Goal: Task Accomplishment & Management: Complete application form

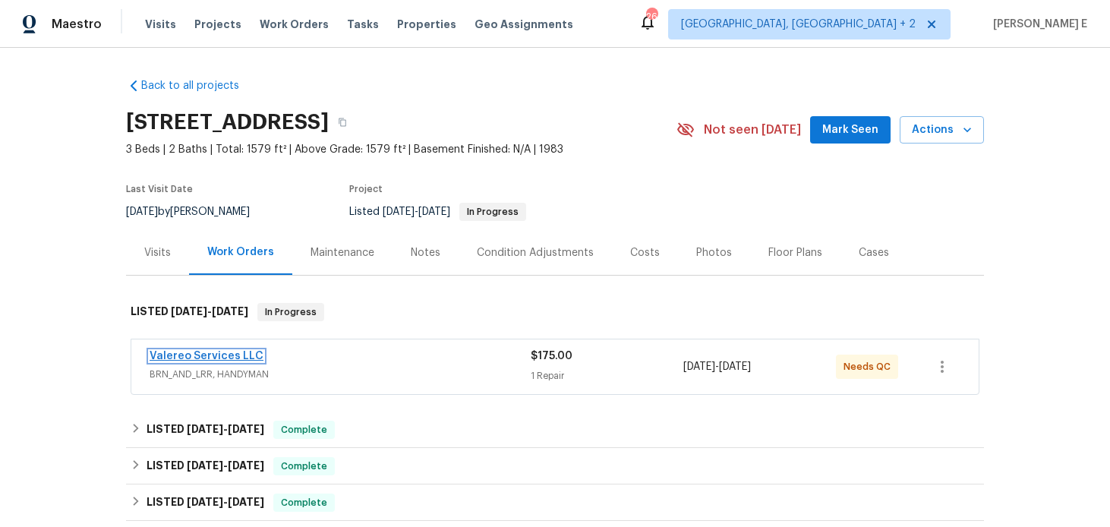
click at [240, 358] on link "Valereo Services LLC" at bounding box center [207, 356] width 114 height 11
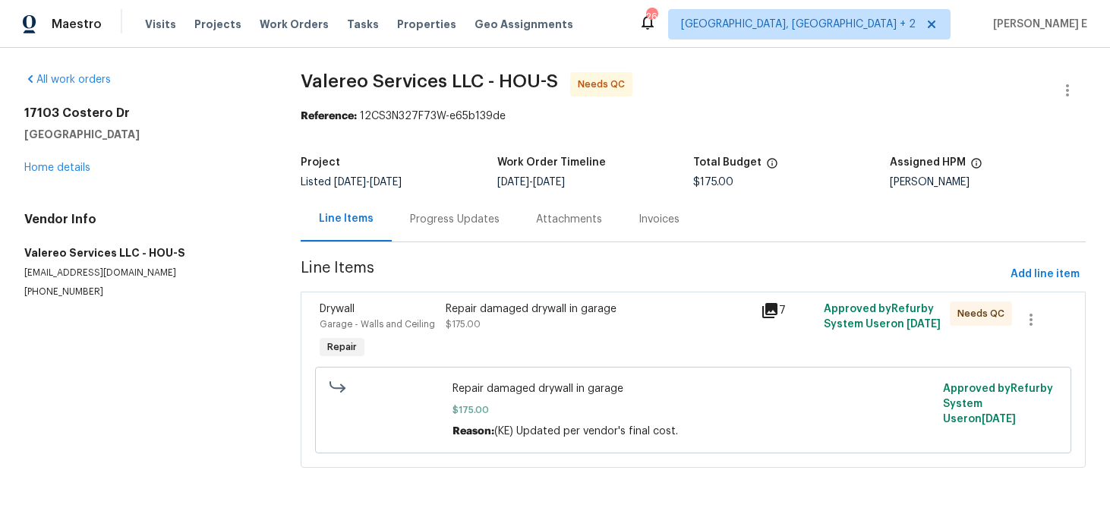
click at [431, 219] on div "Progress Updates" at bounding box center [455, 219] width 90 height 15
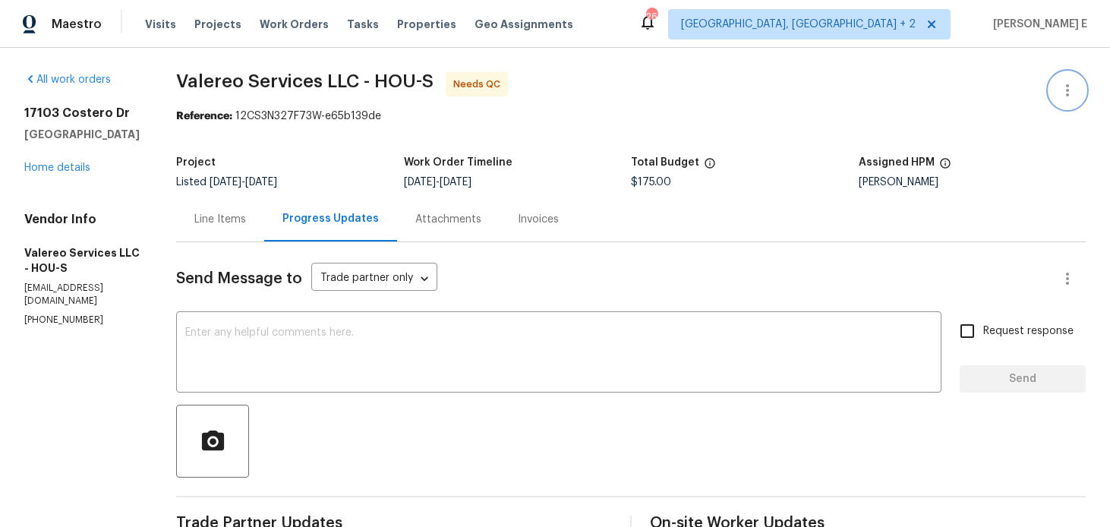
click at [1068, 99] on button "button" at bounding box center [1067, 90] width 36 height 36
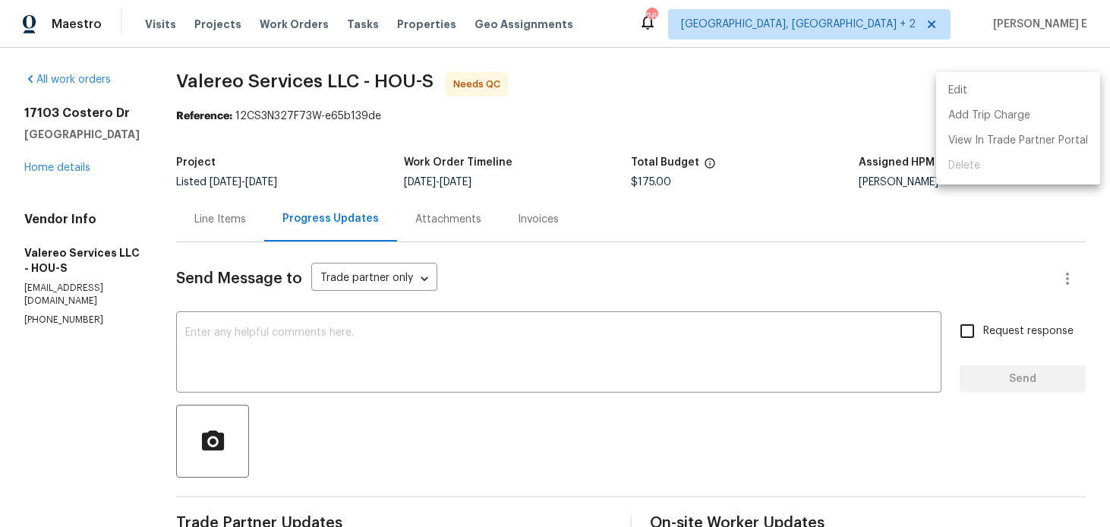
click at [970, 94] on li "Edit" at bounding box center [1018, 90] width 164 height 25
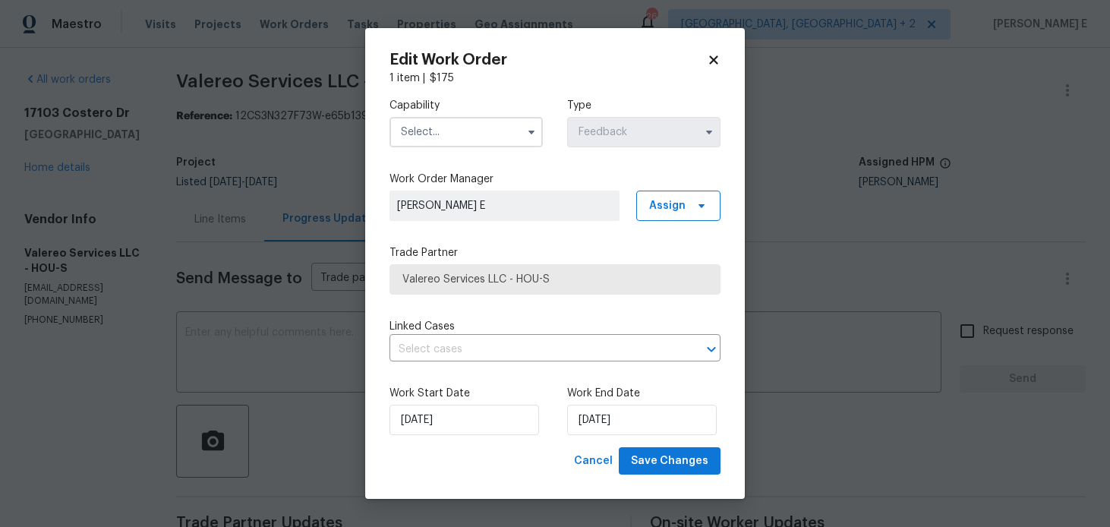
click at [518, 121] on input "text" at bounding box center [466, 132] width 153 height 30
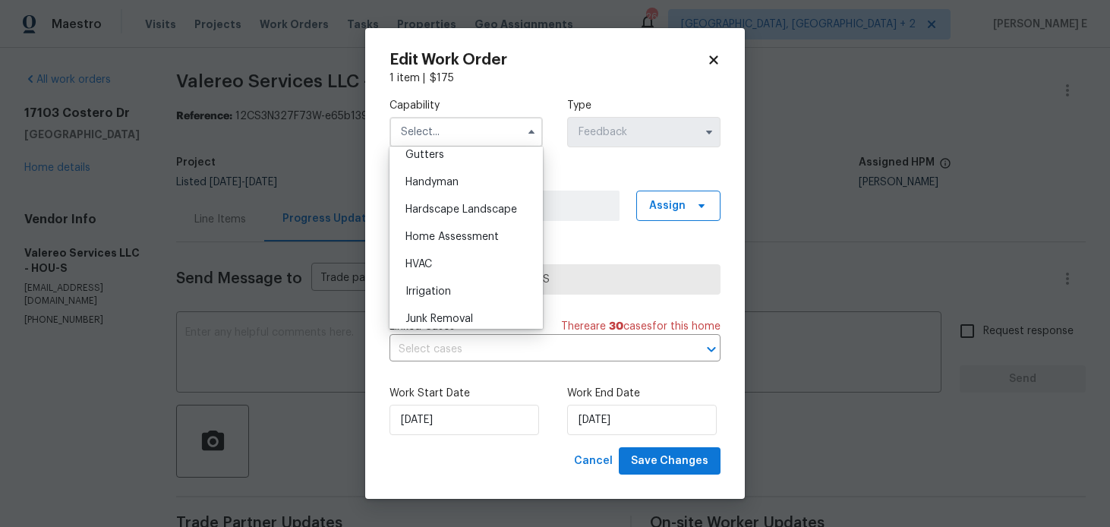
scroll to position [800, 0]
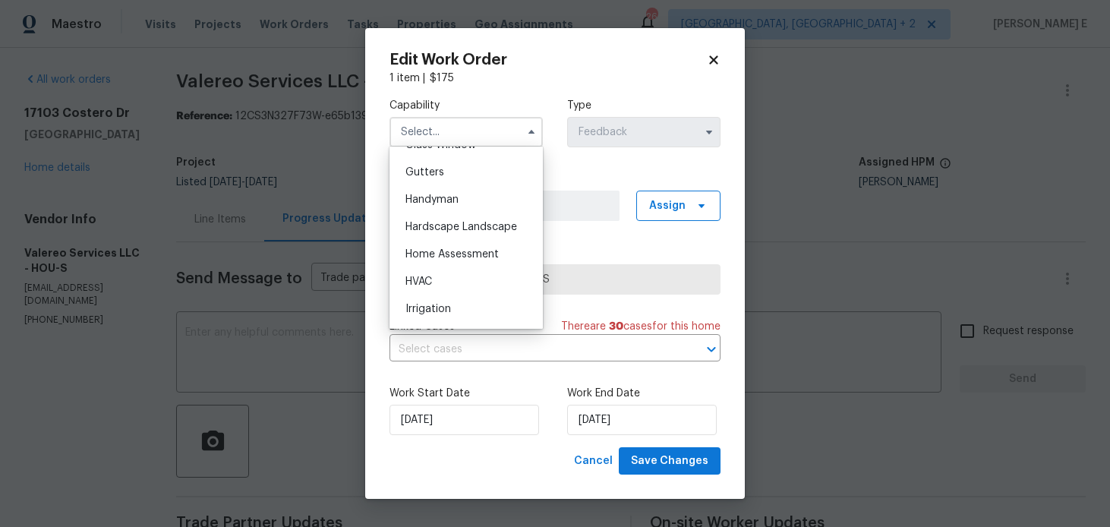
click at [498, 197] on div "Handyman" at bounding box center [466, 199] width 146 height 27
type input "Handyman"
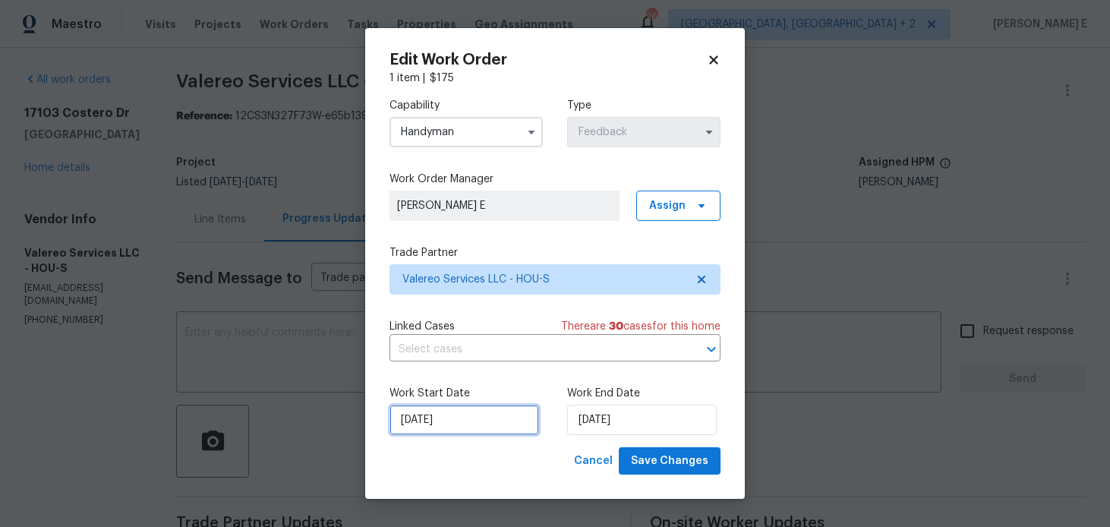
click at [477, 428] on input "02/09/2025" at bounding box center [465, 420] width 150 height 30
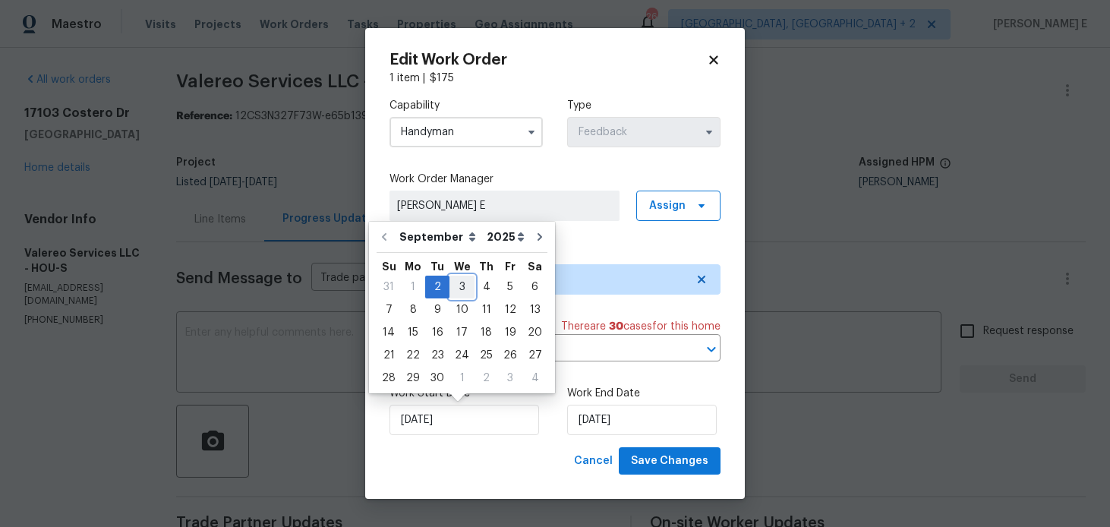
click at [463, 290] on div "3" at bounding box center [461, 286] width 25 height 21
type input "03/09/2025"
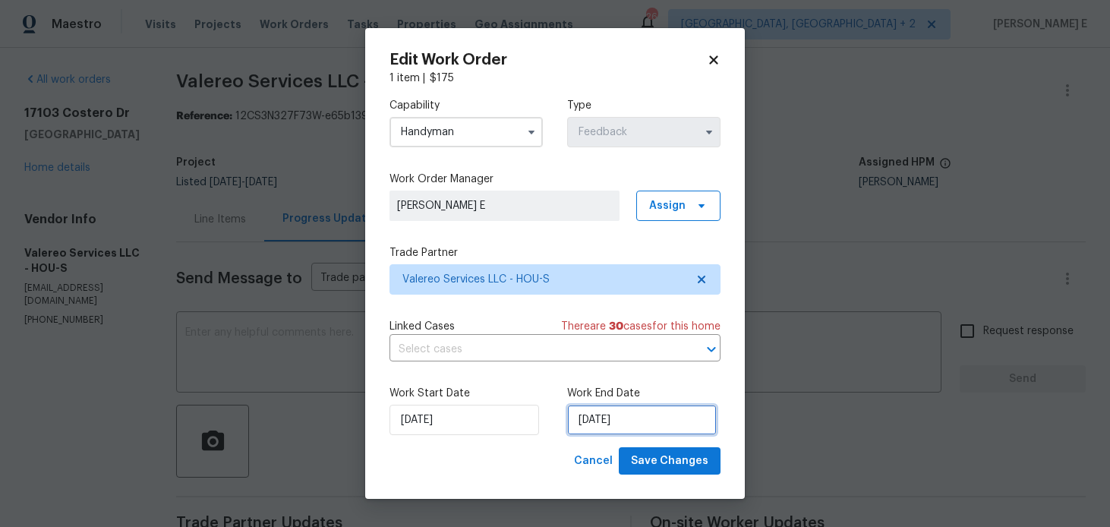
click at [575, 431] on input "[DATE]" at bounding box center [642, 420] width 150 height 30
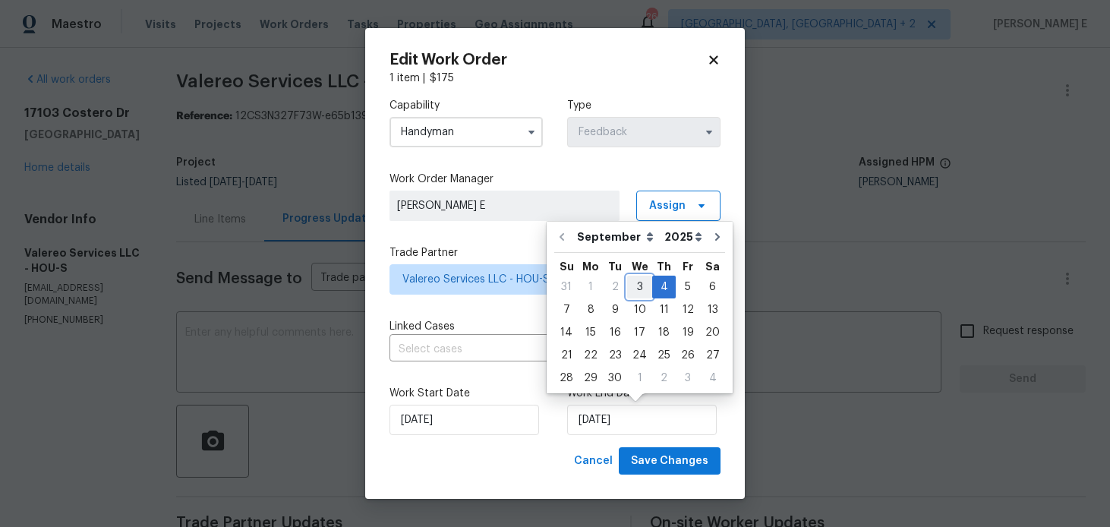
click at [637, 280] on div "3" at bounding box center [639, 286] width 25 height 21
type input "03/09/2025"
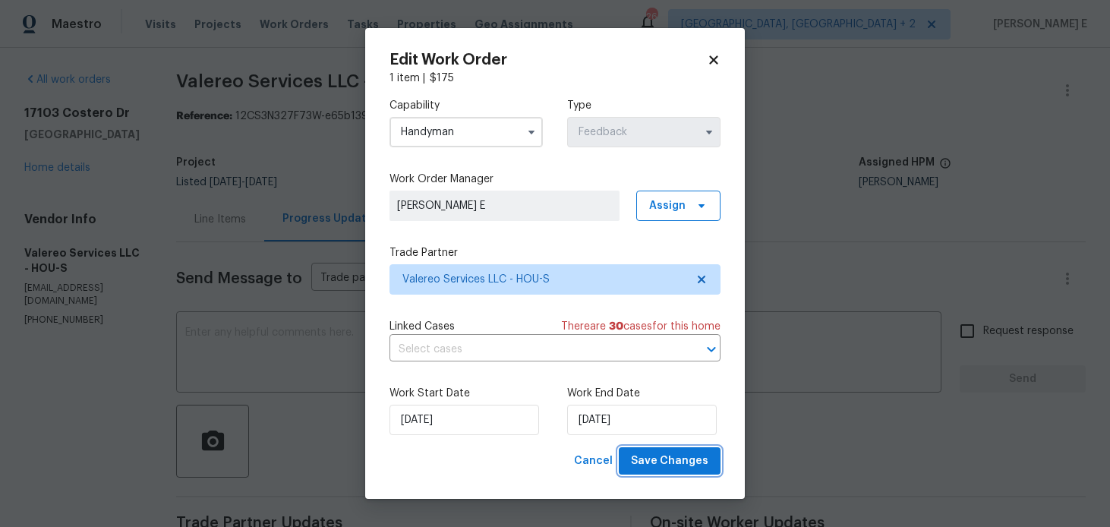
click at [655, 472] on button "Save Changes" at bounding box center [670, 461] width 102 height 28
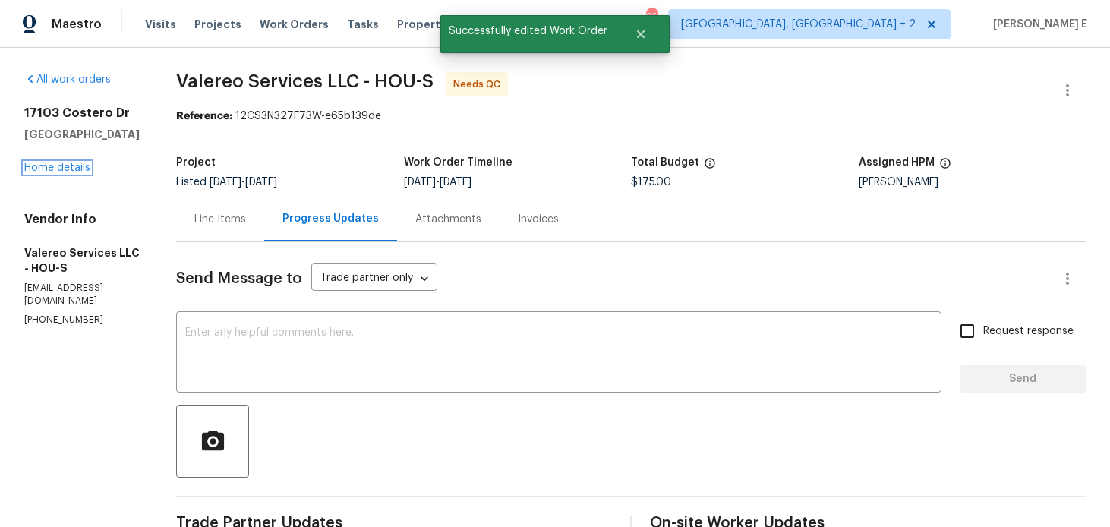
click at [79, 168] on link "Home details" at bounding box center [57, 167] width 66 height 11
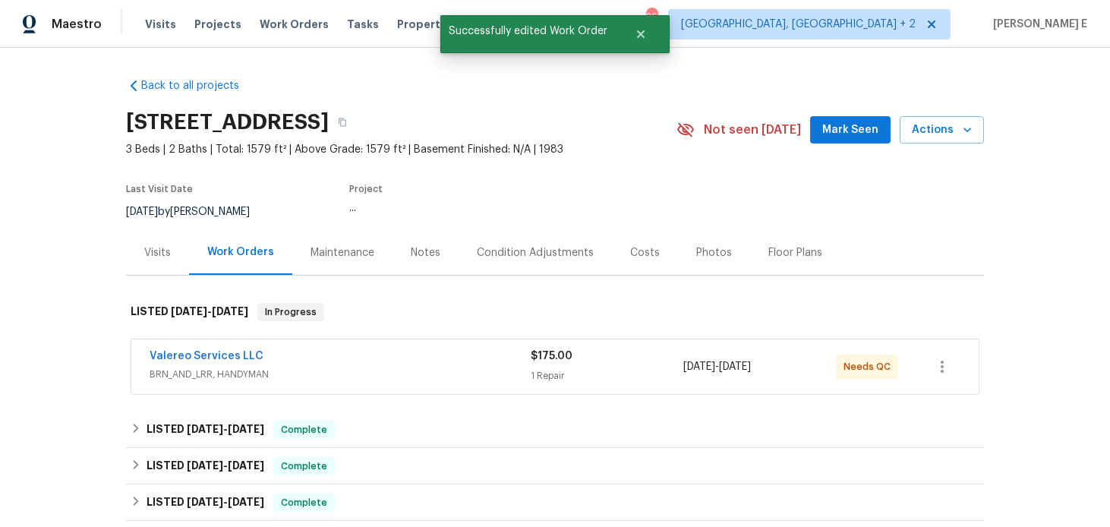
scroll to position [21, 0]
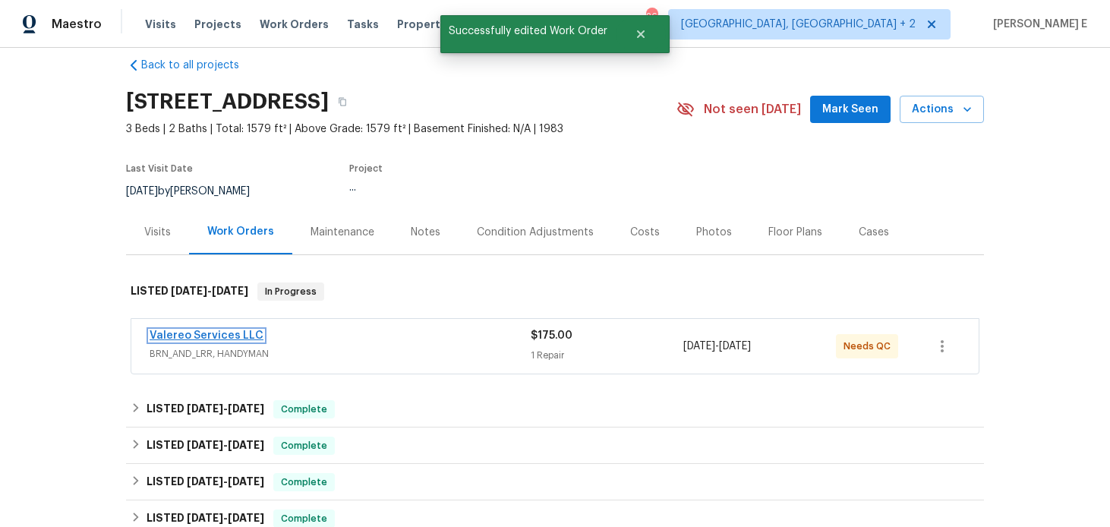
click at [210, 336] on link "Valereo Services LLC" at bounding box center [207, 335] width 114 height 11
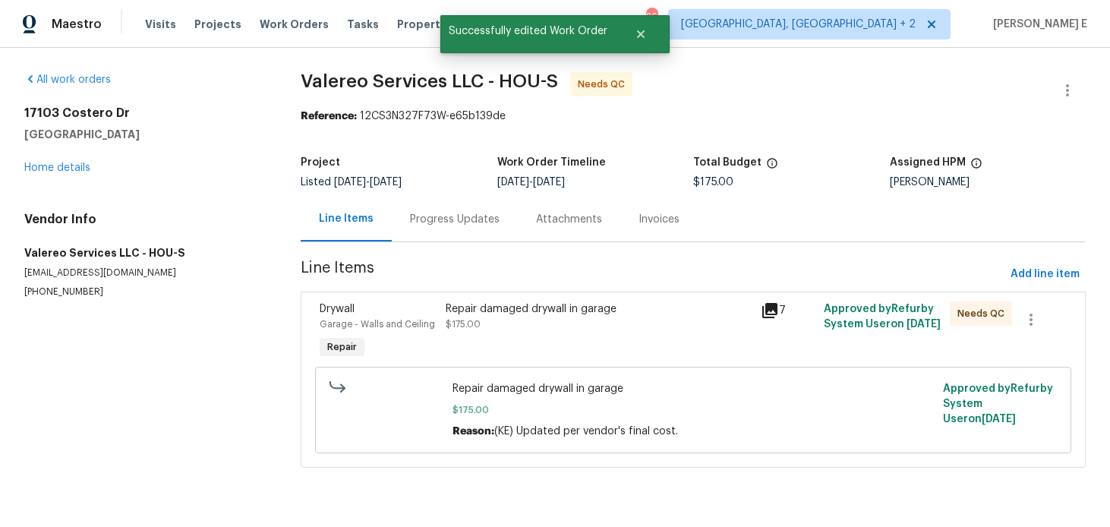
click at [505, 325] on div "Repair damaged drywall in garage $175.00" at bounding box center [599, 316] width 306 height 30
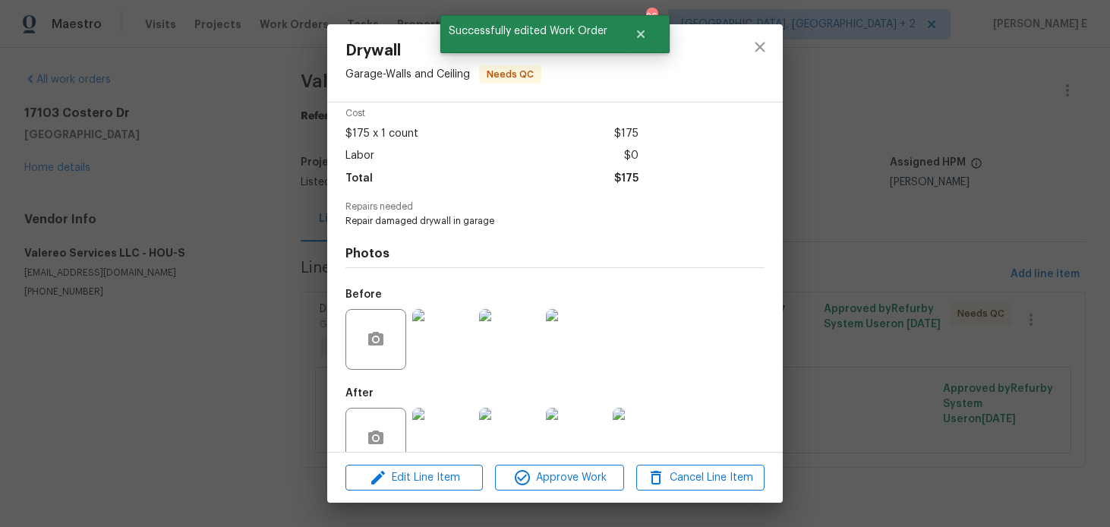
scroll to position [96, 0]
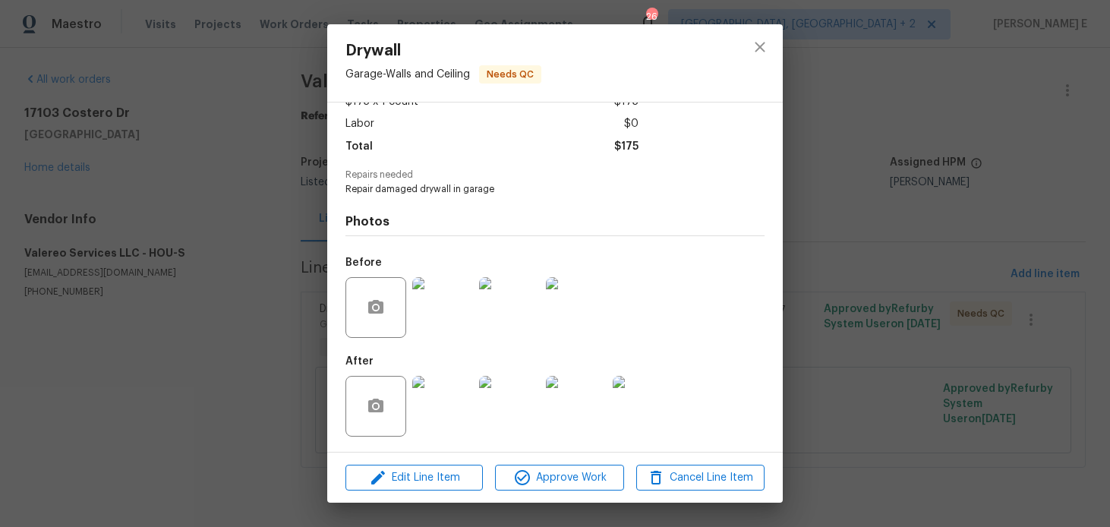
click at [422, 413] on img at bounding box center [442, 406] width 61 height 61
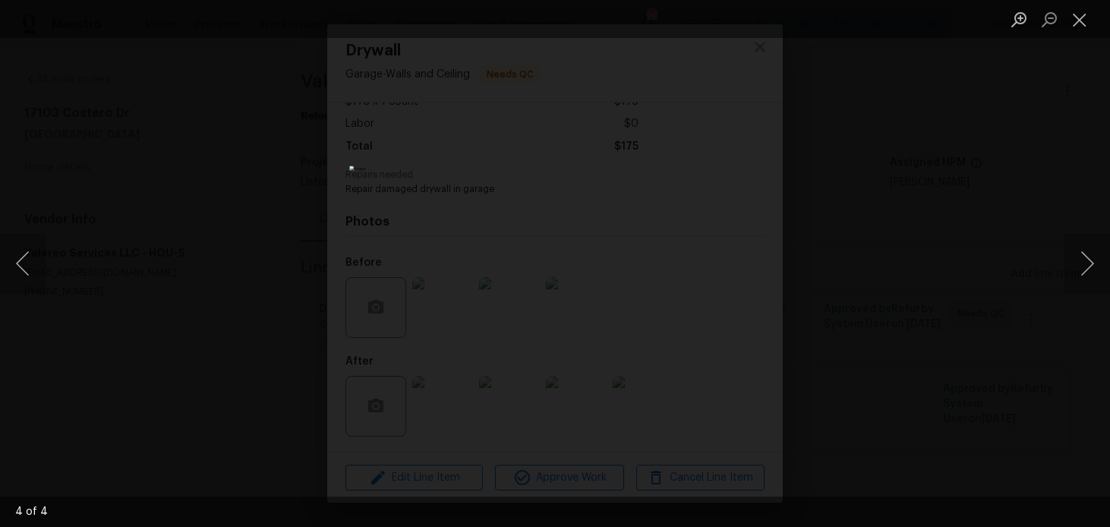
click at [946, 121] on div "Lightbox" at bounding box center [555, 263] width 1110 height 527
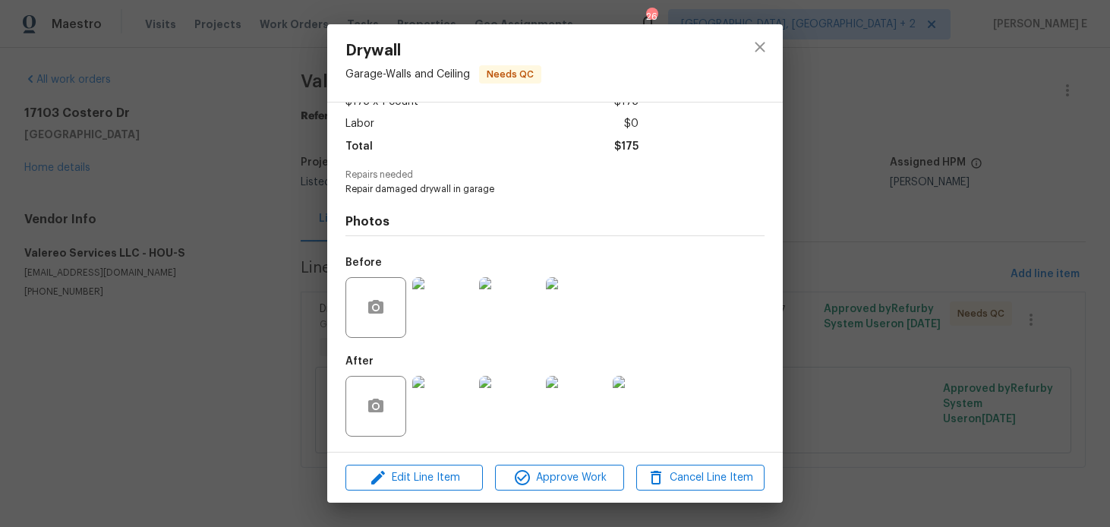
click at [946, 121] on div "Drywall Garage - Walls and Ceiling Needs QC Vendor Valereo Services LLC Account…" at bounding box center [555, 263] width 1110 height 527
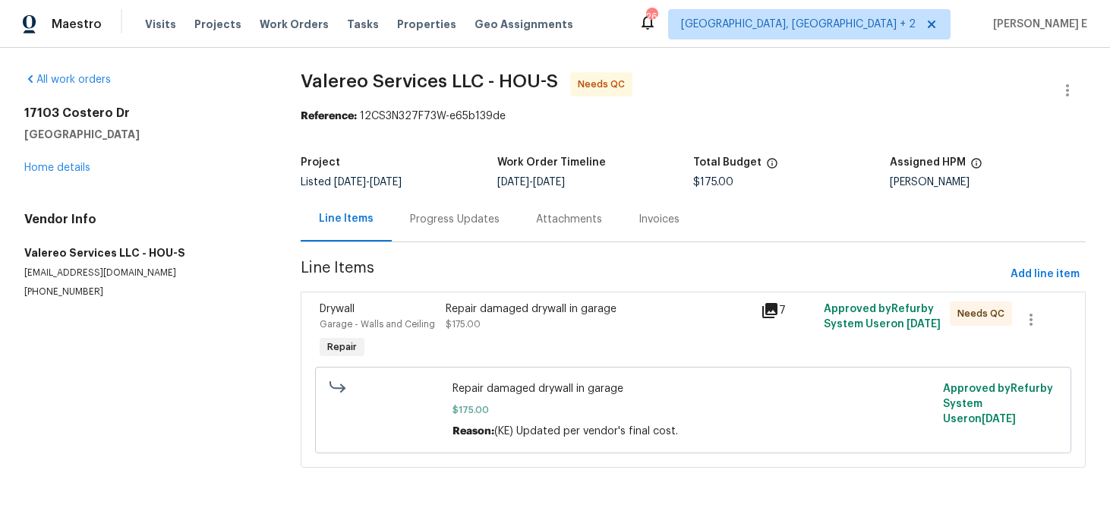
click at [490, 356] on div "Repair damaged drywall in garage $175.00" at bounding box center [598, 332] width 315 height 70
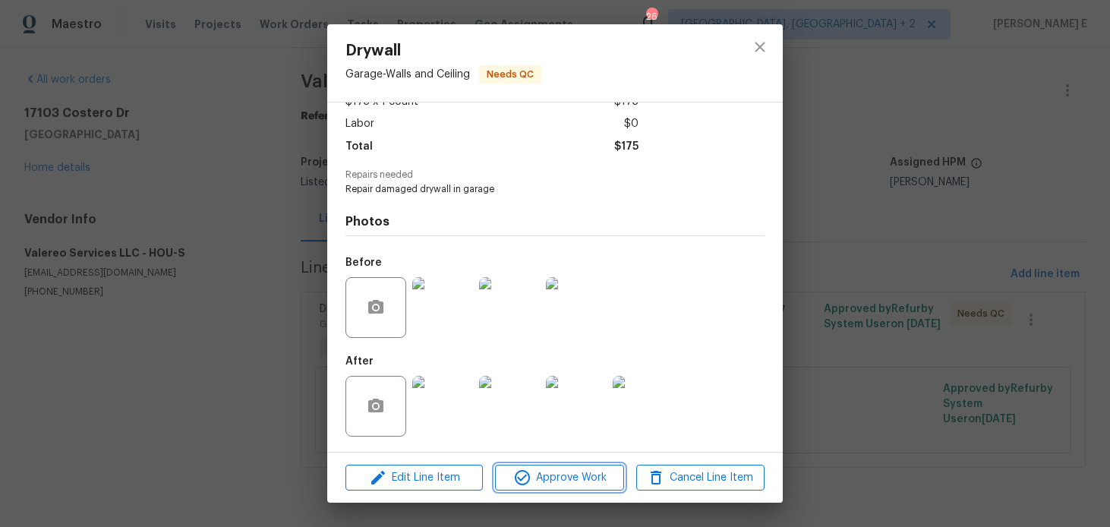
click at [530, 474] on icon "button" at bounding box center [522, 477] width 18 height 18
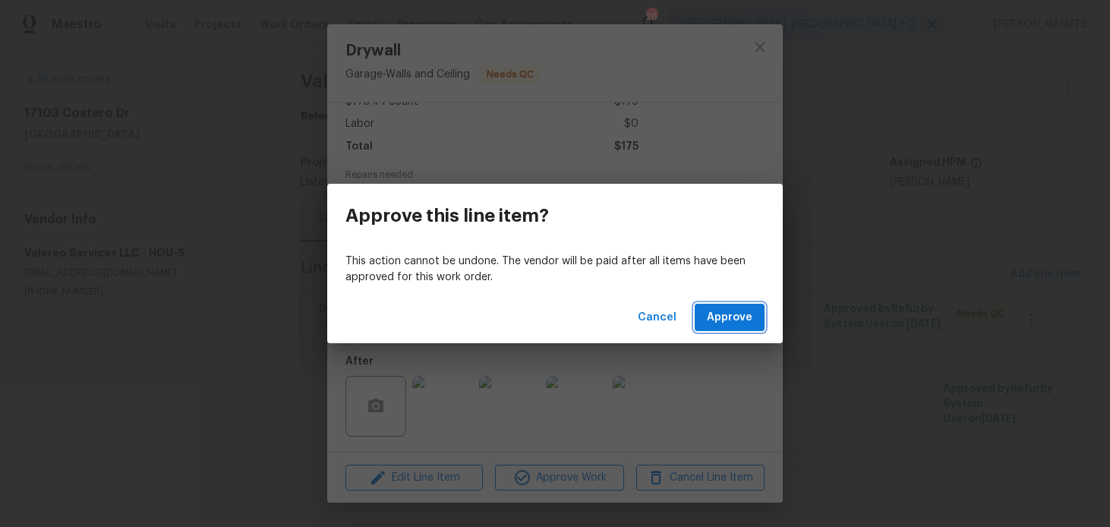
click at [705, 309] on button "Approve" at bounding box center [730, 318] width 70 height 28
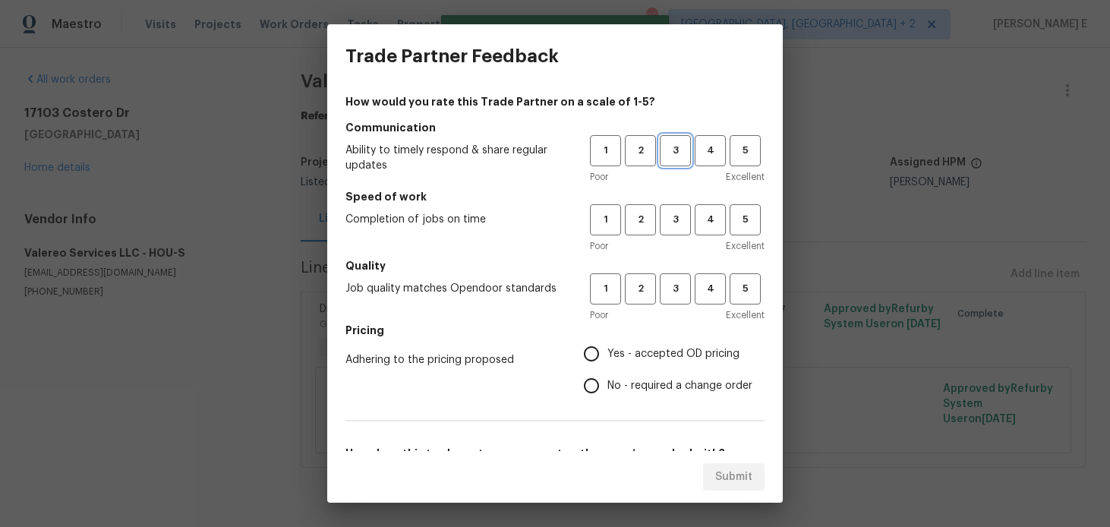
click at [678, 162] on button "3" at bounding box center [675, 150] width 31 height 31
click at [664, 238] on div "Poor Excellent" at bounding box center [677, 245] width 175 height 15
click at [670, 234] on button "3" at bounding box center [675, 219] width 31 height 31
click at [668, 293] on span "3" at bounding box center [675, 288] width 28 height 17
click at [588, 396] on input "No - required a change order" at bounding box center [592, 386] width 32 height 32
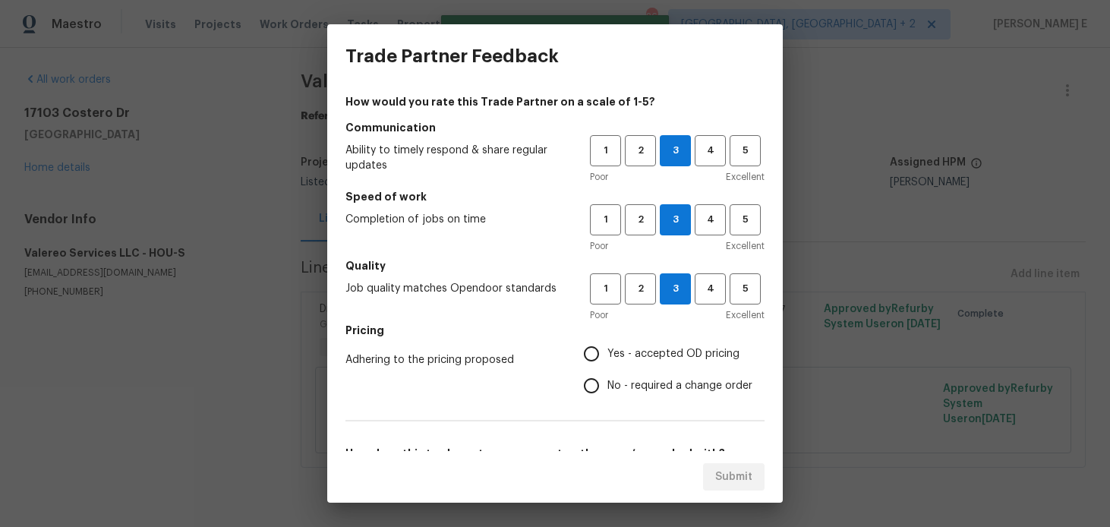
radio input "true"
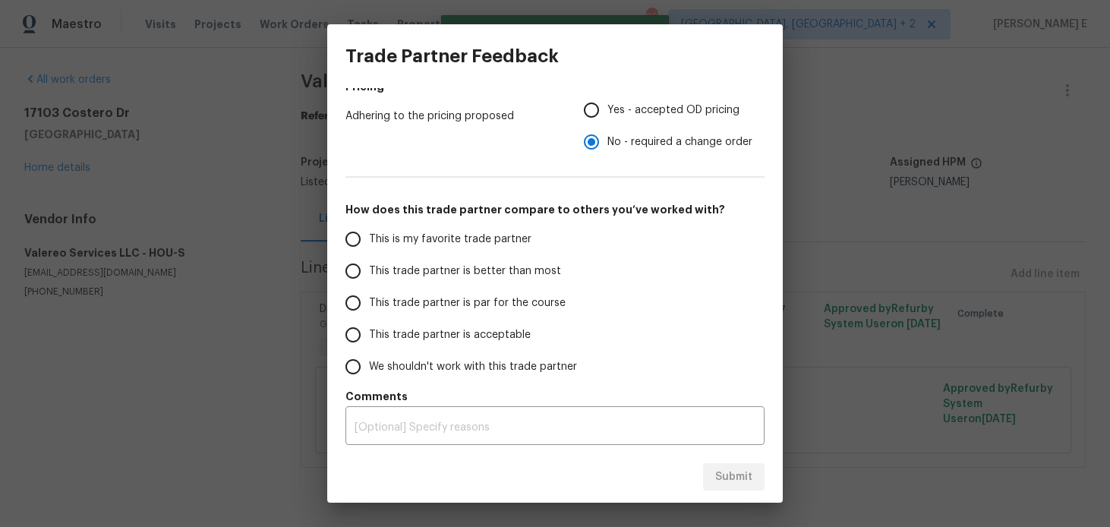
click at [451, 301] on span "This trade partner is par for the course" at bounding box center [467, 303] width 197 height 16
click at [369, 301] on input "This trade partner is par for the course" at bounding box center [353, 303] width 32 height 32
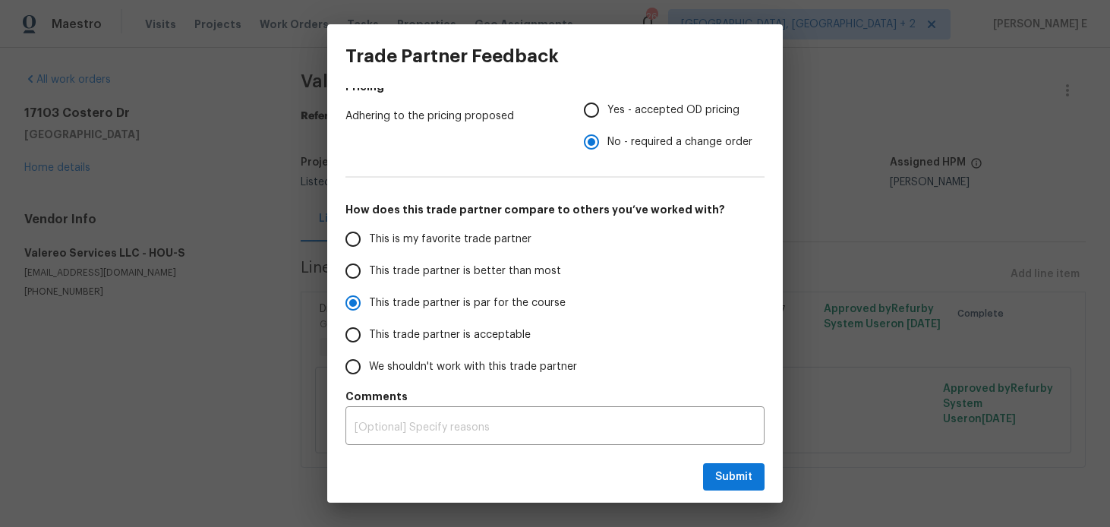
click at [722, 462] on div "Submit" at bounding box center [555, 477] width 456 height 52
click at [720, 477] on span "Submit" at bounding box center [733, 477] width 37 height 19
radio input "true"
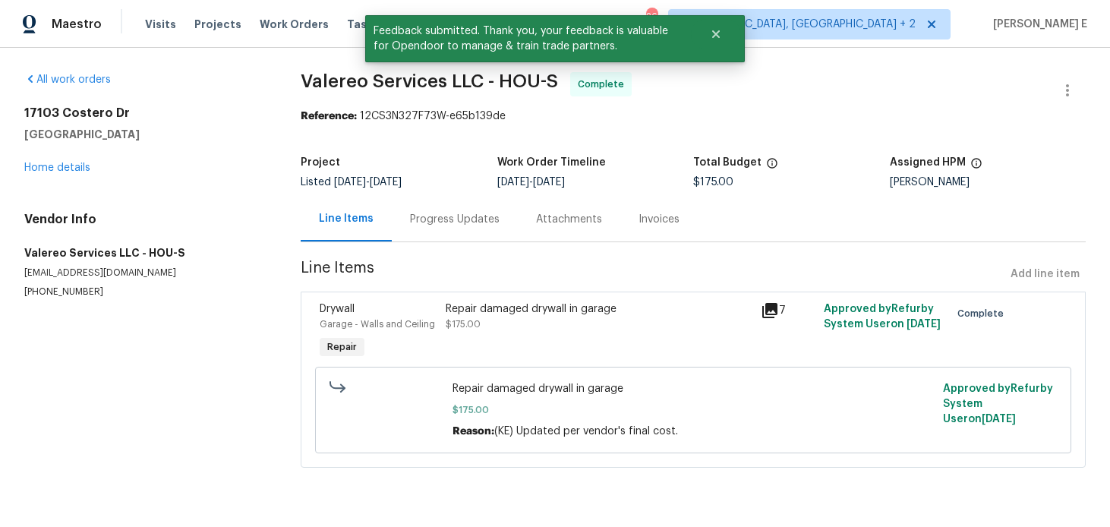
click at [478, 225] on div "Progress Updates" at bounding box center [455, 219] width 90 height 15
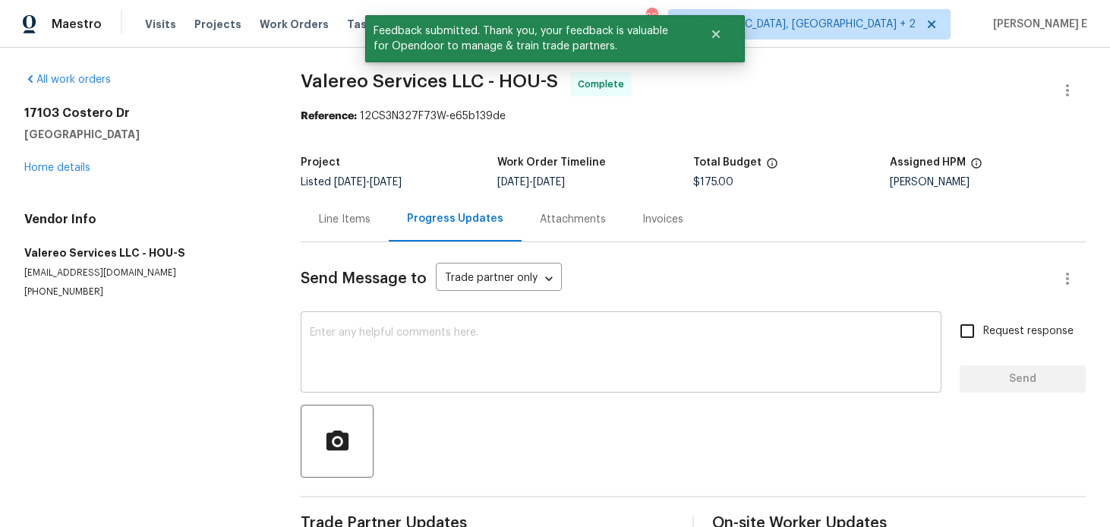
click at [433, 371] on textarea at bounding box center [621, 353] width 623 height 53
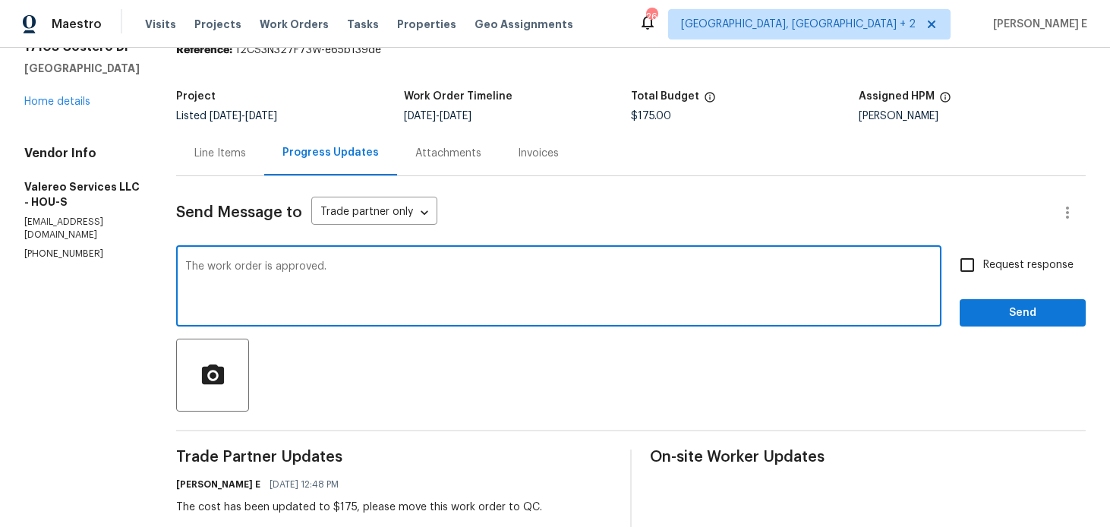
scroll to position [62, 0]
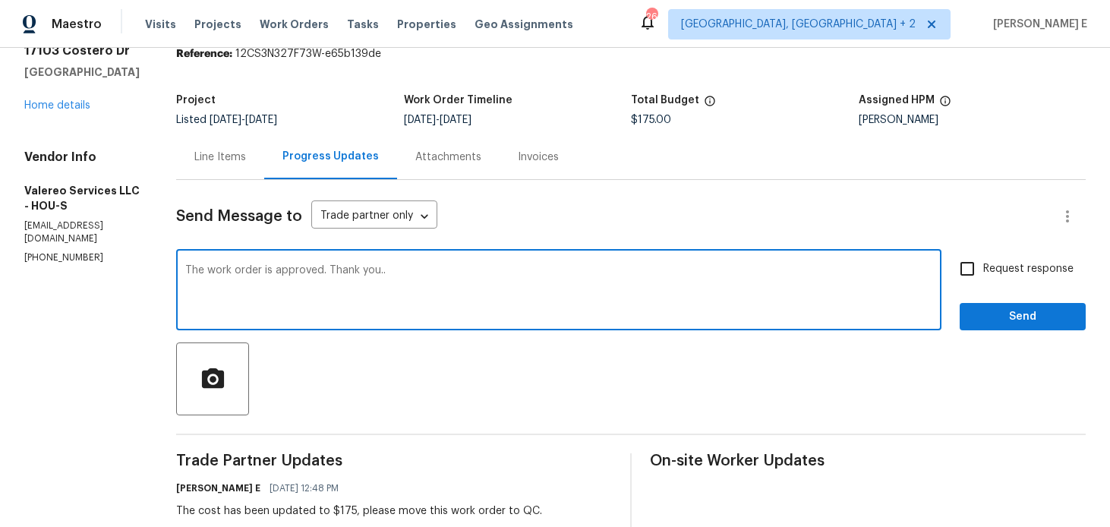
type textarea "The work order is approved. Thank you.."
click at [990, 267] on span "Request response" at bounding box center [1028, 269] width 90 height 16
click at [983, 267] on input "Request response" at bounding box center [967, 269] width 32 height 32
checkbox input "true"
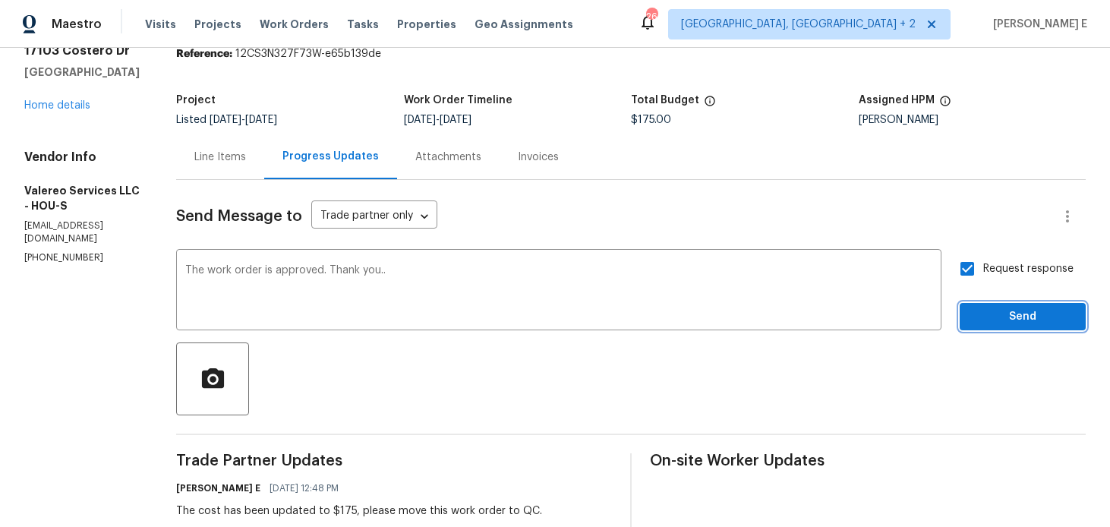
click at [992, 314] on span "Send" at bounding box center [1023, 317] width 102 height 19
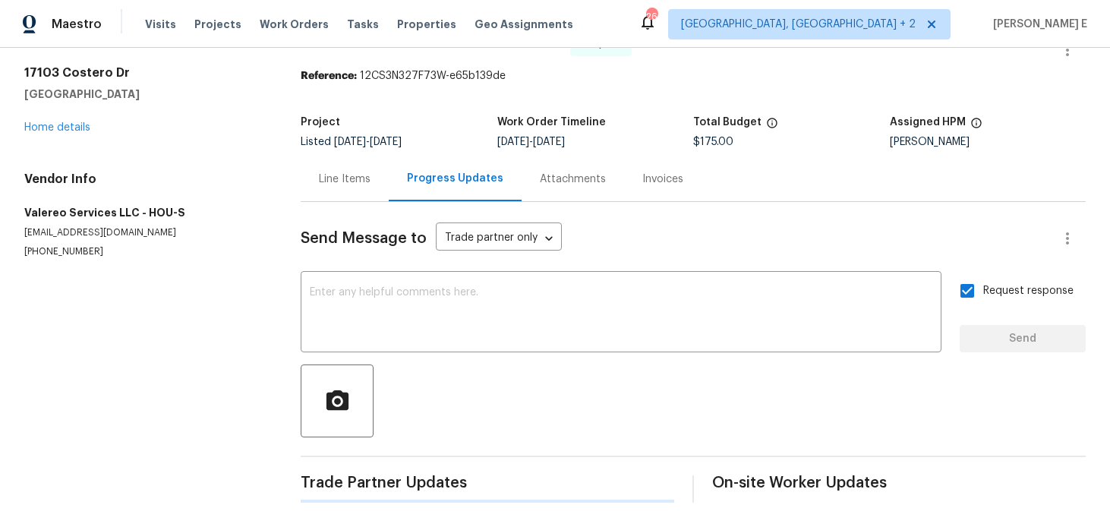
scroll to position [0, 0]
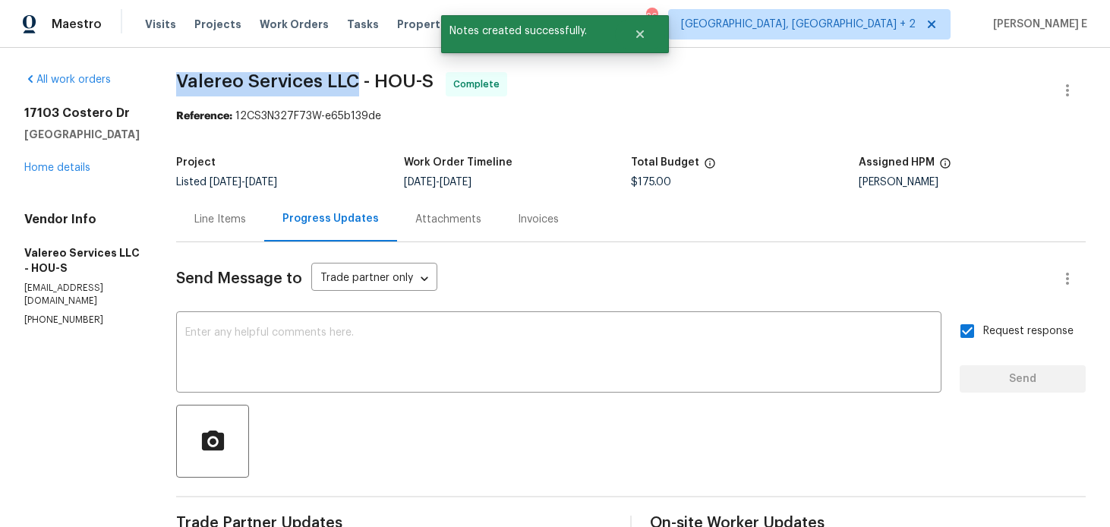
drag, startPoint x: 173, startPoint y: 78, endPoint x: 355, endPoint y: 78, distance: 181.5
click at [355, 78] on div "All work orders 17103 Costero Dr Houston, TX 77083 Home details Vendor Info Val…" at bounding box center [555, 529] width 1110 height 963
copy span "Valereo Services LLC"
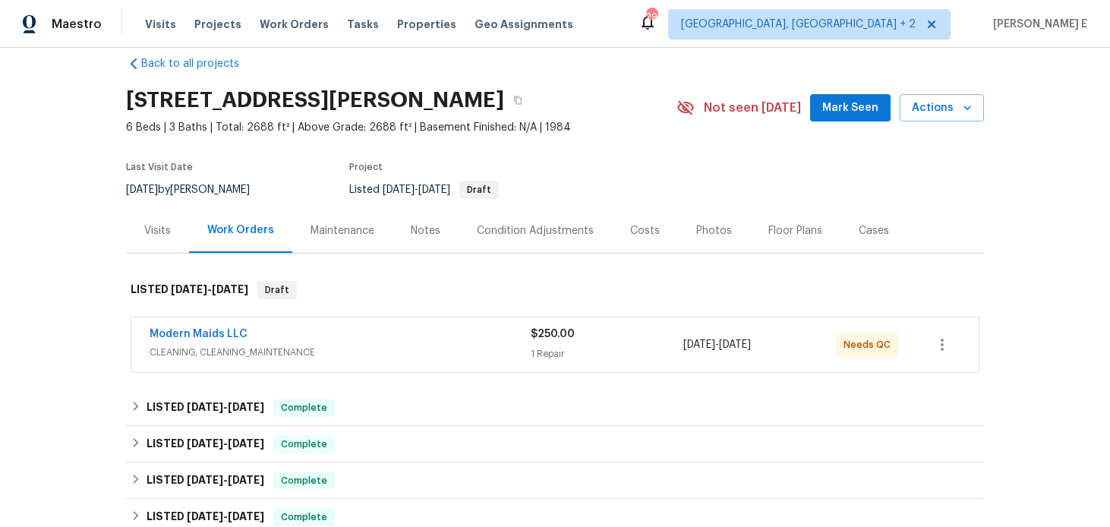
scroll to position [27, 0]
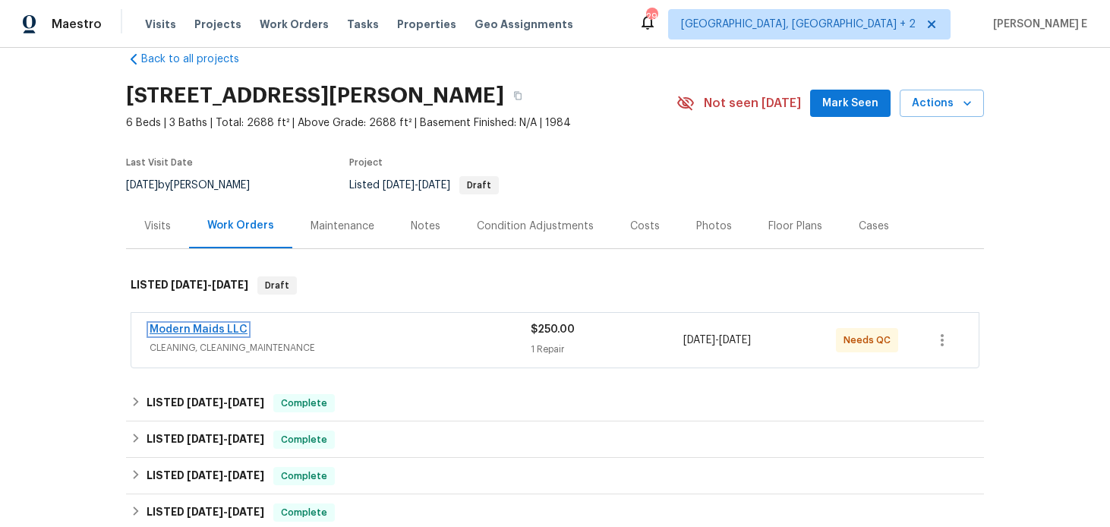
click at [232, 334] on link "Modern Maids LLC" at bounding box center [199, 329] width 98 height 11
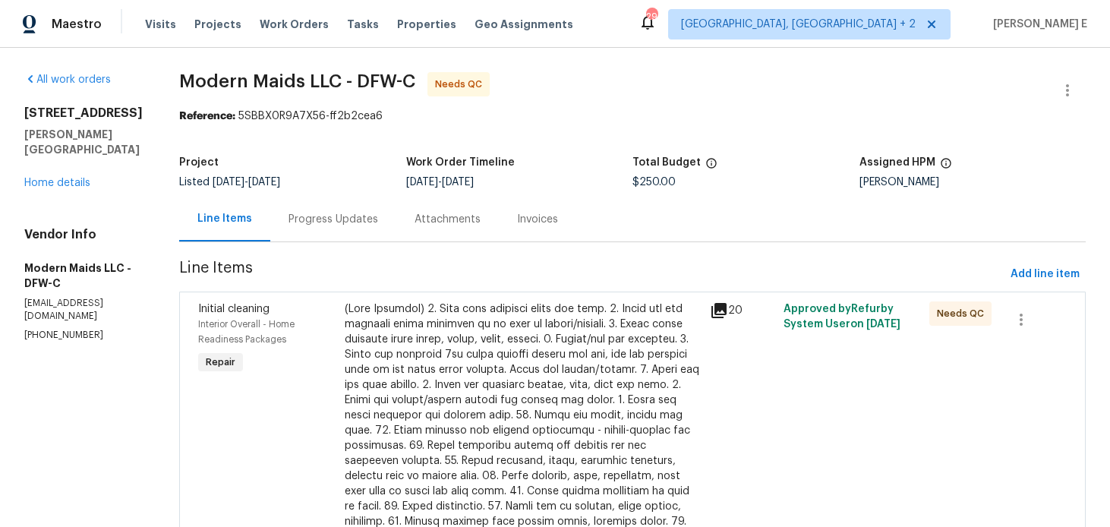
click at [375, 237] on div "Progress Updates" at bounding box center [333, 219] width 126 height 45
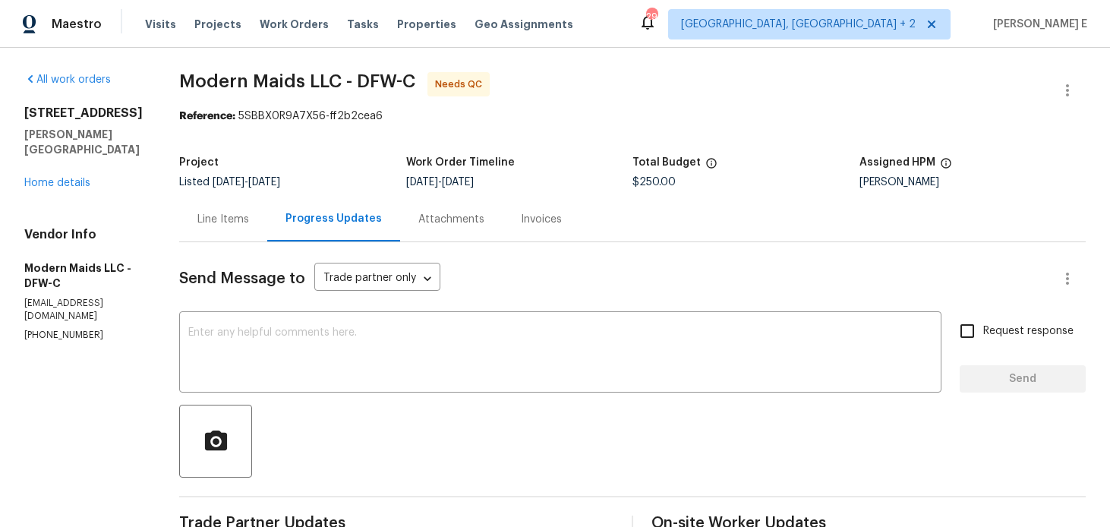
click at [243, 237] on div "Line Items" at bounding box center [223, 219] width 88 height 45
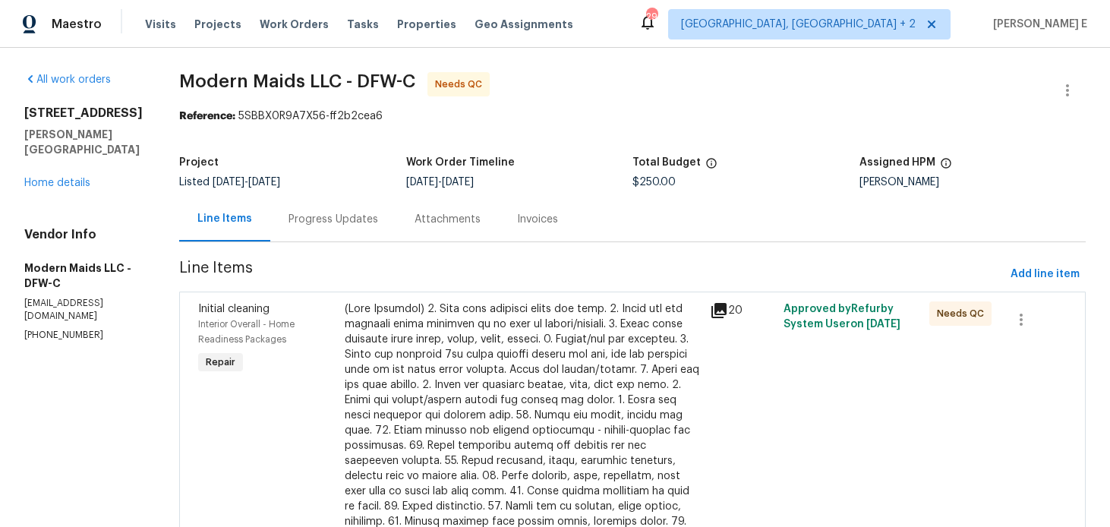
scroll to position [103, 0]
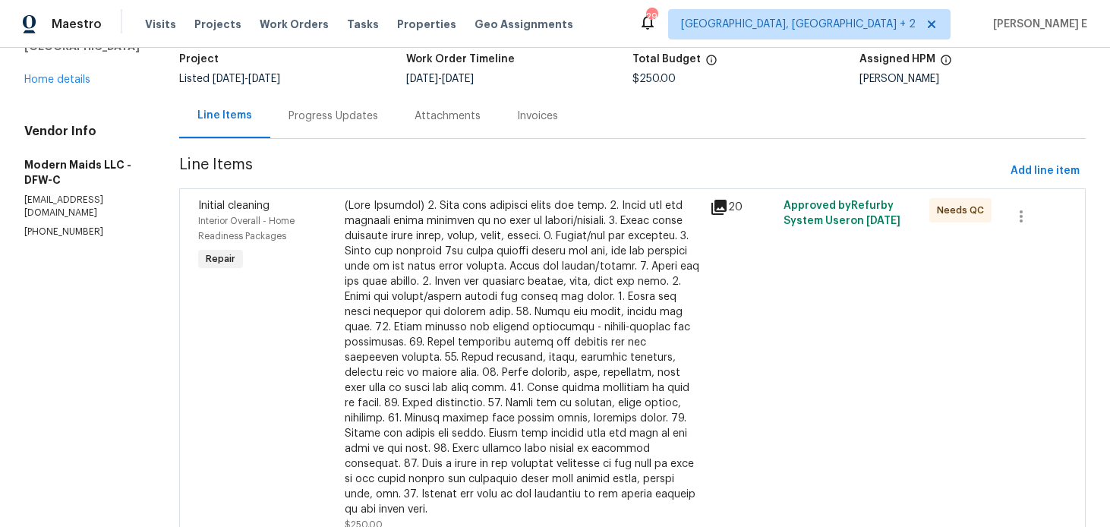
click at [493, 308] on div at bounding box center [523, 357] width 357 height 319
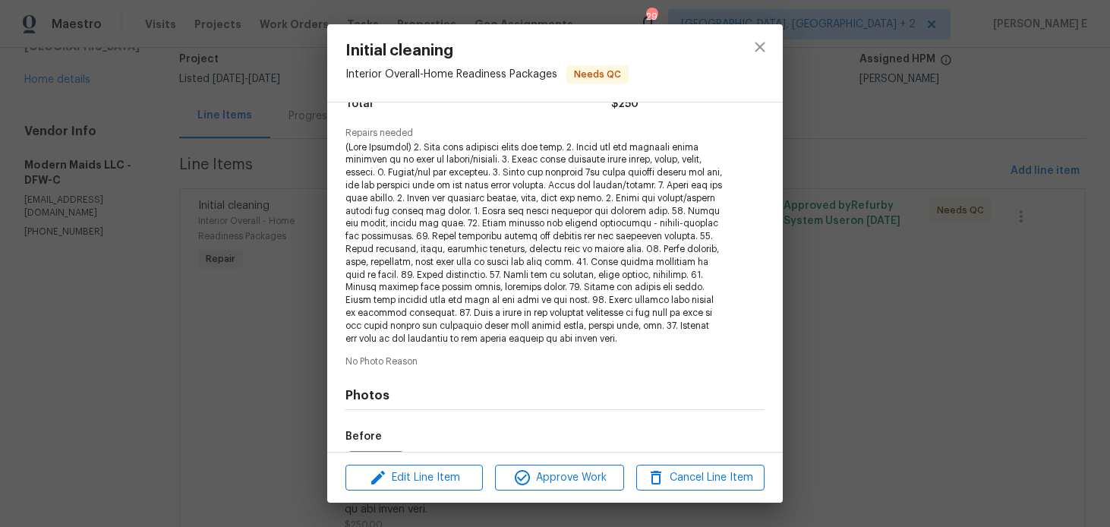
scroll to position [312, 0]
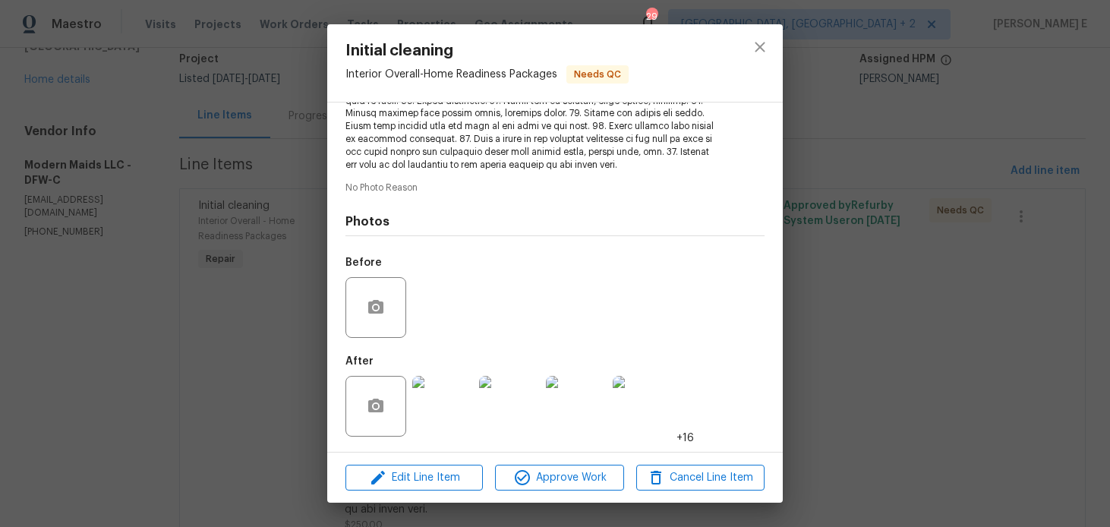
click at [442, 386] on img at bounding box center [442, 406] width 61 height 61
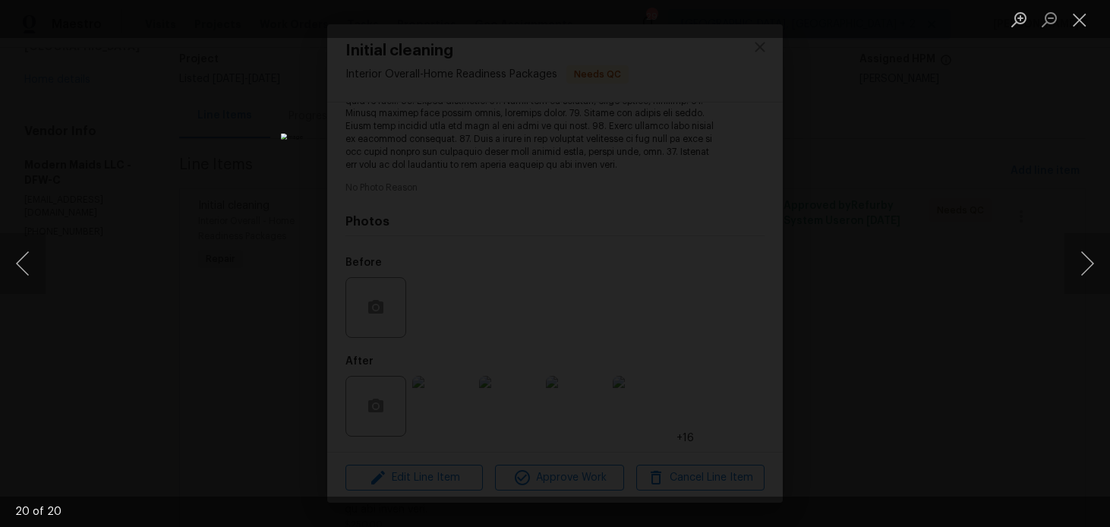
click at [900, 227] on div "Lightbox" at bounding box center [555, 263] width 1110 height 527
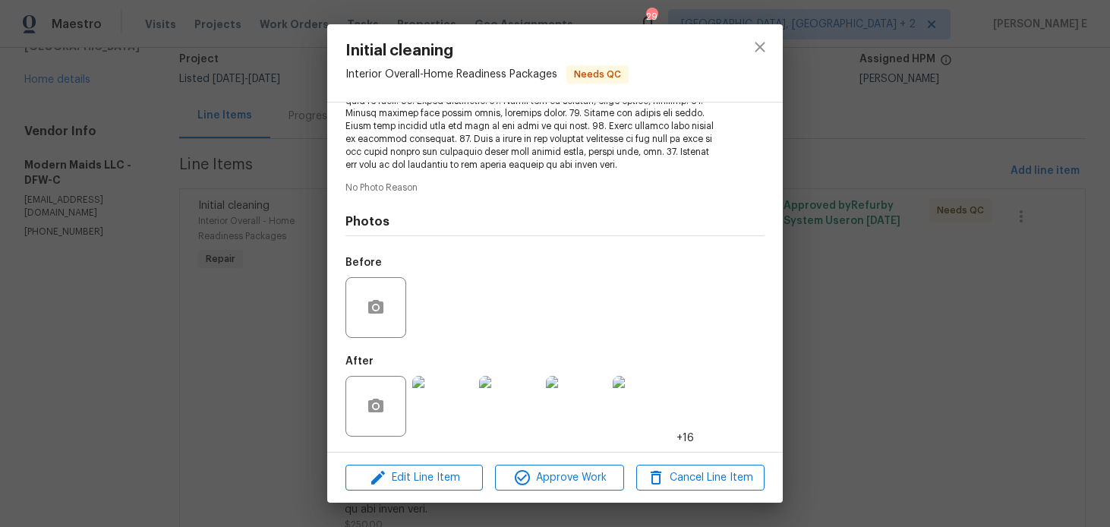
click at [900, 227] on div "Initial cleaning Interior Overall - Home Readiness Packages Needs QC Vendor Mod…" at bounding box center [555, 263] width 1110 height 527
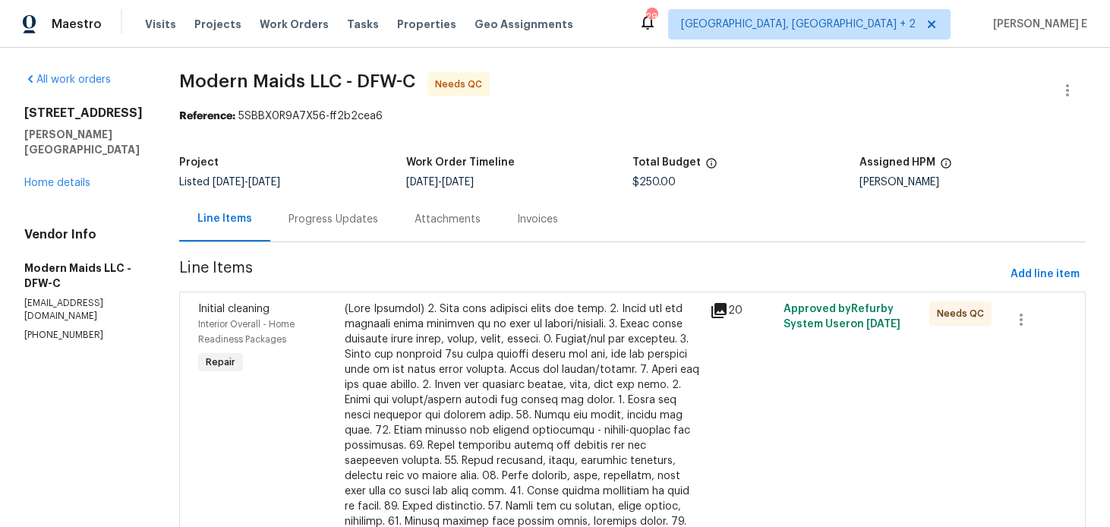
scroll to position [24, 0]
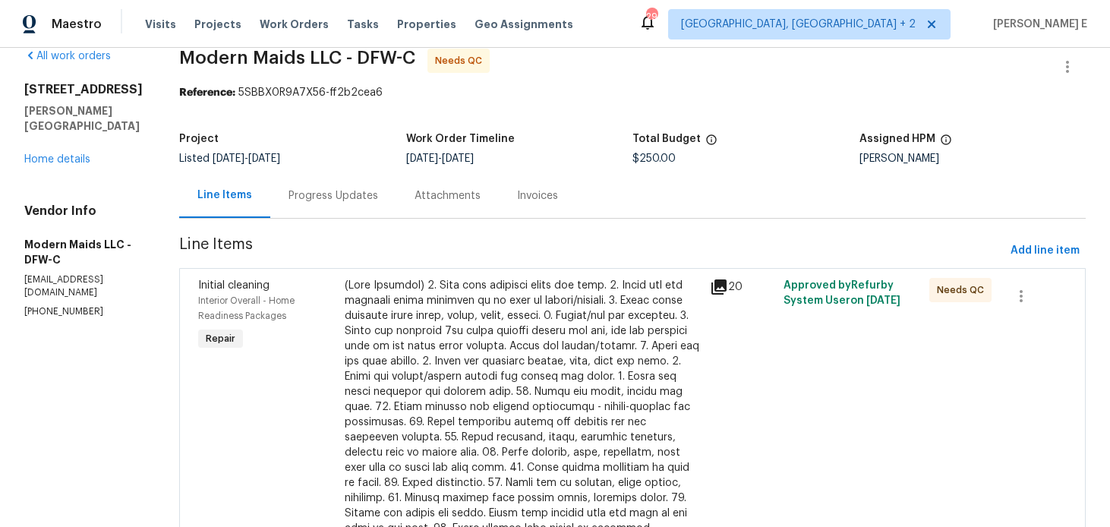
click at [336, 187] on div "Progress Updates" at bounding box center [333, 195] width 126 height 45
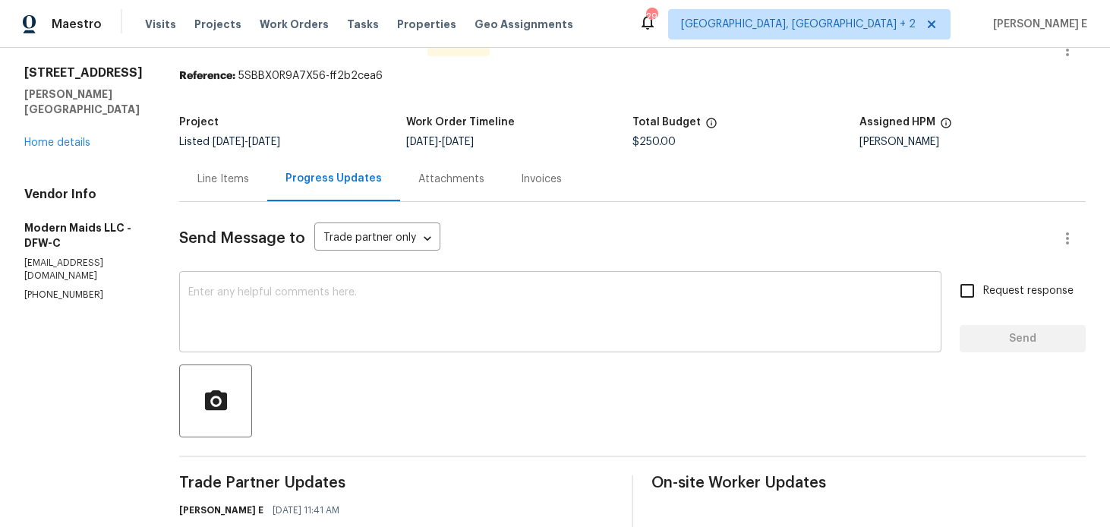
scroll to position [27, 0]
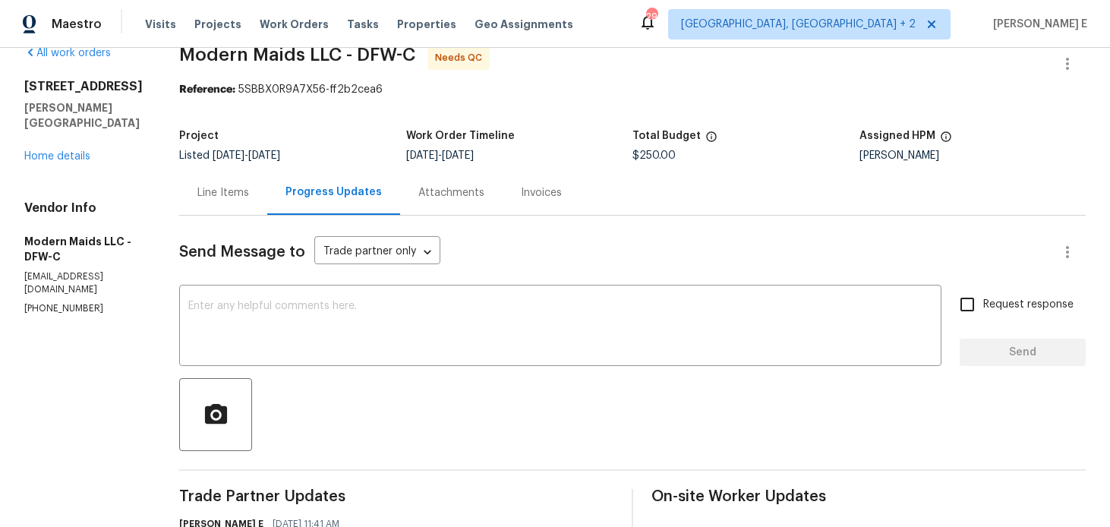
click at [257, 216] on div "Send Message to Trade partner only Trade partner only ​ x ​ Request response Se…" at bounding box center [632, 484] width 907 height 536
click at [237, 201] on div "Line Items" at bounding box center [223, 192] width 88 height 45
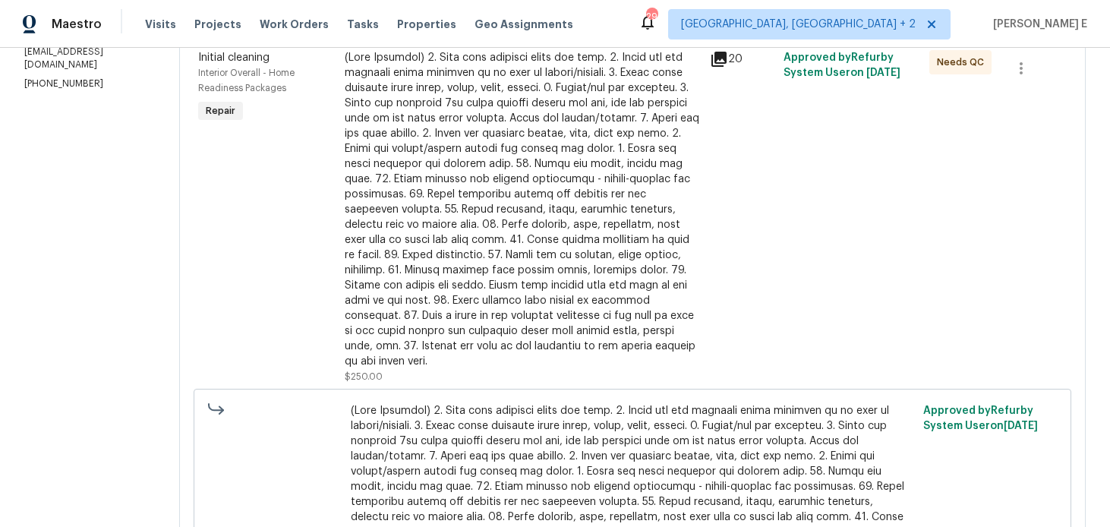
scroll to position [287, 0]
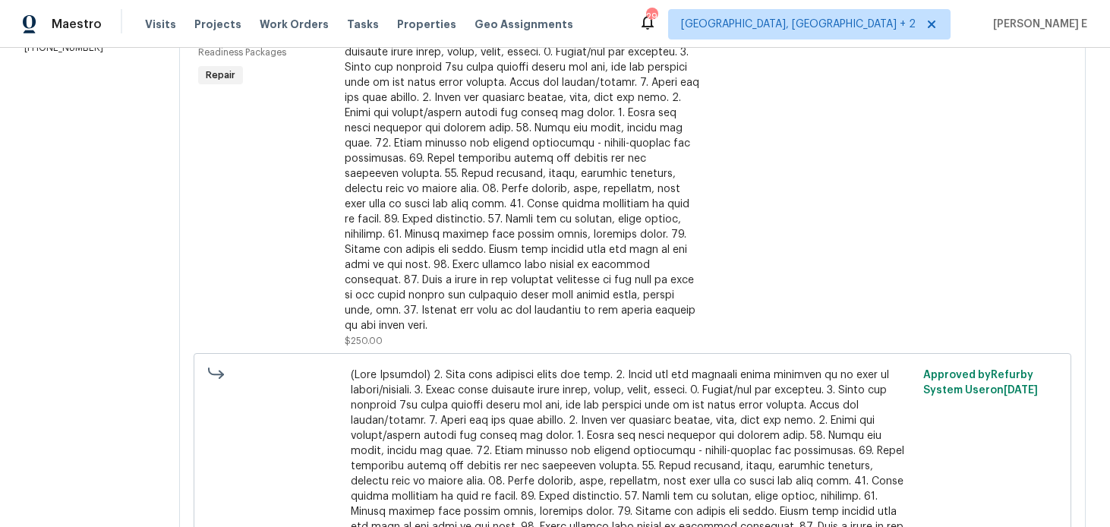
click at [438, 275] on div at bounding box center [523, 173] width 357 height 319
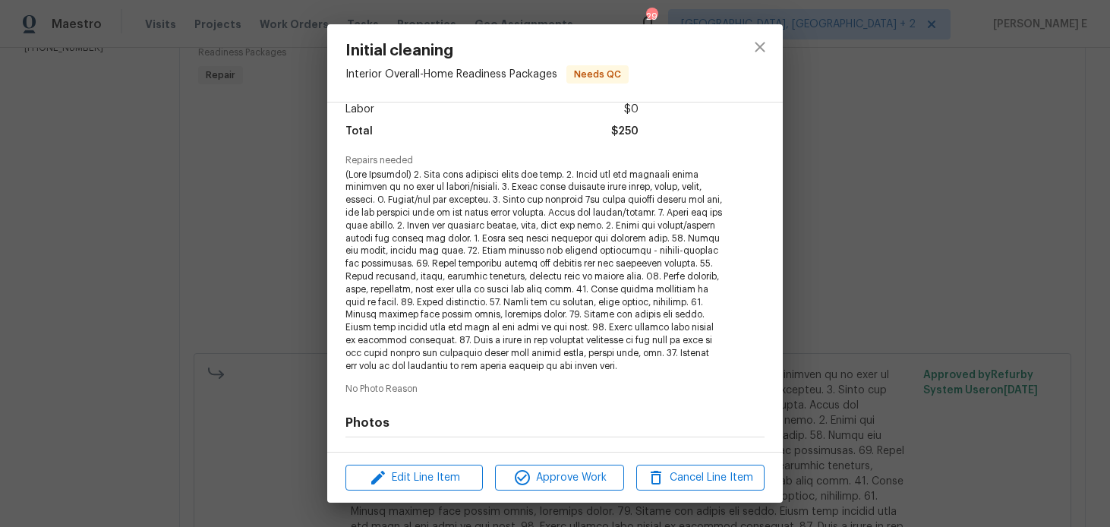
scroll to position [312, 0]
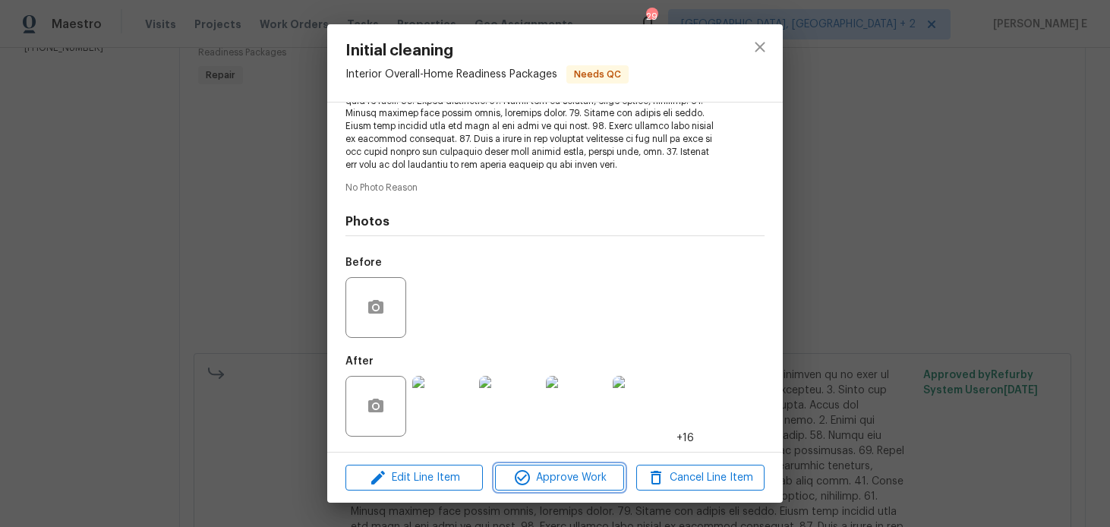
click at [544, 481] on span "Approve Work" at bounding box center [559, 477] width 119 height 19
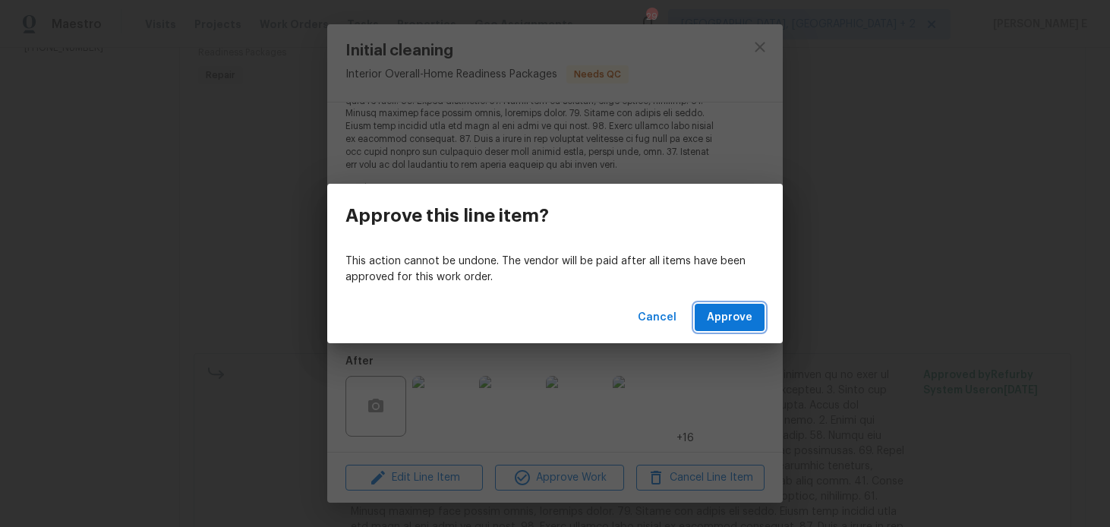
click at [719, 310] on span "Approve" at bounding box center [730, 317] width 46 height 19
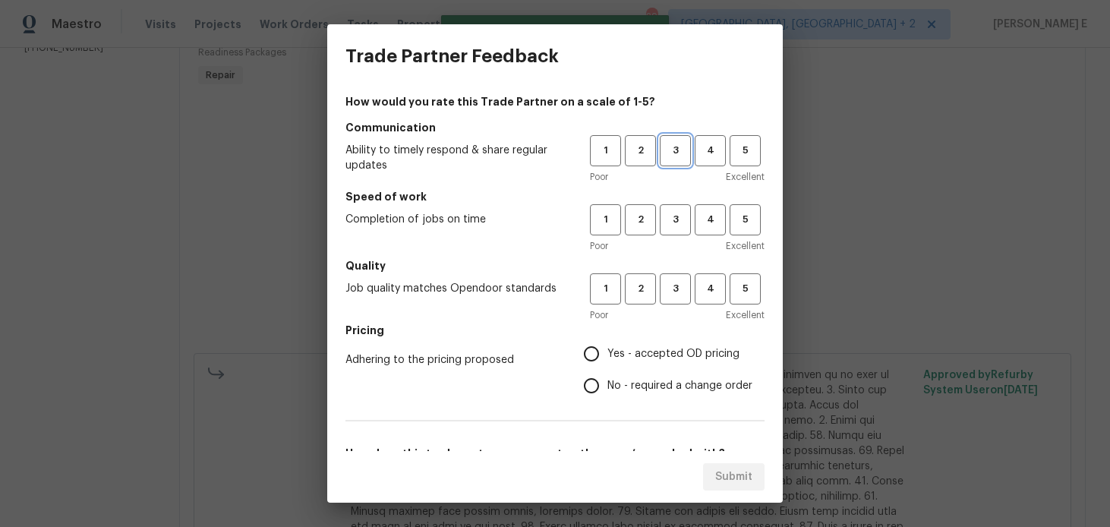
click at [683, 151] on span "3" at bounding box center [675, 150] width 28 height 17
click at [673, 220] on span "3" at bounding box center [675, 219] width 28 height 17
click at [671, 295] on span "3" at bounding box center [675, 288] width 28 height 17
click at [601, 371] on input "No - required a change order" at bounding box center [592, 386] width 32 height 32
radio input "true"
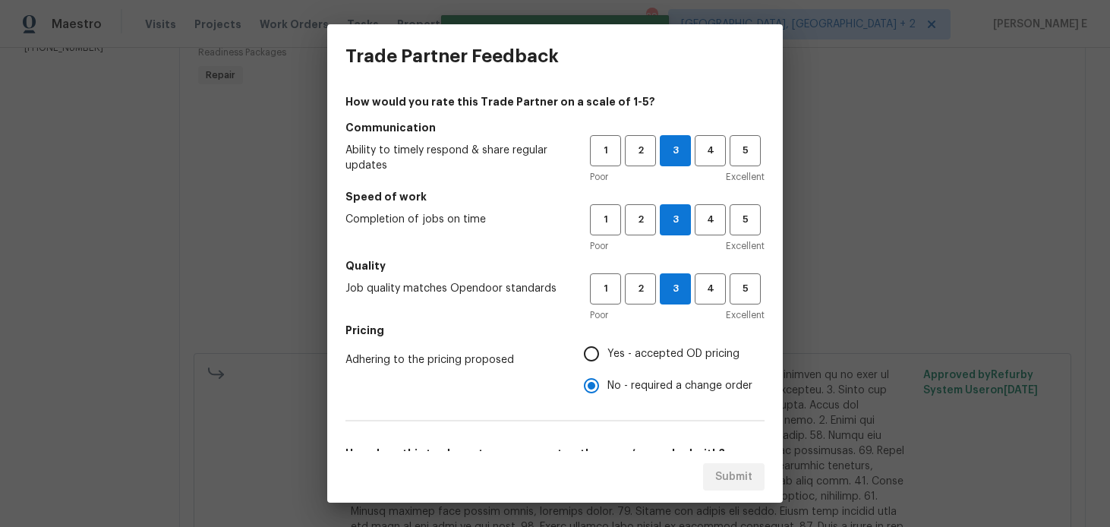
click at [593, 358] on input "Yes - accepted OD pricing" at bounding box center [592, 354] width 32 height 32
radio input "true"
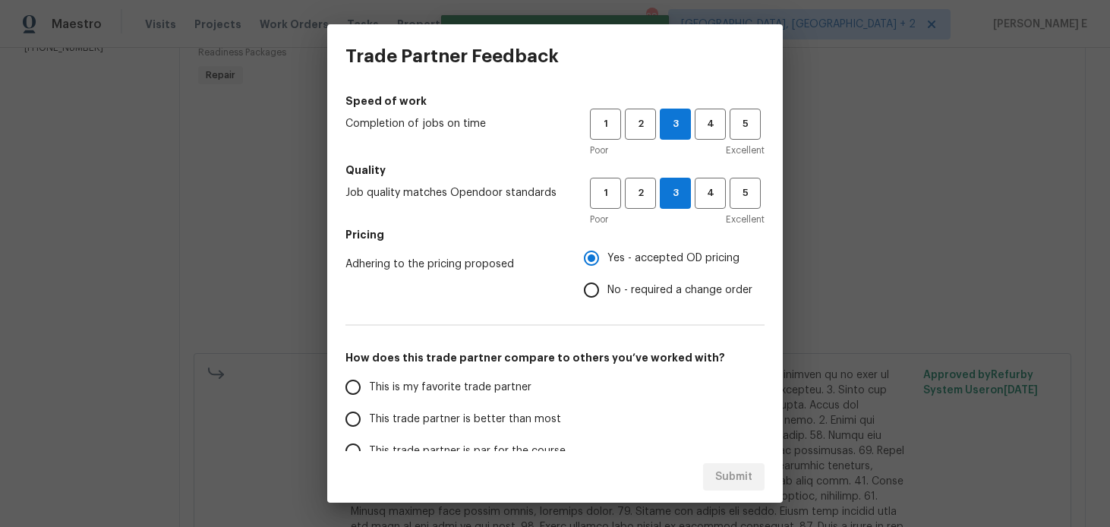
scroll to position [244, 0]
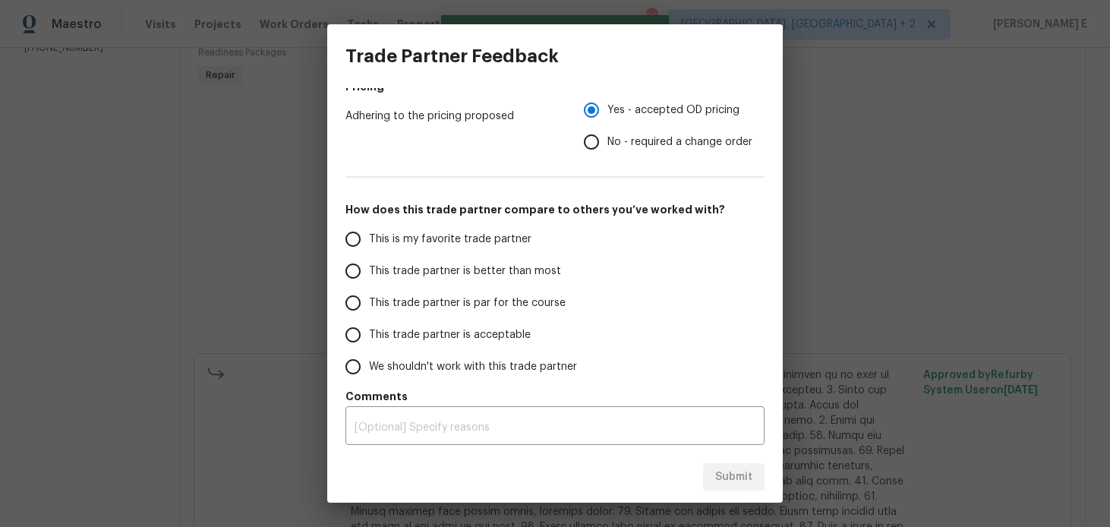
click at [470, 304] on span "This trade partner is par for the course" at bounding box center [467, 303] width 197 height 16
click at [369, 304] on input "This trade partner is par for the course" at bounding box center [353, 303] width 32 height 32
radio input "false"
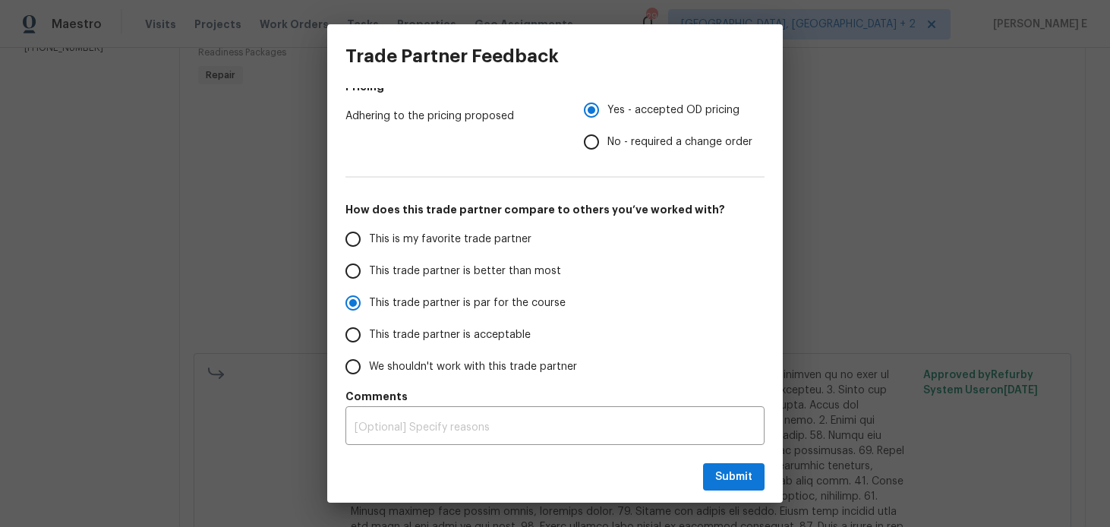
click at [617, 141] on span "No - required a change order" at bounding box center [679, 142] width 145 height 16
click at [607, 141] on input "No - required a change order" at bounding box center [592, 142] width 32 height 32
radio input "false"
radio input "true"
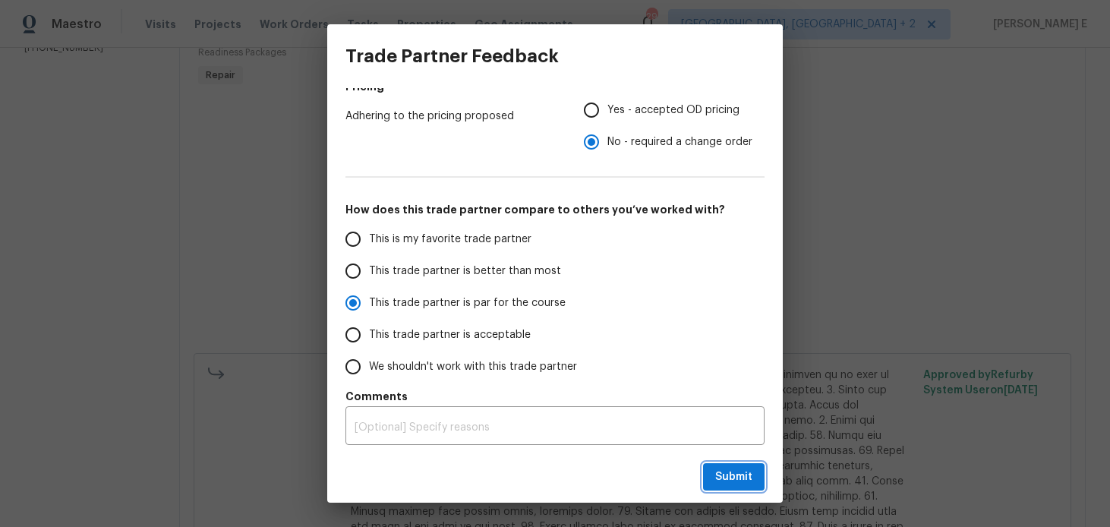
click at [734, 476] on span "Submit" at bounding box center [733, 477] width 37 height 19
radio input "false"
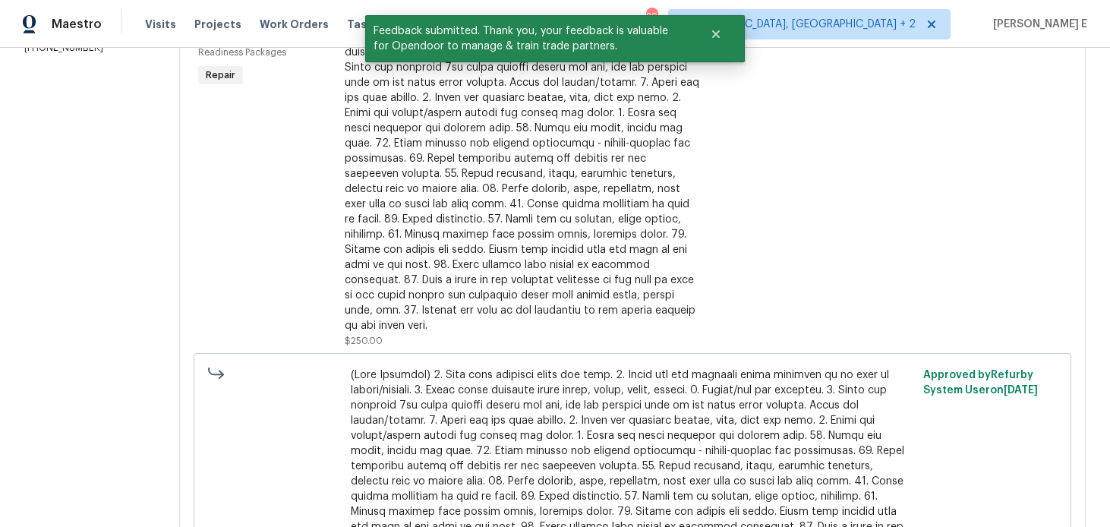
scroll to position [0, 0]
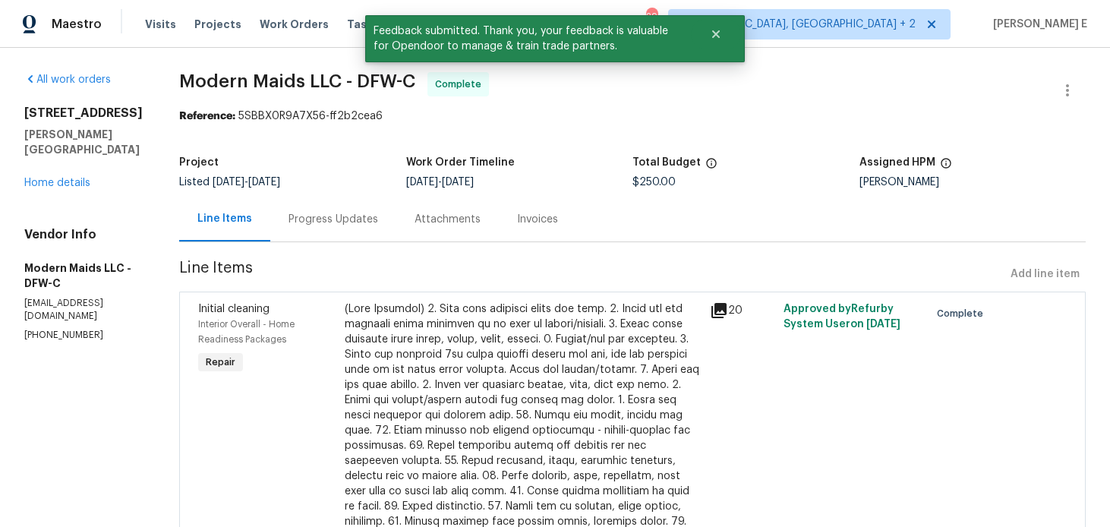
click at [367, 217] on div "Progress Updates" at bounding box center [334, 219] width 90 height 15
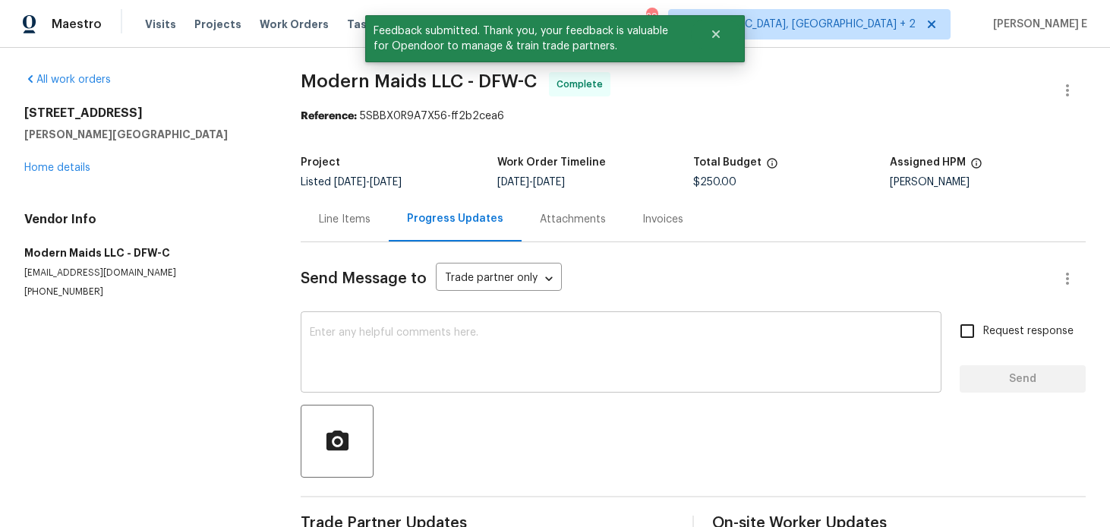
click at [397, 354] on textarea at bounding box center [621, 353] width 623 height 53
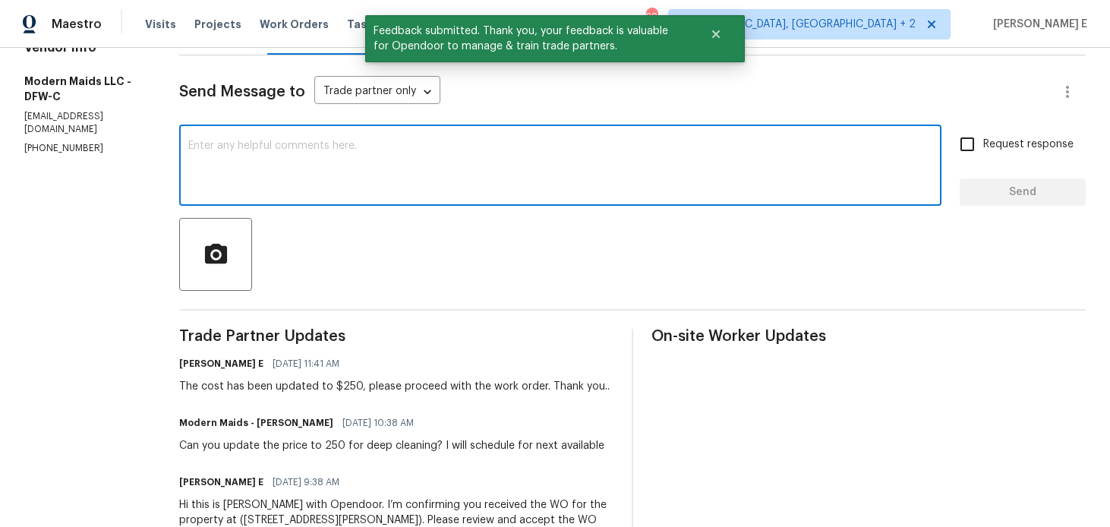
scroll to position [188, 0]
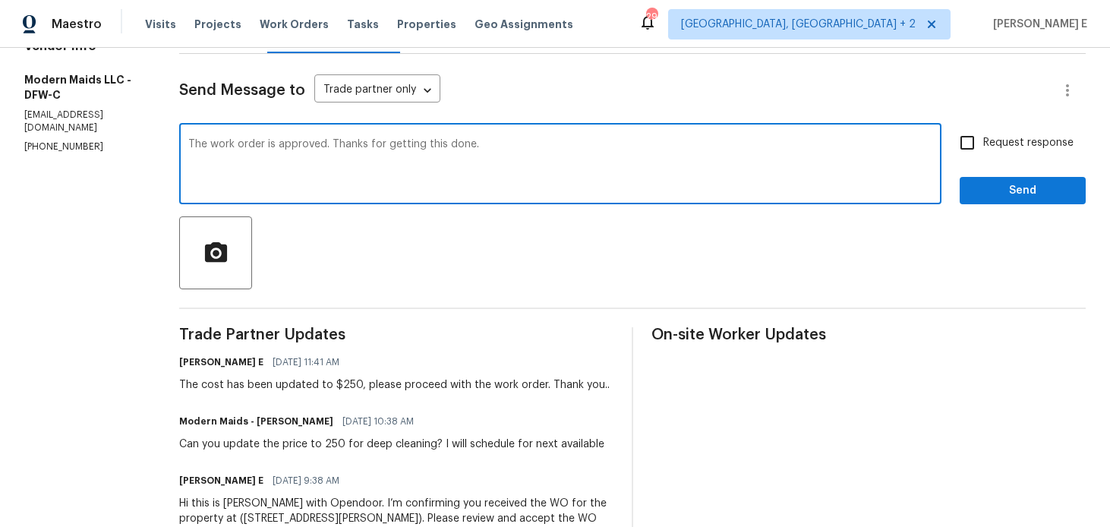
type textarea "The work order is approved. Thanks for getting this done."
click at [979, 134] on input "Request response" at bounding box center [967, 143] width 32 height 32
checkbox input "true"
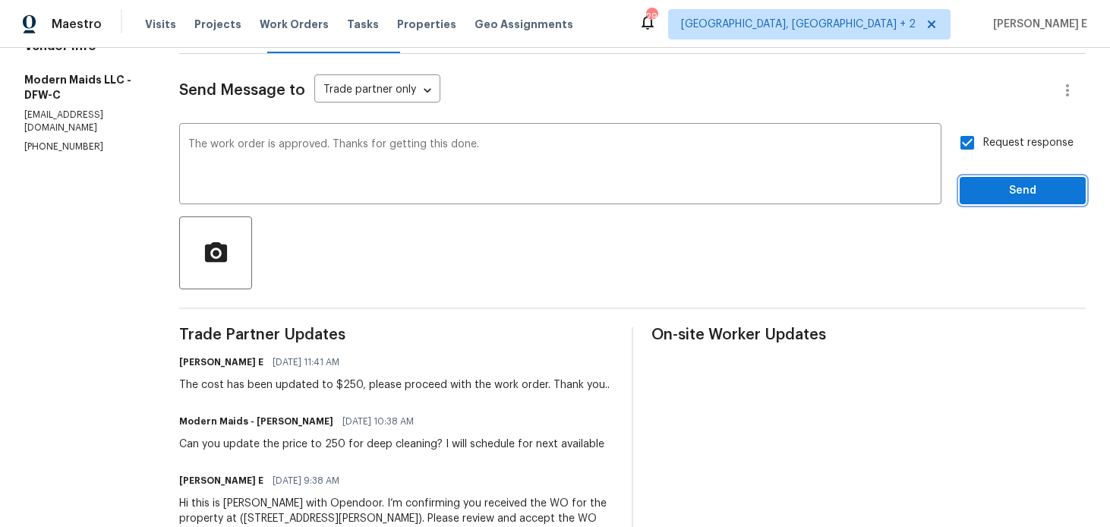
click at [985, 189] on span "Send" at bounding box center [1023, 190] width 102 height 19
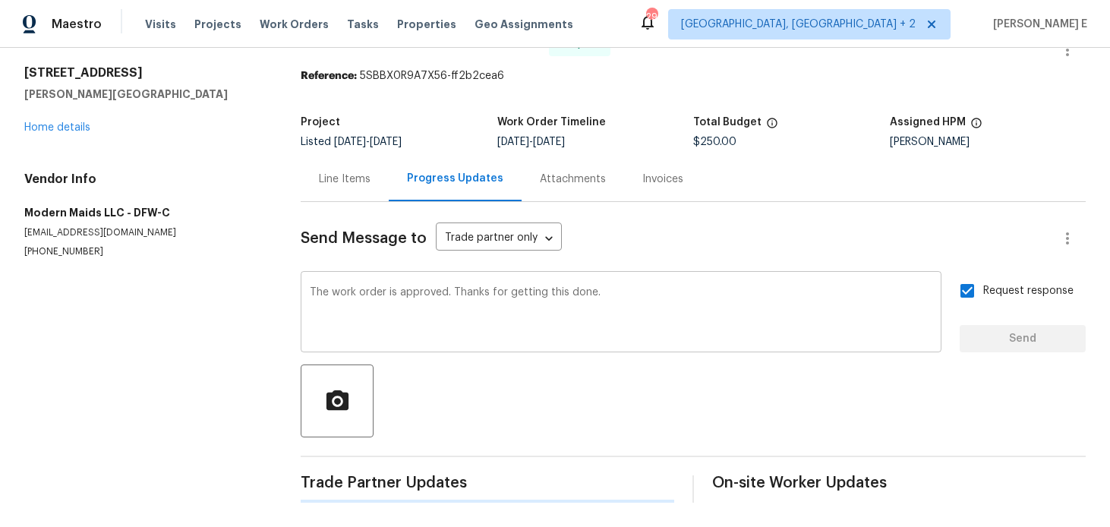
scroll to position [0, 0]
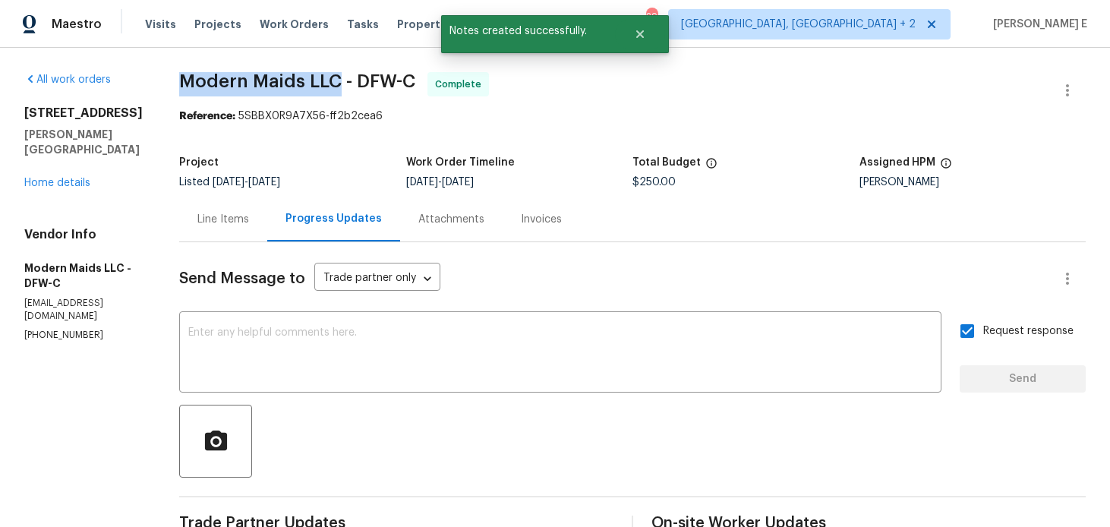
drag, startPoint x: 194, startPoint y: 87, endPoint x: 358, endPoint y: 87, distance: 164.0
click at [358, 87] on span "Modern Maids LLC - DFW-C" at bounding box center [297, 81] width 236 height 18
copy span "Modern Maids LLC"
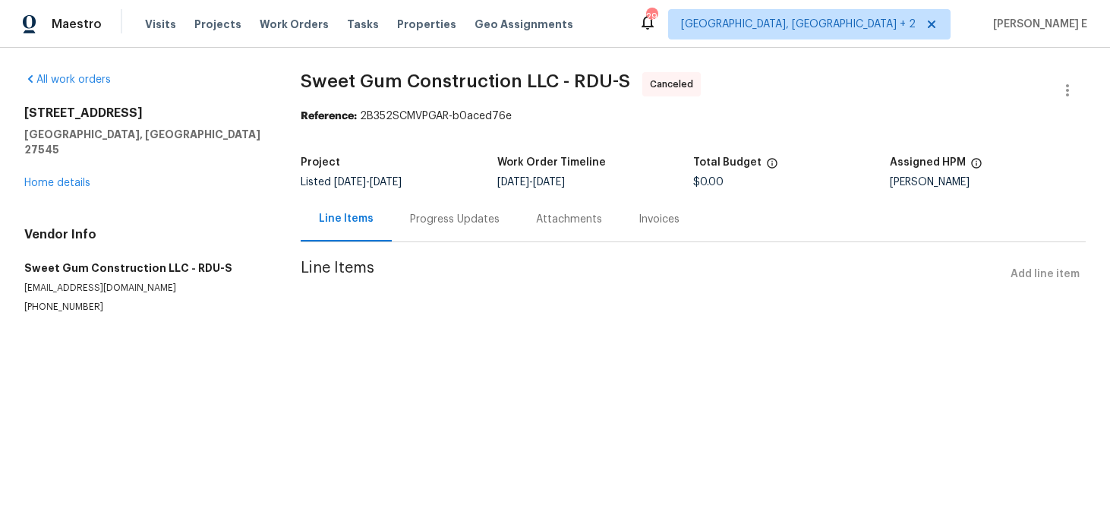
click at [67, 162] on div "213 Dwelling Pl Knightdale, NC 27545 Home details" at bounding box center [144, 148] width 240 height 85
click at [59, 178] on link "Home details" at bounding box center [57, 183] width 66 height 11
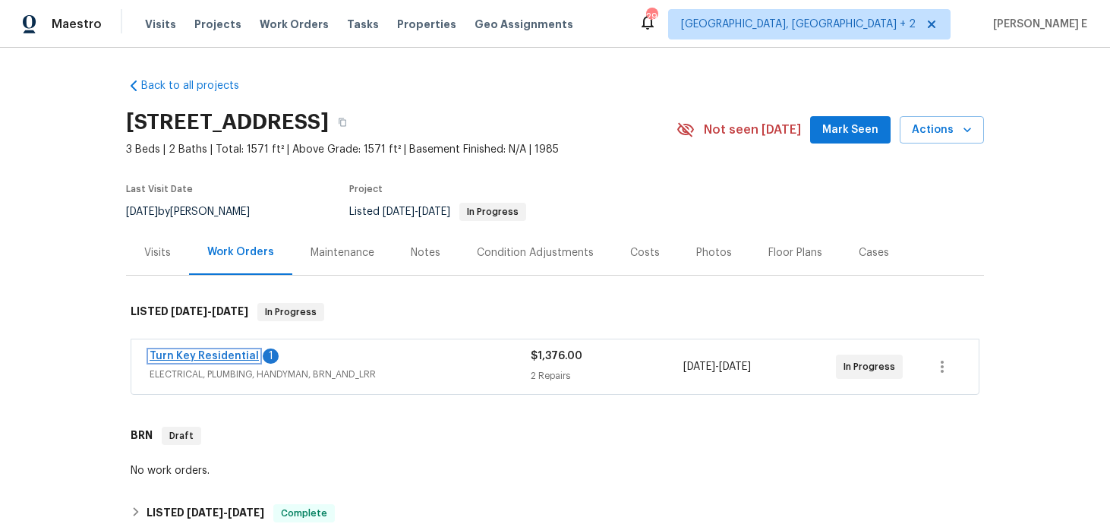
click at [172, 355] on link "Turn Key Residential" at bounding box center [204, 356] width 109 height 11
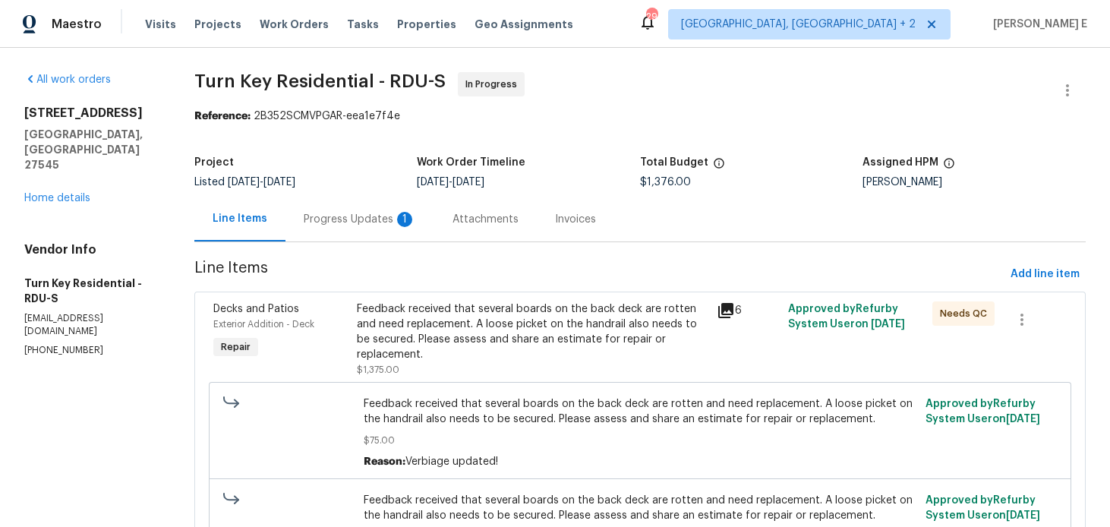
click at [400, 210] on div "Progress Updates 1" at bounding box center [359, 219] width 149 height 45
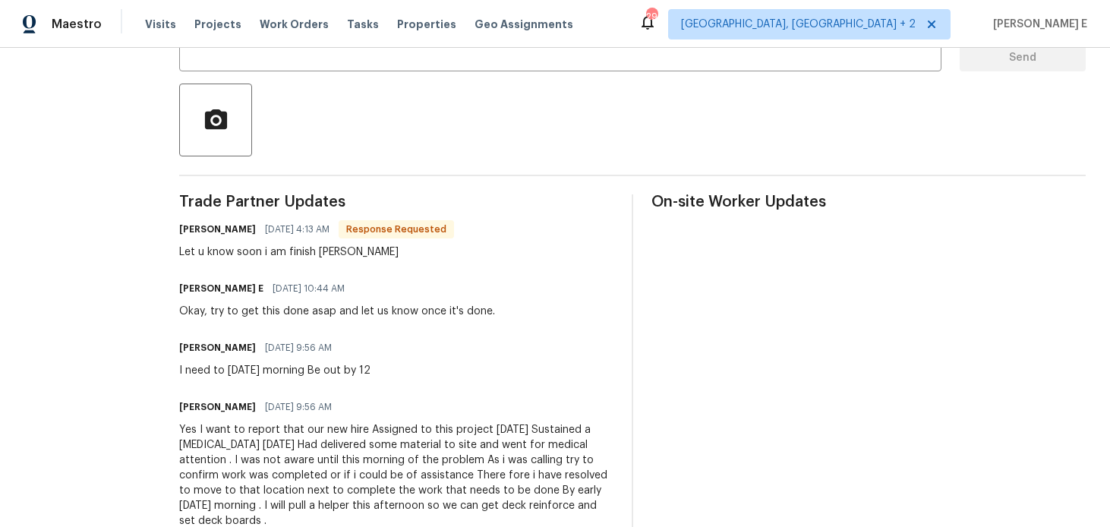
scroll to position [322, 0]
click at [531, 499] on div "Yes I want to report that our new hire Assigned to this project yesterday Susta…" at bounding box center [396, 474] width 434 height 106
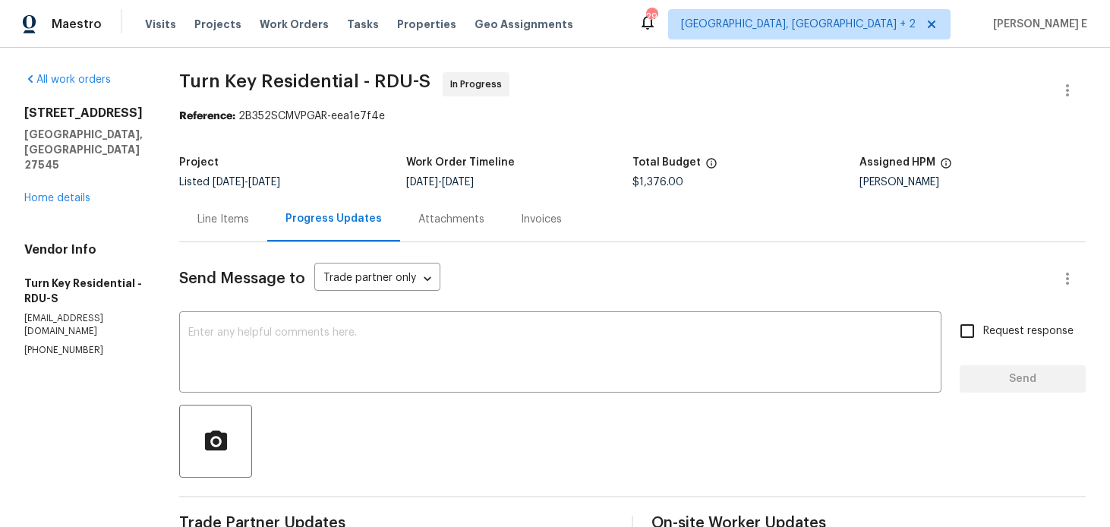
click at [249, 212] on div "Line Items" at bounding box center [223, 219] width 52 height 15
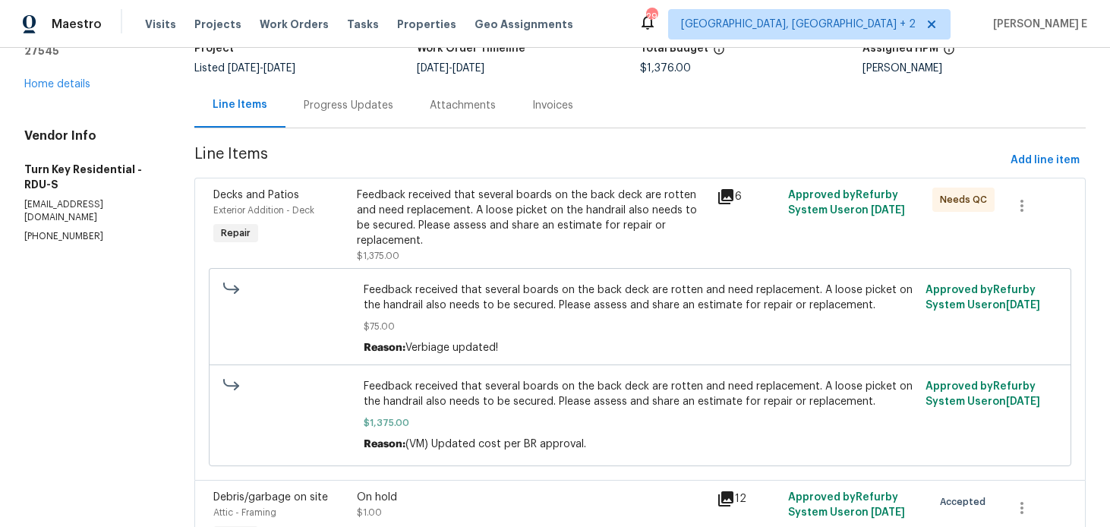
scroll to position [159, 0]
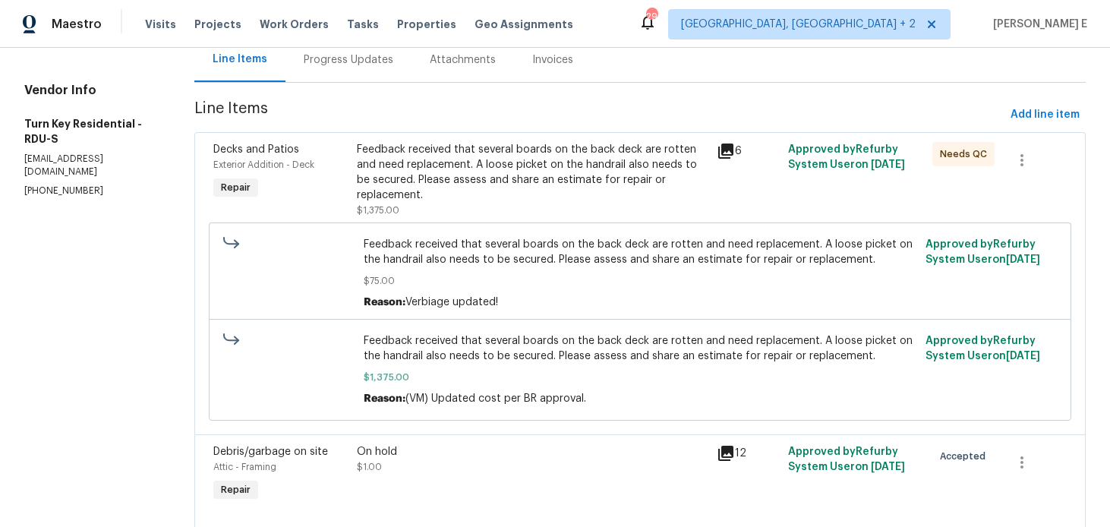
click at [519, 197] on div "Feedback received that several boards on the back deck are rotten and need repl…" at bounding box center [532, 172] width 350 height 61
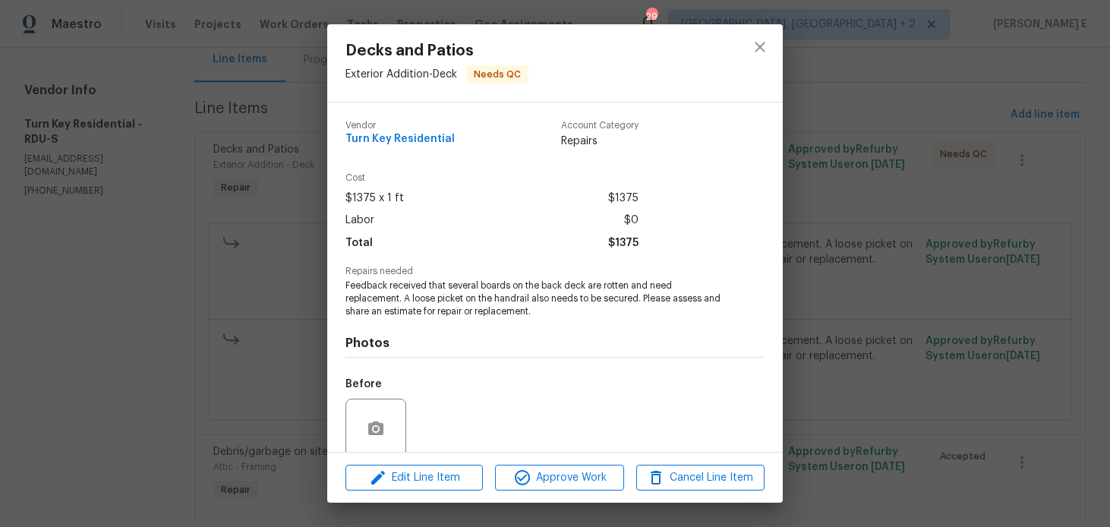
scroll to position [121, 0]
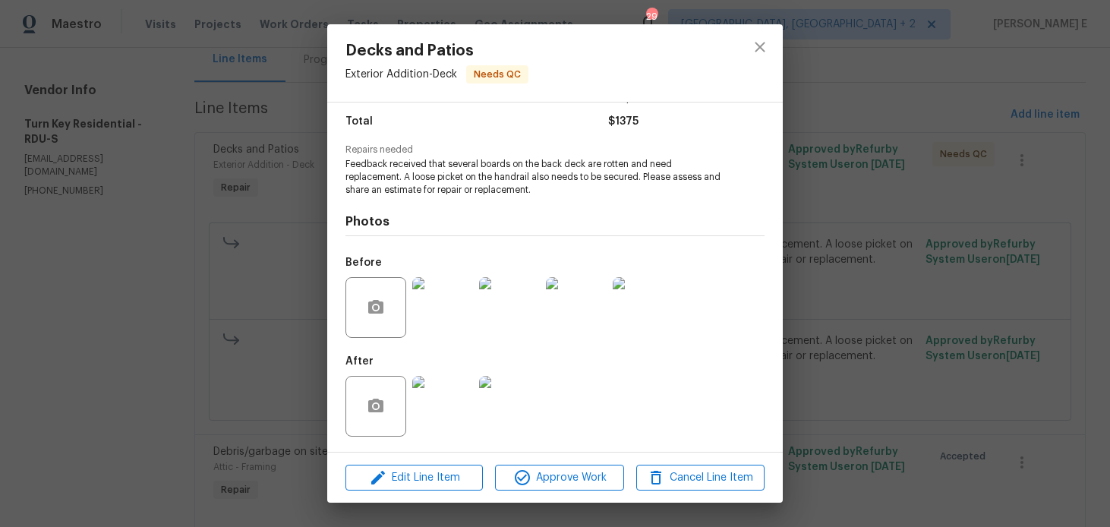
click at [267, 407] on div "Decks and Patios Exterior Addition - Deck Needs QC Vendor Turn Key Residential …" at bounding box center [555, 263] width 1110 height 527
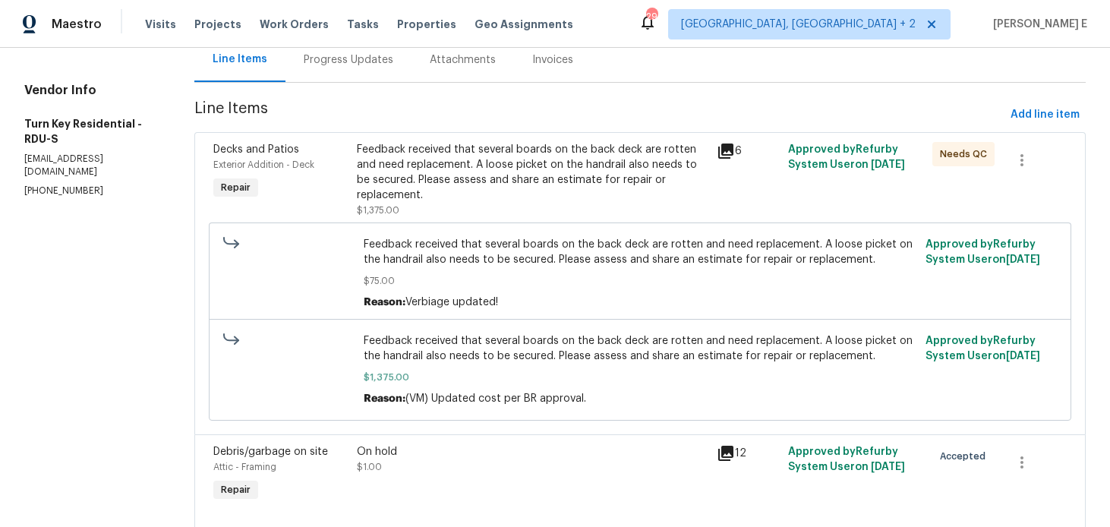
click at [373, 460] on div "On hold $1.00" at bounding box center [531, 475] width 359 height 70
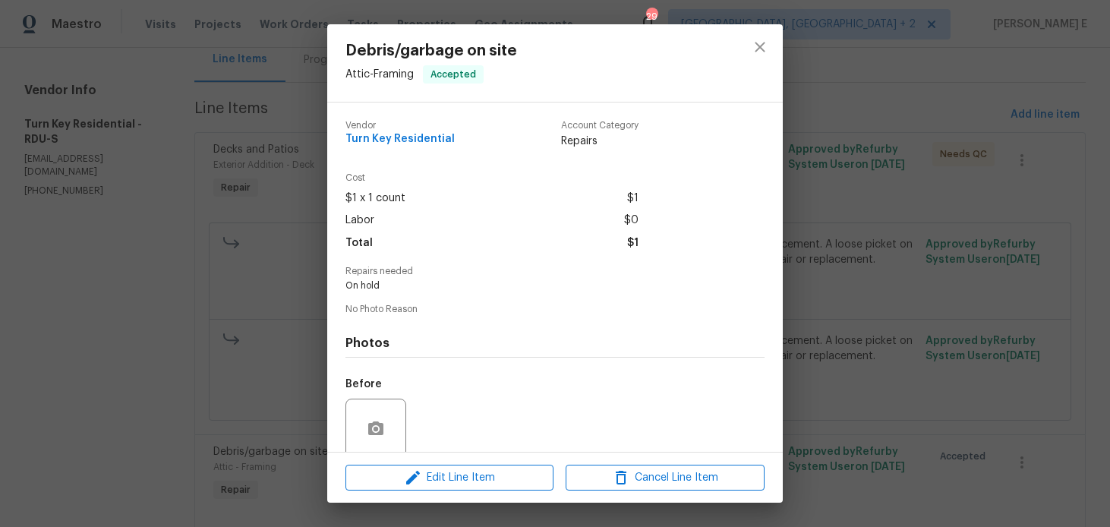
scroll to position [121, 0]
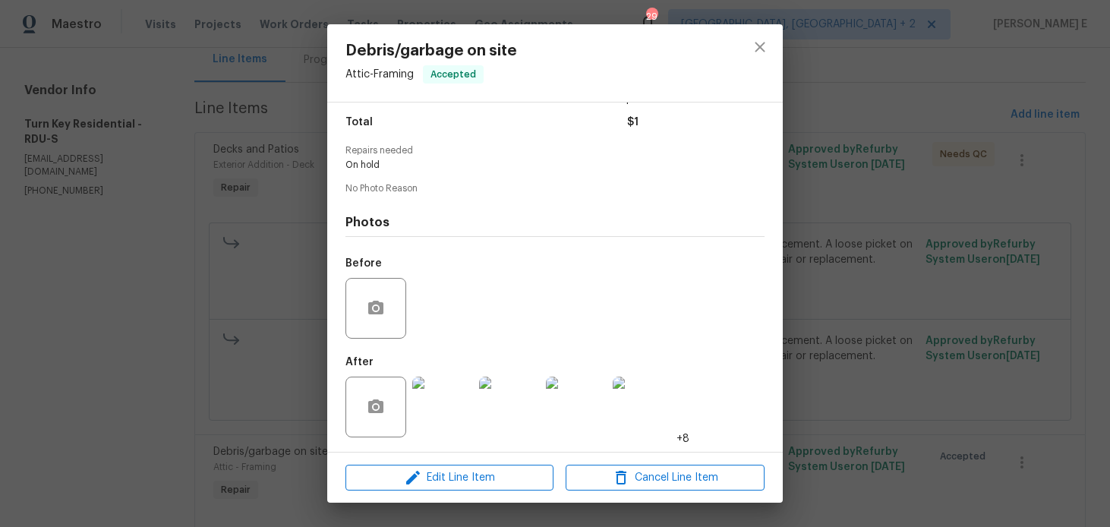
click at [425, 394] on img at bounding box center [442, 407] width 61 height 61
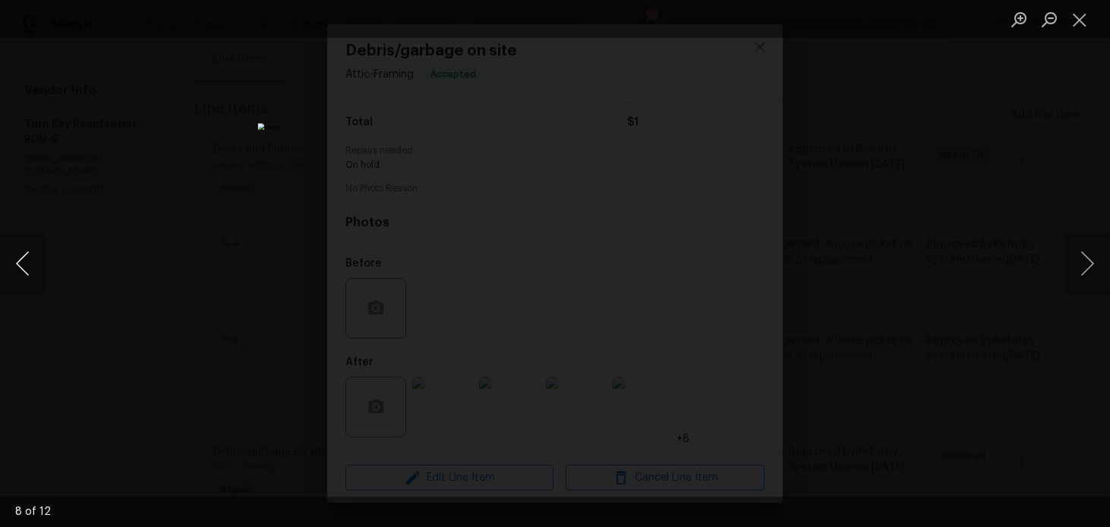
click at [36, 259] on button "Previous image" at bounding box center [23, 263] width 46 height 61
click at [908, 229] on div "Lightbox" at bounding box center [555, 263] width 1110 height 527
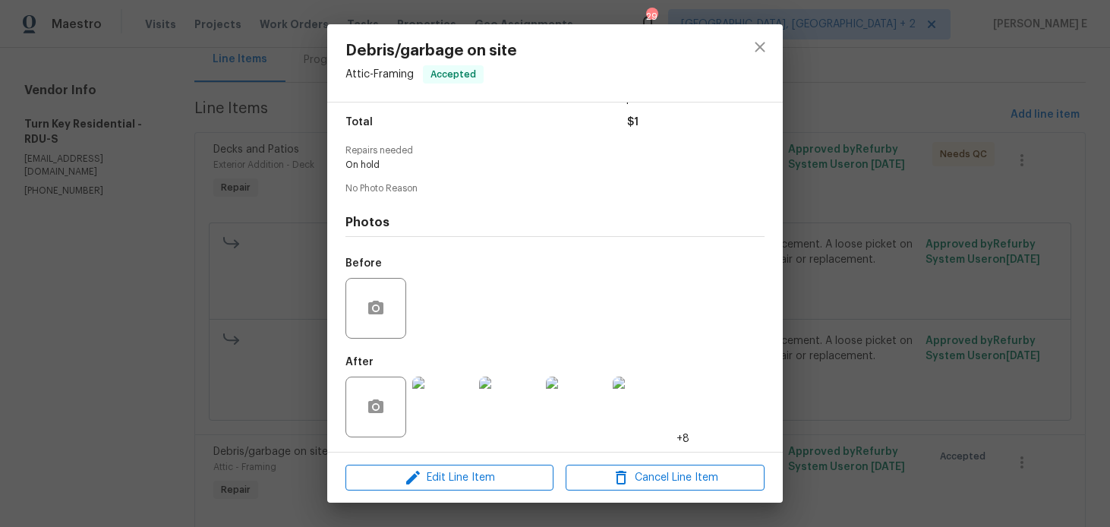
click at [908, 229] on div "Lightbox" at bounding box center [555, 263] width 1110 height 527
click at [908, 229] on div "Debris/garbage on site Attic - Framing Accepted Vendor Turn Key Residential Acc…" at bounding box center [555, 263] width 1110 height 527
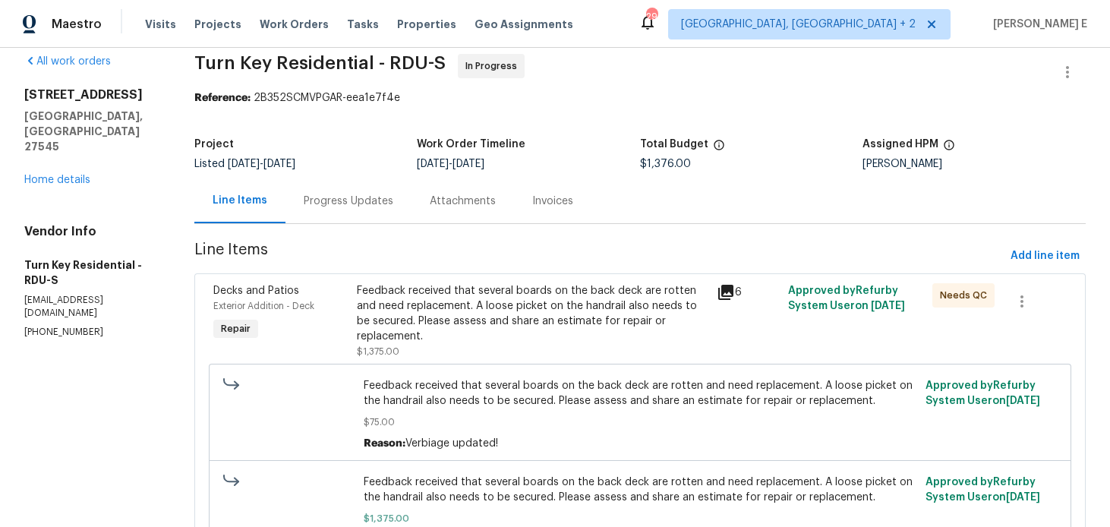
scroll to position [0, 0]
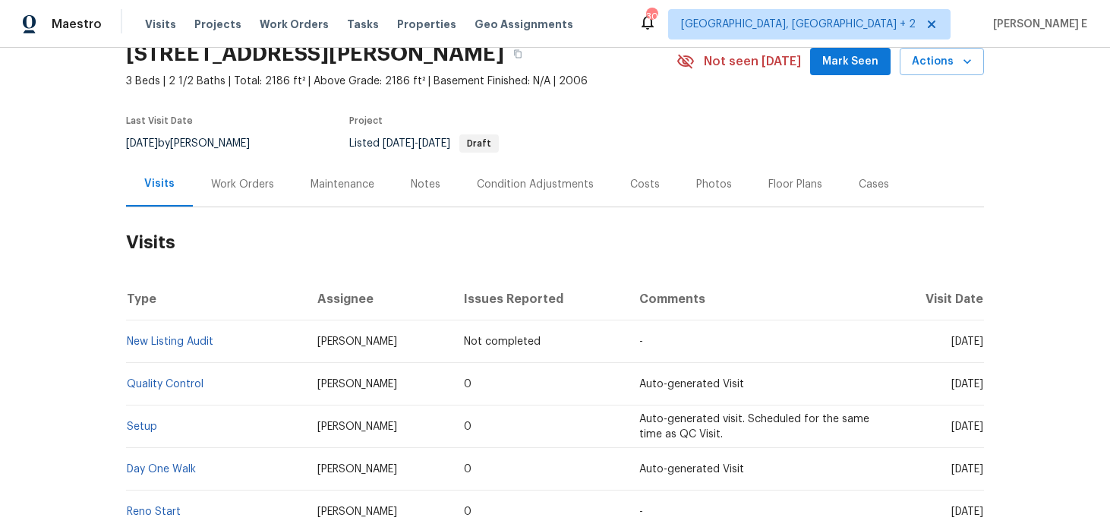
scroll to position [77, 0]
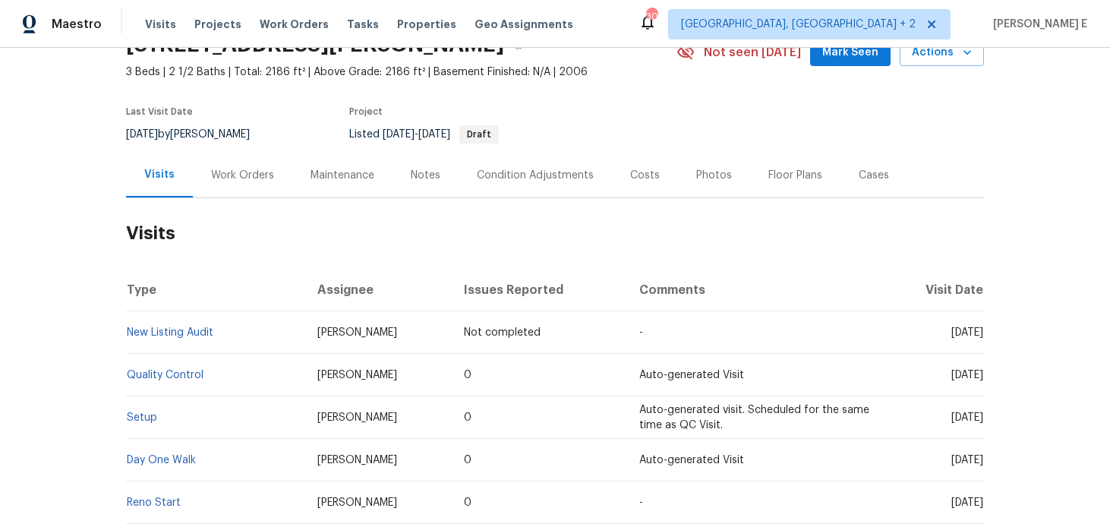
click at [242, 165] on div "Work Orders" at bounding box center [242, 175] width 99 height 45
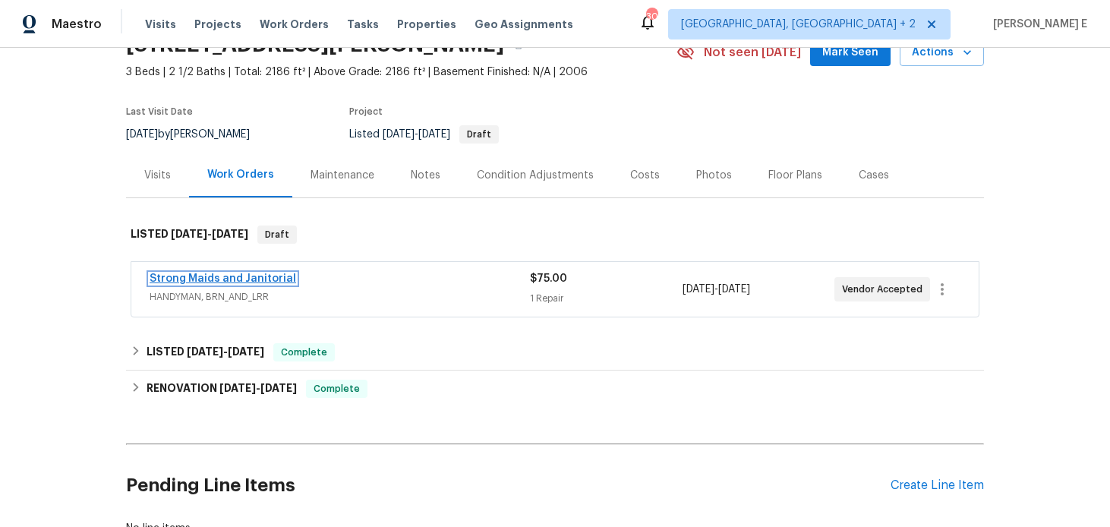
click at [235, 282] on link "Strong Maids and Janitorial" at bounding box center [223, 278] width 147 height 11
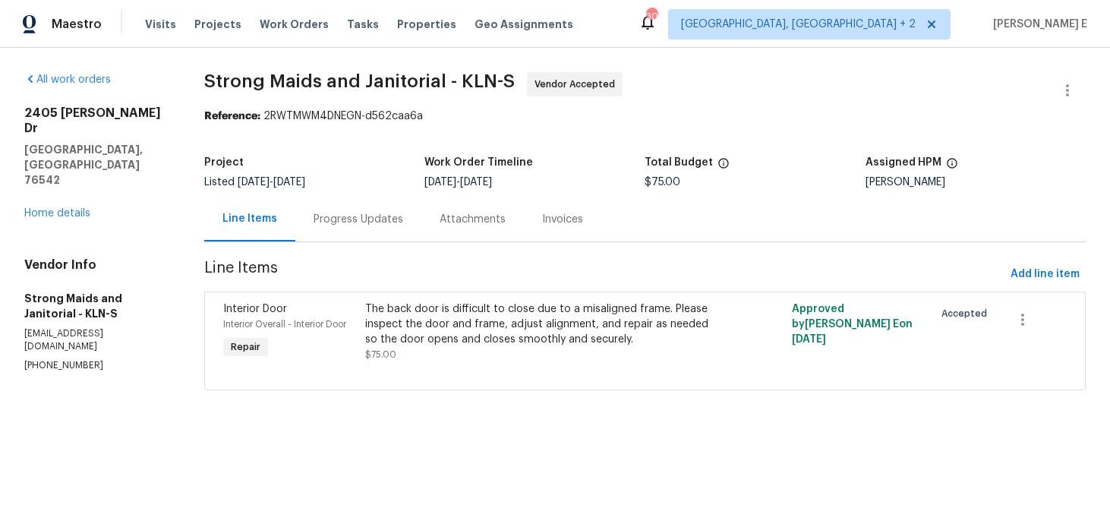
click at [377, 226] on div "Progress Updates" at bounding box center [359, 219] width 90 height 15
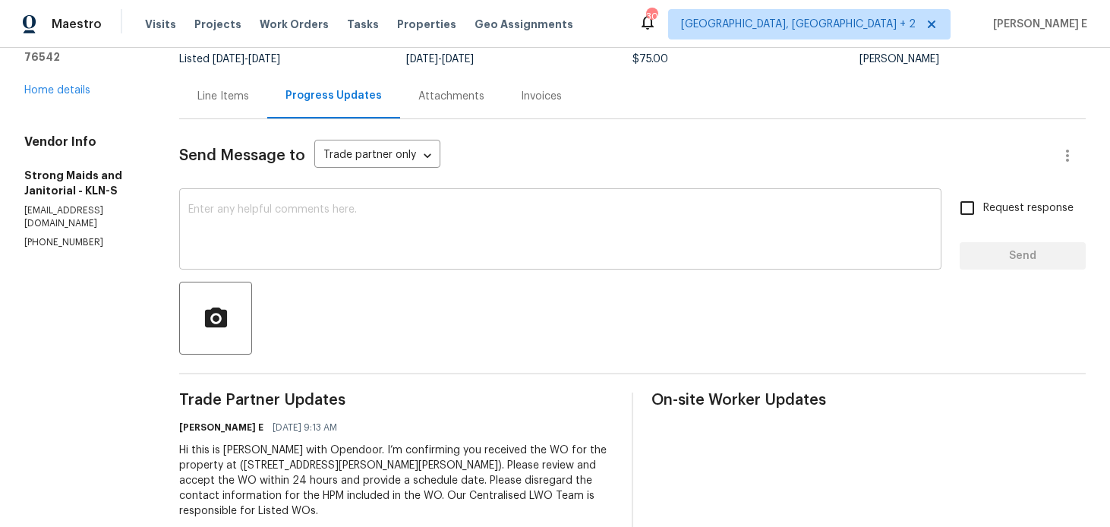
scroll to position [142, 0]
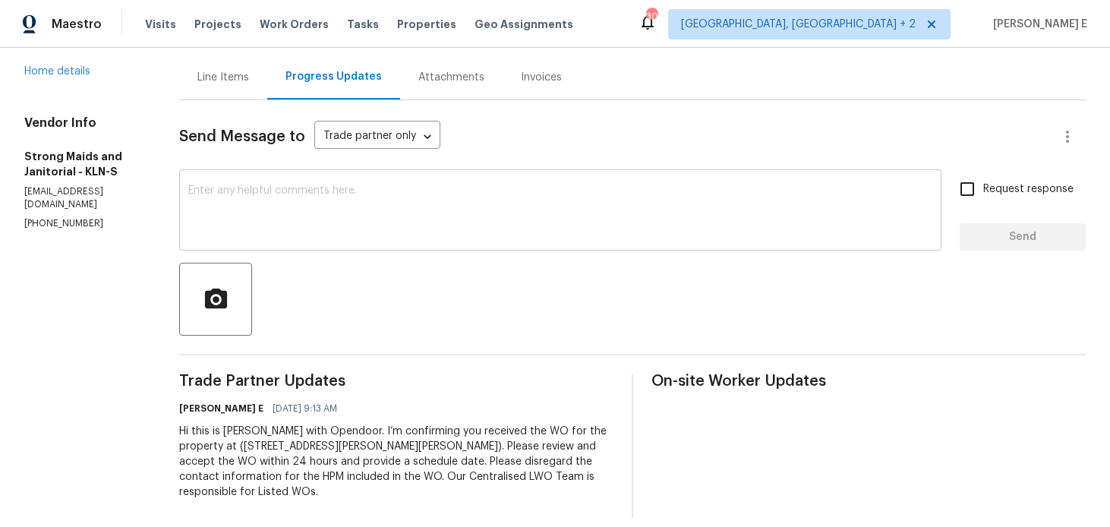
click at [462, 173] on div "x ​" at bounding box center [560, 211] width 762 height 77
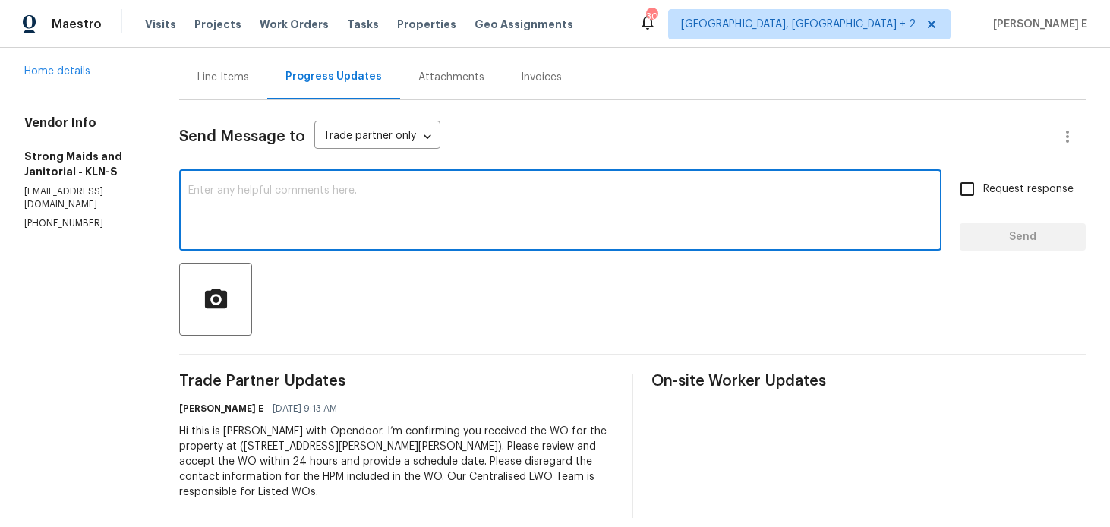
paste textarea "Thanks for accepting the work order! Just checking—do you have a scheduled date…"
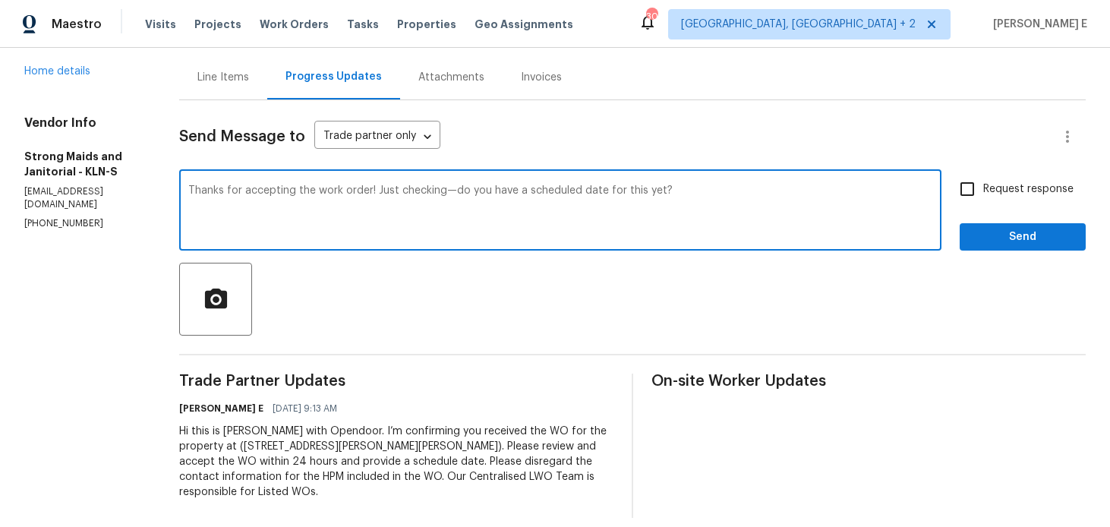
type textarea "Thanks for accepting the work order! Just checking—do you have a scheduled date…"
click at [970, 192] on input "Request response" at bounding box center [967, 189] width 32 height 32
checkbox input "true"
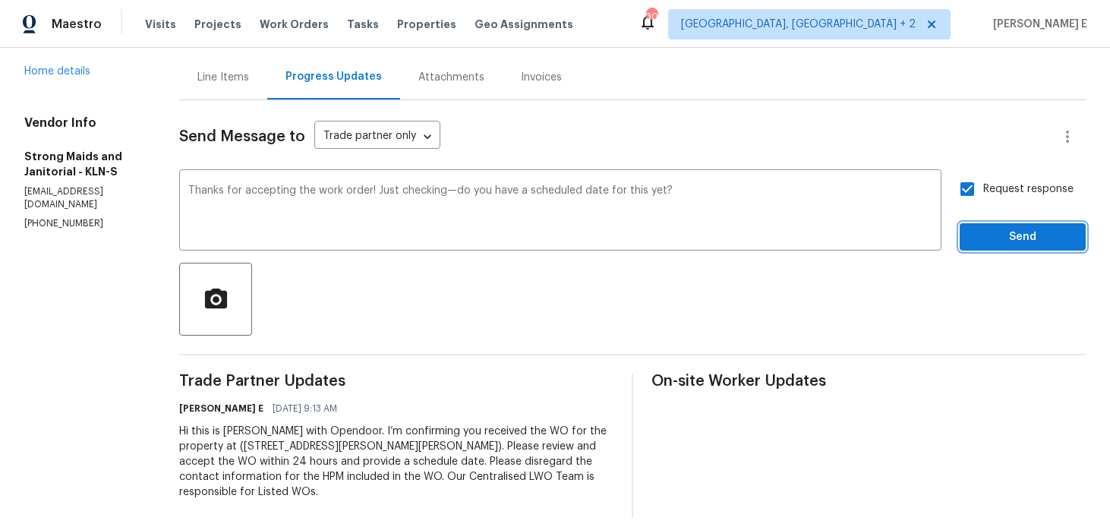
click at [986, 229] on span "Send" at bounding box center [1023, 237] width 102 height 19
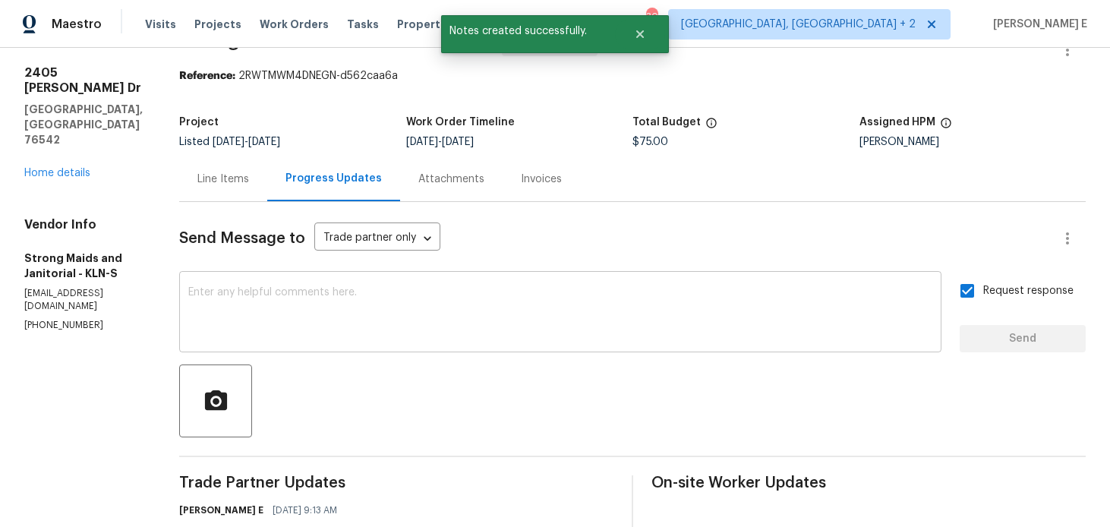
scroll to position [0, 0]
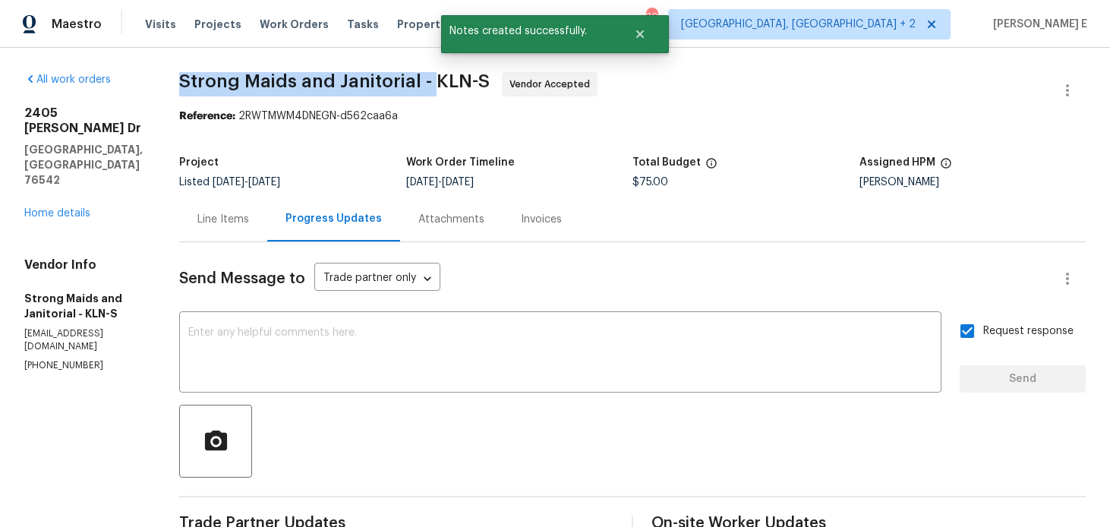
drag, startPoint x: 180, startPoint y: 89, endPoint x: 429, endPoint y: 86, distance: 249.1
click at [429, 86] on div "All work orders 2405 Riley Dr Killeen, TX 76542 Home details Vendor Info Strong…" at bounding box center [555, 403] width 1110 height 711
copy span "Strong Maids and Janitorial -"
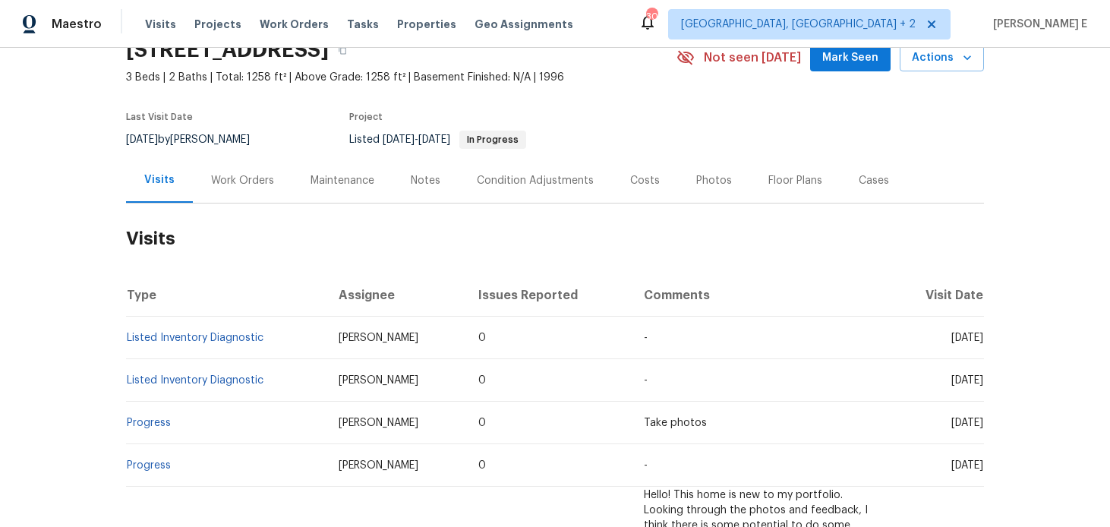
scroll to position [89, 0]
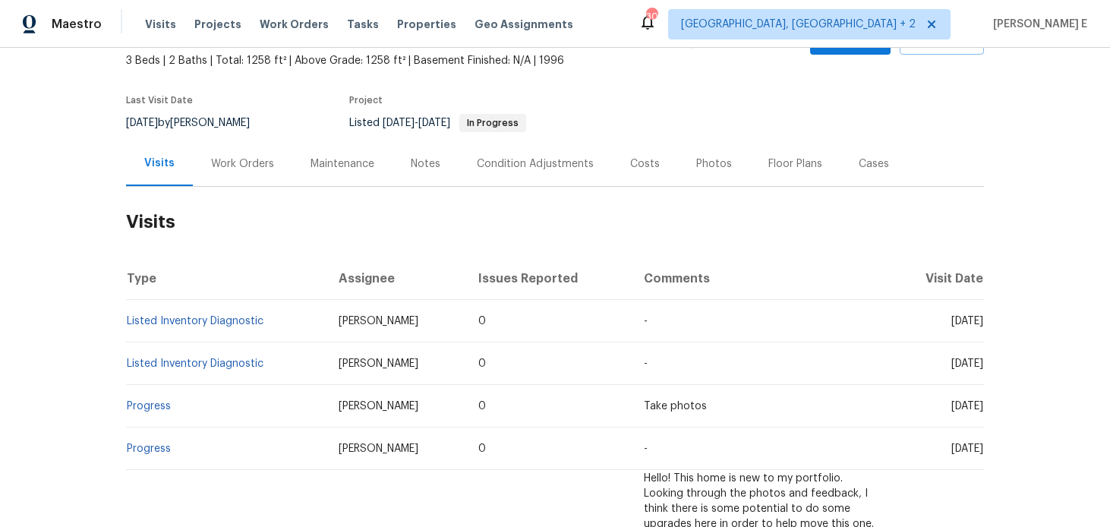
click at [211, 186] on div "Work Orders" at bounding box center [242, 163] width 99 height 45
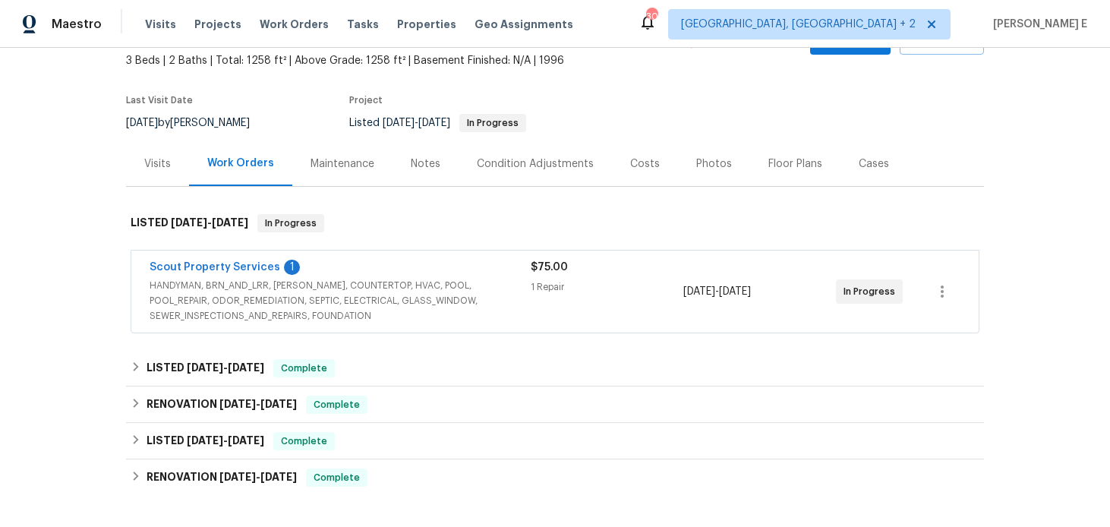
scroll to position [124, 0]
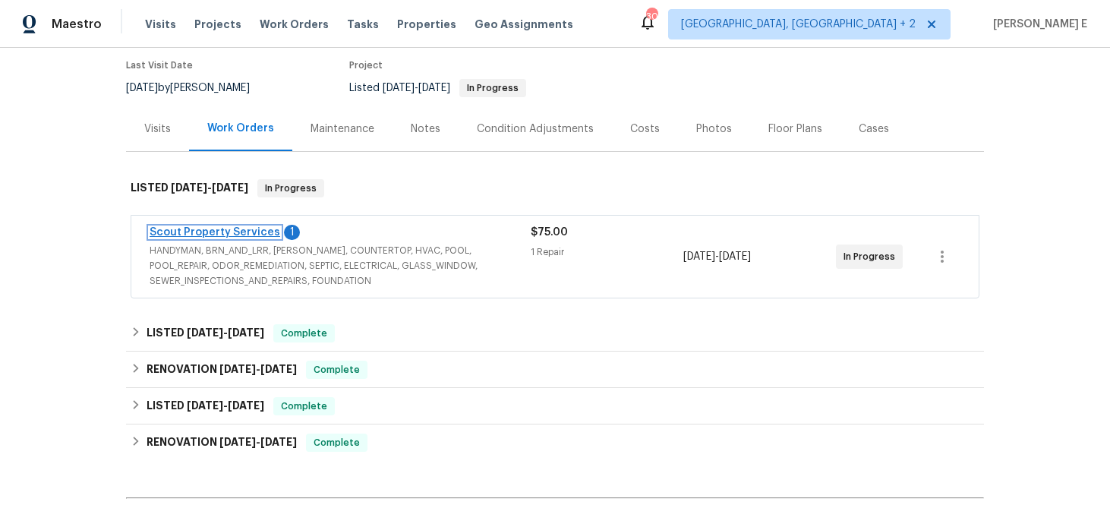
click at [191, 238] on link "Scout Property Services" at bounding box center [215, 232] width 131 height 11
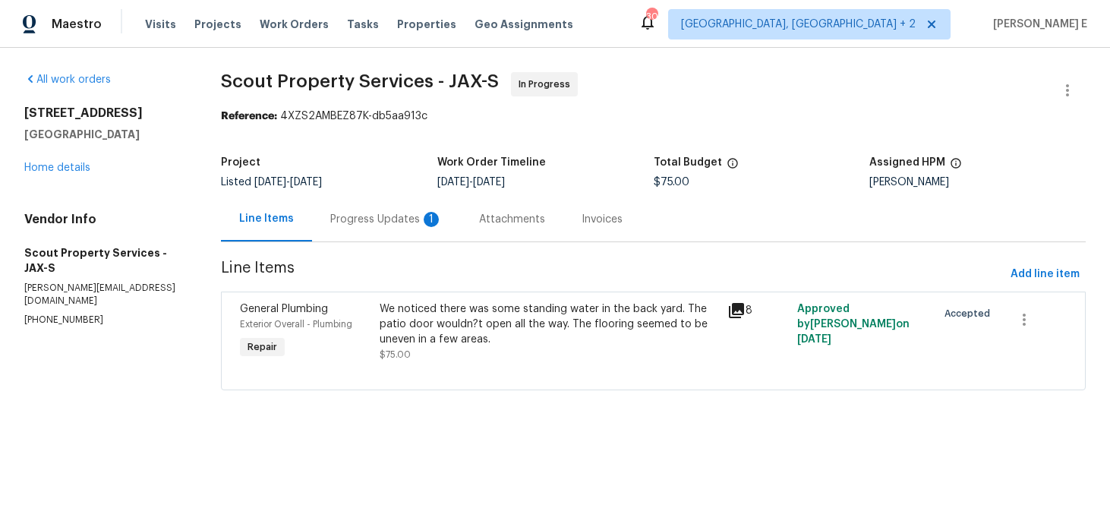
click at [373, 238] on div "Progress Updates 1" at bounding box center [386, 219] width 149 height 45
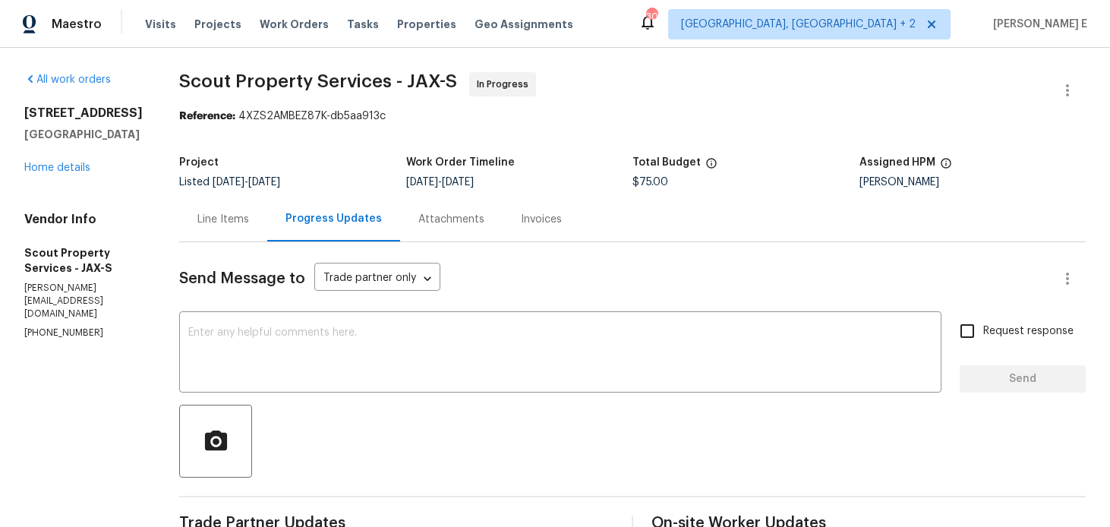
click at [179, 235] on div "Line Items" at bounding box center [223, 219] width 88 height 45
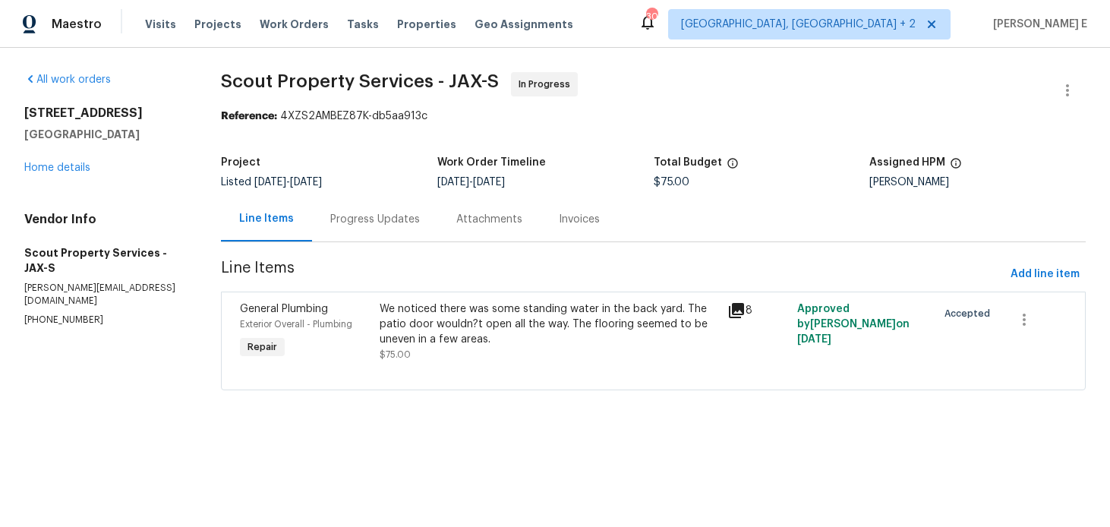
click at [417, 346] on div "We noticed there was some standing water in the back yard. The patio door would…" at bounding box center [549, 324] width 339 height 46
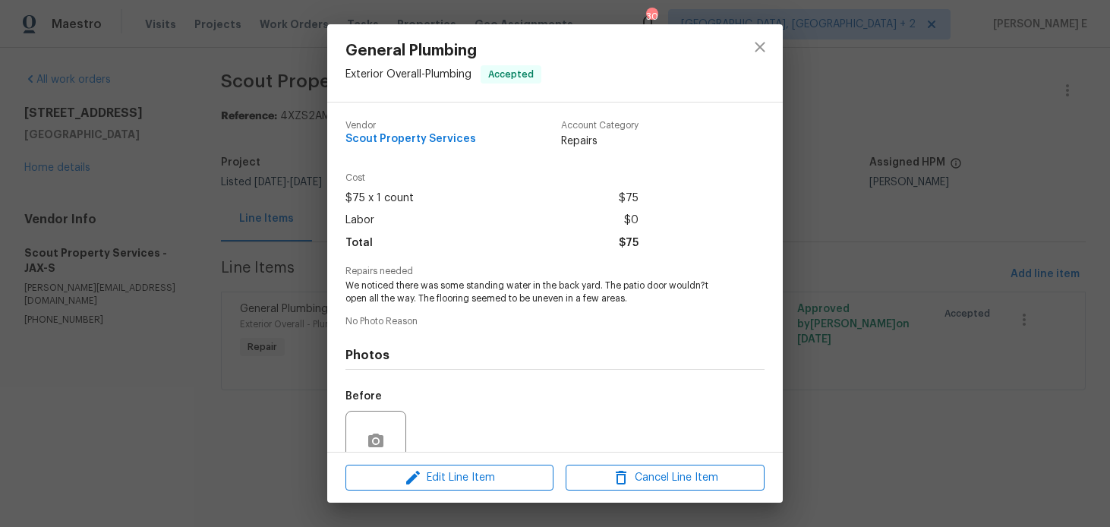
scroll to position [134, 0]
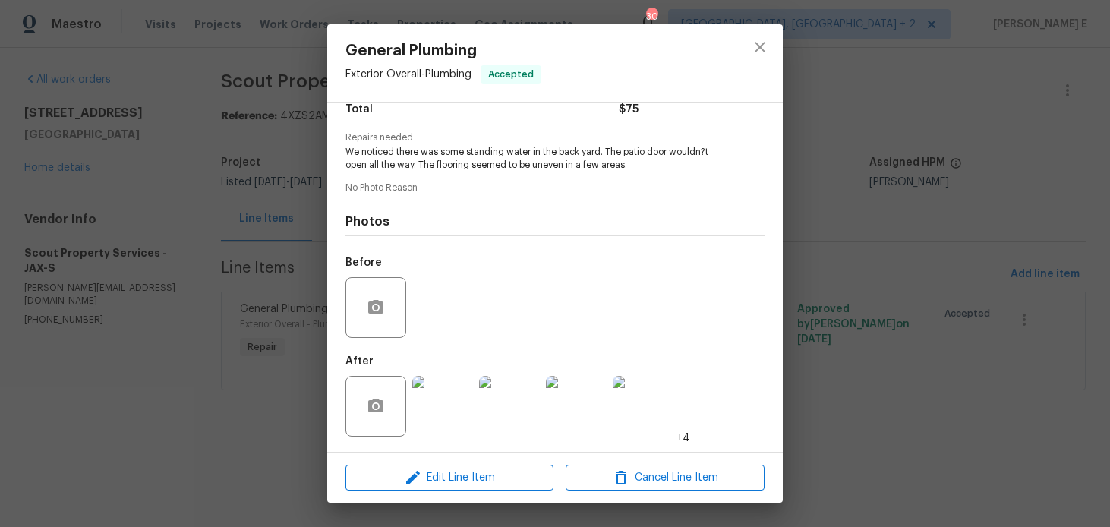
click at [439, 404] on img at bounding box center [442, 406] width 61 height 61
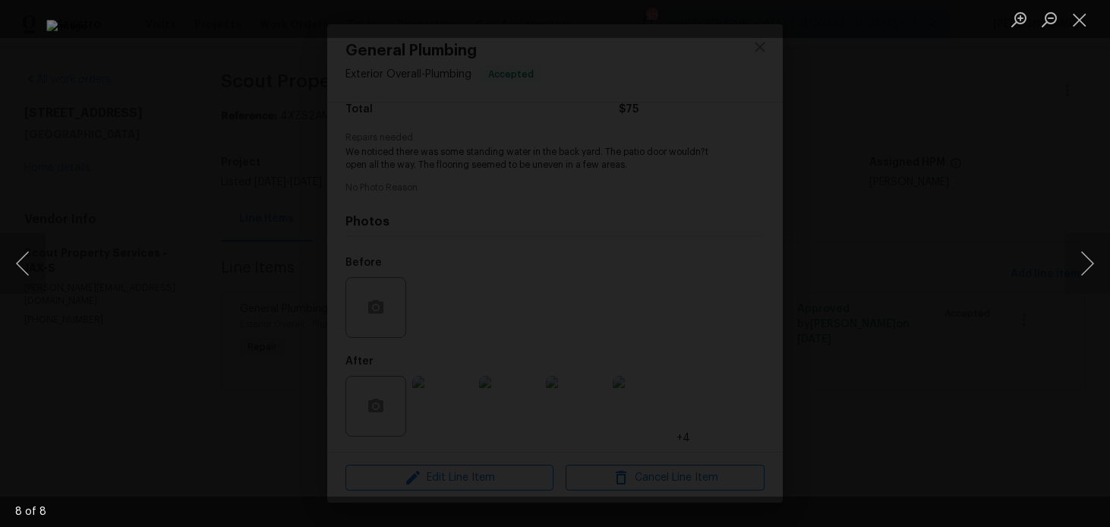
click at [1019, 276] on div "Lightbox" at bounding box center [555, 263] width 1110 height 527
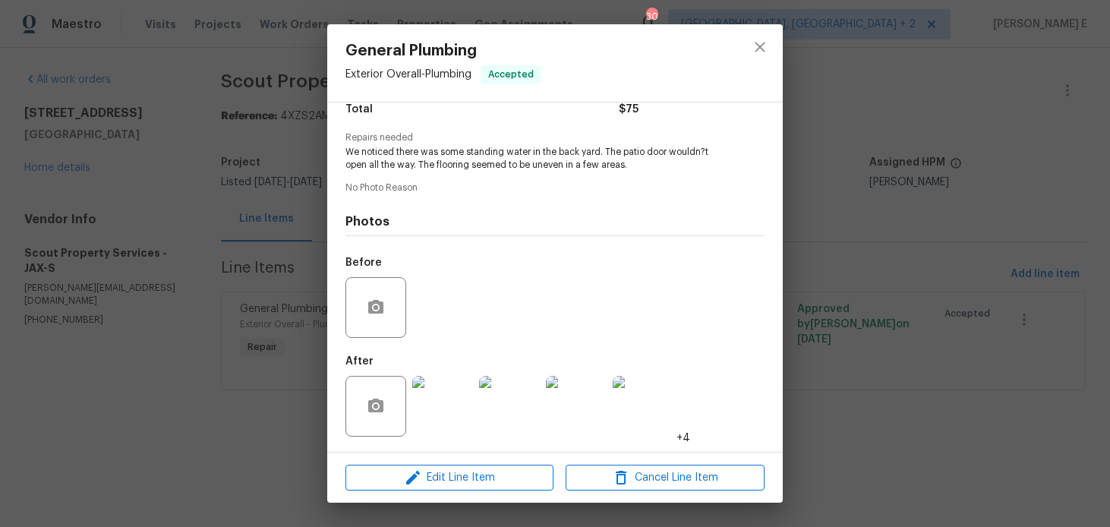
click at [1019, 276] on div "General Plumbing Exterior Overall - Plumbing Accepted Vendor Scout Property Ser…" at bounding box center [555, 263] width 1110 height 527
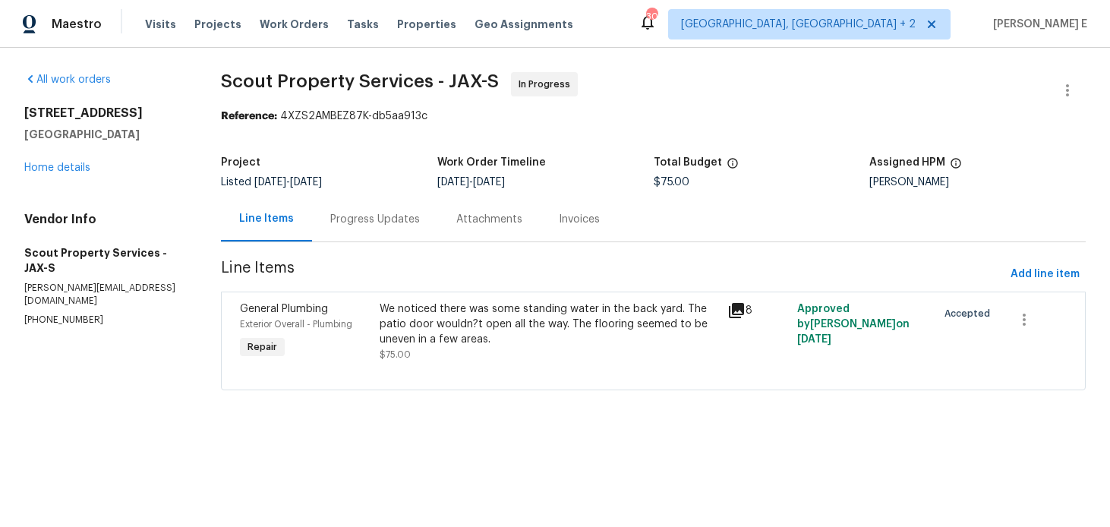
click at [386, 218] on div "Progress Updates" at bounding box center [375, 219] width 90 height 15
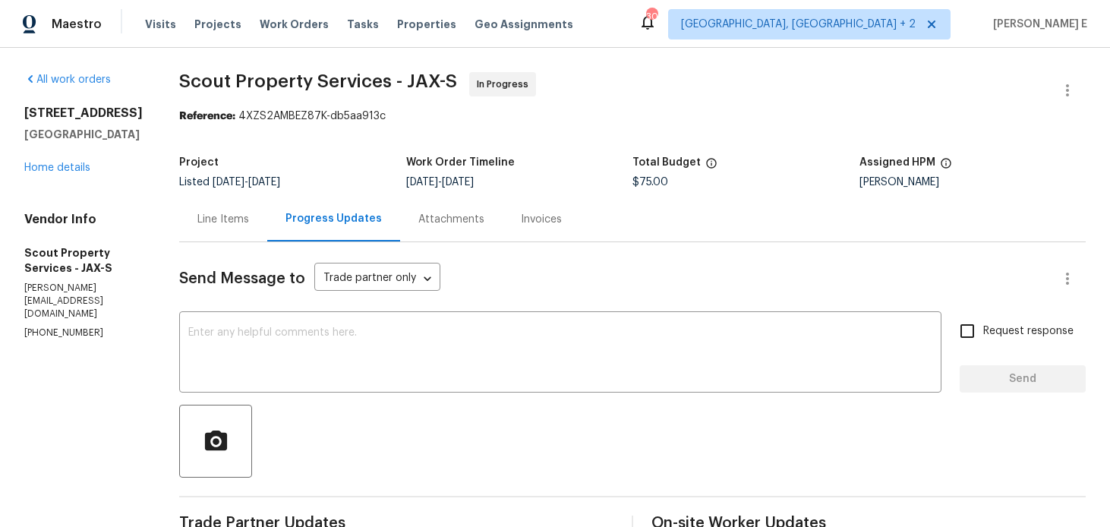
click at [197, 219] on div "Line Items" at bounding box center [223, 219] width 52 height 15
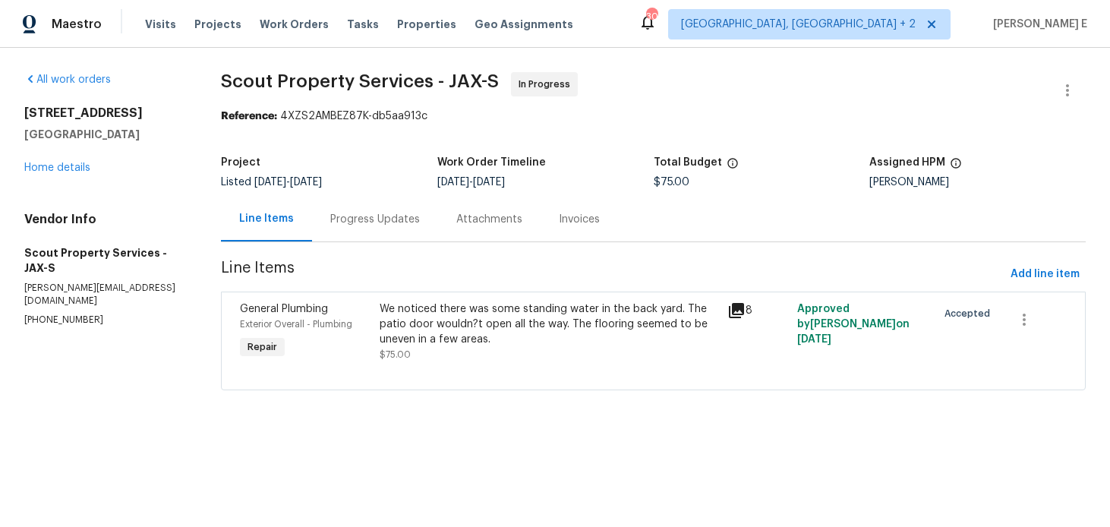
click at [346, 216] on div "Progress Updates" at bounding box center [375, 219] width 90 height 15
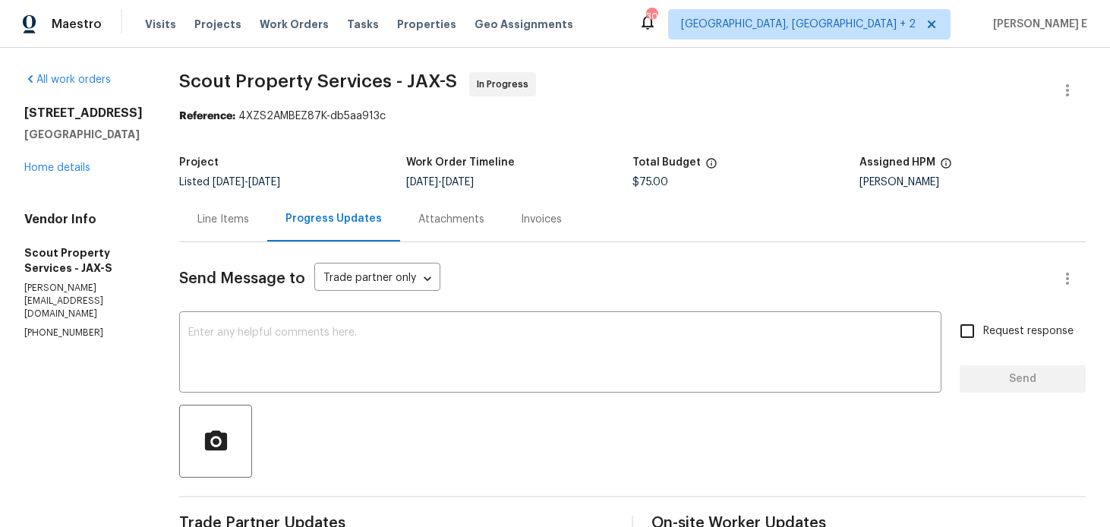
click at [197, 213] on div "Line Items" at bounding box center [223, 219] width 52 height 15
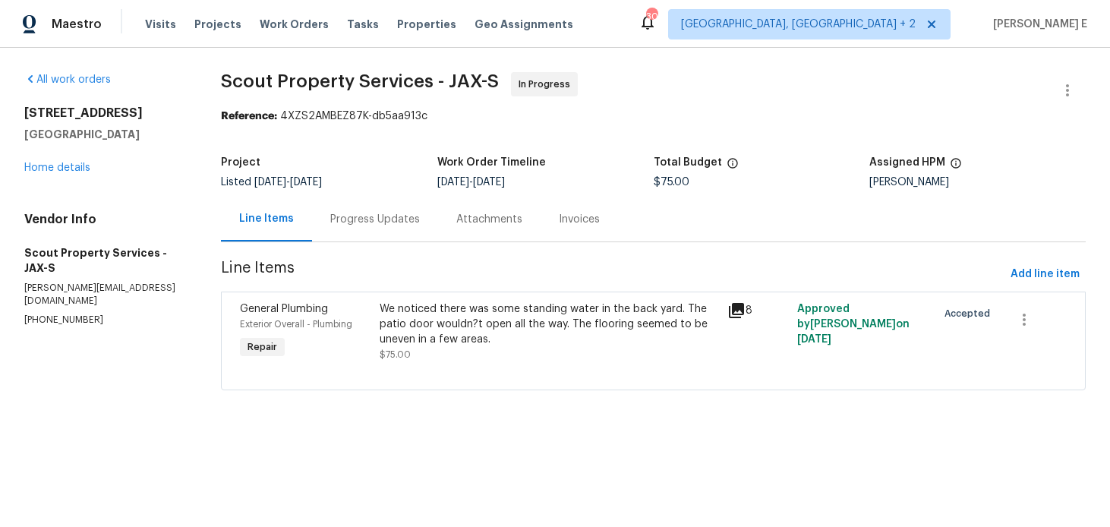
click at [412, 299] on div "We noticed there was some standing water in the back yard. The patio door would…" at bounding box center [549, 332] width 349 height 70
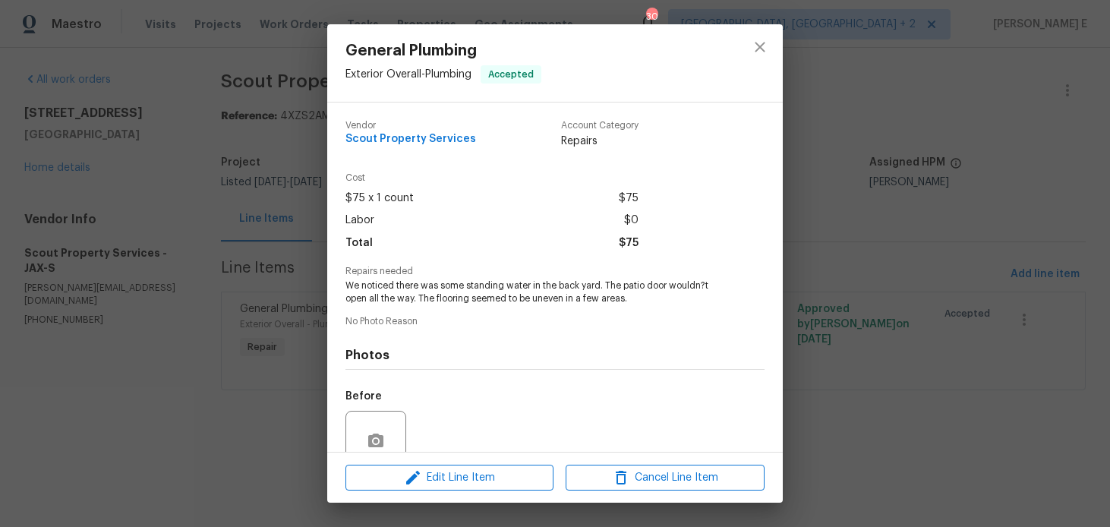
scroll to position [134, 0]
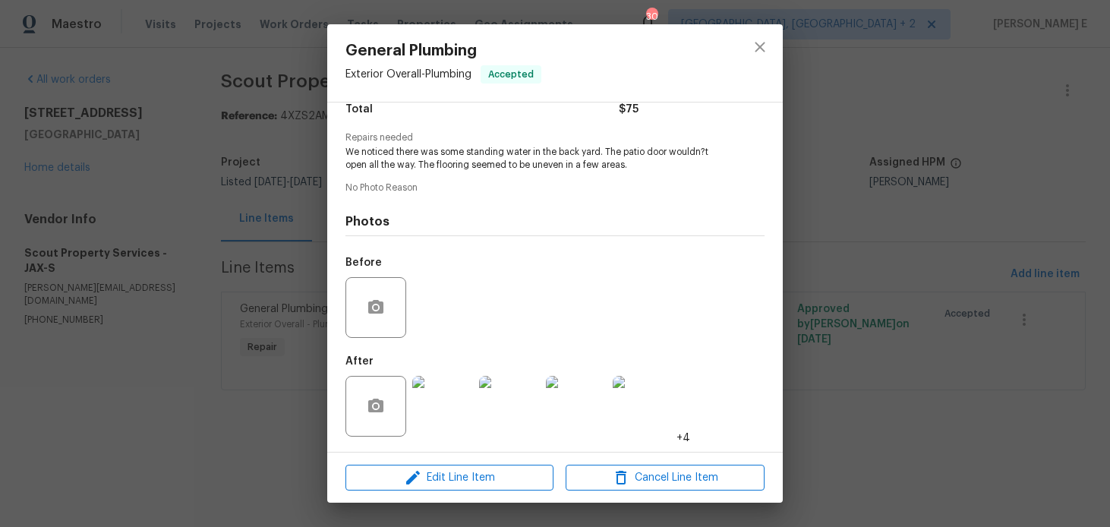
click at [431, 408] on img at bounding box center [442, 406] width 61 height 61
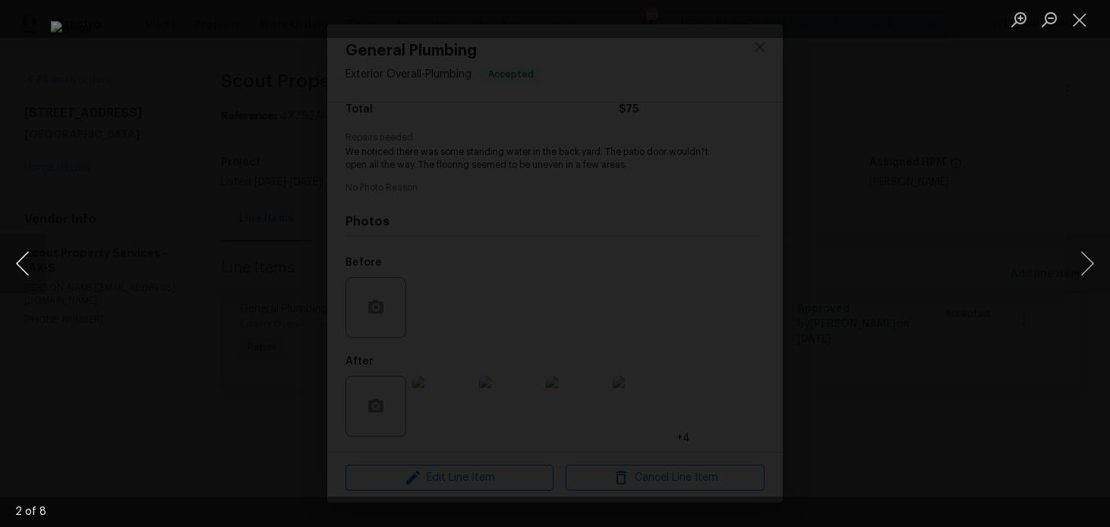
click at [14, 267] on button "Previous image" at bounding box center [23, 263] width 46 height 61
click at [1071, 260] on button "Next image" at bounding box center [1087, 263] width 46 height 61
click at [1088, 262] on button "Next image" at bounding box center [1087, 263] width 46 height 61
click at [1089, 262] on button "Next image" at bounding box center [1087, 263] width 46 height 61
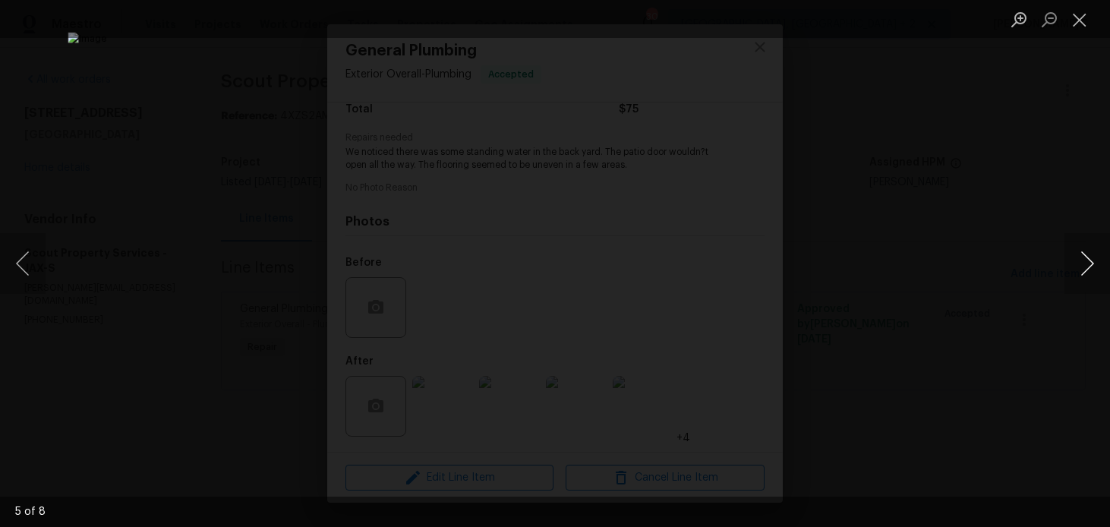
click at [1089, 262] on button "Next image" at bounding box center [1087, 263] width 46 height 61
click at [1080, 257] on button "Next image" at bounding box center [1087, 263] width 46 height 61
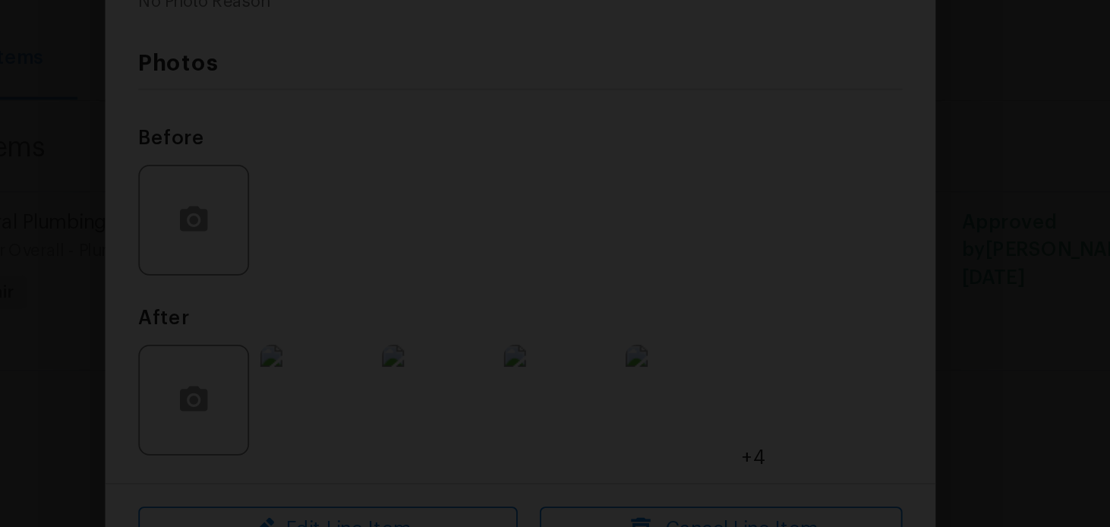
click at [628, 383] on img "Lightbox" at bounding box center [560, 46] width 1786 height 847
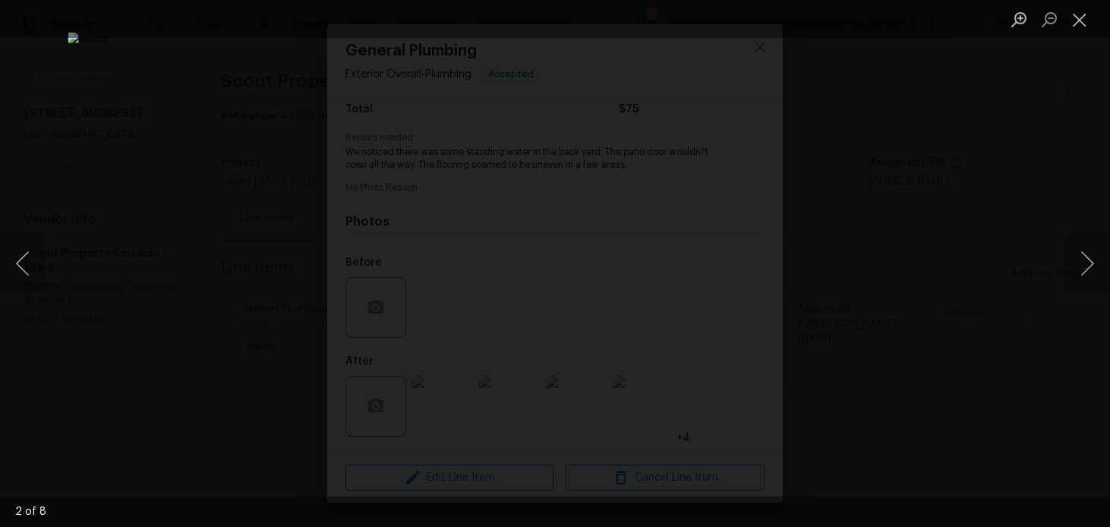
click at [912, 191] on div "Lightbox" at bounding box center [555, 263] width 1110 height 527
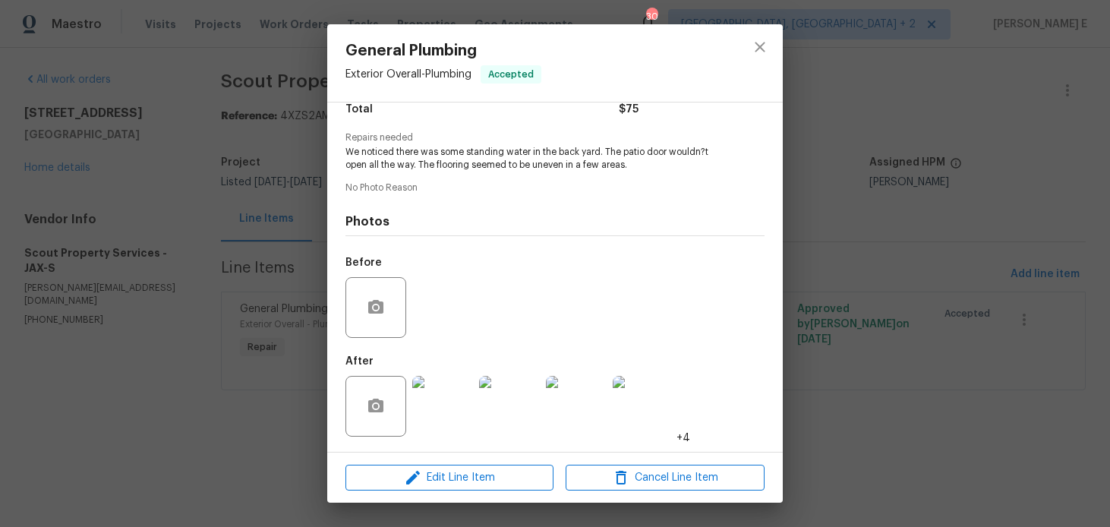
click at [912, 191] on div "General Plumbing Exterior Overall - Plumbing Accepted Vendor Scout Property Ser…" at bounding box center [555, 263] width 1110 height 527
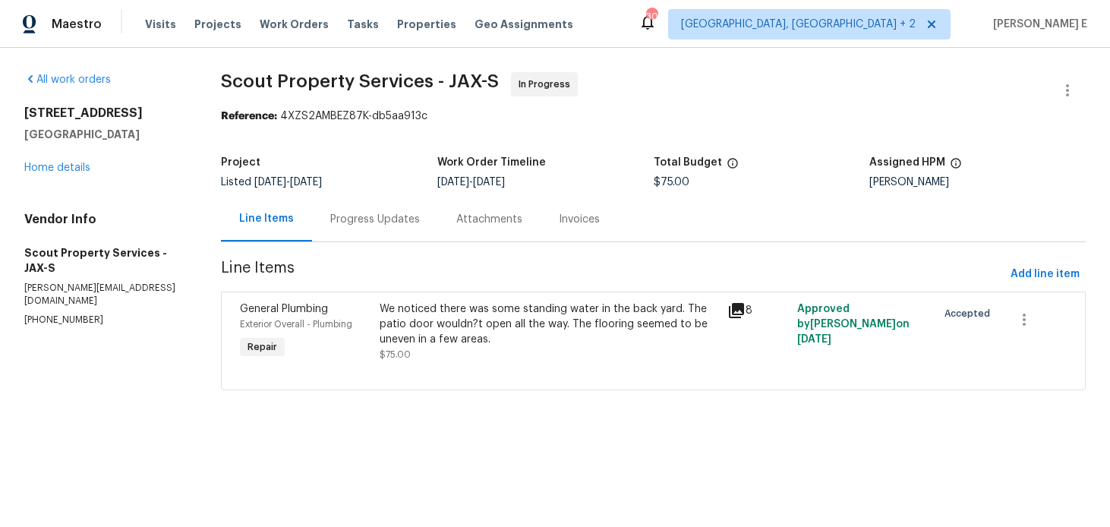
click at [360, 214] on div "Progress Updates" at bounding box center [375, 219] width 90 height 15
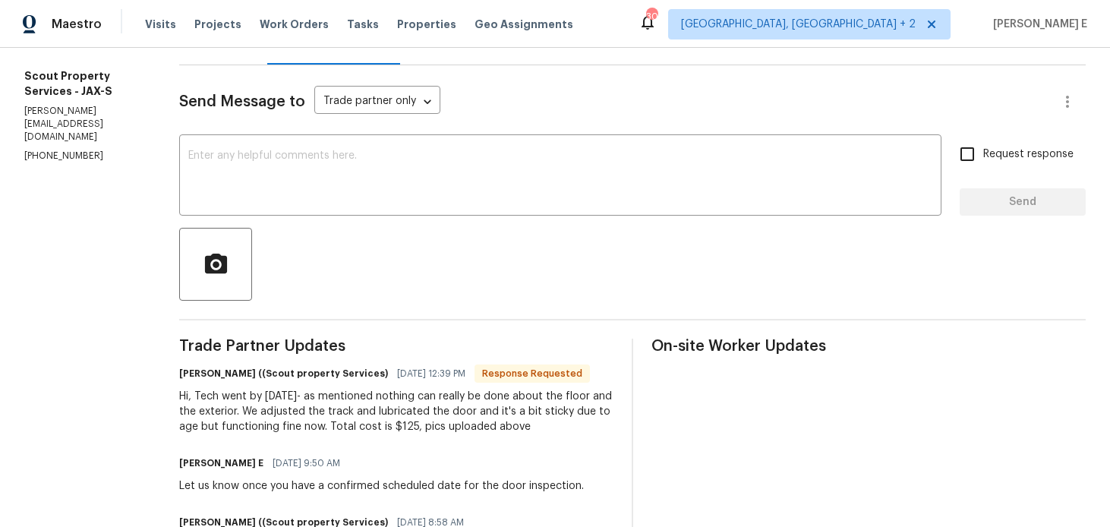
scroll to position [171, 0]
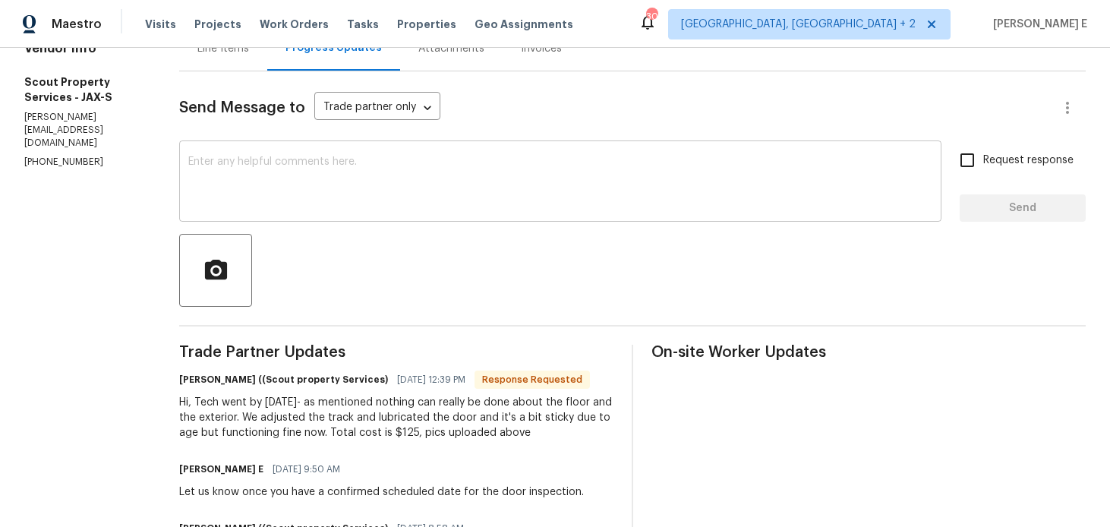
click at [304, 205] on textarea at bounding box center [560, 182] width 744 height 53
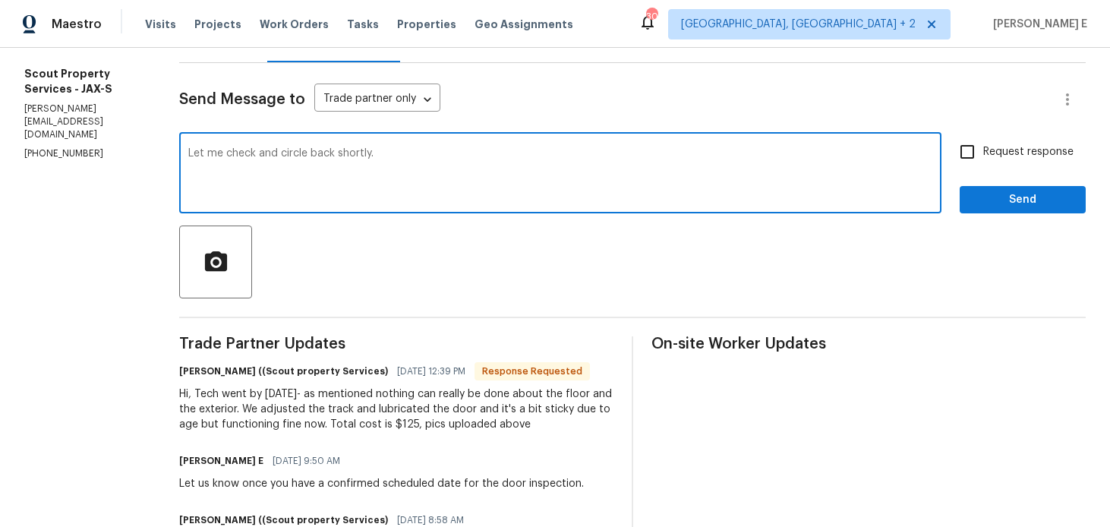
scroll to position [180, 0]
type textarea "Let me check and circle back shortly."
click at [1062, 210] on button "Send" at bounding box center [1023, 199] width 126 height 28
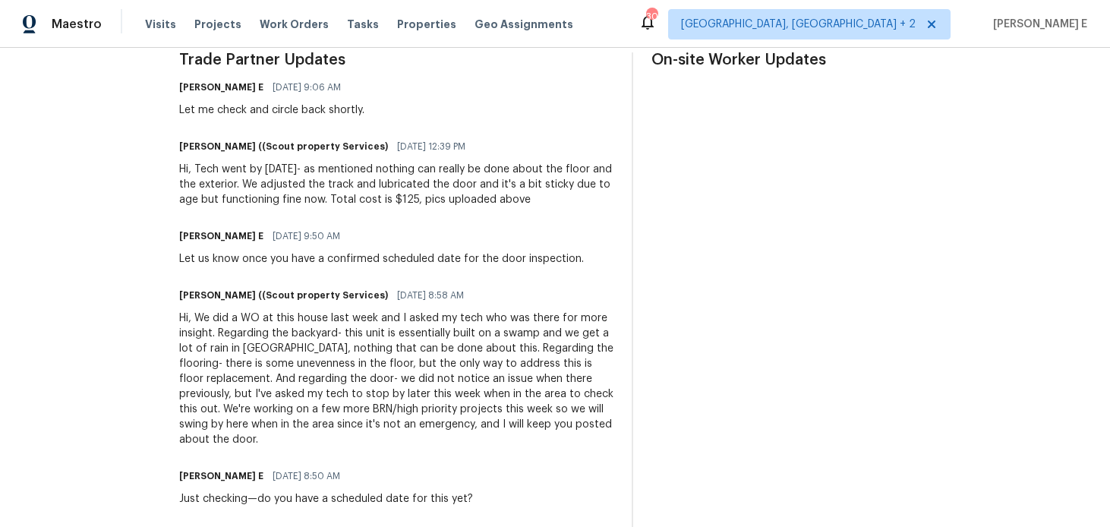
scroll to position [462, 0]
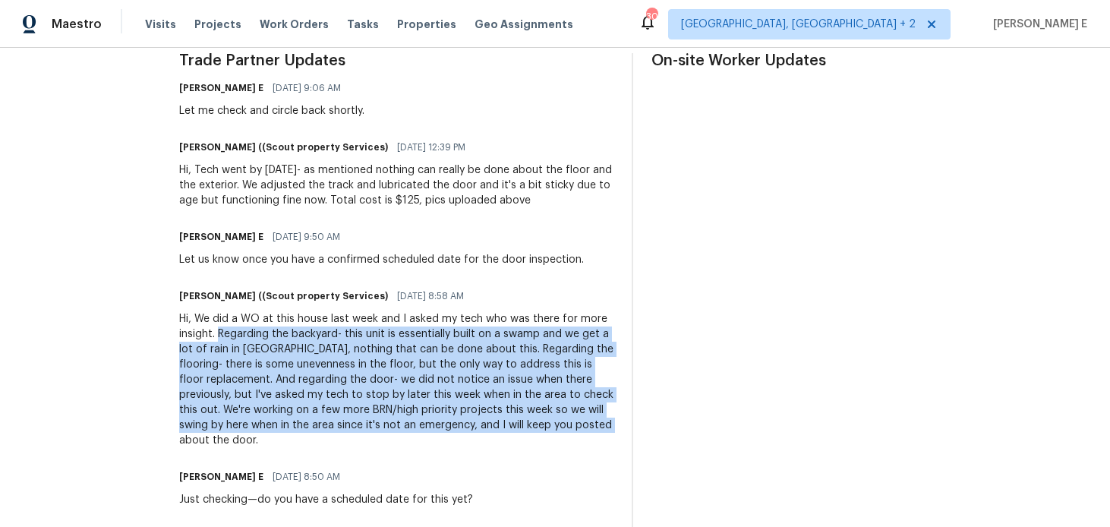
drag, startPoint x: 126, startPoint y: 333, endPoint x: 319, endPoint y: 435, distance: 218.4
click at [319, 435] on div "Trade Partner Updates Keerthana E 09/04/2025 9:06 AM Let me check and circle ba…" at bounding box center [396, 341] width 434 height 577
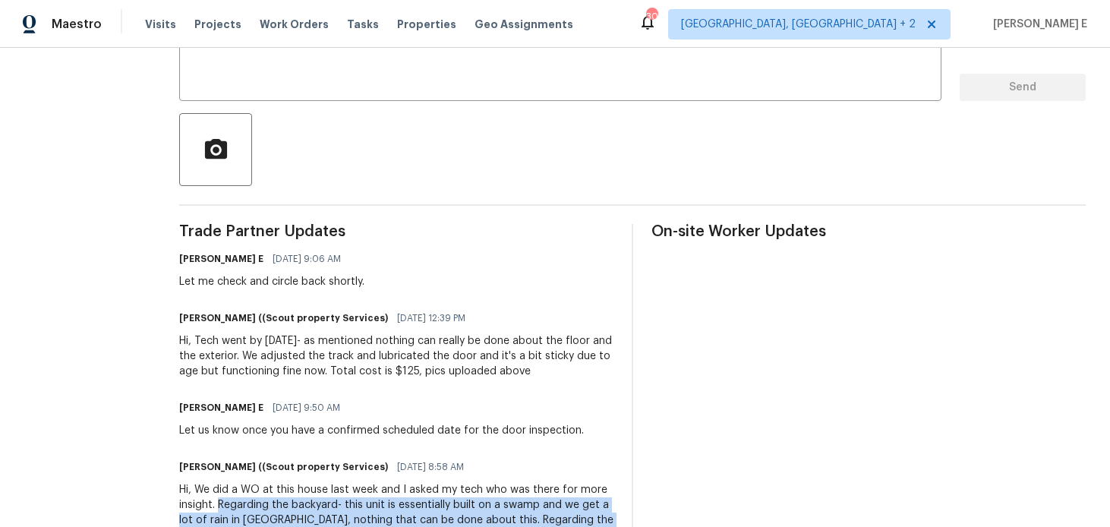
scroll to position [0, 0]
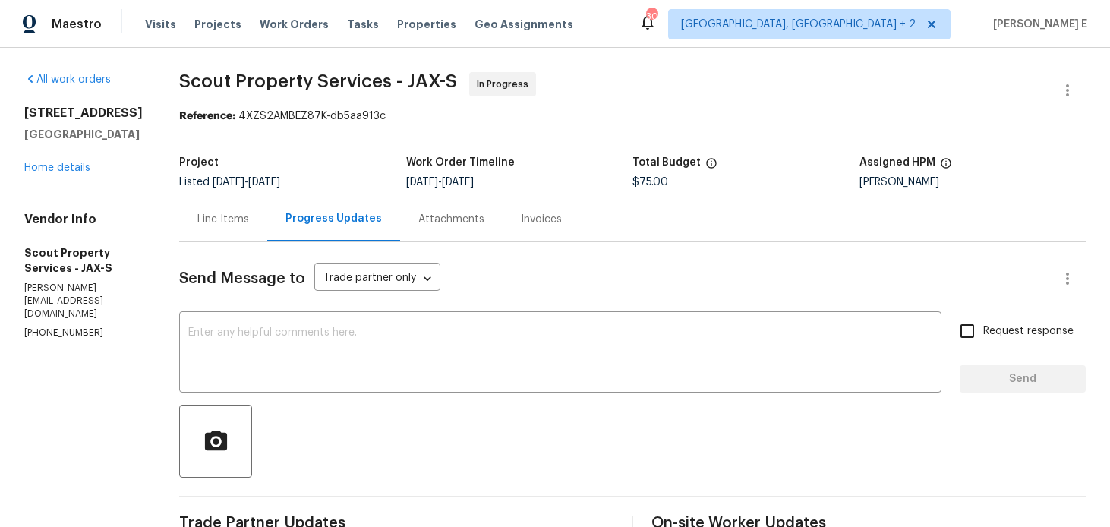
click at [179, 238] on div "Line Items" at bounding box center [223, 219] width 88 height 45
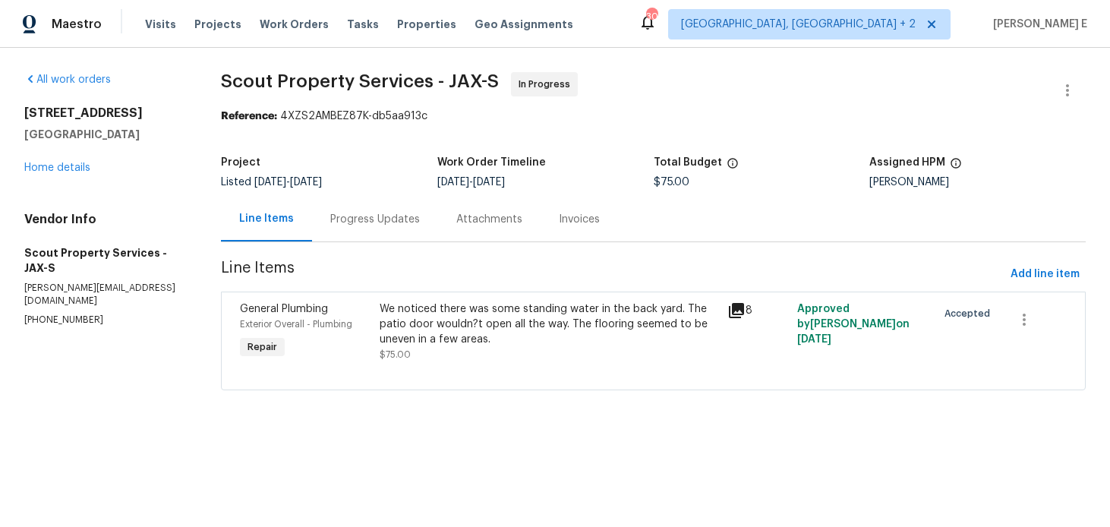
click at [415, 345] on div "We noticed there was some standing water in the back yard. The patio door would…" at bounding box center [549, 324] width 339 height 46
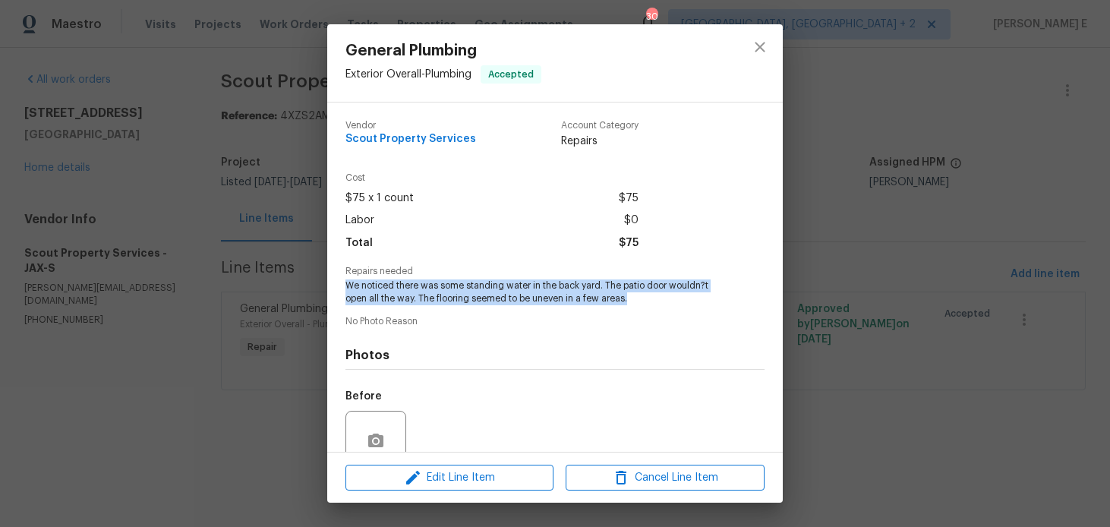
drag, startPoint x: 345, startPoint y: 282, endPoint x: 637, endPoint y: 296, distance: 292.6
click at [637, 296] on div "Vendor Scout Property Services Account Category Repairs Cost $75 x 1 count $75 …" at bounding box center [555, 277] width 456 height 349
copy span "We noticed there was some standing water in the back yard. The patio door would…"
click at [986, 136] on div "General Plumbing Exterior Overall - Plumbing Accepted Vendor Scout Property Ser…" at bounding box center [555, 263] width 1110 height 527
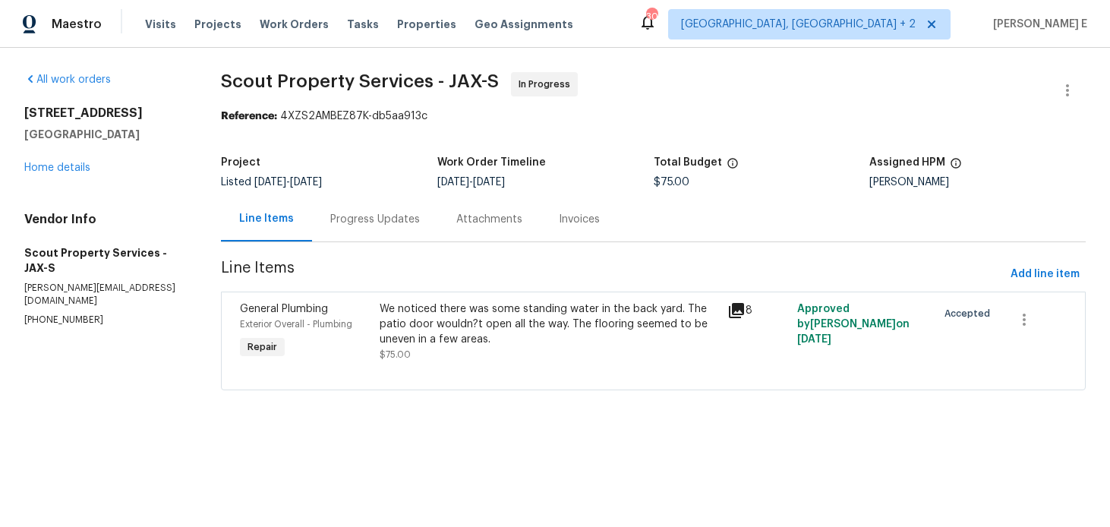
click at [386, 231] on div "Progress Updates" at bounding box center [375, 219] width 126 height 45
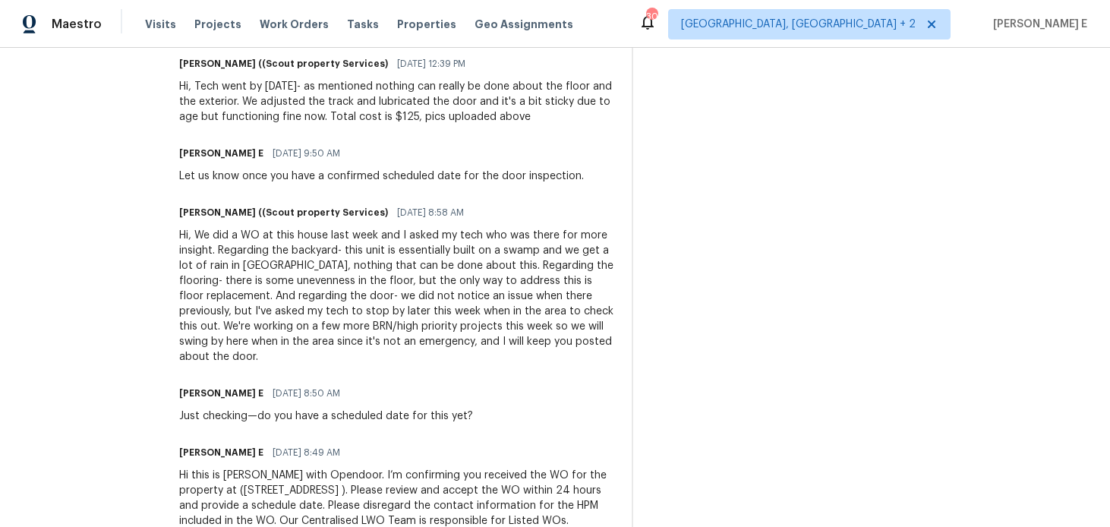
scroll to position [570, 0]
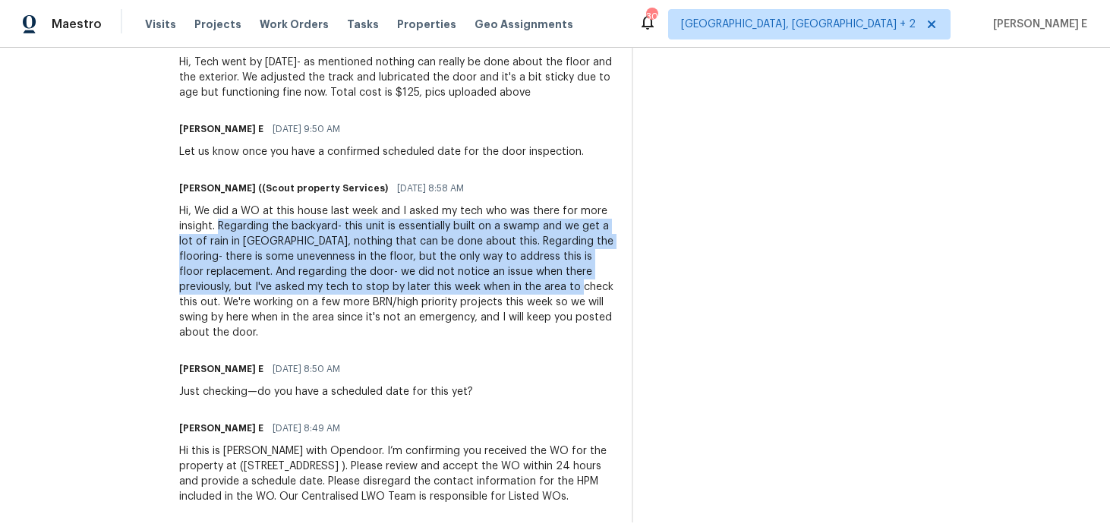
drag, startPoint x: 124, startPoint y: 226, endPoint x: 326, endPoint y: 292, distance: 212.3
click at [326, 292] on div "All work orders 1800 The Greens Way Apt 511 Jacksonville Beach, FL 32250 Home d…" at bounding box center [555, 12] width 1110 height 1069
copy div "Regarding the backyard- this unit is essentially built on a swamp and we get a …"
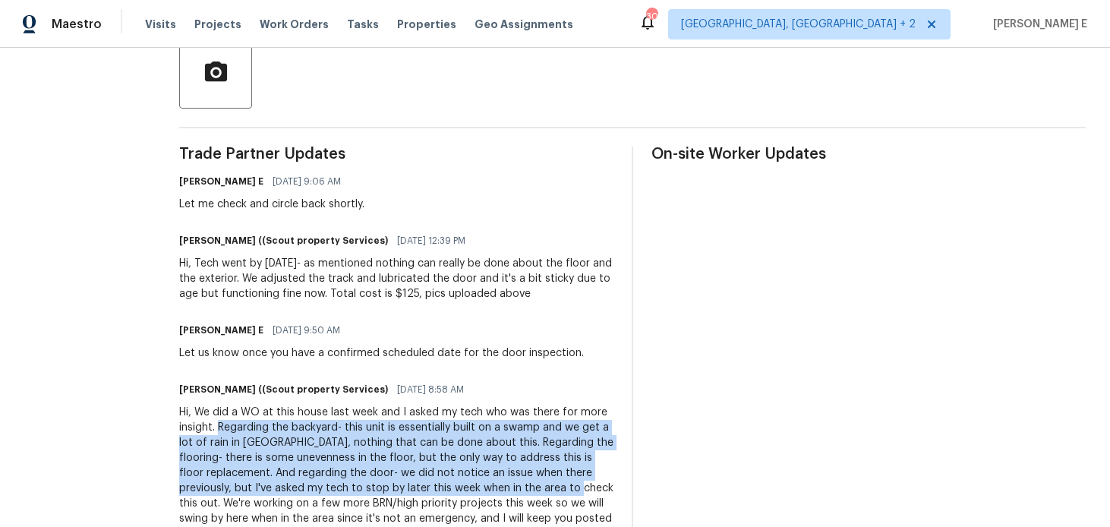
scroll to position [368, 0]
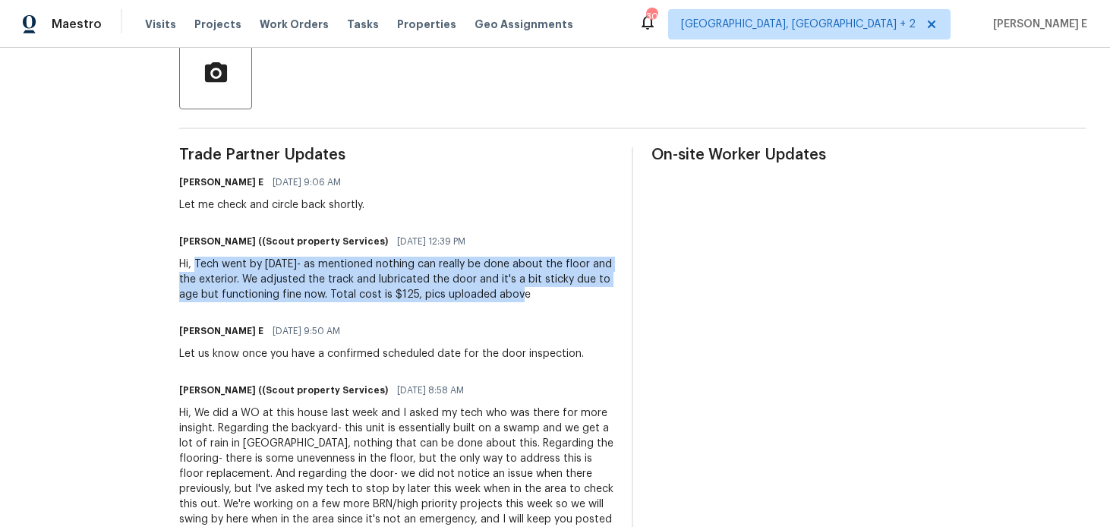
drag, startPoint x: 141, startPoint y: 264, endPoint x: 487, endPoint y: 292, distance: 346.5
click at [487, 292] on div "Hi, Tech went by today- as mentioned nothing can really be done about the floor…" at bounding box center [396, 280] width 434 height 46
copy div "Tech went by today- as mentioned nothing can really be done about the floor and…"
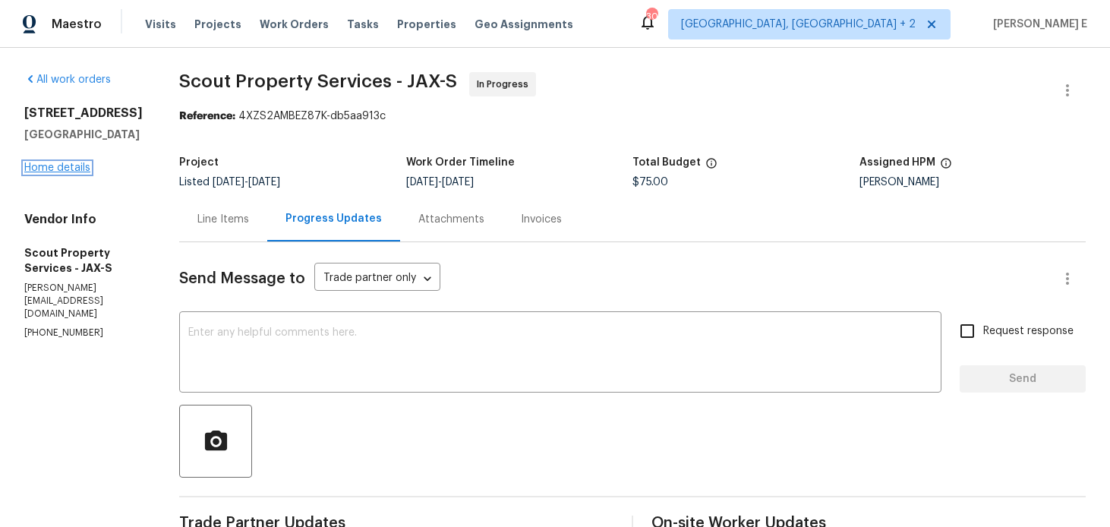
click at [33, 173] on link "Home details" at bounding box center [57, 167] width 66 height 11
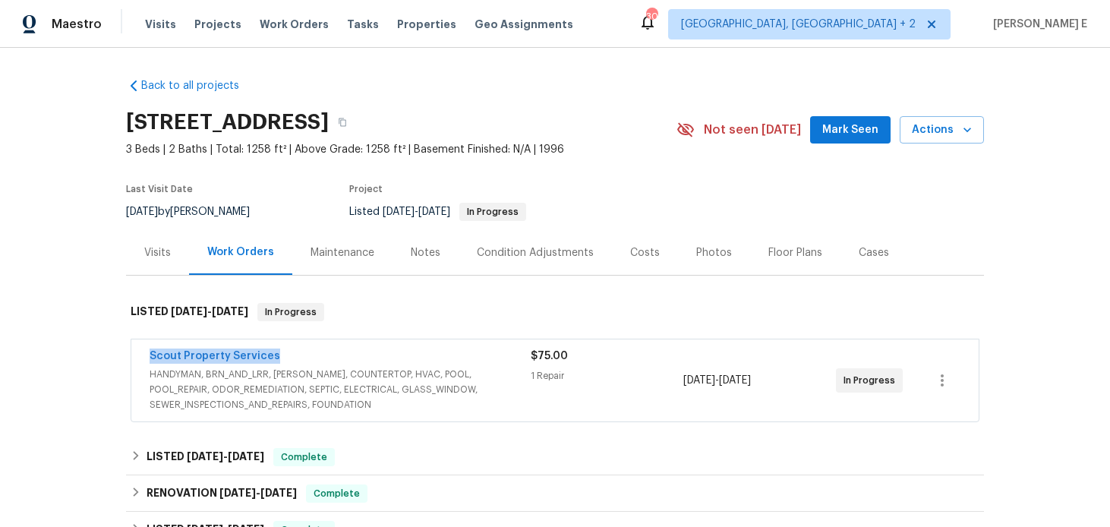
drag, startPoint x: 144, startPoint y: 371, endPoint x: 303, endPoint y: 365, distance: 158.8
click at [303, 365] on div "Scout Property Services HANDYMAN, BRN_AND_LRR, WELLS, COUNTERTOP, HVAC, POOL, P…" at bounding box center [554, 380] width 847 height 82
copy link "Scout Property Services"
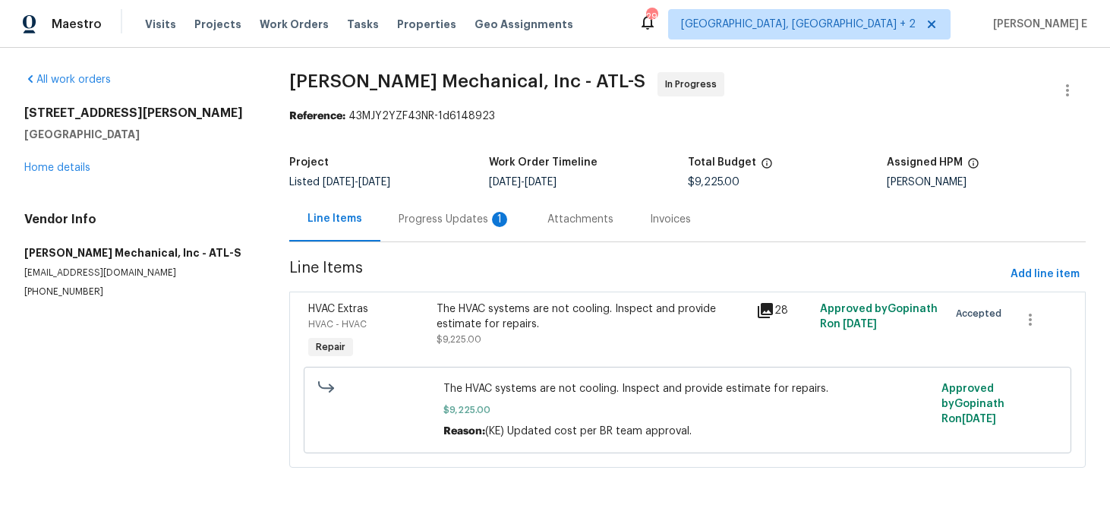
click at [390, 181] on span "[DATE]" at bounding box center [374, 182] width 32 height 11
click at [416, 219] on div "Progress Updates 1" at bounding box center [455, 219] width 112 height 15
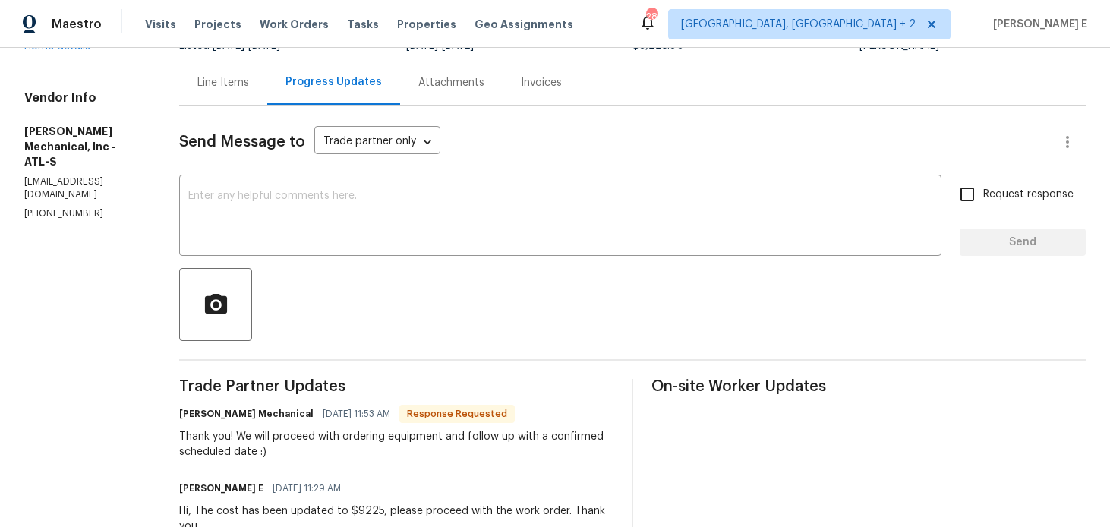
scroll to position [176, 0]
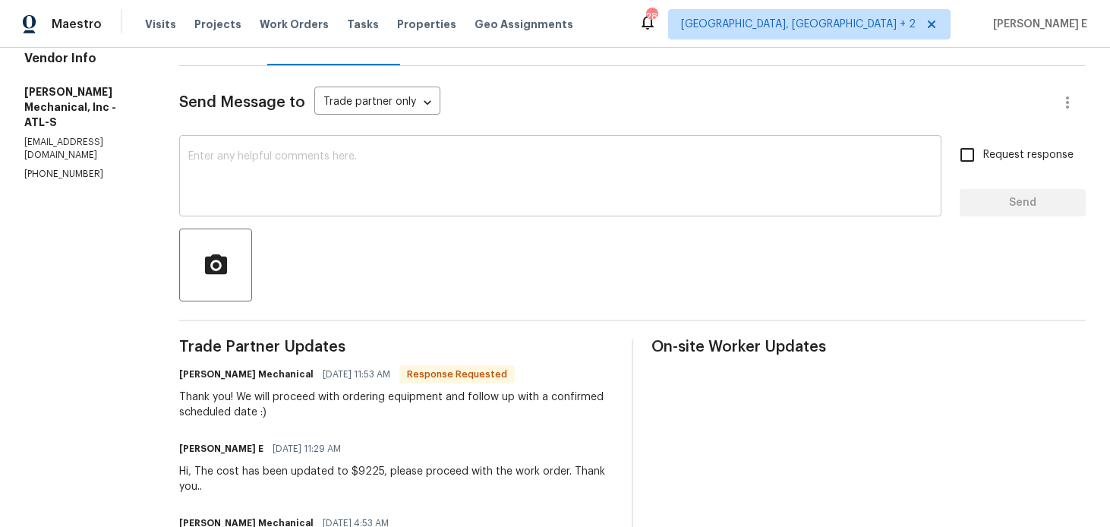
click at [576, 178] on textarea at bounding box center [560, 177] width 744 height 53
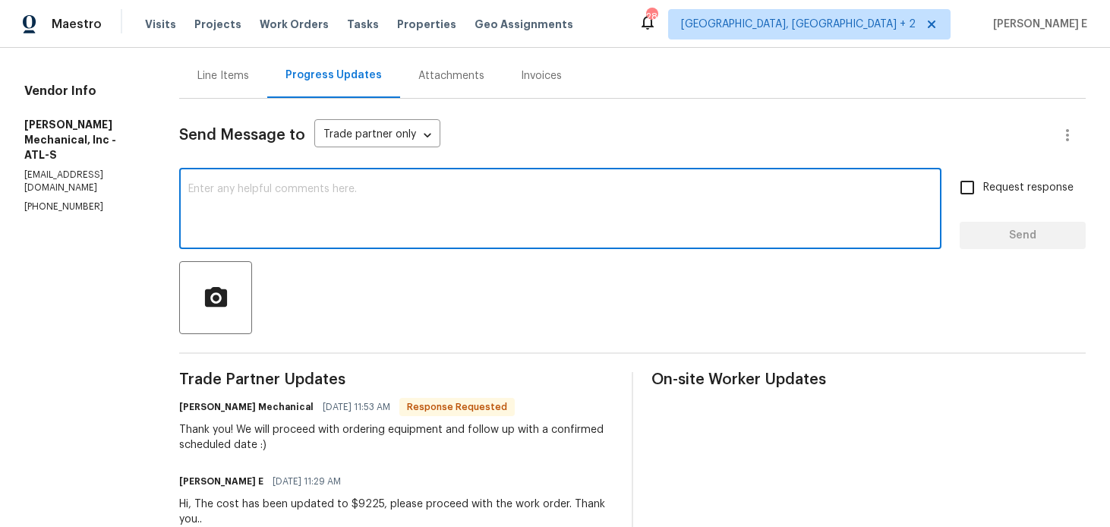
scroll to position [0, 0]
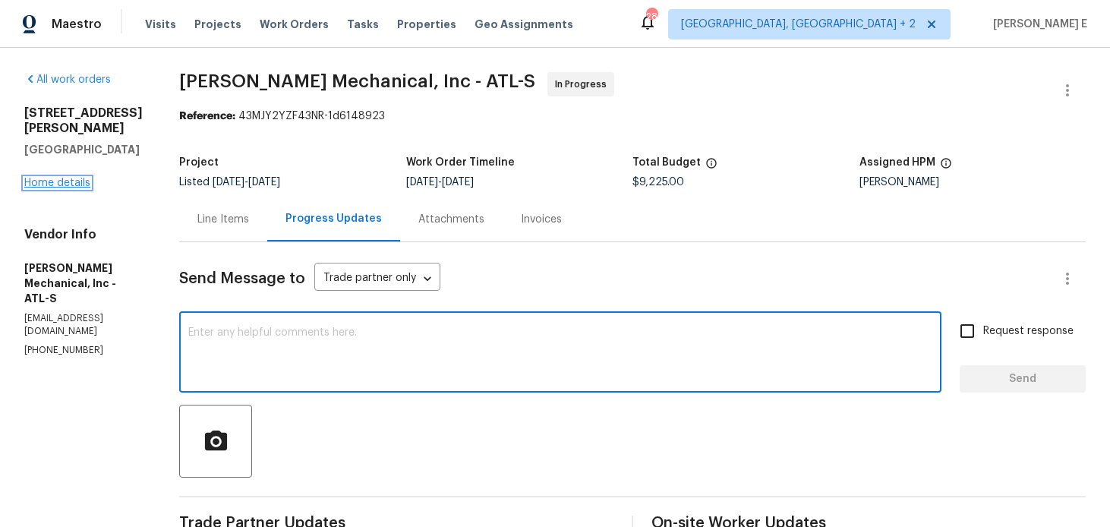
click at [75, 178] on link "Home details" at bounding box center [57, 183] width 66 height 11
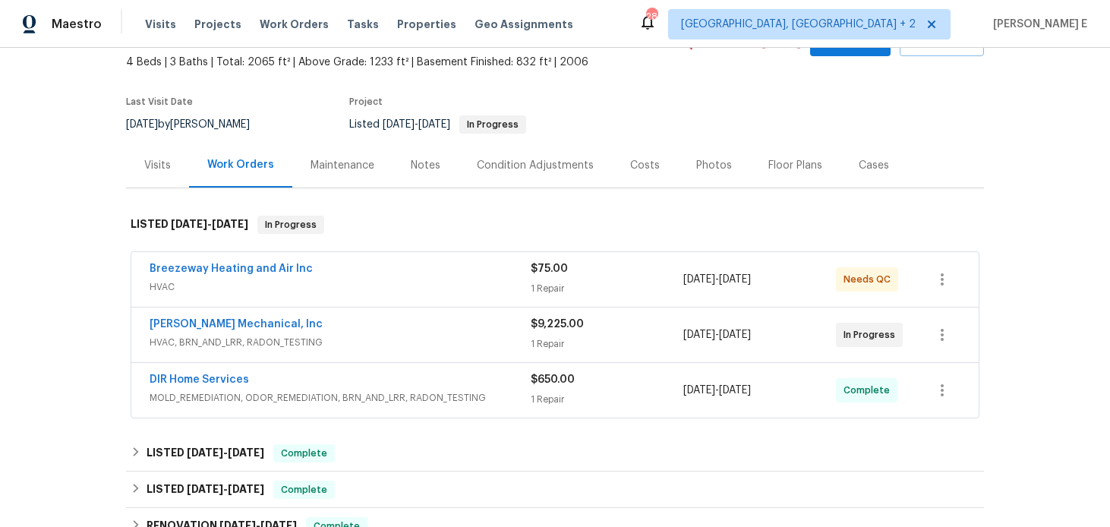
scroll to position [89, 0]
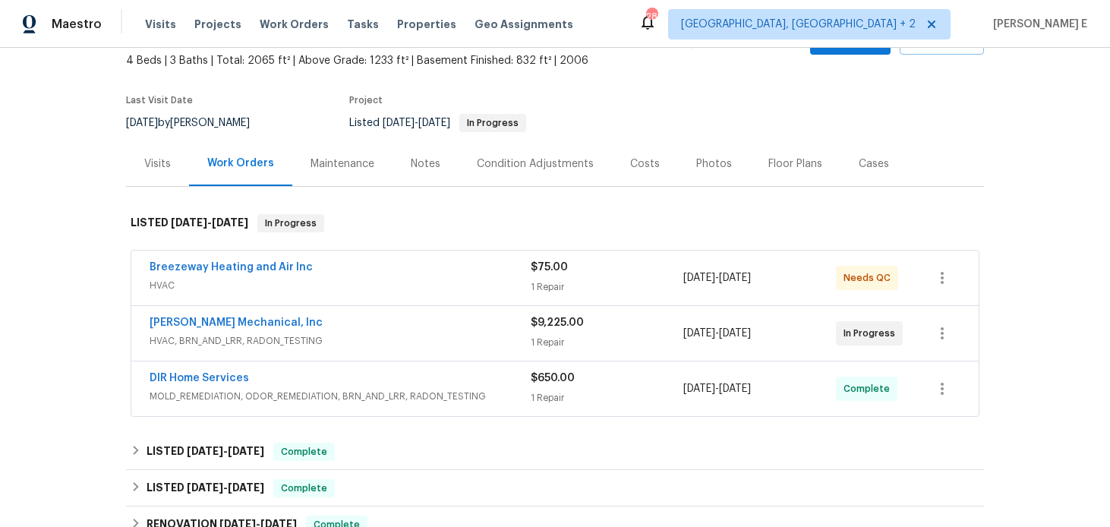
click at [171, 330] on div "[PERSON_NAME] Mechanical, Inc" at bounding box center [340, 324] width 381 height 18
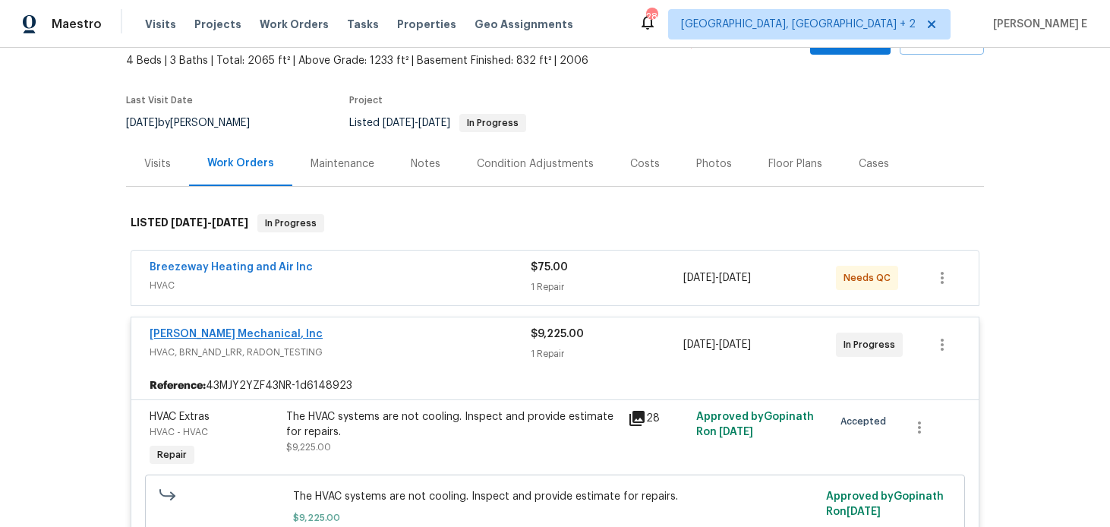
click at [171, 333] on link "[PERSON_NAME] Mechanical, Inc" at bounding box center [236, 334] width 173 height 11
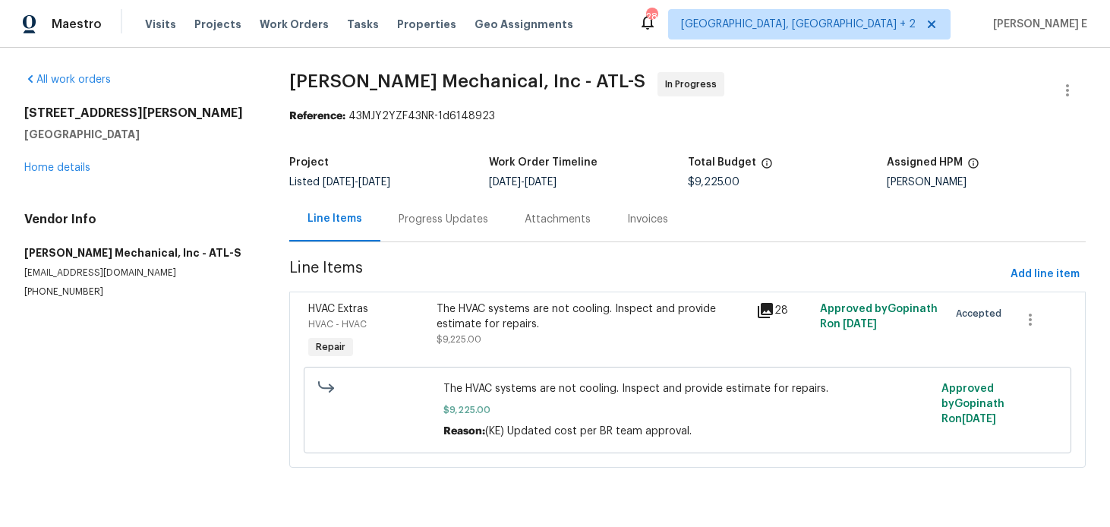
click at [417, 228] on div "Progress Updates" at bounding box center [443, 219] width 126 height 45
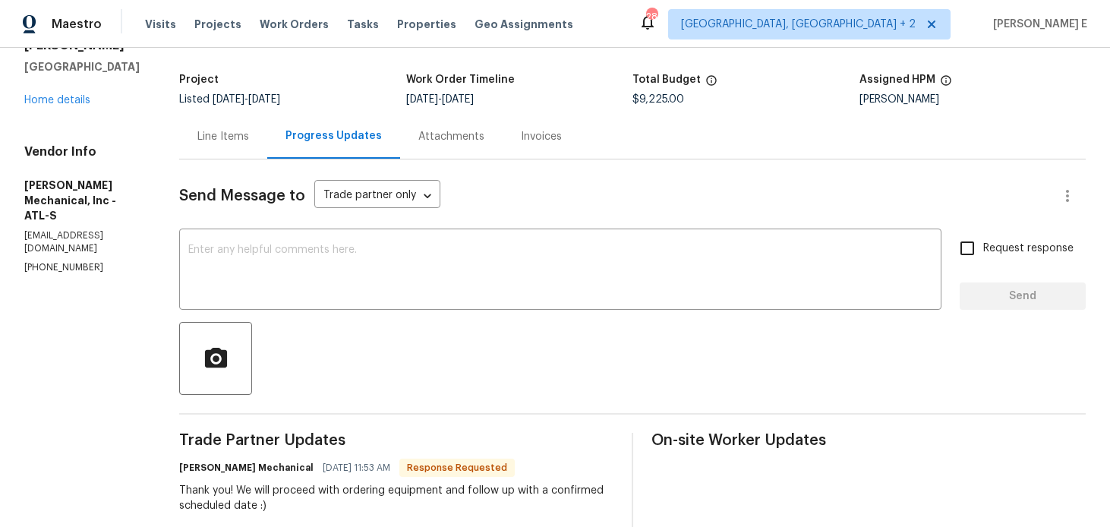
scroll to position [155, 0]
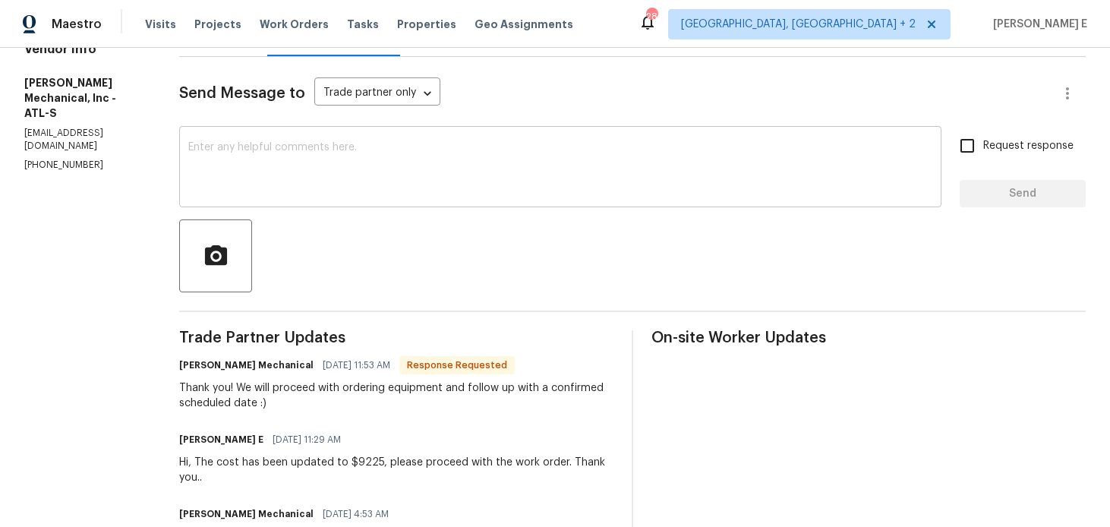
click at [451, 181] on textarea at bounding box center [560, 168] width 744 height 53
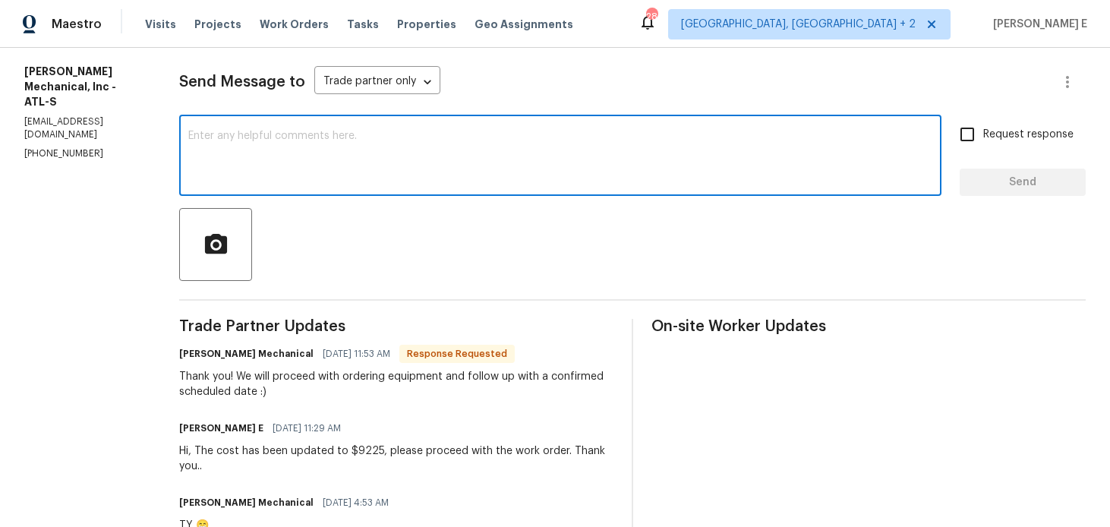
scroll to position [198, 0]
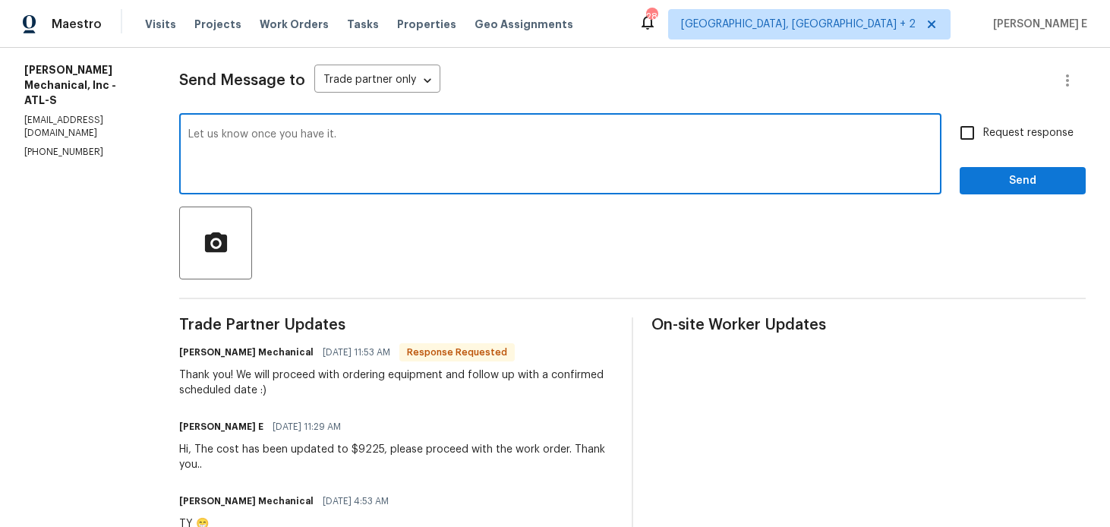
type textarea "Let us know once you have it."
click at [983, 134] on input "Request response" at bounding box center [967, 133] width 32 height 32
checkbox input "true"
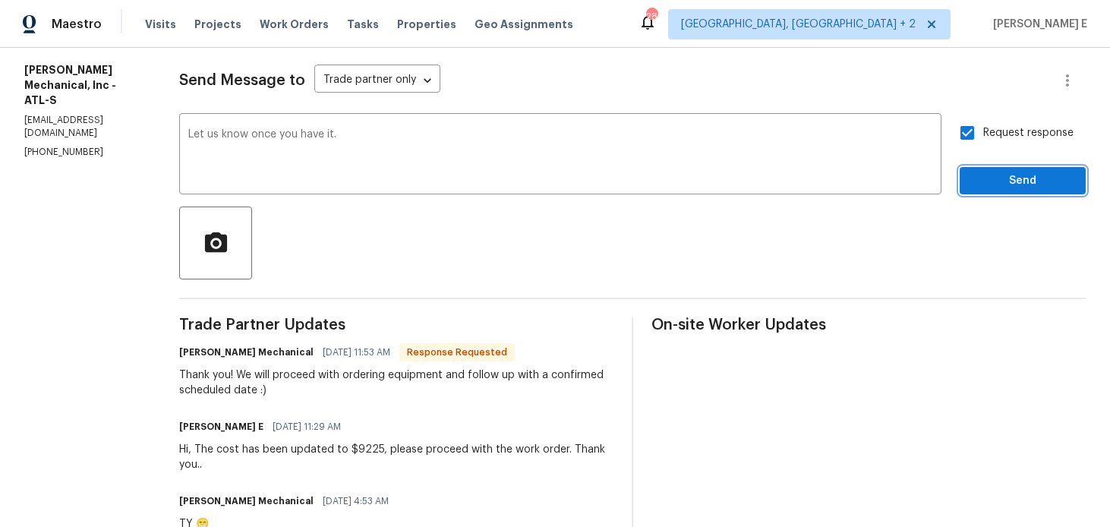
click at [986, 186] on span "Send" at bounding box center [1023, 181] width 102 height 19
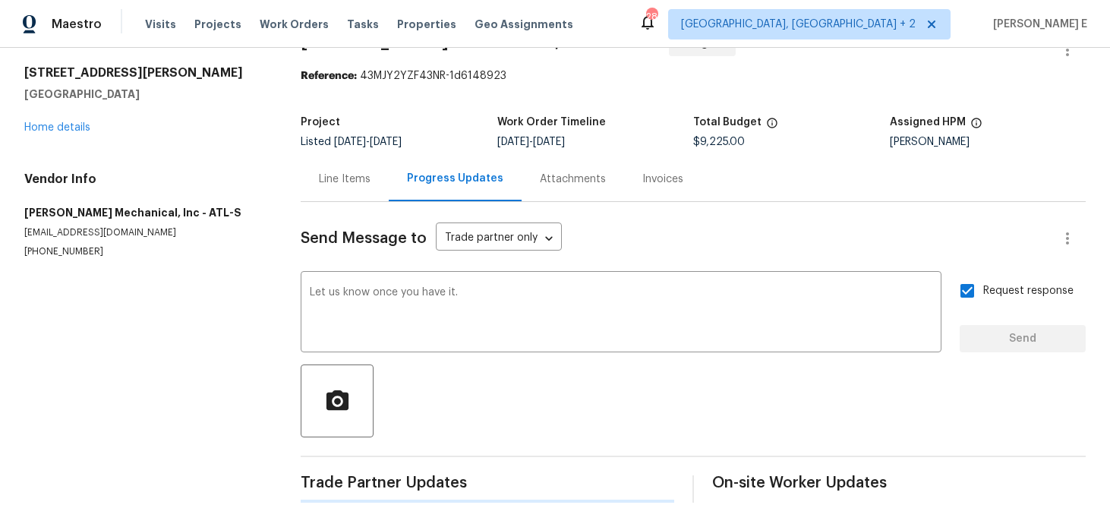
scroll to position [0, 0]
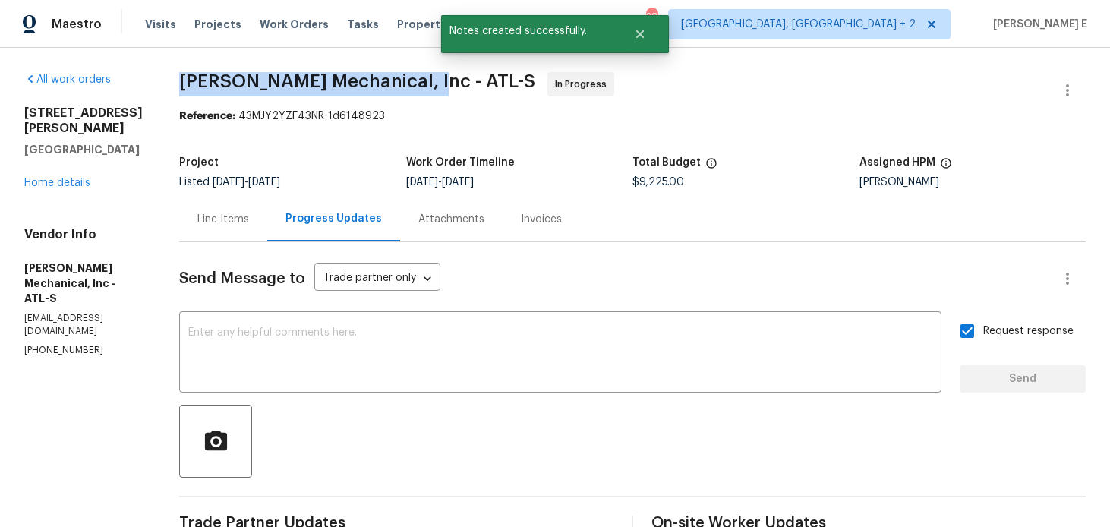
drag, startPoint x: 251, startPoint y: 84, endPoint x: 442, endPoint y: 79, distance: 190.6
copy span "JH Martin Mechanical, Inc -"
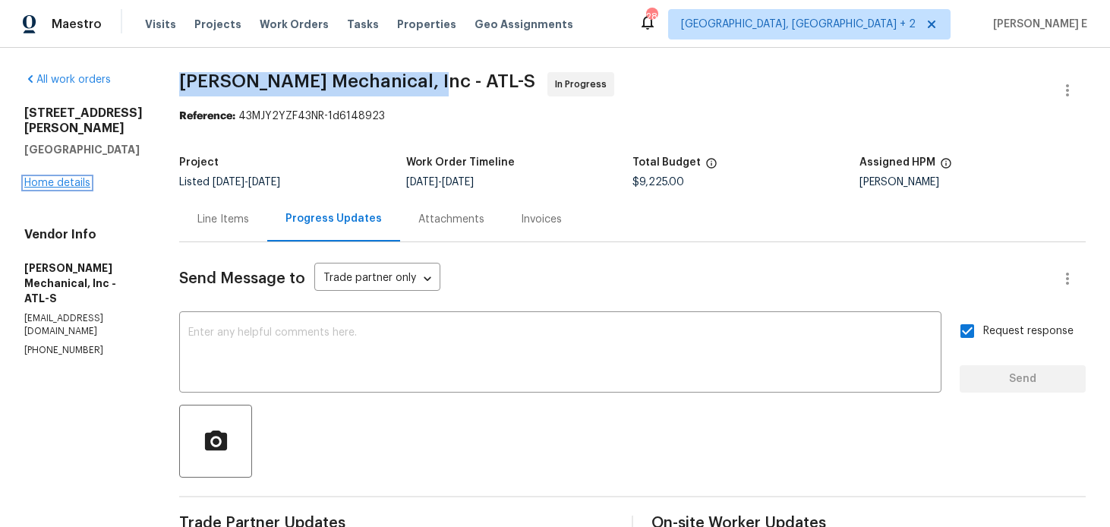
click at [56, 178] on link "Home details" at bounding box center [57, 183] width 66 height 11
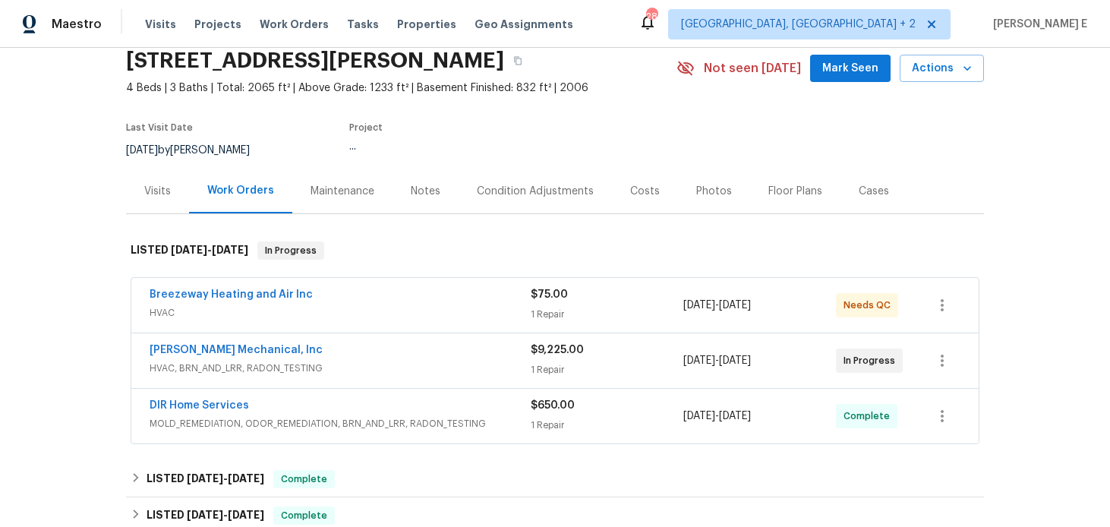
scroll to position [64, 0]
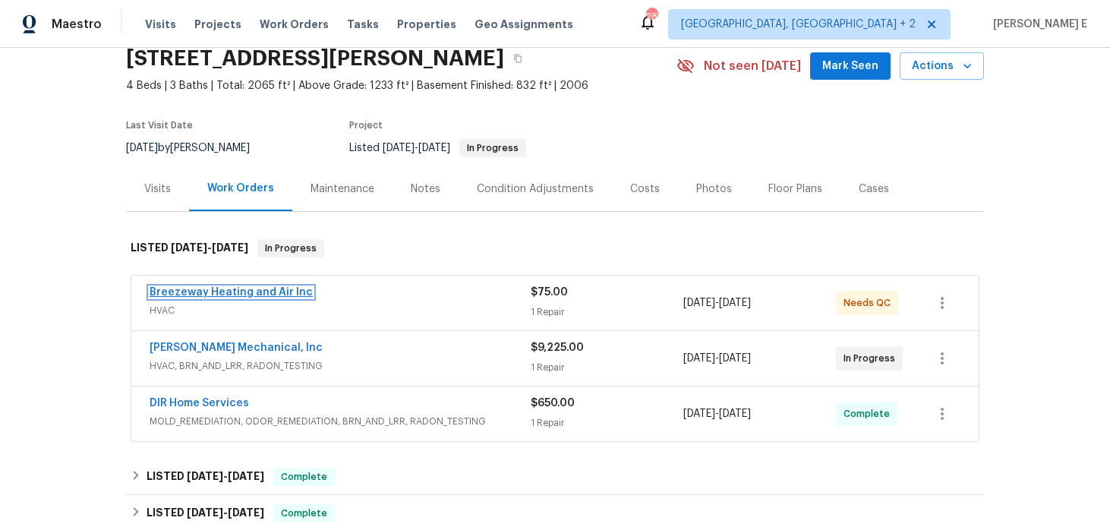
click at [281, 294] on link "Breezeway Heating and Air Inc" at bounding box center [231, 292] width 163 height 11
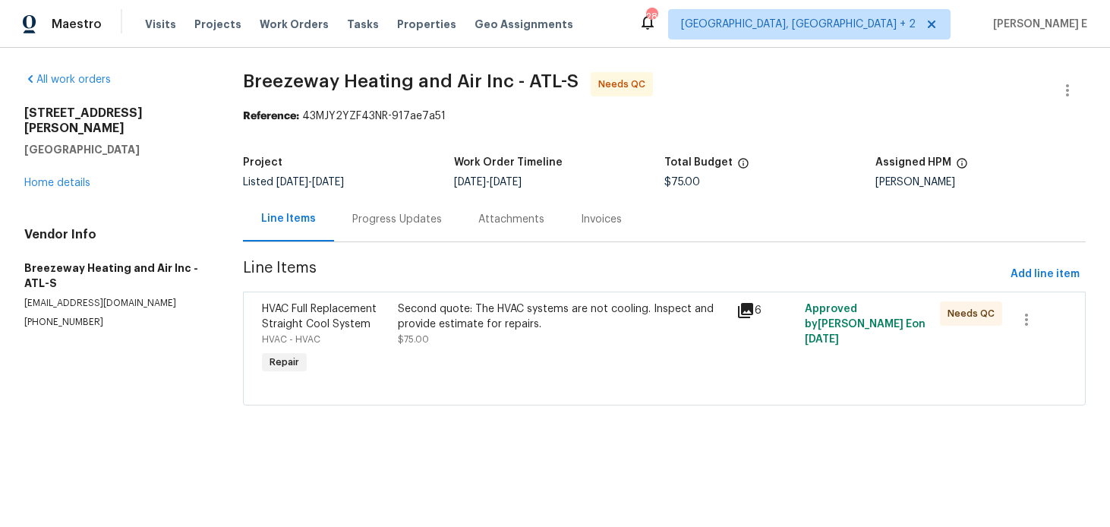
click at [425, 319] on div "Second quote: The HVAC systems are not cooling. Inspect and provide estimate fo…" at bounding box center [563, 316] width 330 height 30
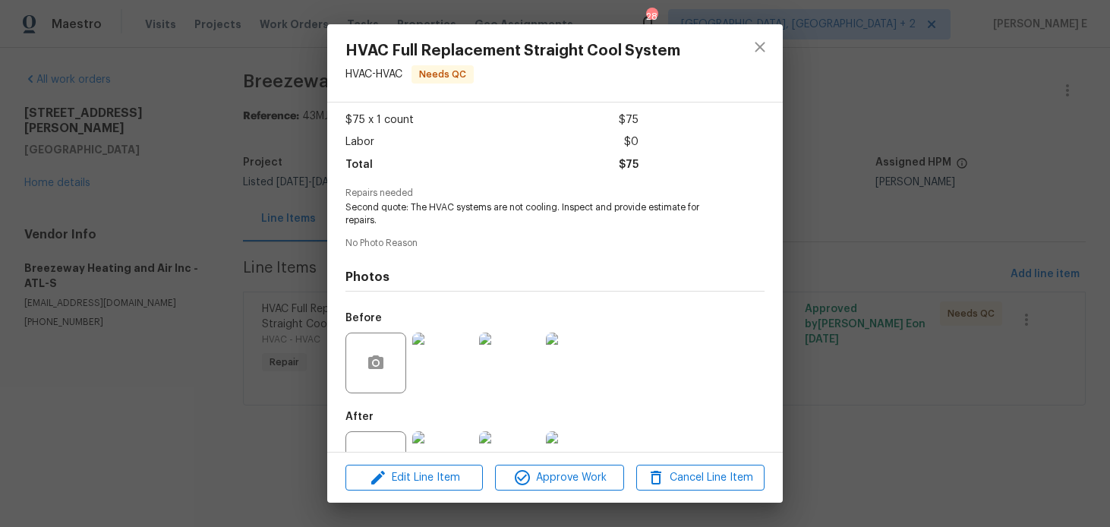
scroll to position [134, 0]
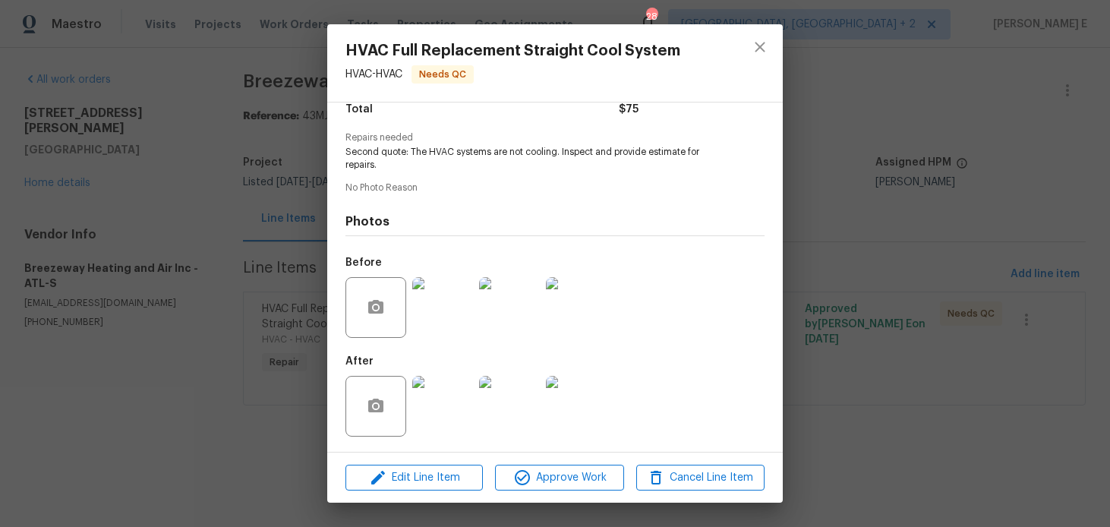
click at [435, 407] on img at bounding box center [442, 406] width 61 height 61
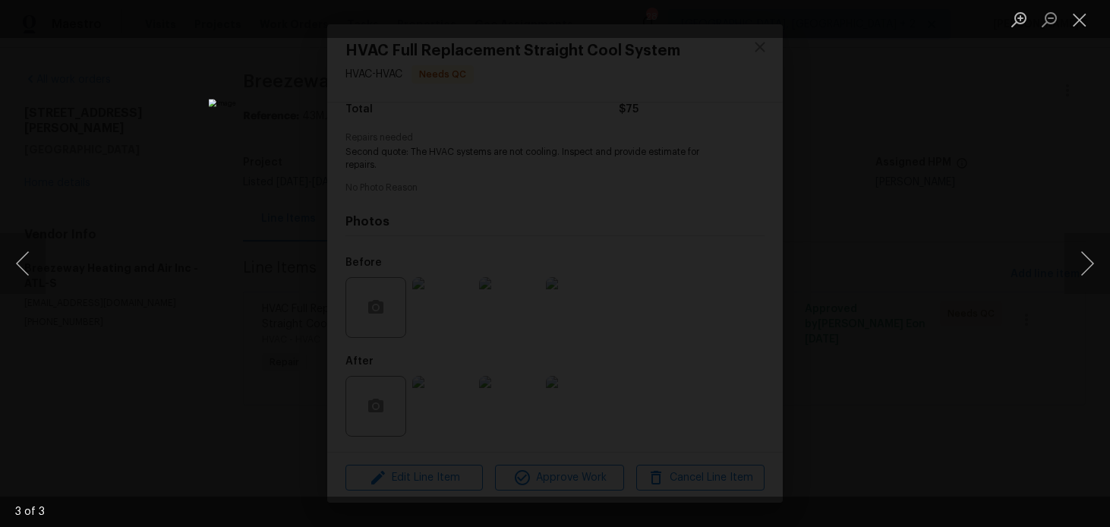
click at [837, 226] on div "Lightbox" at bounding box center [555, 263] width 1110 height 527
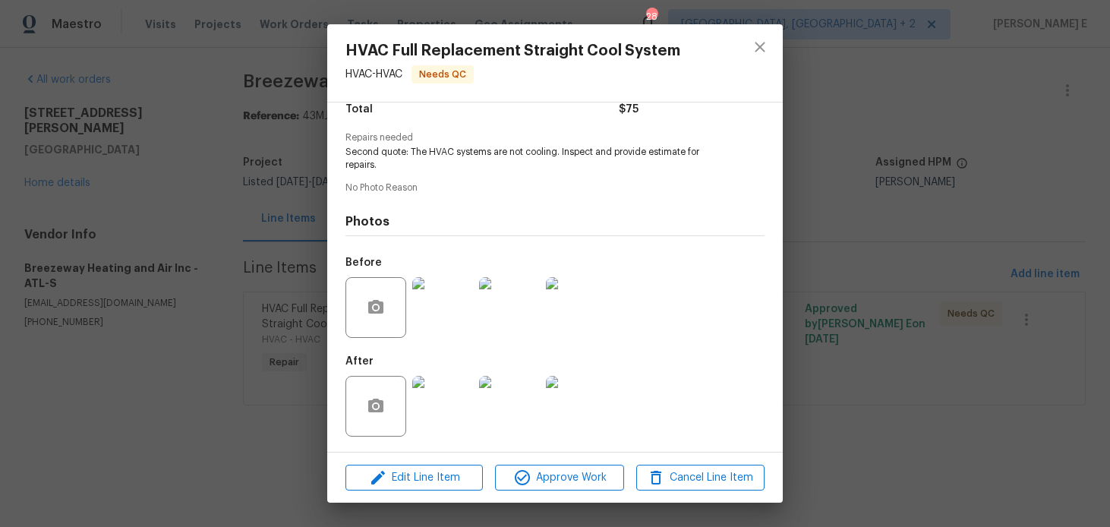
click at [837, 226] on div "HVAC Full Replacement Straight Cool System HVAC - HVAC Needs QC Vendor Breezewa…" at bounding box center [555, 263] width 1110 height 527
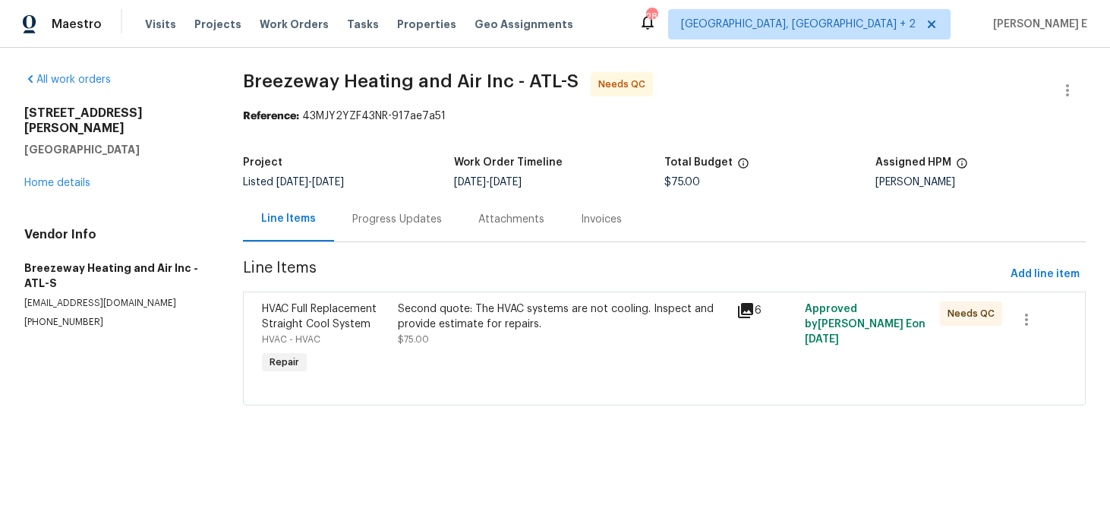
click at [383, 207] on div "Progress Updates" at bounding box center [397, 219] width 126 height 45
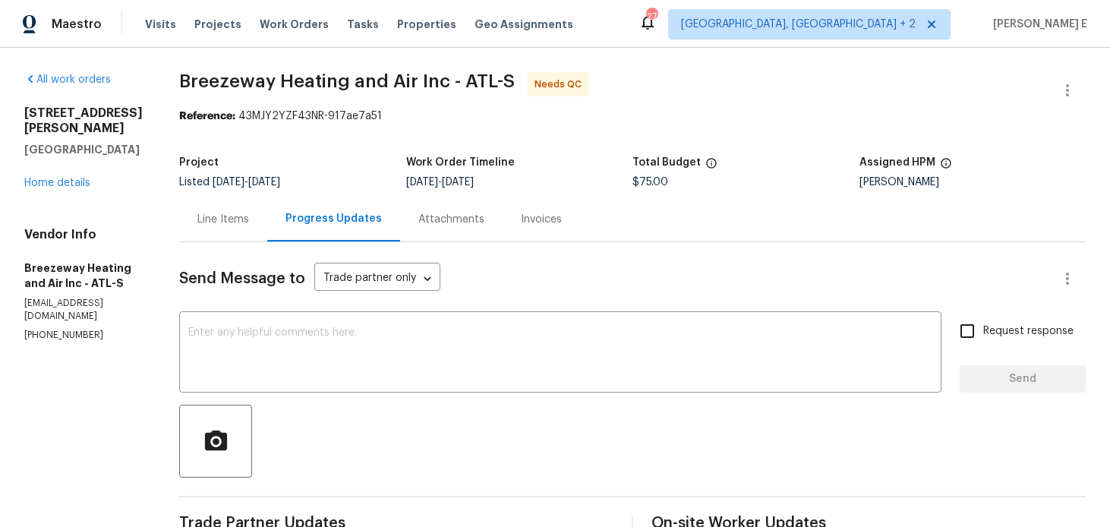
click at [1062, 77] on button "button" at bounding box center [1067, 90] width 36 height 36
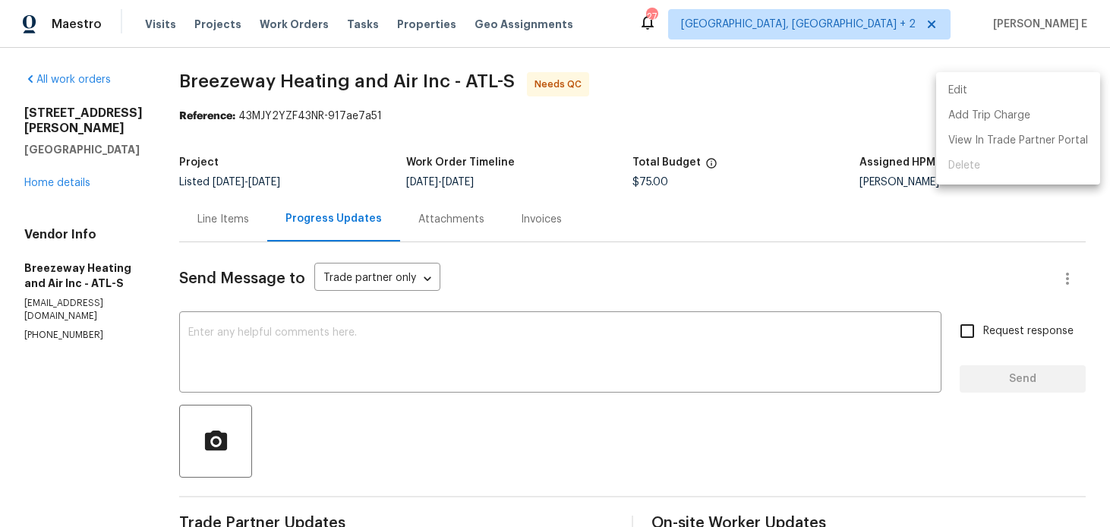
click at [973, 87] on li "Edit" at bounding box center [1018, 90] width 164 height 25
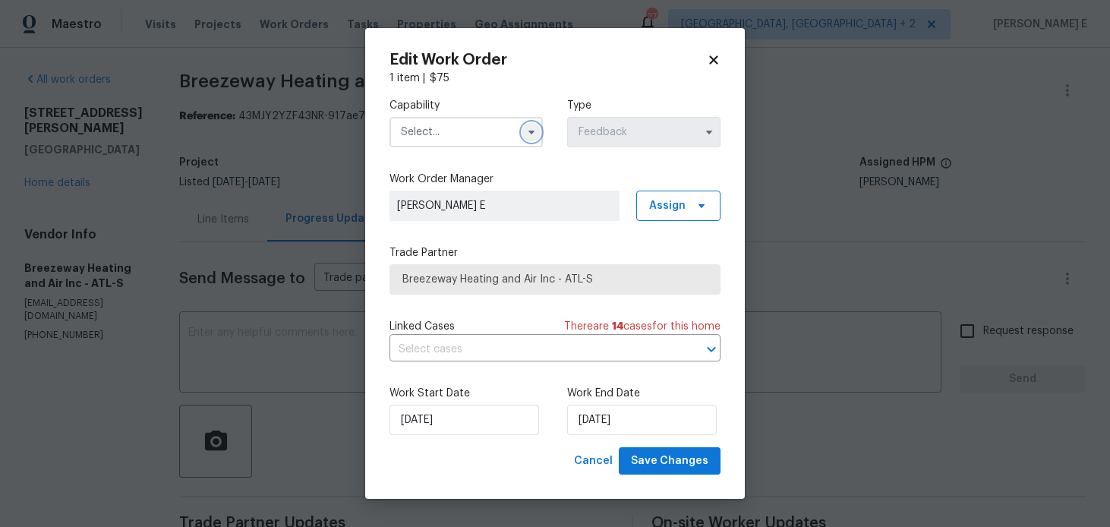
click at [525, 137] on icon "button" at bounding box center [531, 132] width 12 height 12
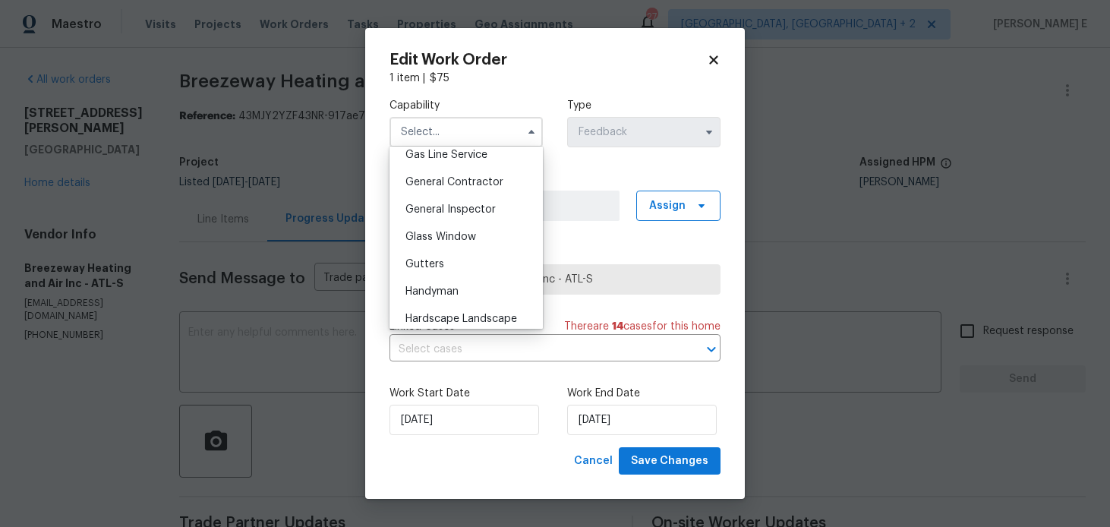
scroll to position [718, 0]
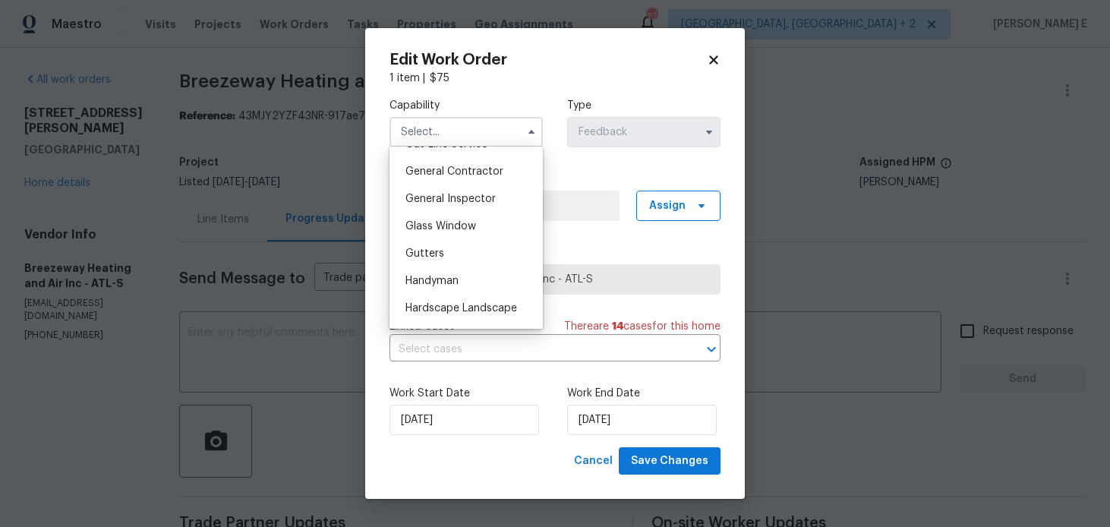
click at [400, 276] on div "Handyman" at bounding box center [466, 280] width 146 height 27
type input "Handyman"
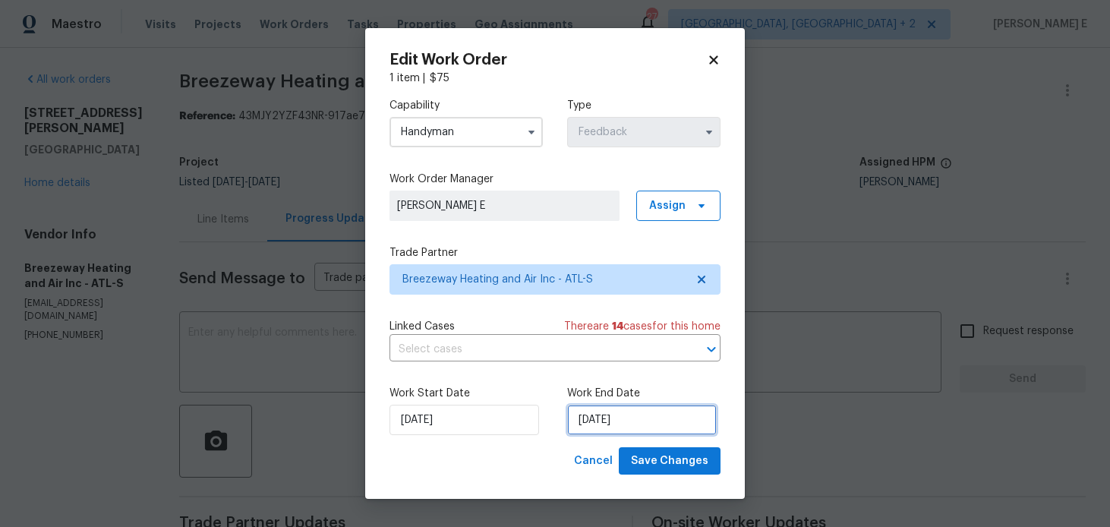
click at [605, 422] on input "01/09/2025" at bounding box center [642, 420] width 150 height 30
select select "8"
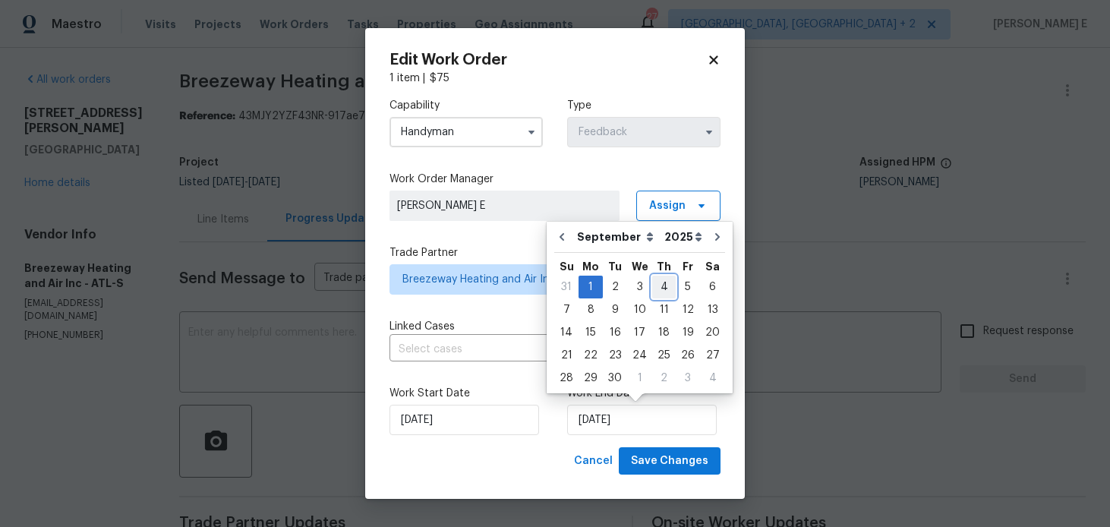
click at [655, 287] on div "4" at bounding box center [664, 286] width 24 height 21
type input "[DATE]"
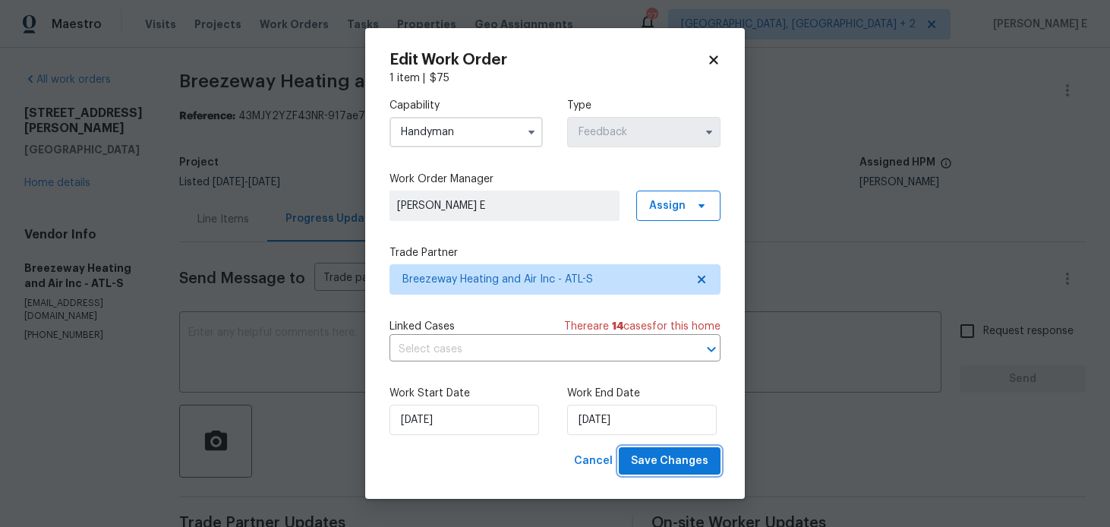
click at [661, 449] on button "Save Changes" at bounding box center [670, 461] width 102 height 28
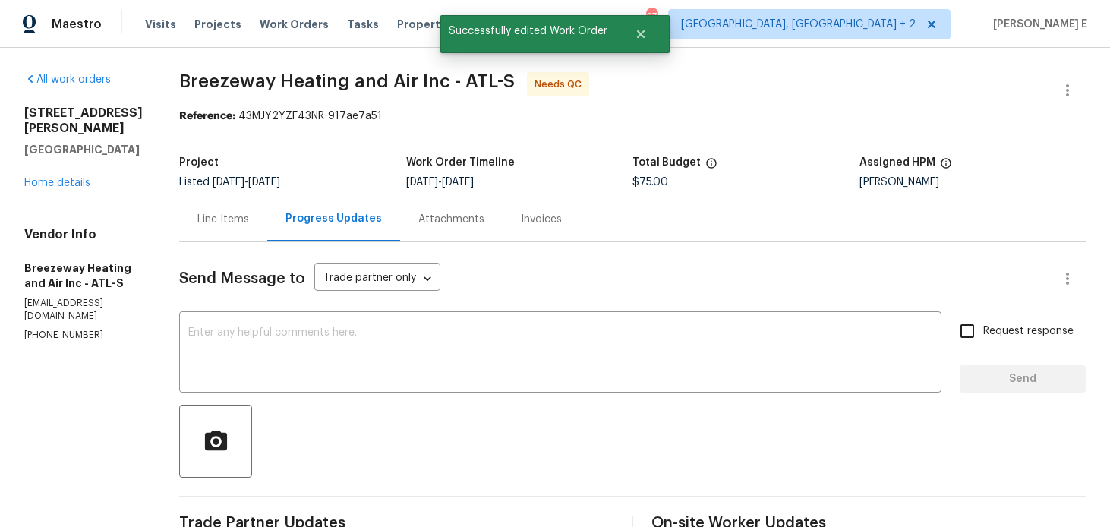
click at [240, 232] on div "Line Items" at bounding box center [223, 219] width 88 height 45
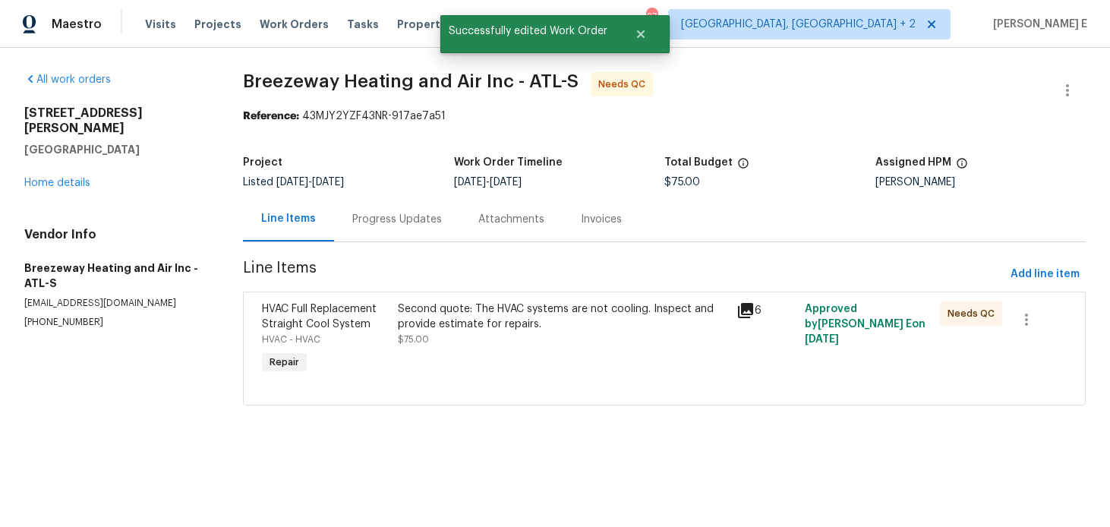
click at [472, 295] on div "HVAC Full Replacement Straight Cool System HVAC - HVAC Repair Second quote: The…" at bounding box center [664, 349] width 843 height 114
click at [472, 320] on div "Second quote: The HVAC systems are not cooling. Inspect and provide estimate fo…" at bounding box center [563, 316] width 330 height 30
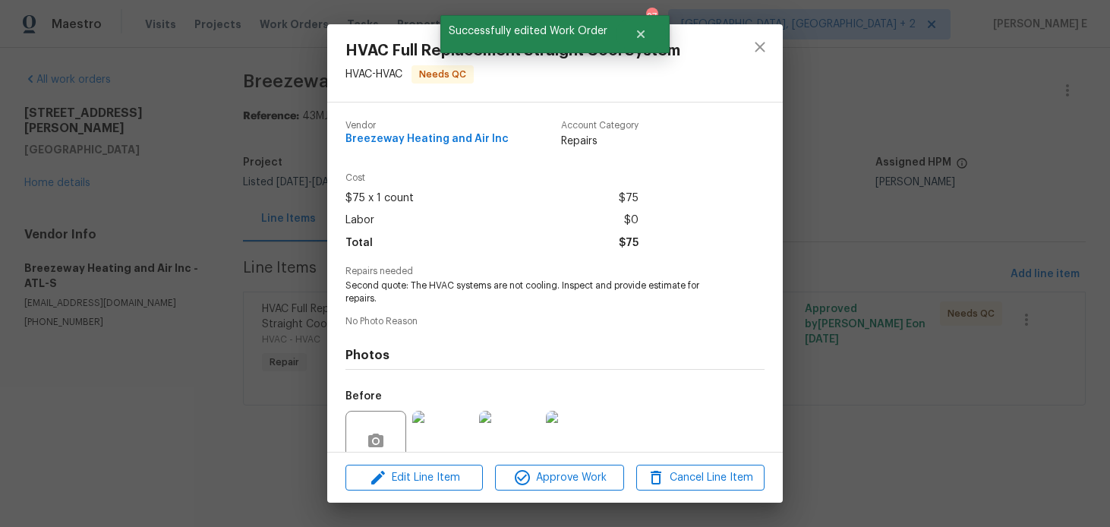
scroll to position [134, 0]
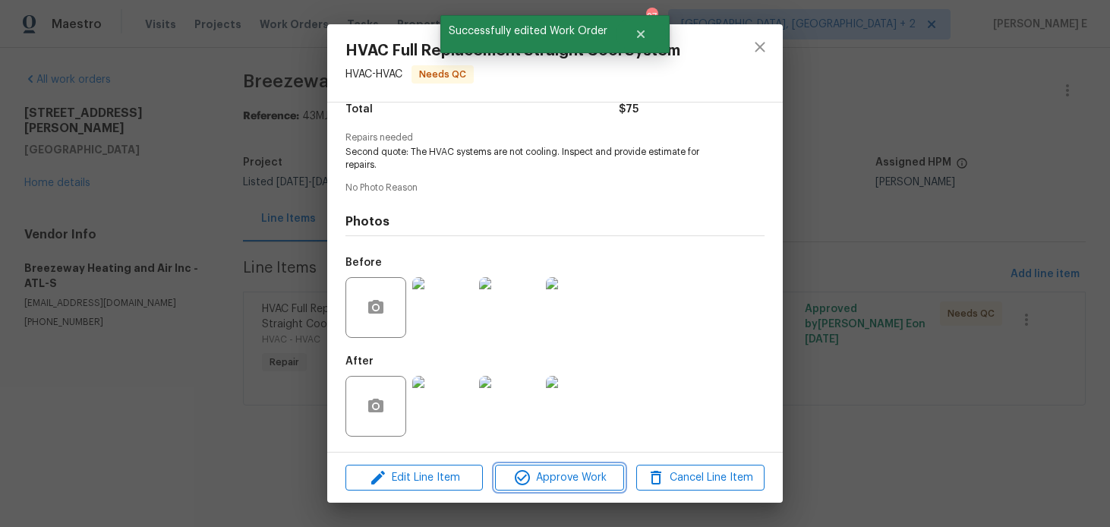
click at [528, 475] on icon "button" at bounding box center [522, 477] width 15 height 15
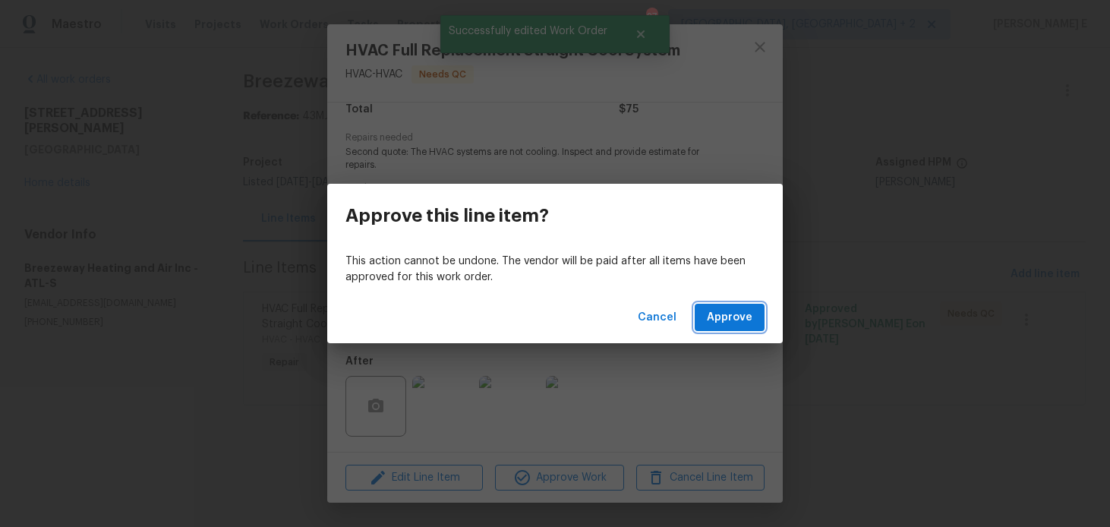
click at [746, 306] on button "Approve" at bounding box center [730, 318] width 70 height 28
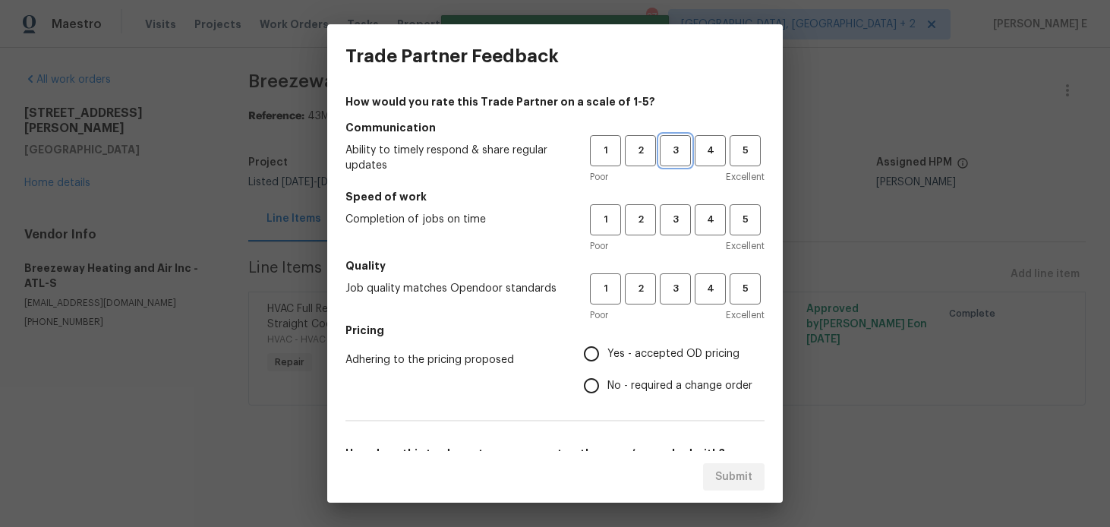
click at [672, 157] on span "3" at bounding box center [675, 150] width 28 height 17
click at [670, 208] on button "3" at bounding box center [675, 219] width 31 height 31
click at [678, 282] on span "3" at bounding box center [675, 288] width 28 height 17
click at [588, 396] on input "No - required a change order" at bounding box center [592, 386] width 32 height 32
radio input "true"
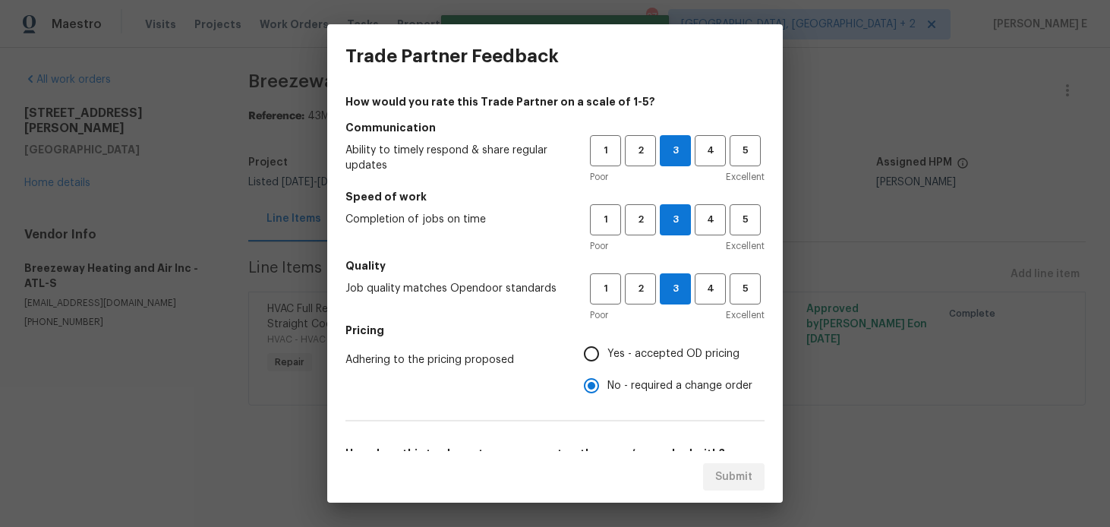
click at [595, 360] on input "Yes - accepted OD pricing" at bounding box center [592, 354] width 32 height 32
radio input "true"
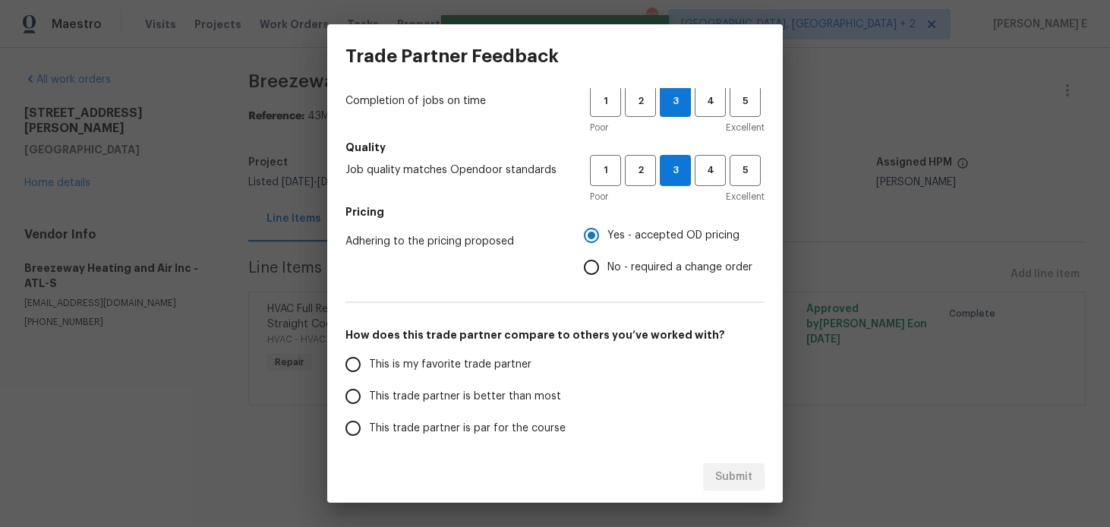
scroll to position [244, 0]
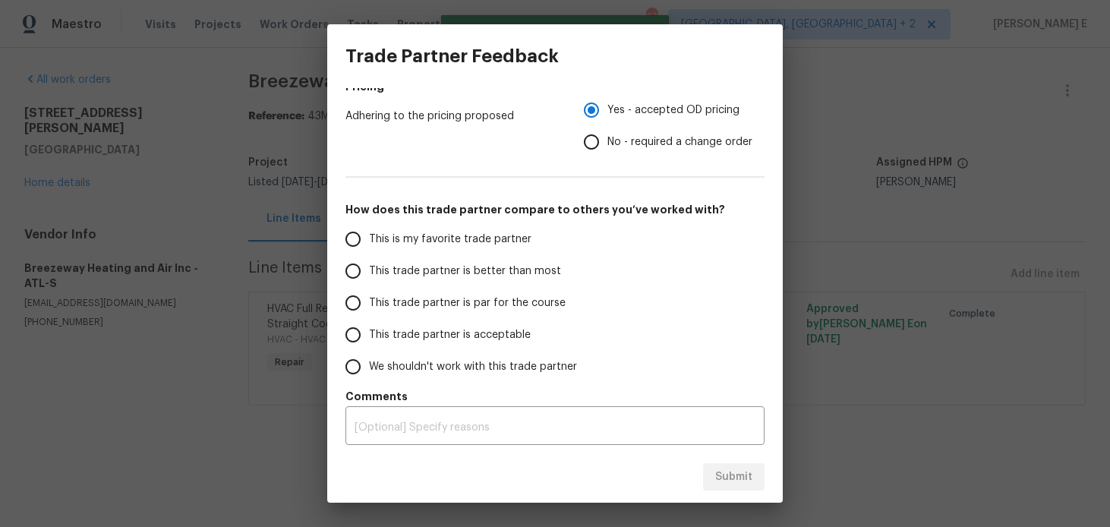
click at [462, 309] on span "This trade partner is par for the course" at bounding box center [467, 303] width 197 height 16
click at [369, 309] on input "This trade partner is par for the course" at bounding box center [353, 303] width 32 height 32
click at [740, 475] on span "Submit" at bounding box center [733, 477] width 37 height 19
radio input "true"
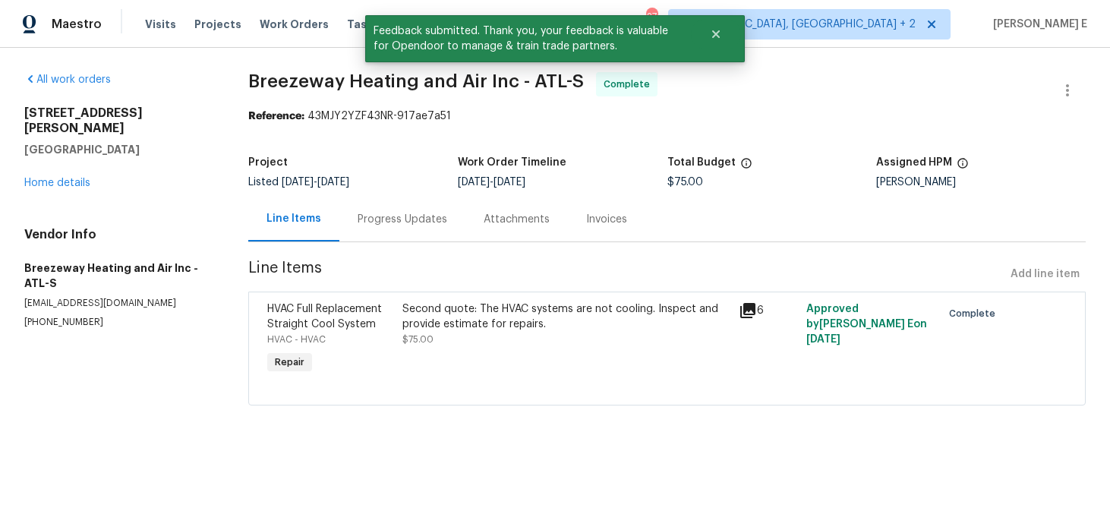
click at [415, 214] on div "Progress Updates" at bounding box center [403, 219] width 90 height 15
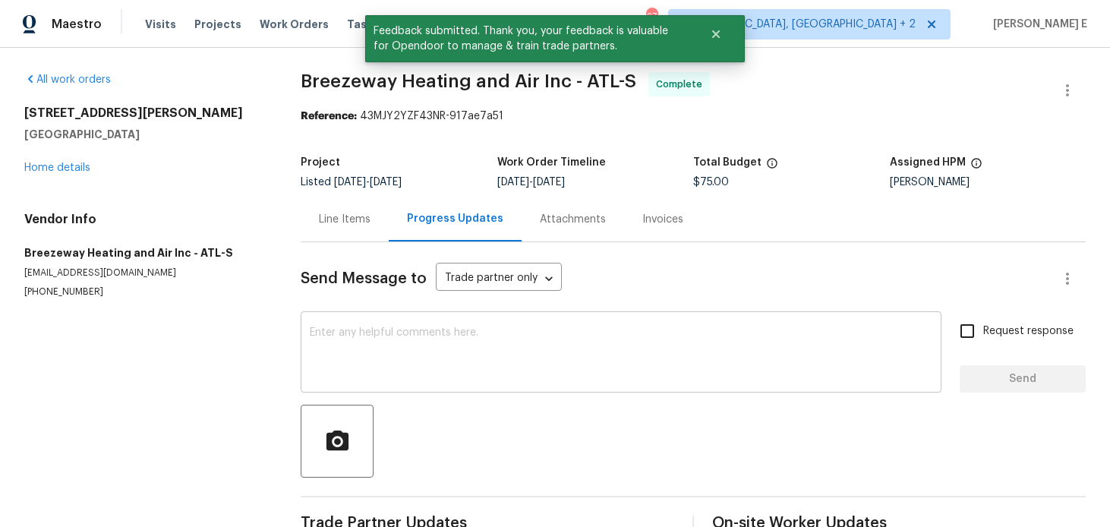
click at [421, 351] on textarea at bounding box center [621, 353] width 623 height 53
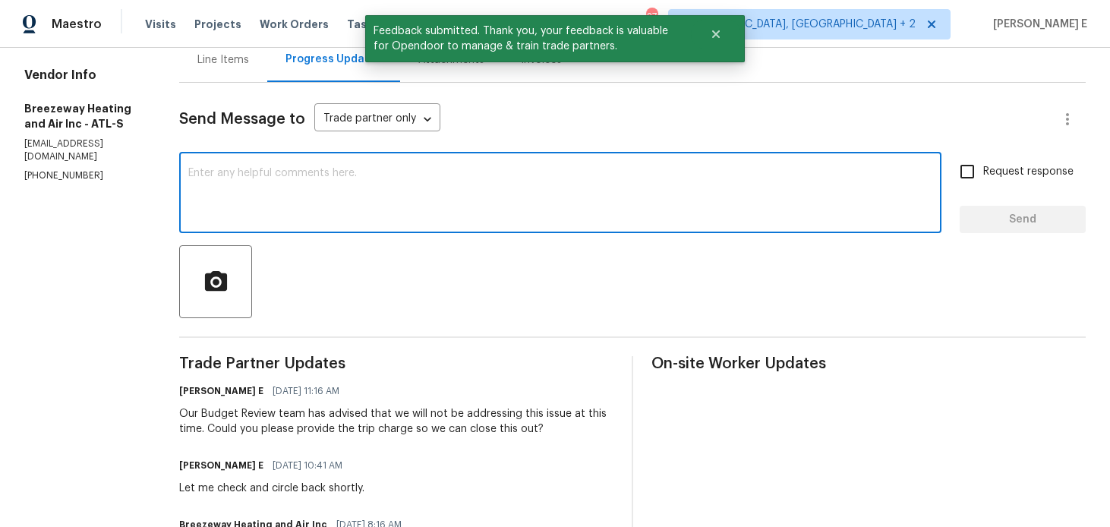
scroll to position [161, 0]
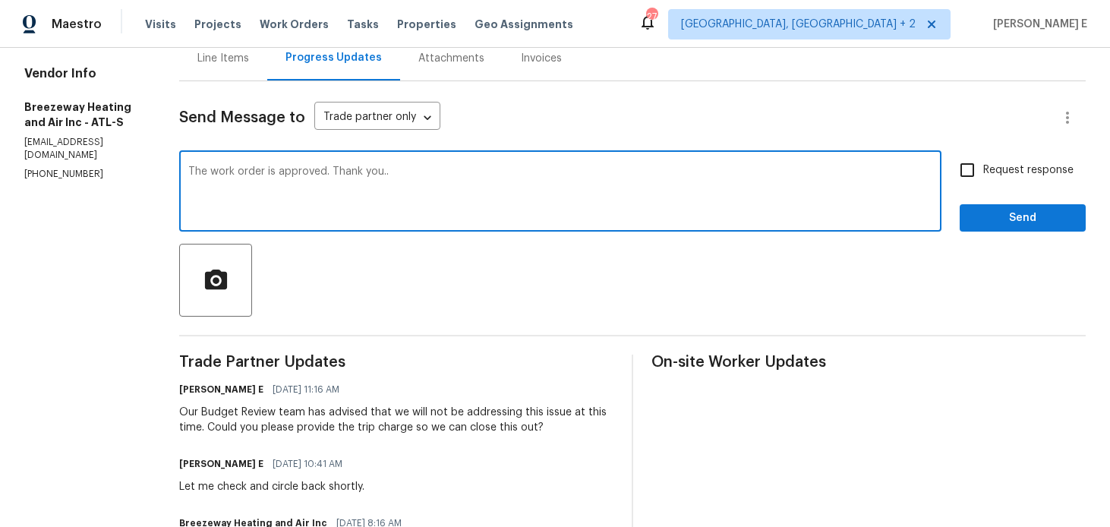
type textarea "The work order is approved. Thank you.."
click at [1009, 218] on span "Send" at bounding box center [1023, 218] width 102 height 19
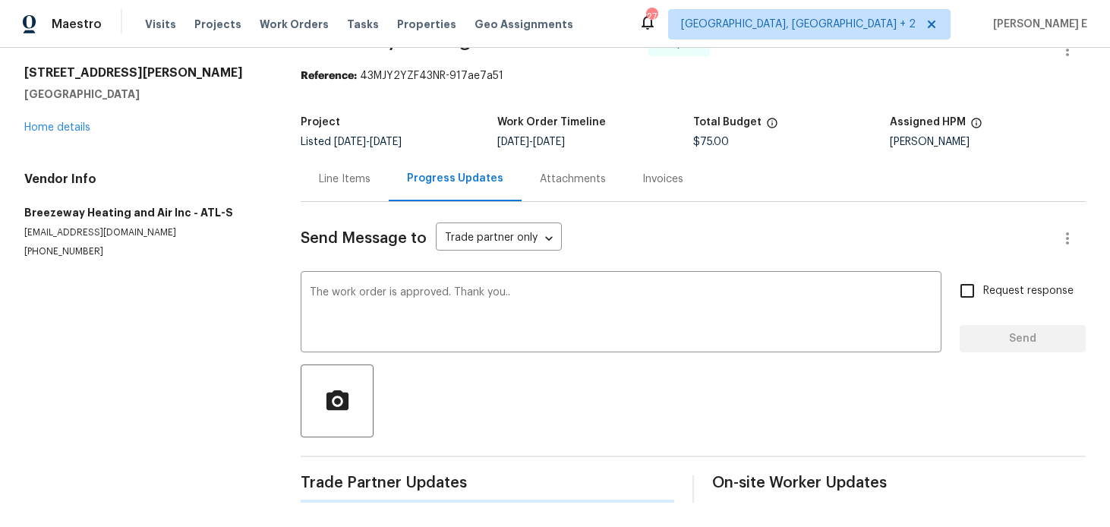
scroll to position [0, 0]
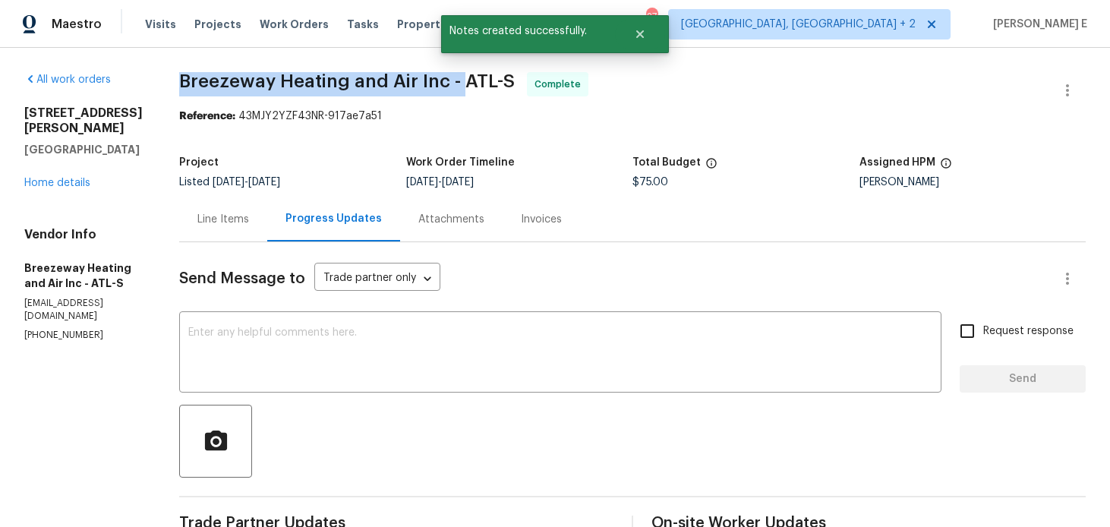
drag, startPoint x: 180, startPoint y: 77, endPoint x: 464, endPoint y: 77, distance: 284.0
click at [464, 77] on span "Breezeway Heating and Air Inc - ATL-S" at bounding box center [347, 81] width 336 height 18
copy span "Breezeway Heating and Air Inc -"
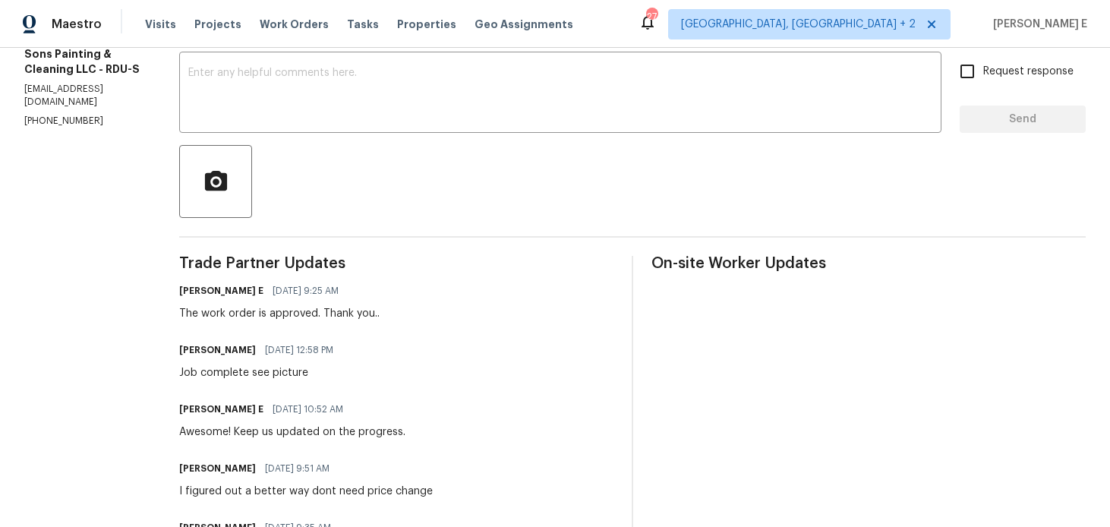
scroll to position [263, 0]
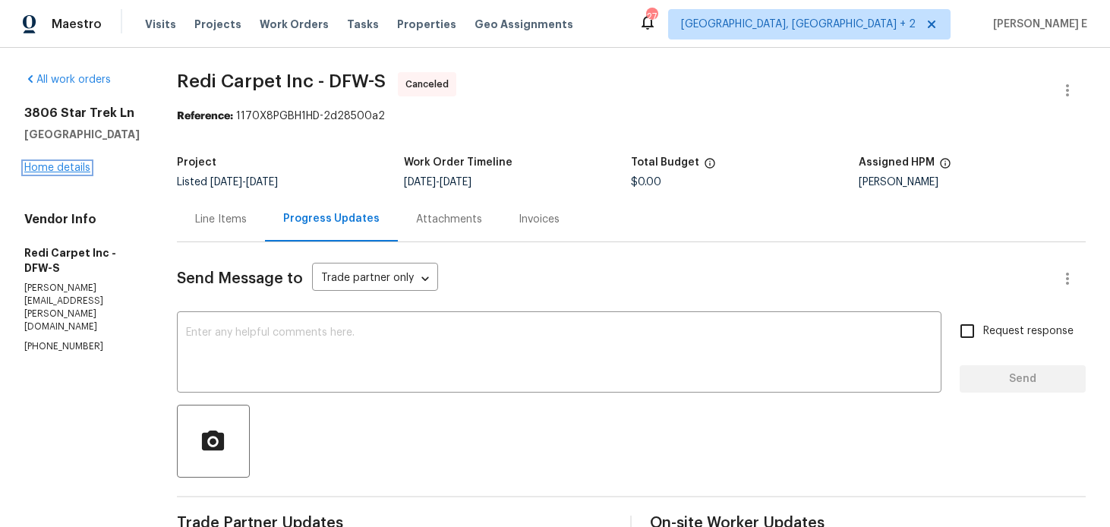
click at [36, 166] on link "Home details" at bounding box center [57, 167] width 66 height 11
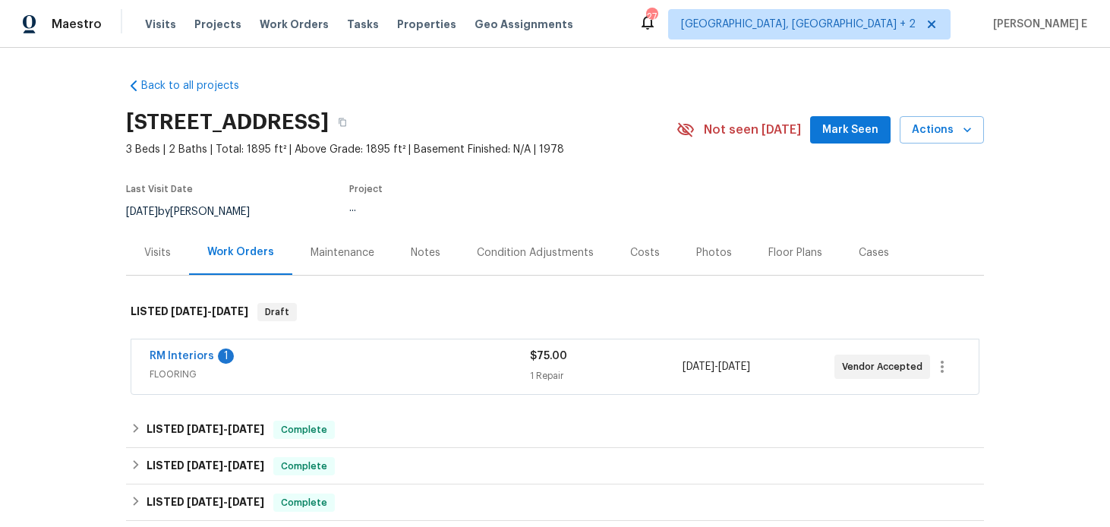
scroll to position [27, 0]
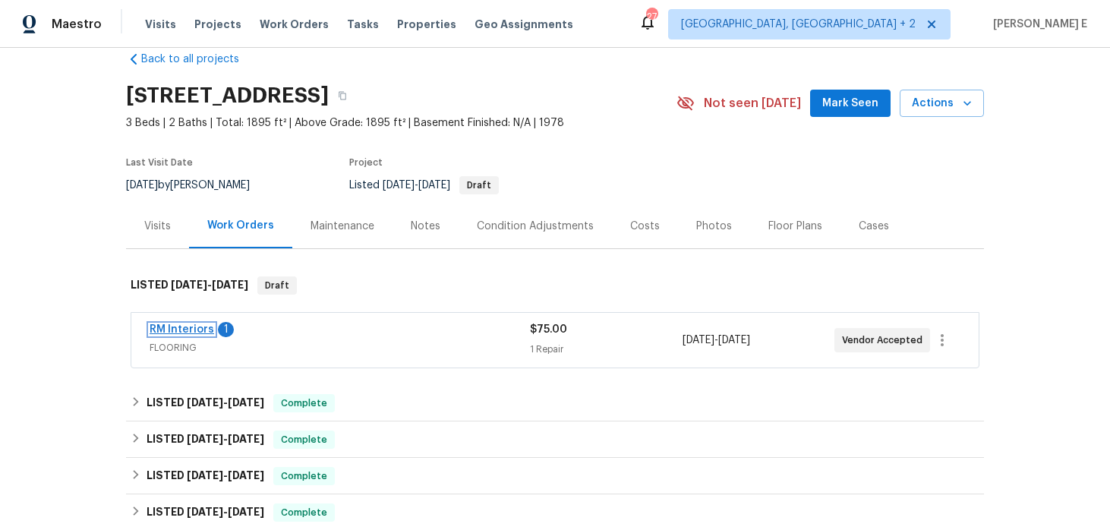
click at [190, 333] on link "RM Interiors" at bounding box center [182, 329] width 65 height 11
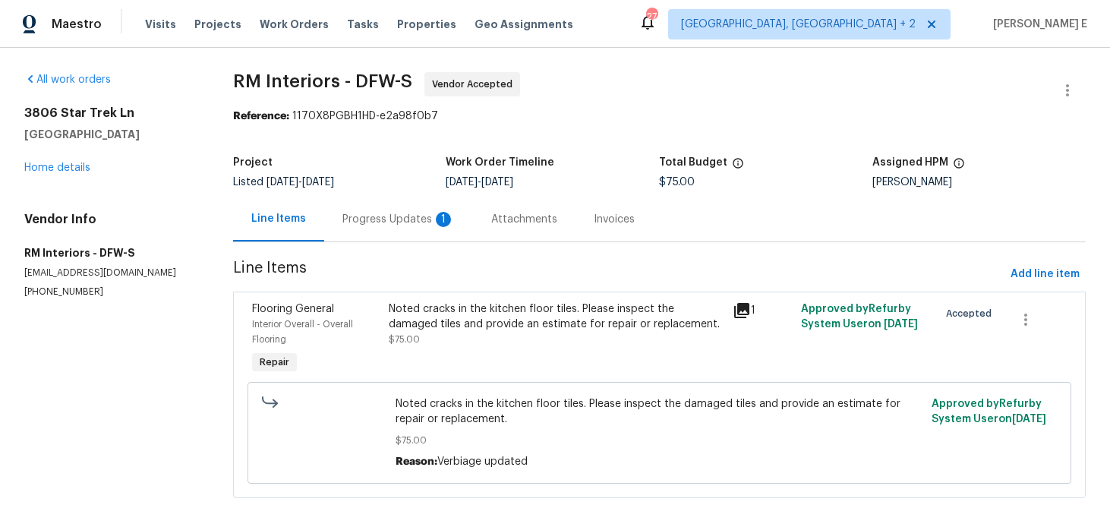
click at [381, 220] on div "Progress Updates 1" at bounding box center [398, 219] width 112 height 15
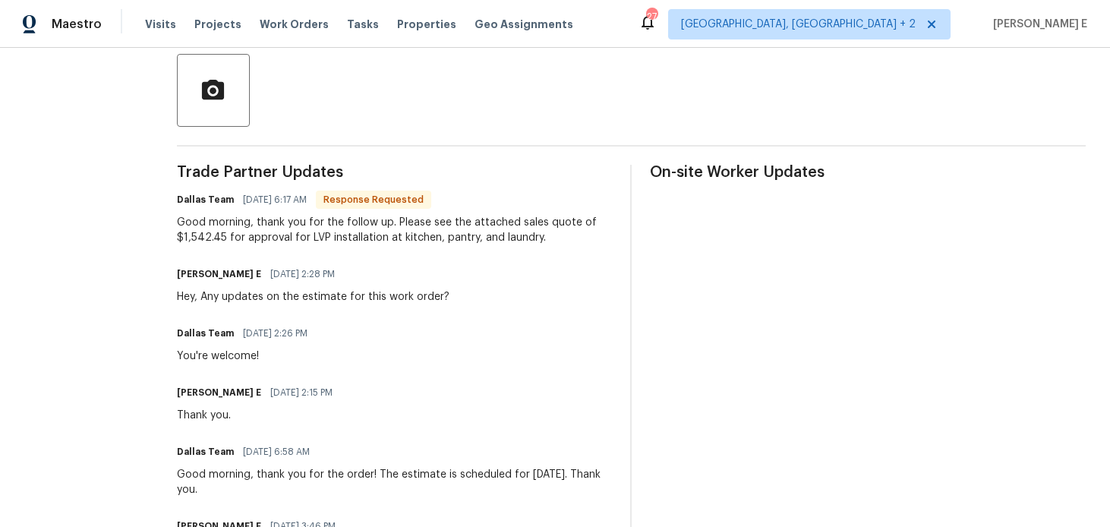
scroll to position [352, 0]
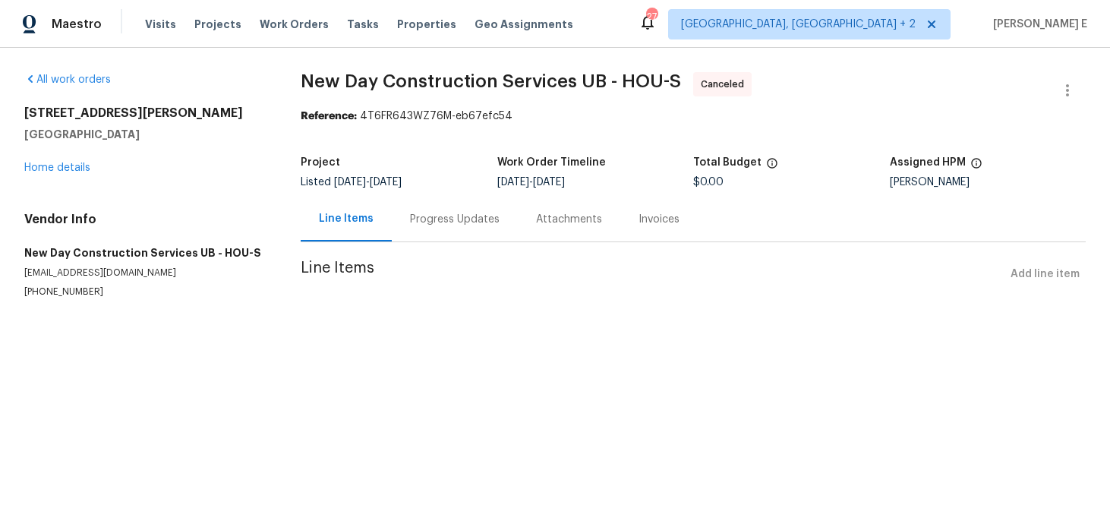
click at [457, 223] on div "Progress Updates" at bounding box center [455, 219] width 90 height 15
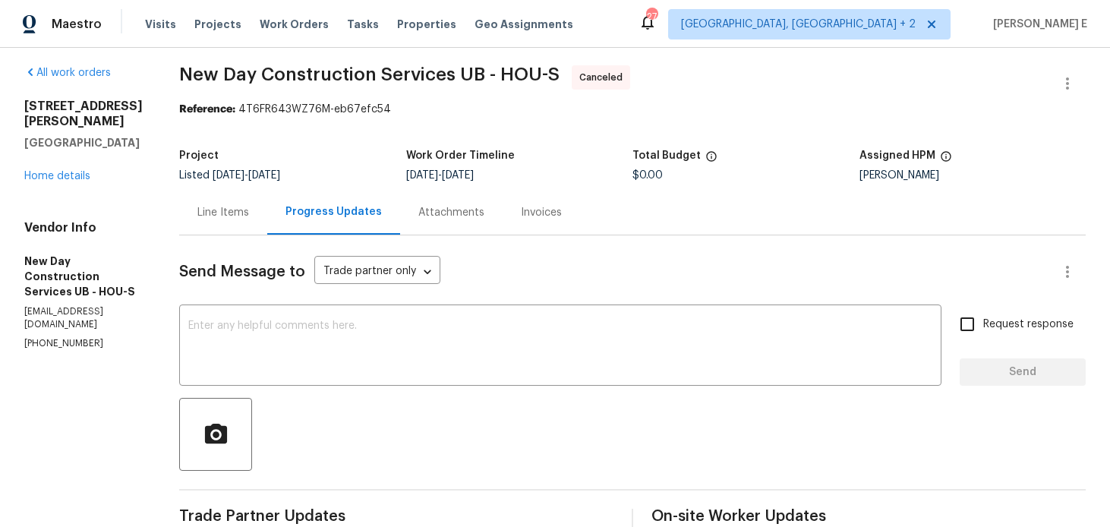
scroll to position [5, 0]
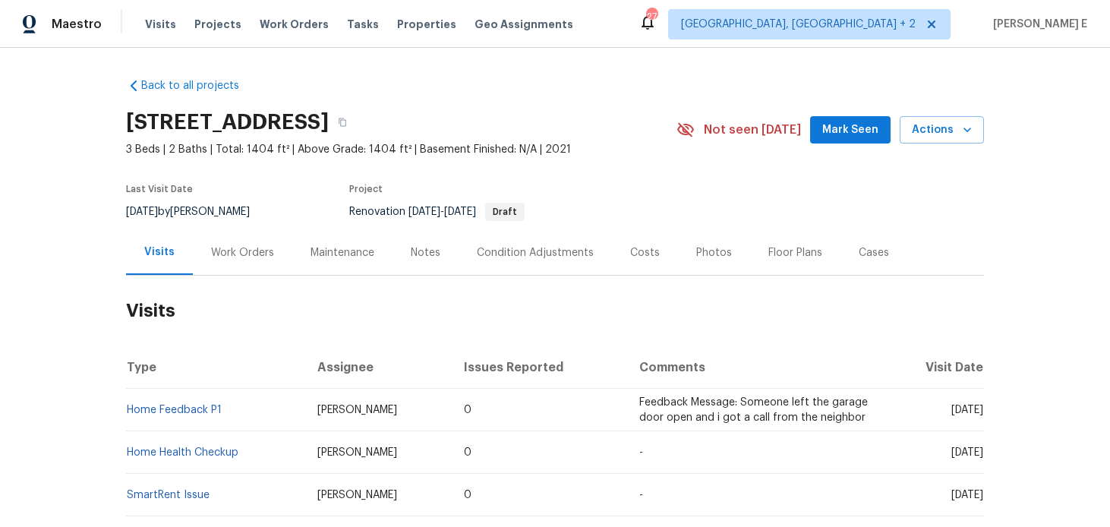
scroll to position [30, 0]
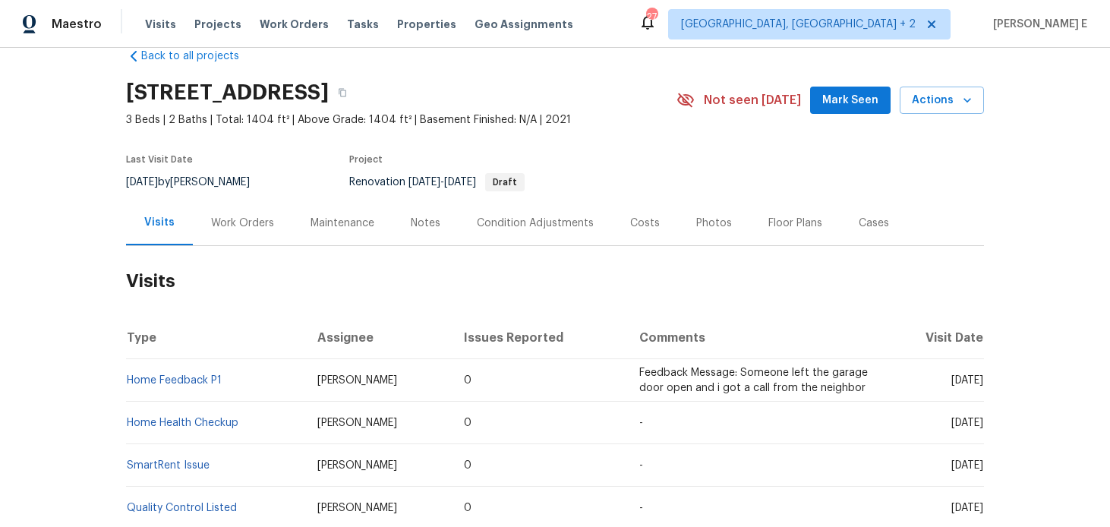
click at [276, 229] on div "Work Orders" at bounding box center [242, 222] width 99 height 45
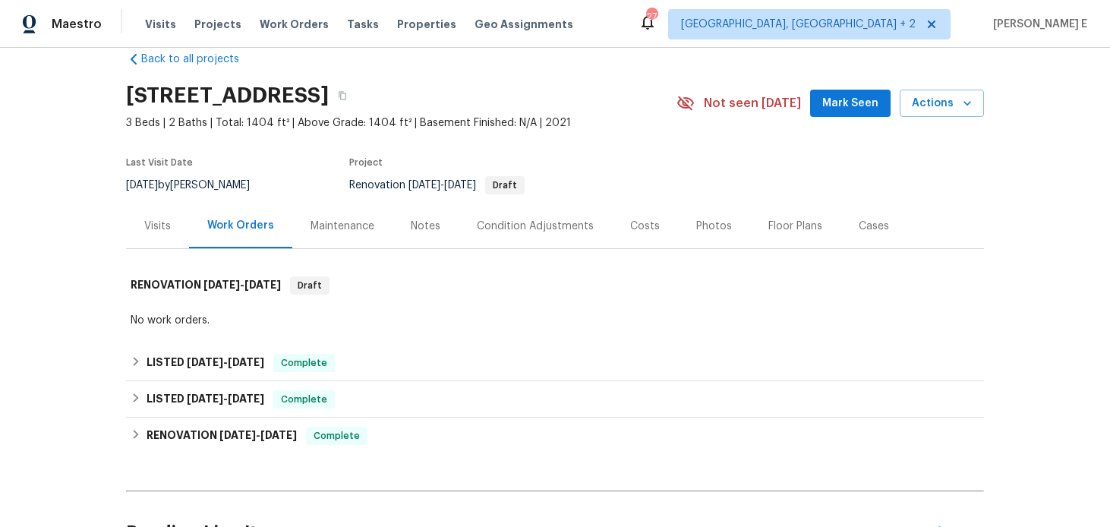
scroll to position [379, 0]
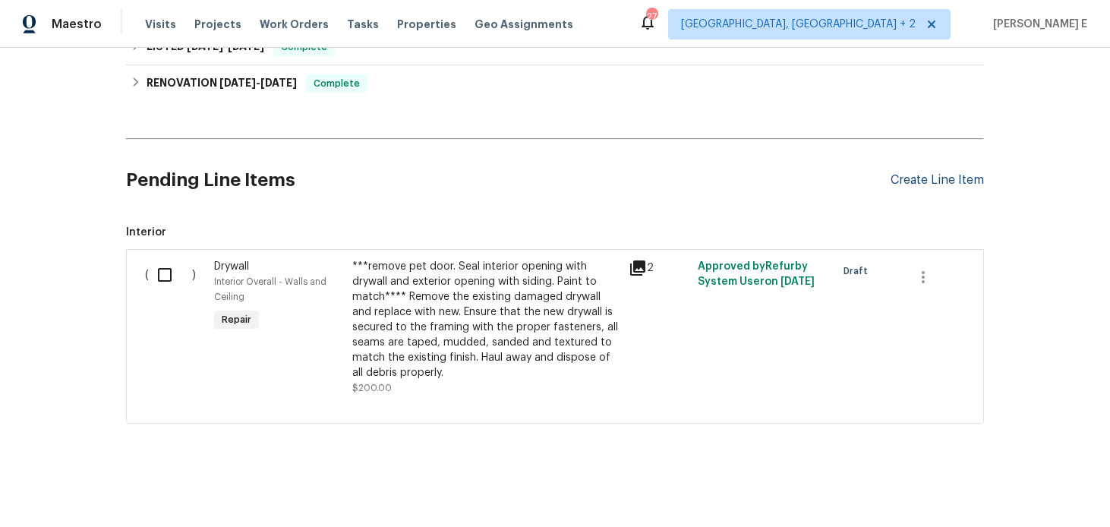
click at [914, 178] on div "Create Line Item" at bounding box center [937, 180] width 93 height 14
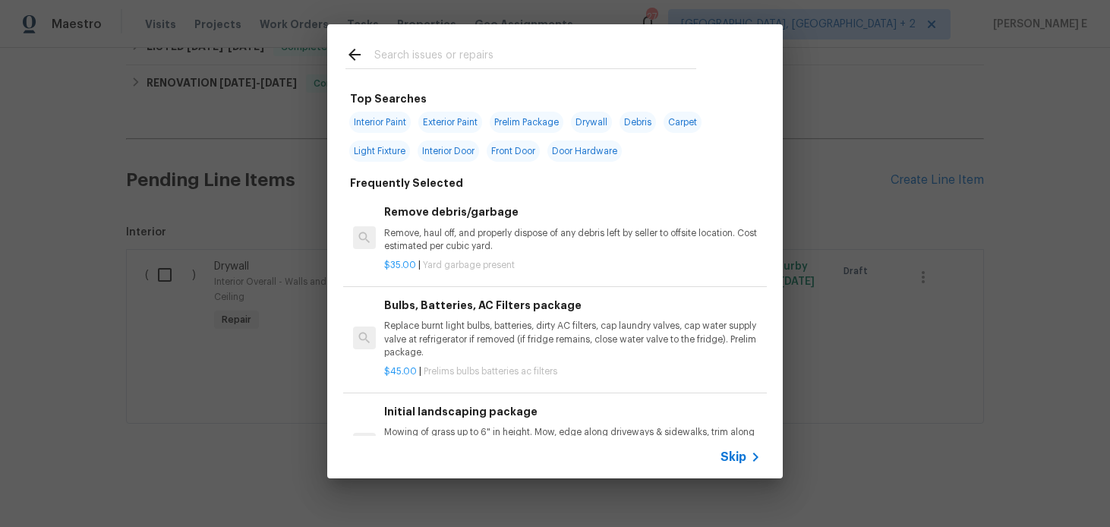
click at [723, 461] on span "Skip" at bounding box center [734, 456] width 26 height 15
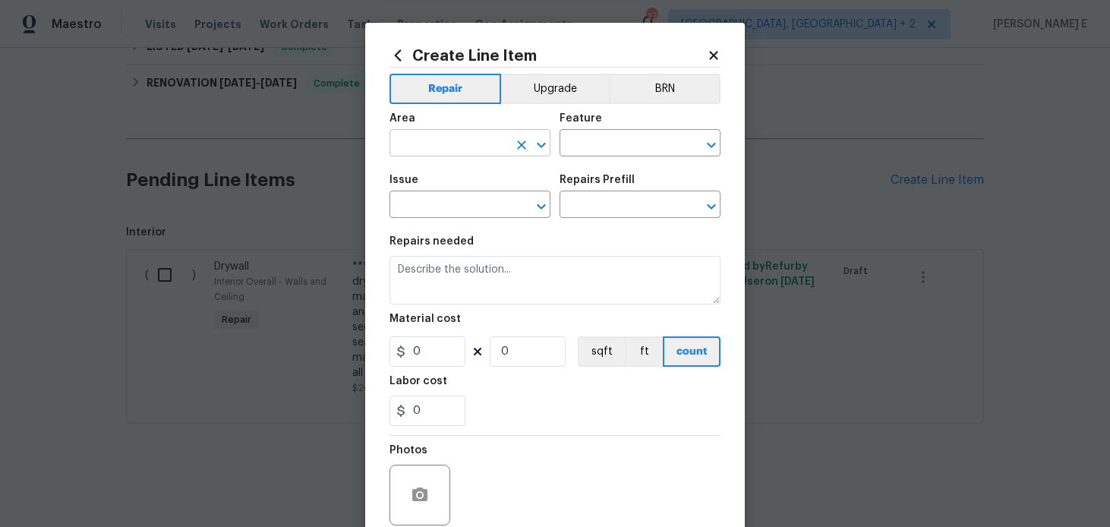
click at [409, 148] on input "text" at bounding box center [449, 145] width 118 height 24
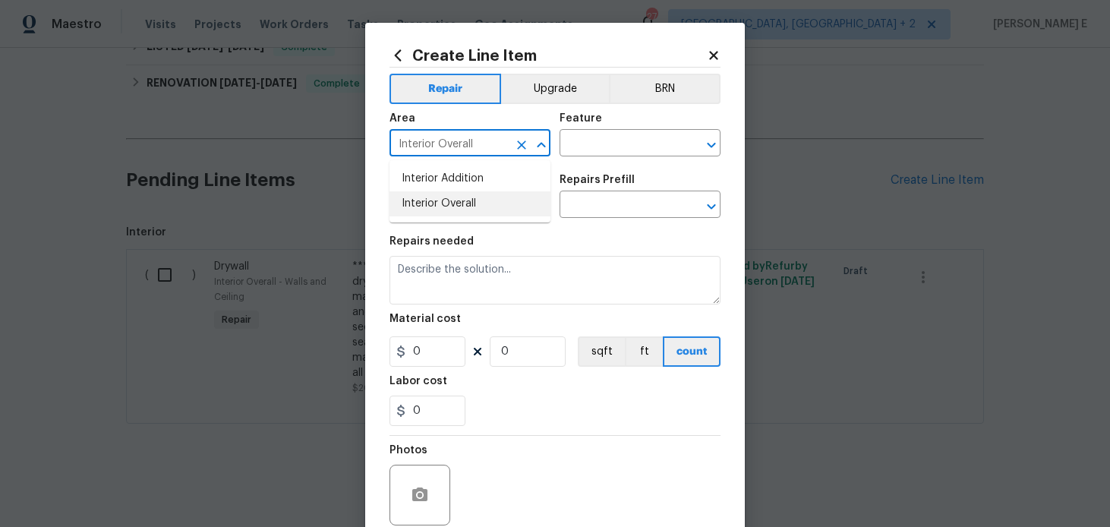
type input "Interior Overall"
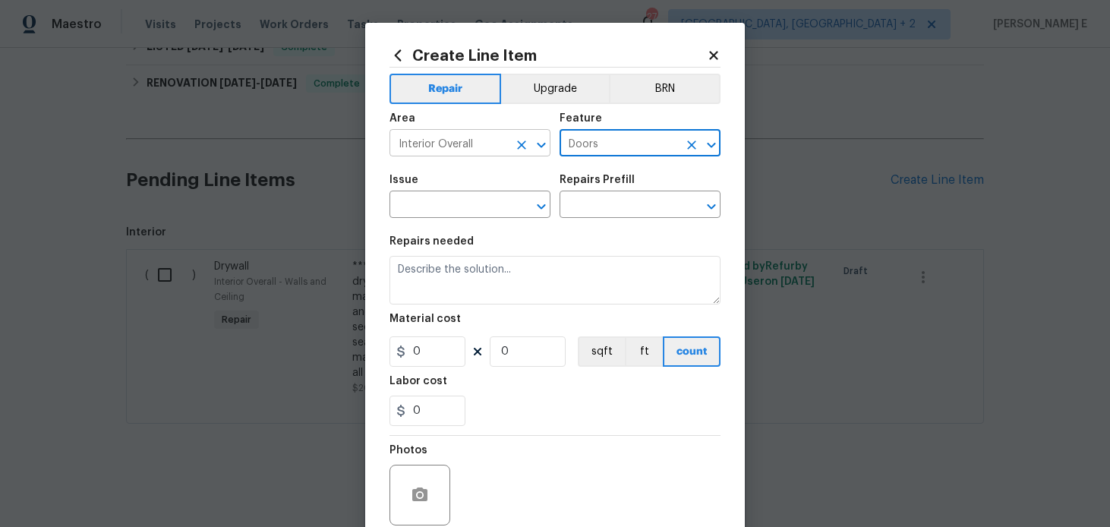
type input "Doors"
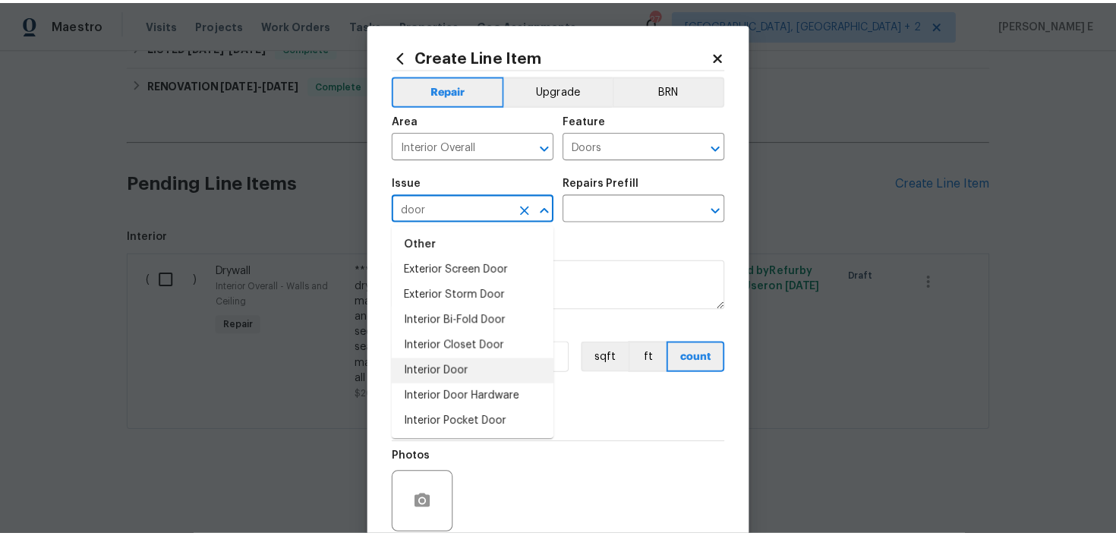
scroll to position [109, 0]
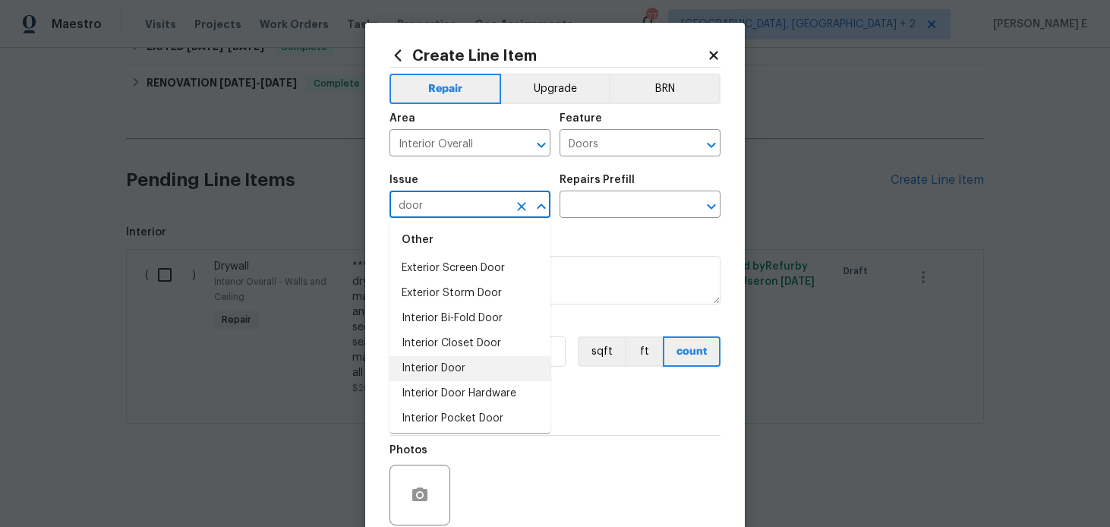
click at [445, 378] on li "Interior Door" at bounding box center [470, 368] width 161 height 25
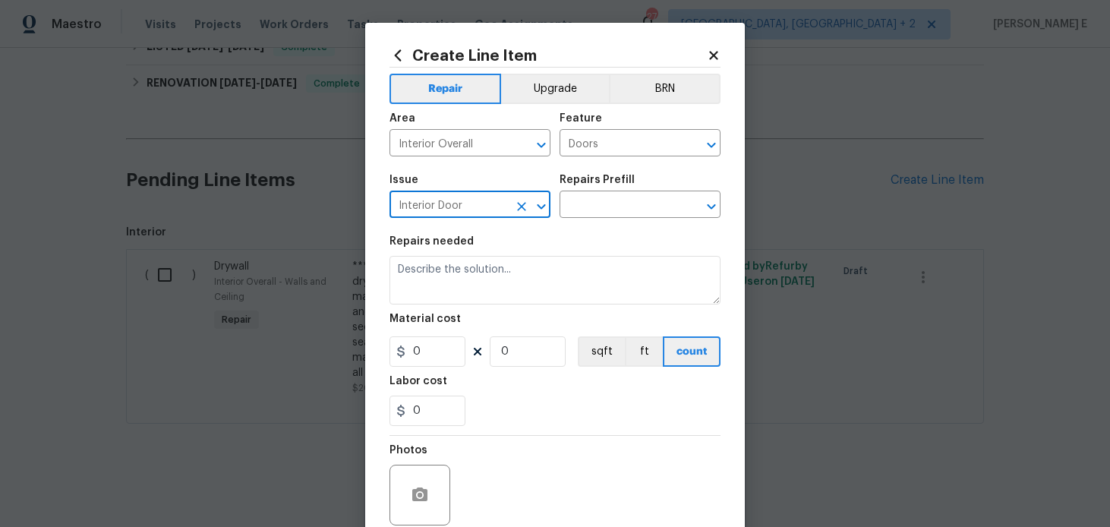
type input "Interior Door"
click at [600, 219] on div "Issue Interior Door ​ Repairs Prefill ​" at bounding box center [555, 197] width 331 height 62
click at [607, 213] on input "text" at bounding box center [619, 206] width 118 height 24
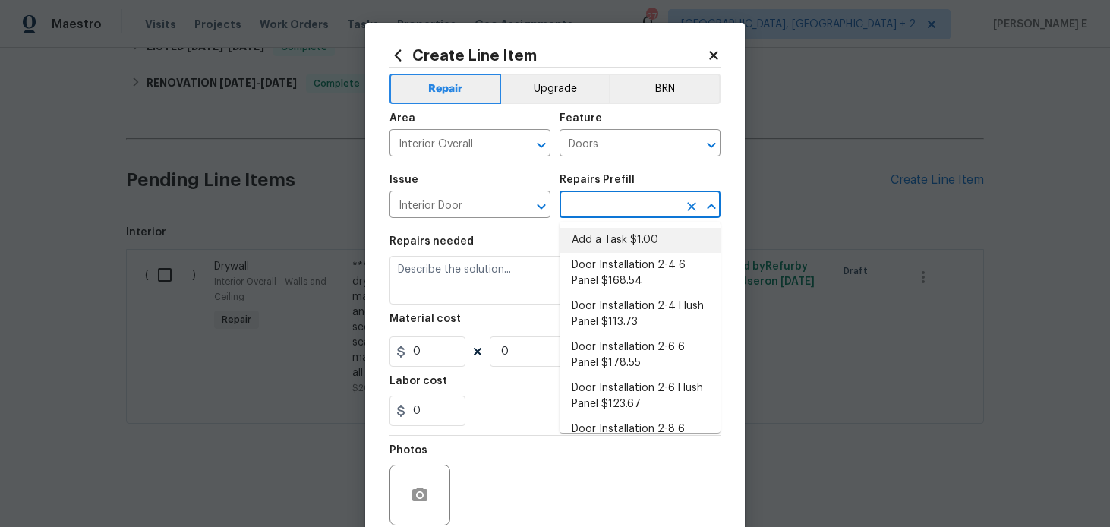
click at [601, 235] on li "Add a Task $1.00" at bounding box center [640, 240] width 161 height 25
type input "Interior Door"
type input "Add a Task $1.00"
type textarea "HPM to detail"
type input "1"
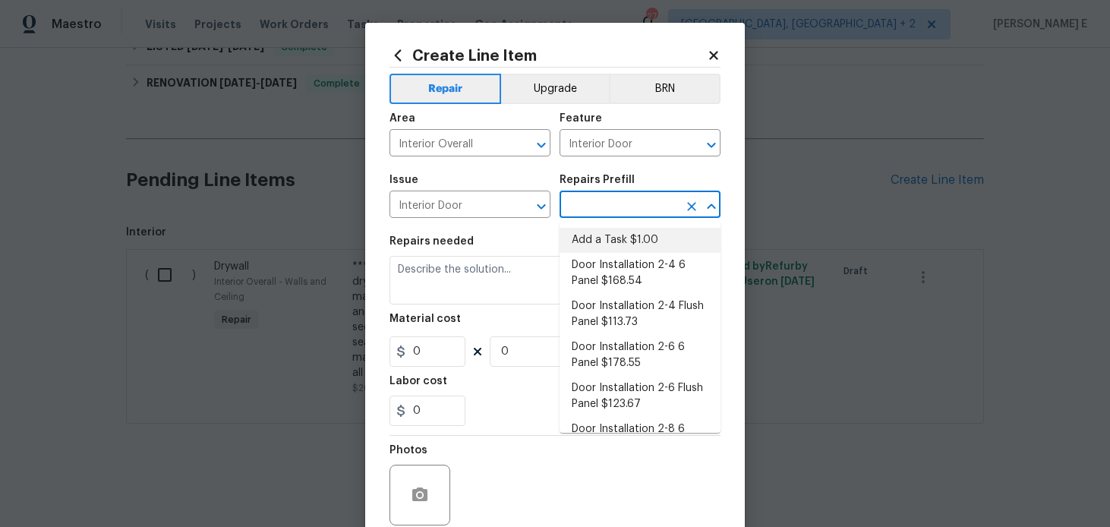
type input "1"
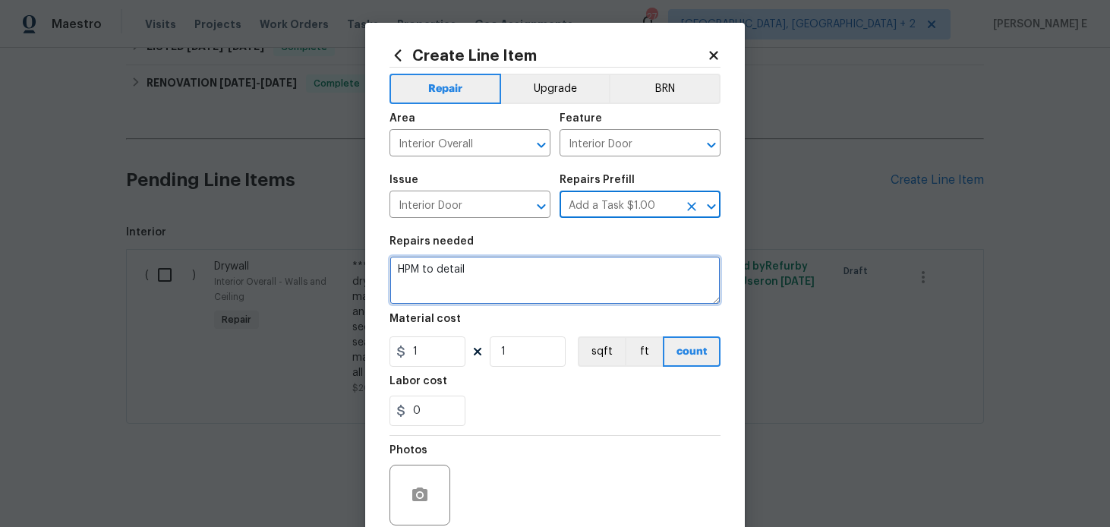
click at [481, 292] on textarea "HPM to detail" at bounding box center [555, 280] width 331 height 49
paste textarea "The closet door is not operating properly. Please inspect the door and its hard…"
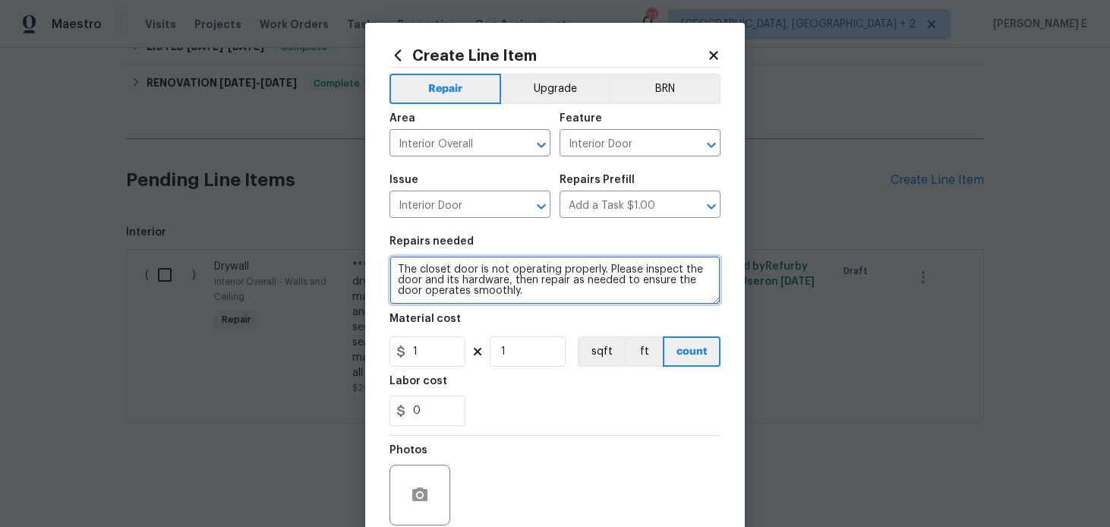
type textarea "The closet door is not operating properly. Please inspect the door and its hard…"
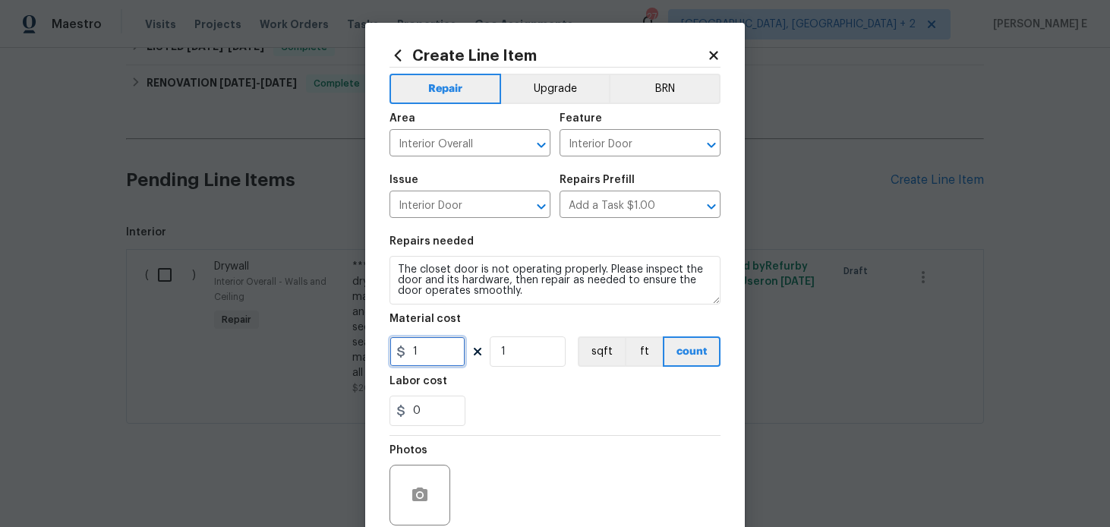
drag, startPoint x: 421, startPoint y: 350, endPoint x: 384, endPoint y: 358, distance: 38.0
click at [384, 358] on div "Create Line Item Repair Upgrade BRN Area Interior Overall ​ Feature Interior Do…" at bounding box center [555, 327] width 380 height 608
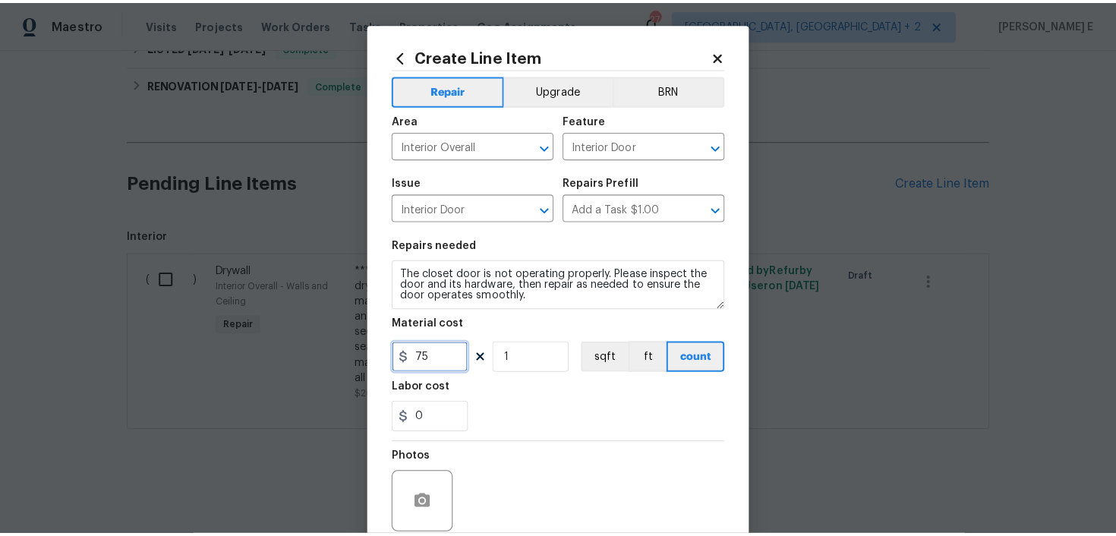
scroll to position [370, 0]
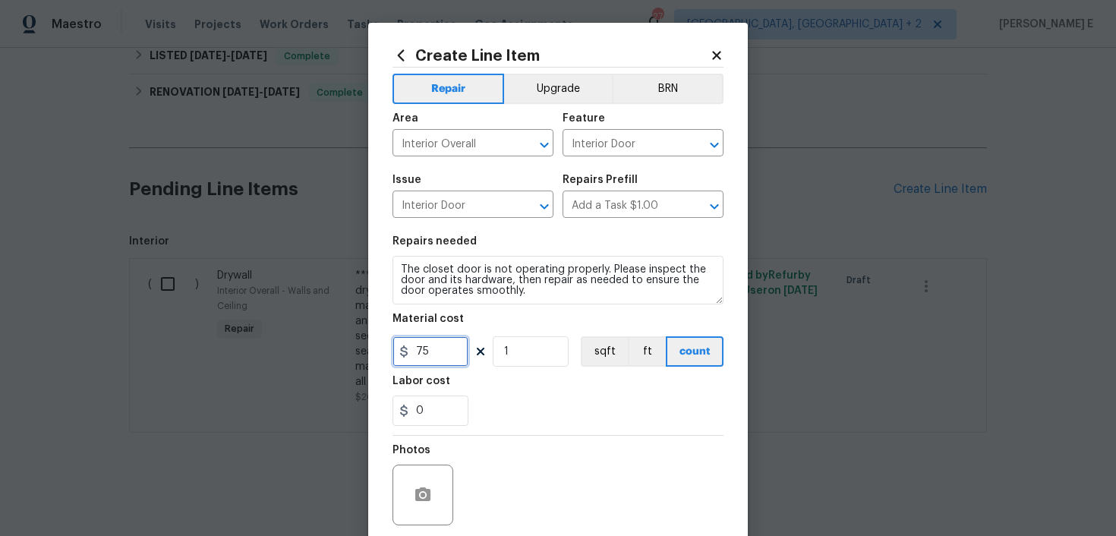
type input "75"
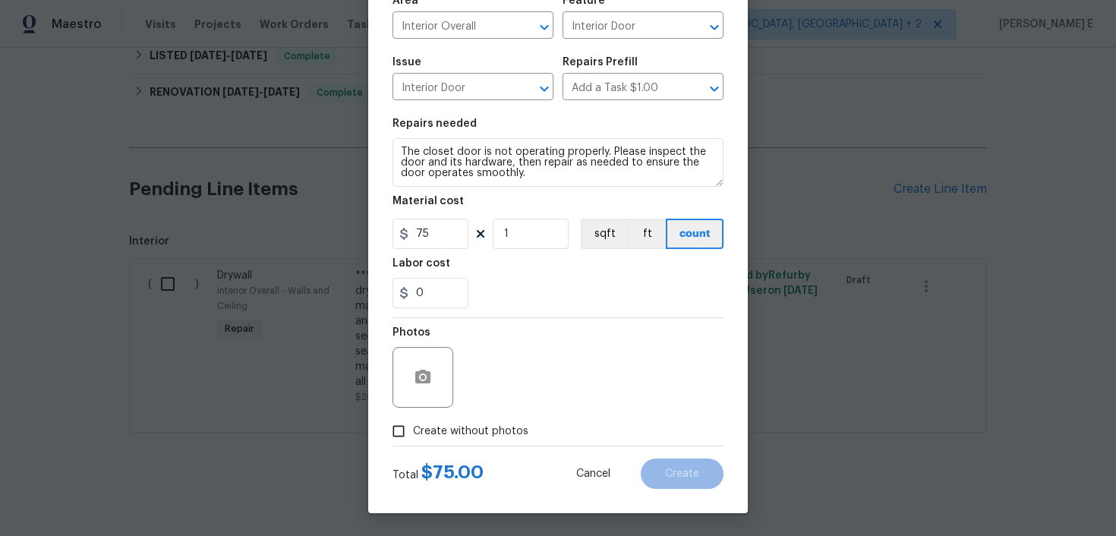
click at [445, 430] on span "Create without photos" at bounding box center [470, 432] width 115 height 16
click at [413, 430] on input "Create without photos" at bounding box center [398, 431] width 29 height 29
checkbox input "true"
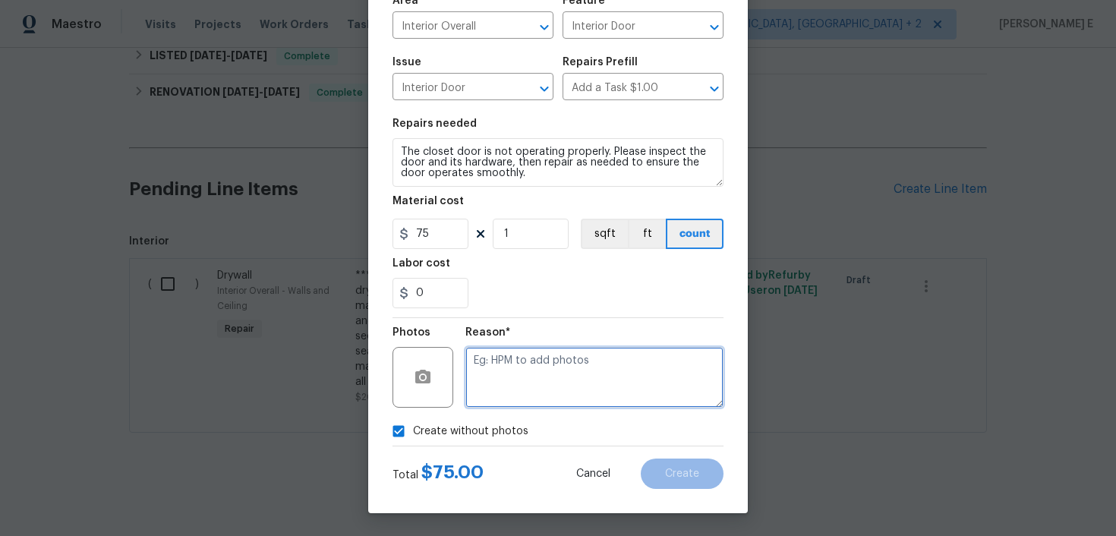
click at [544, 366] on textarea at bounding box center [594, 377] width 258 height 61
type textarea "v"
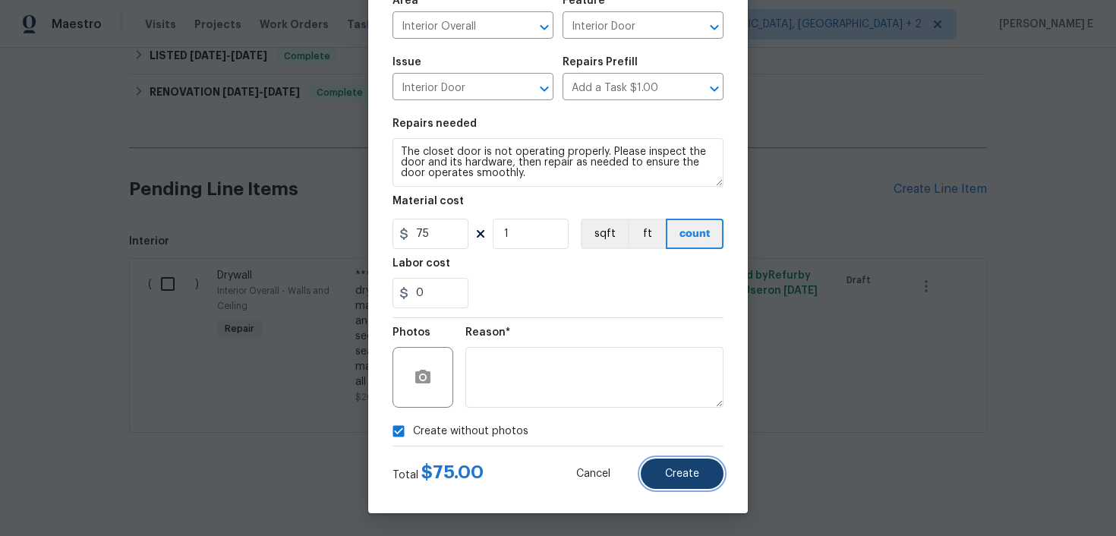
click at [694, 478] on span "Create" at bounding box center [682, 473] width 34 height 11
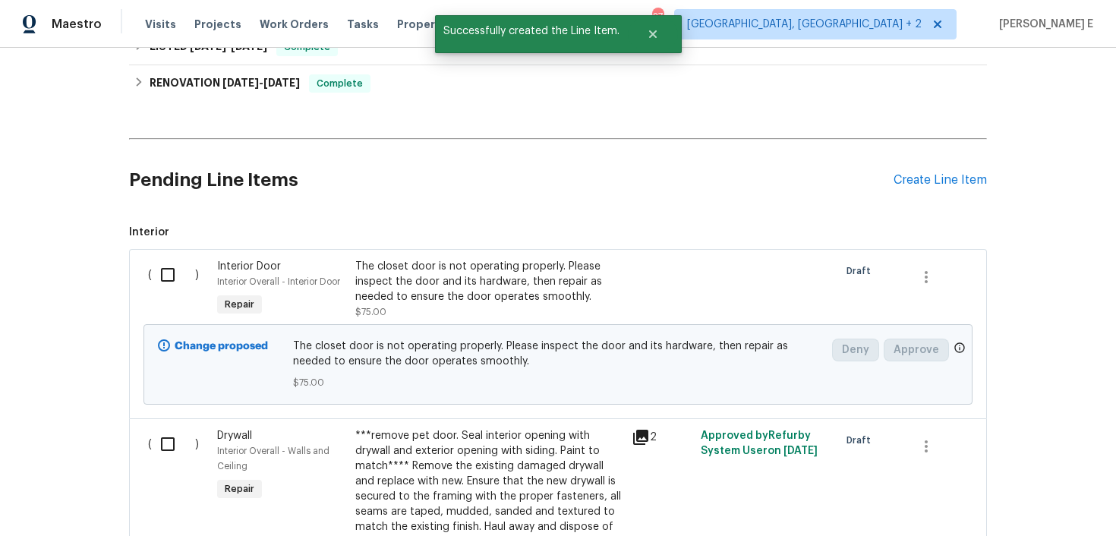
scroll to position [540, 0]
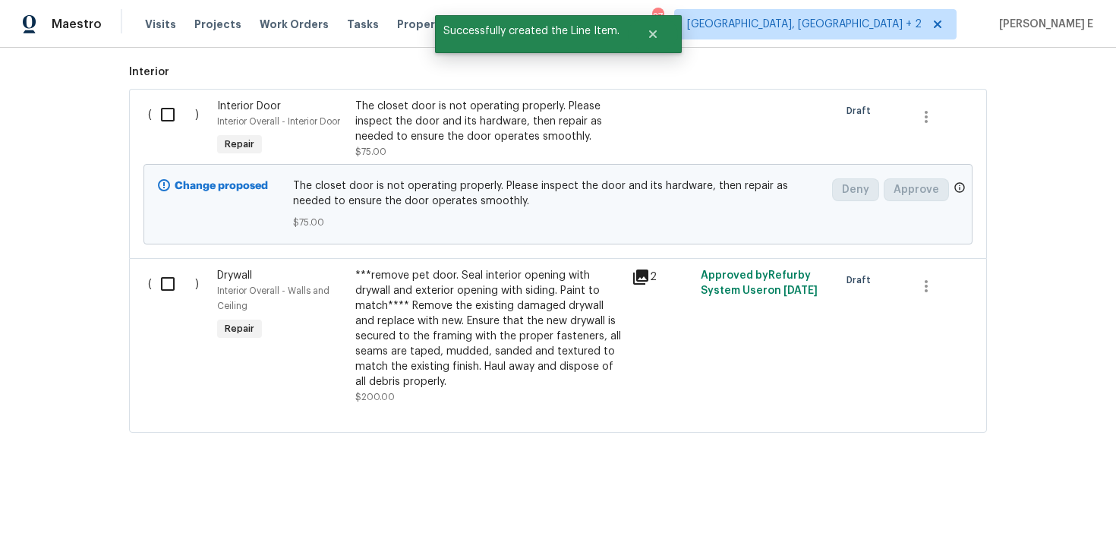
click at [166, 115] on input "checkbox" at bounding box center [173, 115] width 43 height 32
checkbox input "true"
click at [1005, 492] on span "Create Work Order" at bounding box center [1029, 498] width 101 height 19
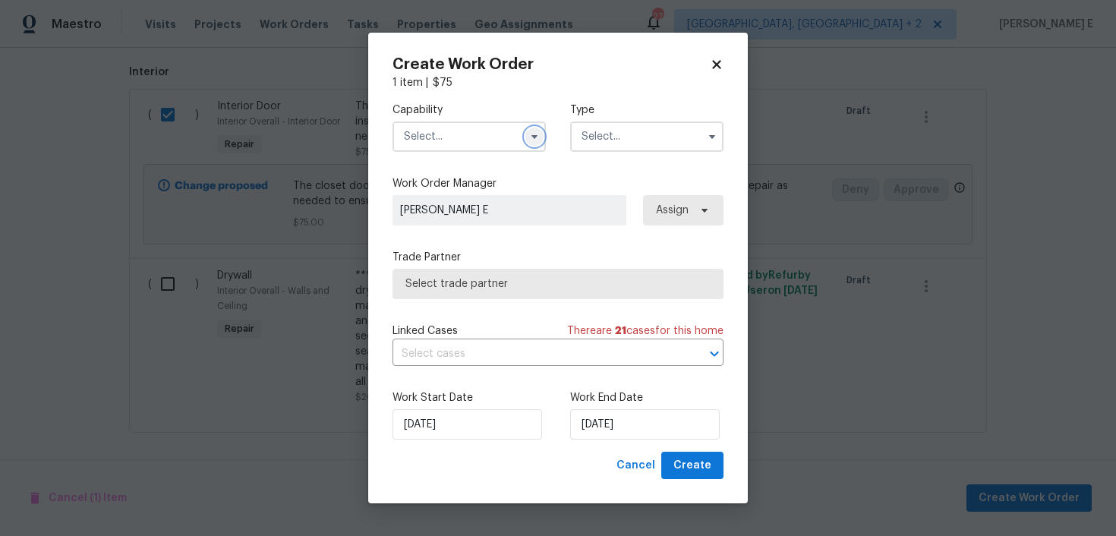
click at [540, 134] on icon "button" at bounding box center [534, 137] width 12 height 12
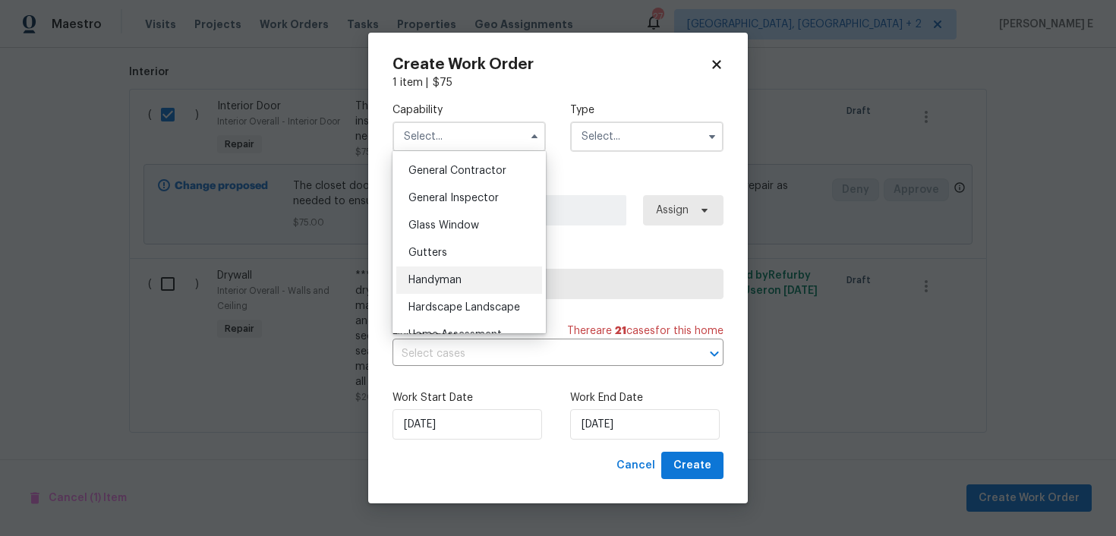
scroll to position [724, 0]
click at [467, 285] on div "Handyman" at bounding box center [469, 279] width 146 height 27
type input "Handyman"
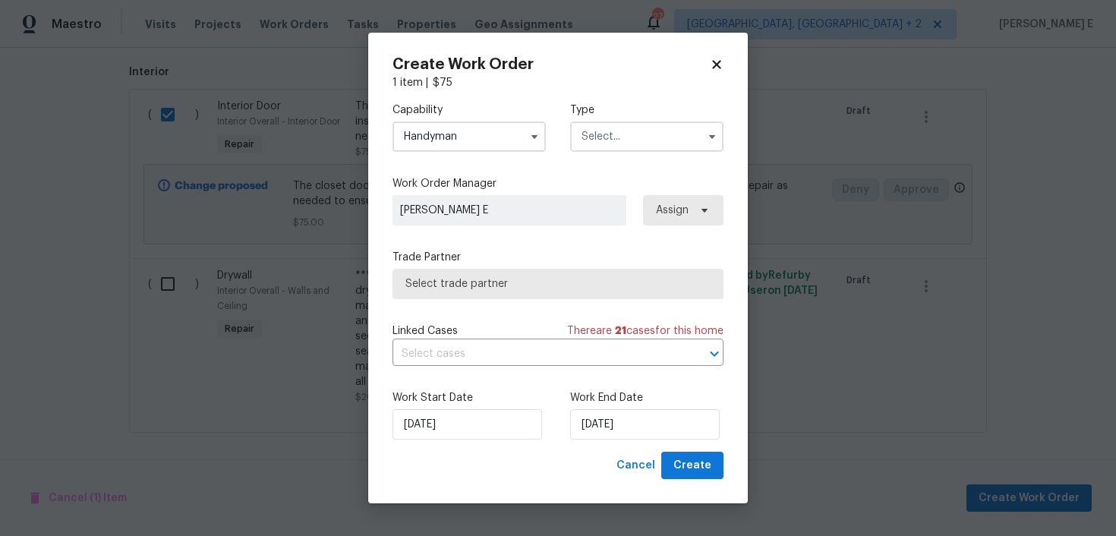
click at [608, 152] on div "Capability Handyman Type" at bounding box center [558, 127] width 331 height 74
click at [630, 136] on input "text" at bounding box center [646, 136] width 153 height 30
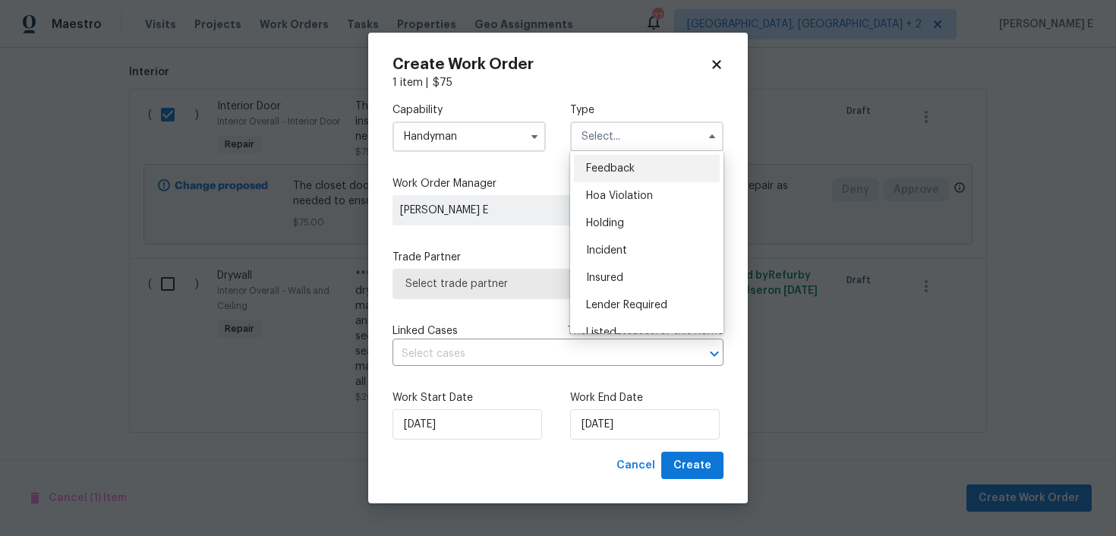
click at [609, 174] on div "Feedback" at bounding box center [647, 168] width 146 height 27
type input "Feedback"
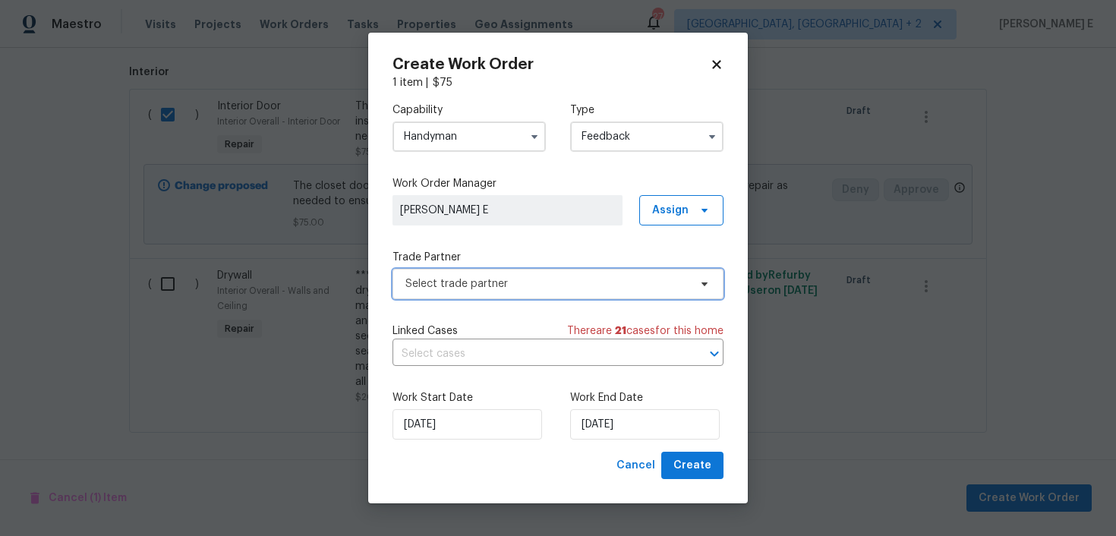
click at [478, 290] on span "Select trade partner" at bounding box center [546, 283] width 283 height 15
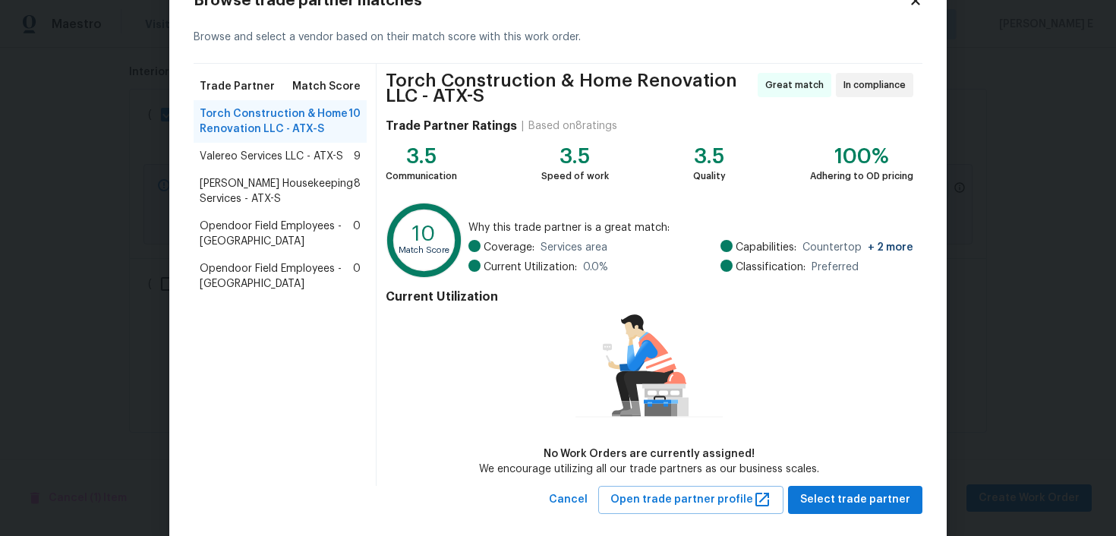
scroll to position [77, 0]
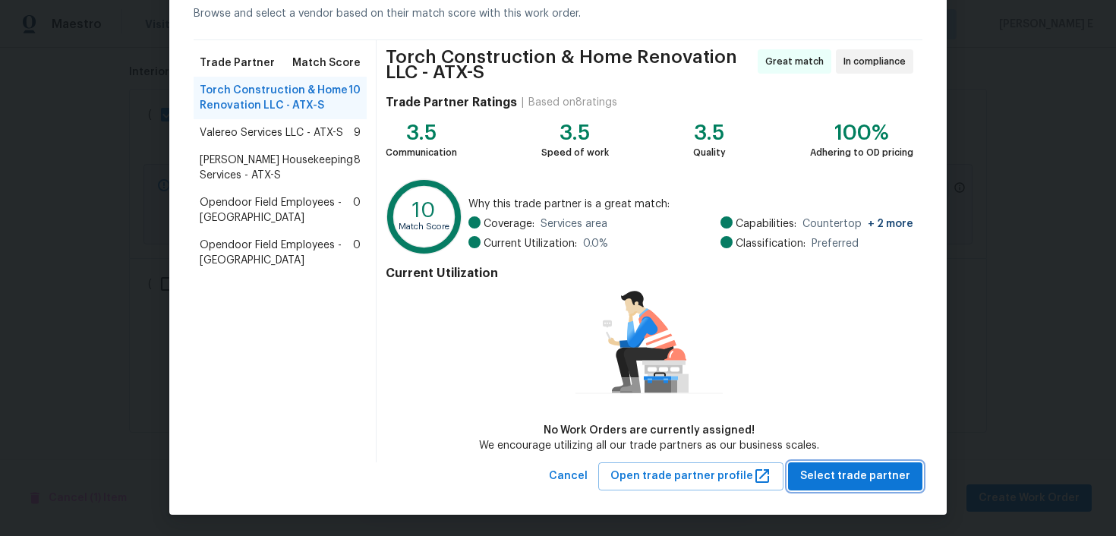
click at [837, 486] on button "Select trade partner" at bounding box center [855, 476] width 134 height 28
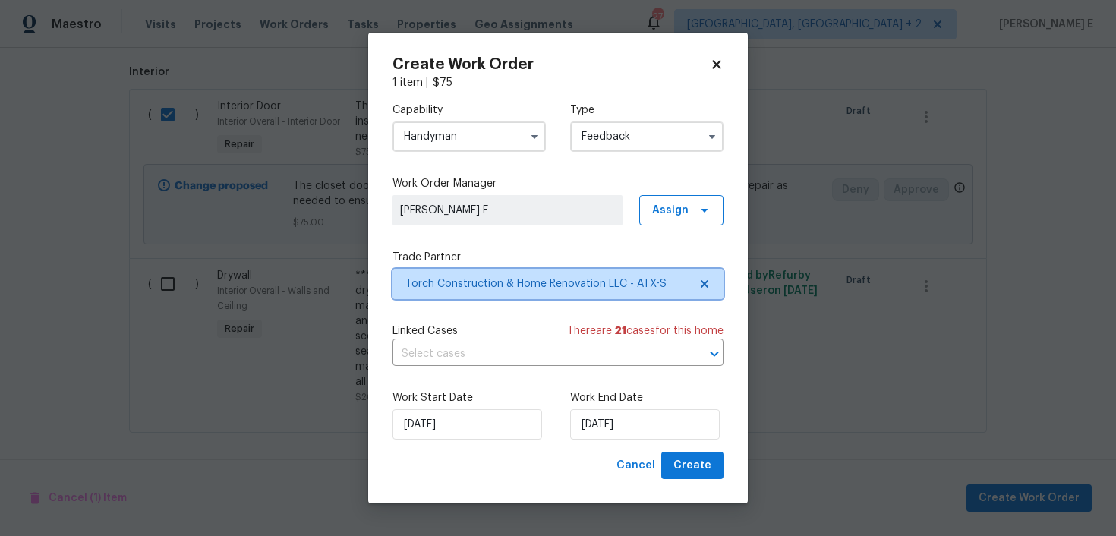
scroll to position [0, 0]
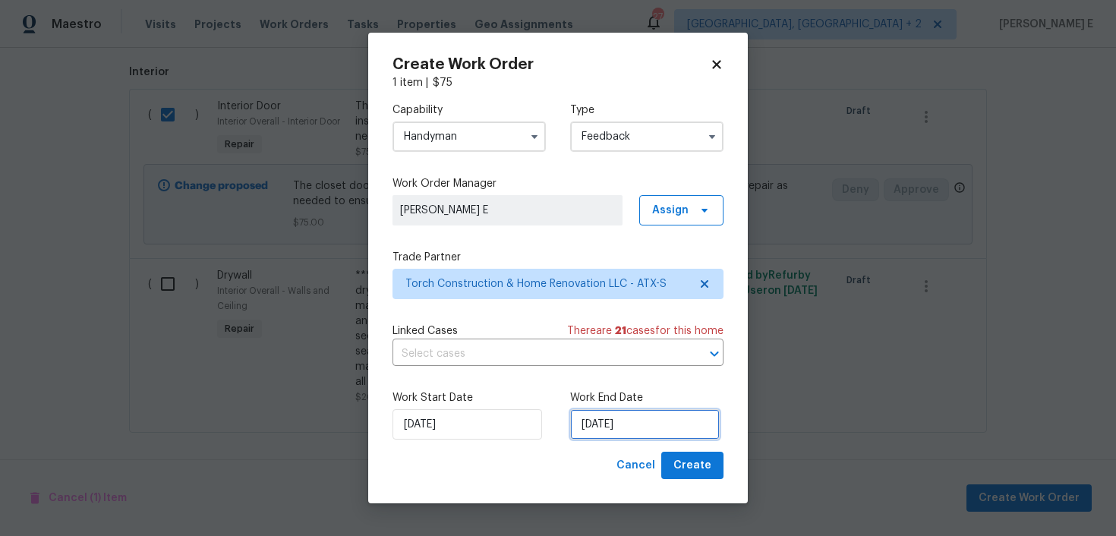
click at [620, 424] on input "[DATE]" at bounding box center [645, 424] width 150 height 30
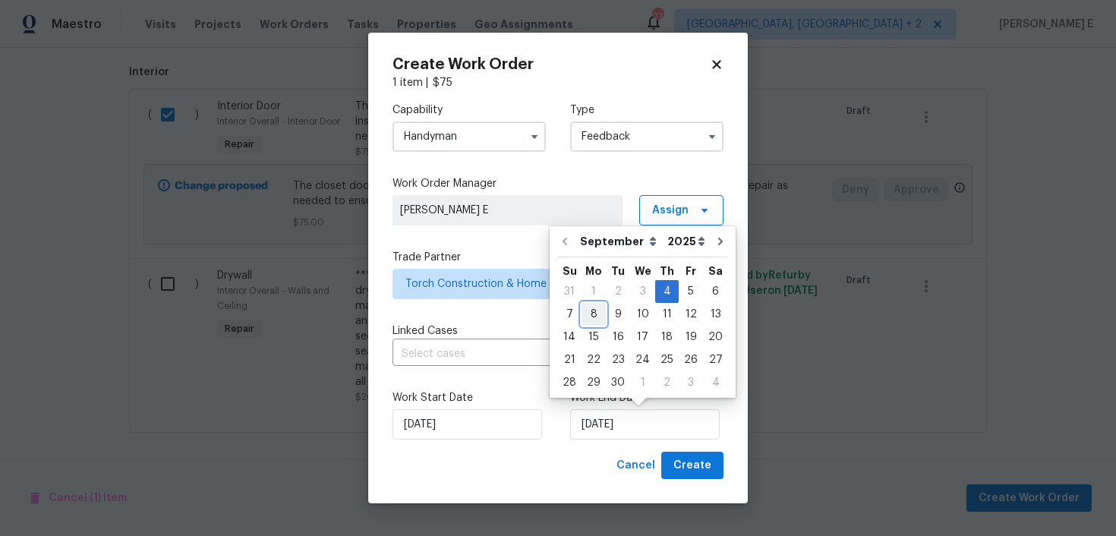
click at [593, 321] on div "8" at bounding box center [594, 314] width 24 height 21
type input "[DATE]"
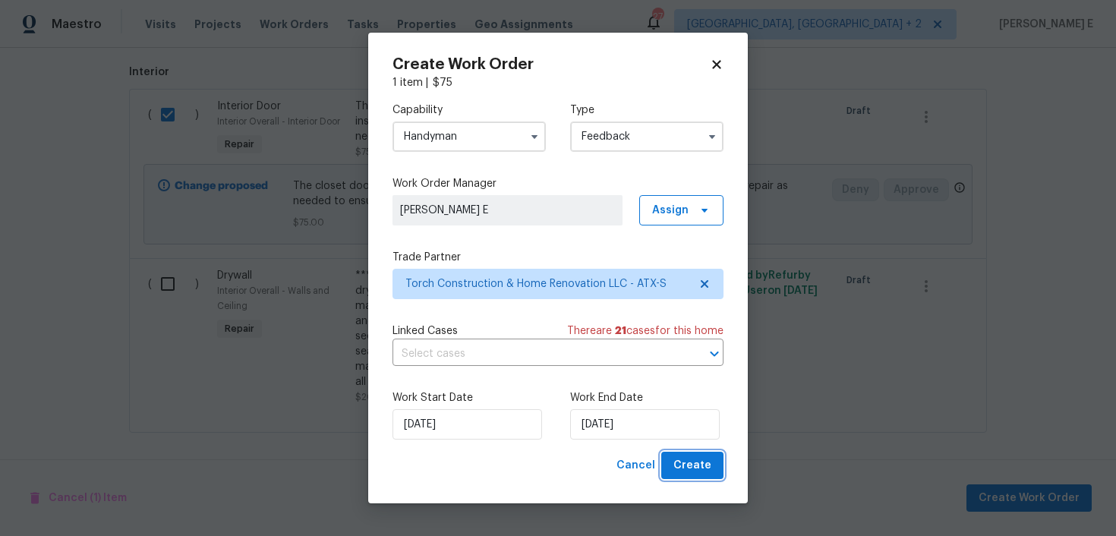
click at [683, 463] on span "Create" at bounding box center [692, 465] width 38 height 19
checkbox input "false"
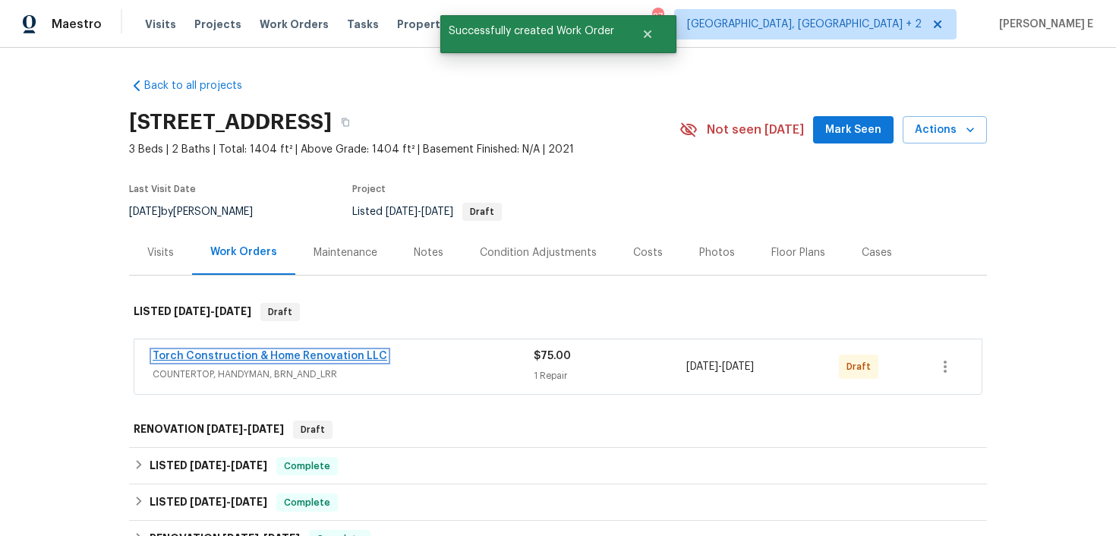
click at [275, 357] on link "Torch Construction & Home Renovation LLC" at bounding box center [270, 356] width 235 height 11
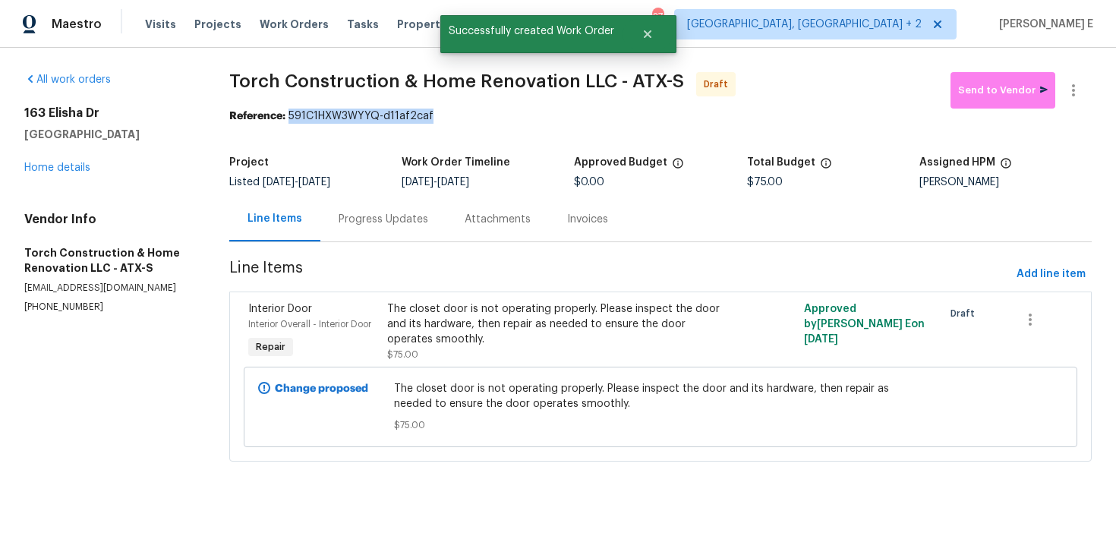
drag, startPoint x: 294, startPoint y: 120, endPoint x: 471, endPoint y: 117, distance: 176.9
click at [471, 117] on div "Reference: 591C1HXW3WYYQ-d11af2caf" at bounding box center [660, 116] width 863 height 15
copy div "591C1HXW3WYYQ-d11af2caf"
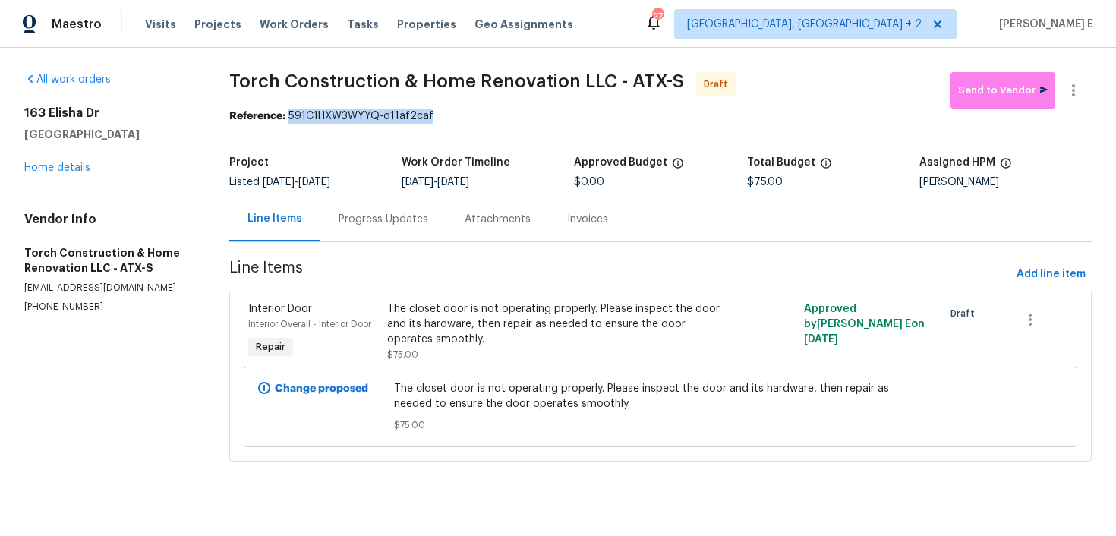
click at [374, 207] on div "Progress Updates" at bounding box center [383, 219] width 126 height 45
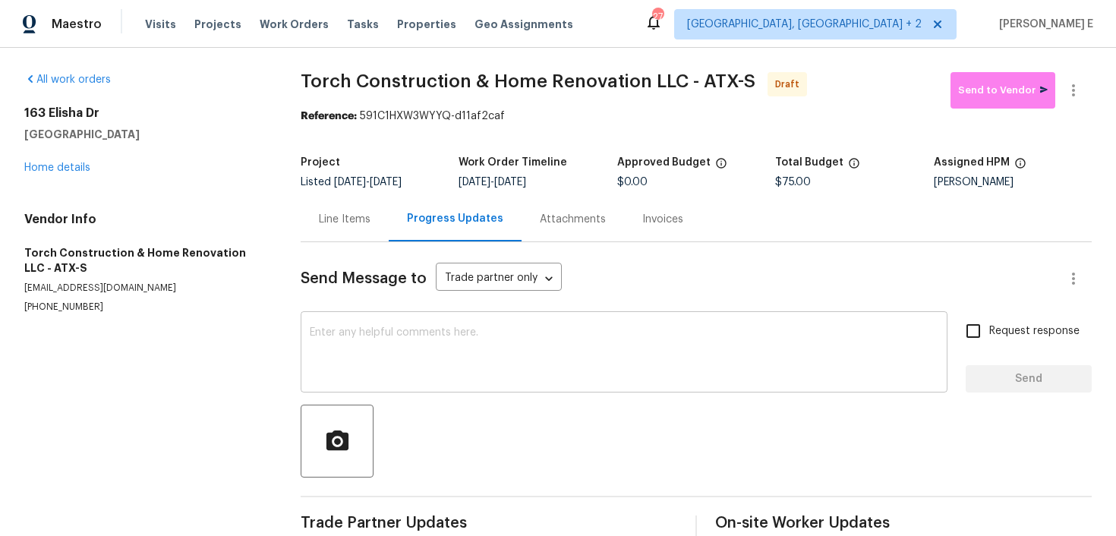
click at [333, 357] on textarea at bounding box center [624, 353] width 629 height 53
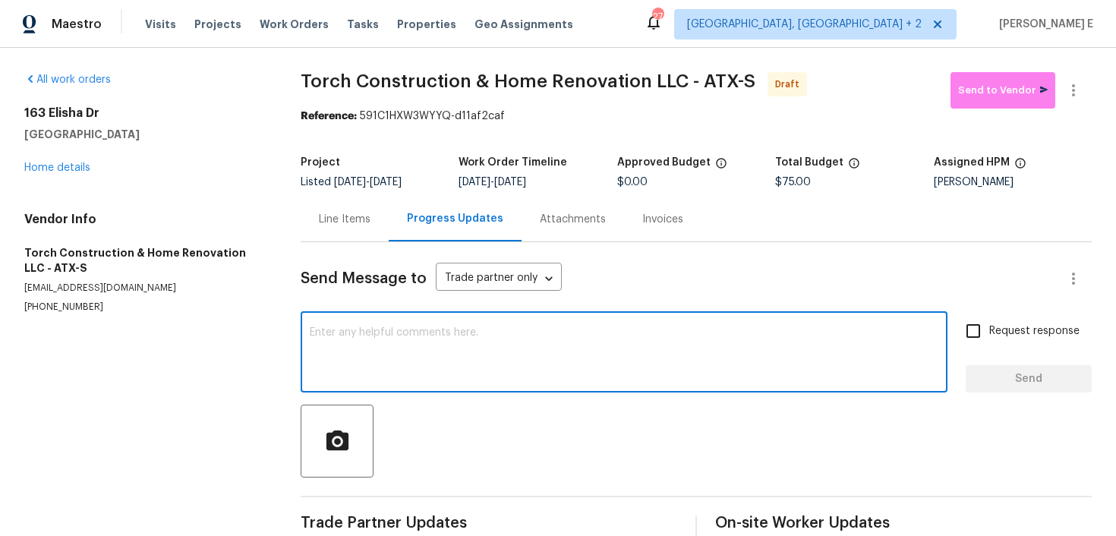
paste textarea "Hi this is [PERSON_NAME] with Opendoor. I’m confirming you received the WO for …"
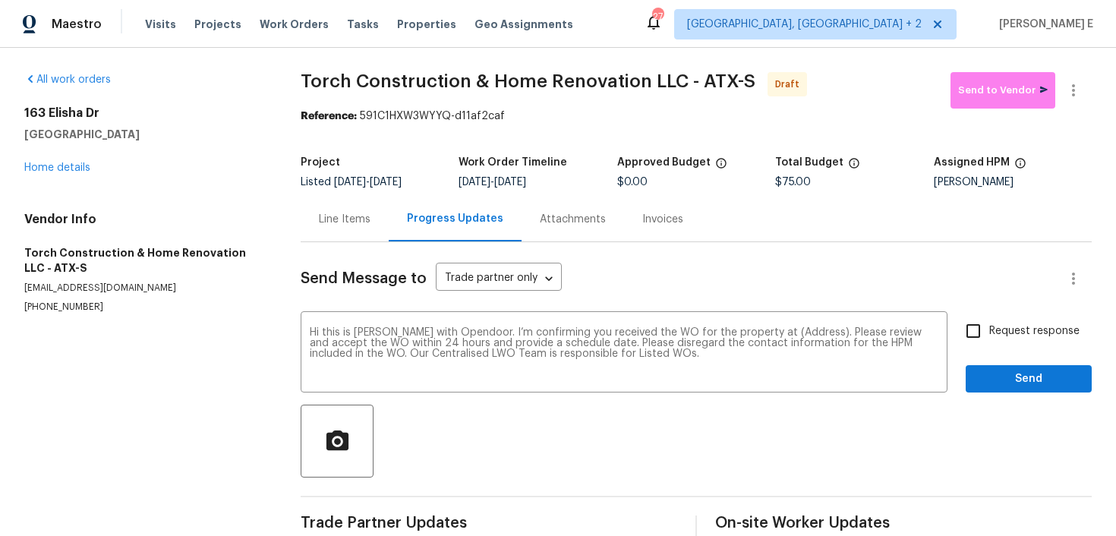
drag, startPoint x: 21, startPoint y: 112, endPoint x: 158, endPoint y: 140, distance: 140.4
click at [158, 140] on div "All work orders [STREET_ADDRESS][PERSON_NAME] Home details Vendor Info Torch Co…" at bounding box center [558, 306] width 1116 height 516
copy div "[STREET_ADDRESS][PERSON_NAME]"
click at [796, 332] on textarea "Hi this is [PERSON_NAME] with Opendoor. I’m confirming you received the WO for …" at bounding box center [624, 353] width 629 height 53
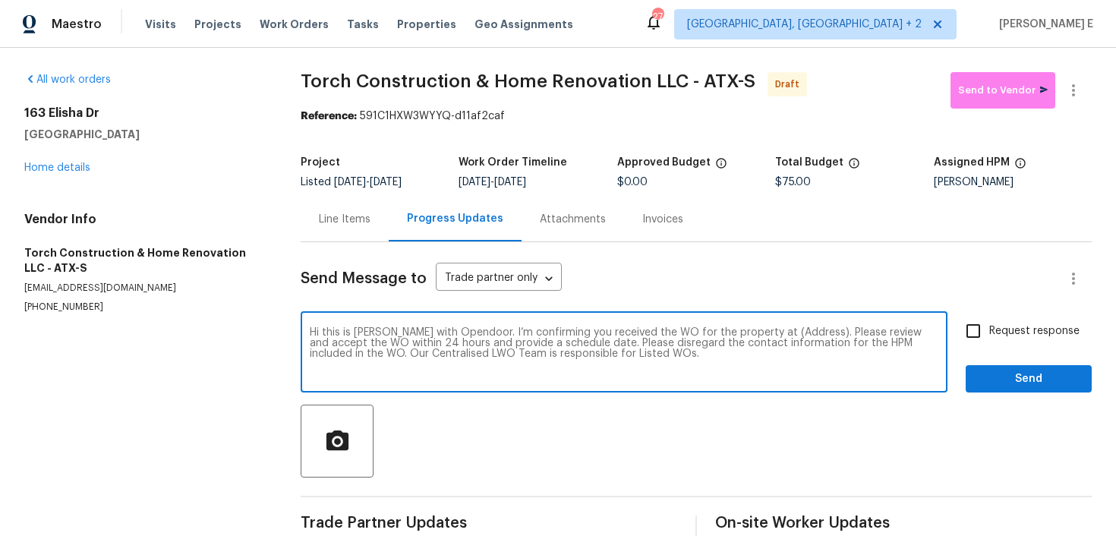
paste textarea "[STREET_ADDRESS][PERSON_NAME]"
type textarea "Hi this is [PERSON_NAME] with Opendoor. I’m confirming you received the WO for …"
click at [993, 323] on span "Request response" at bounding box center [1034, 331] width 90 height 16
click at [989, 323] on input "Request response" at bounding box center [973, 331] width 32 height 32
checkbox input "true"
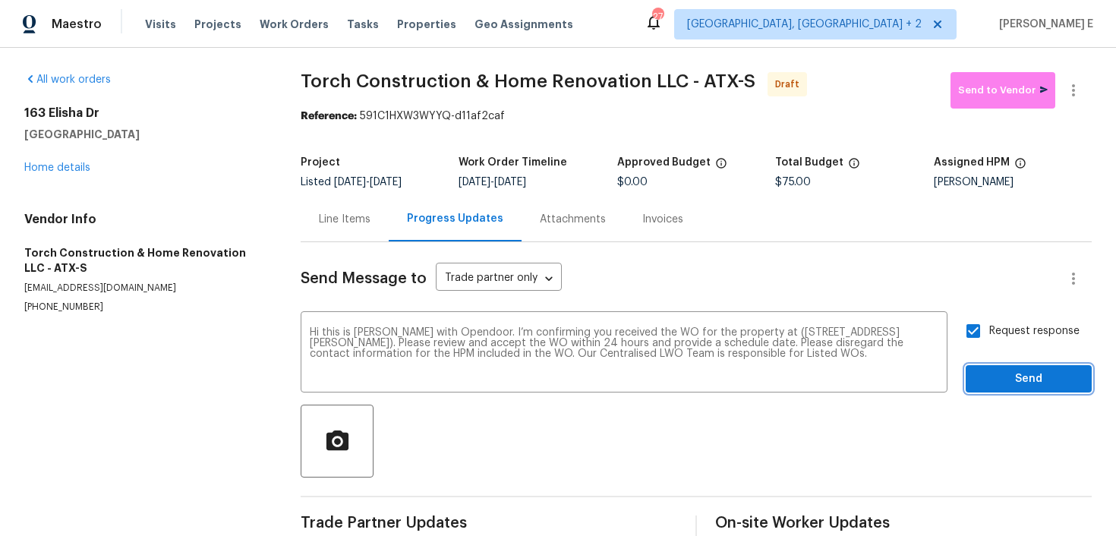
click at [984, 368] on button "Send" at bounding box center [1029, 379] width 126 height 28
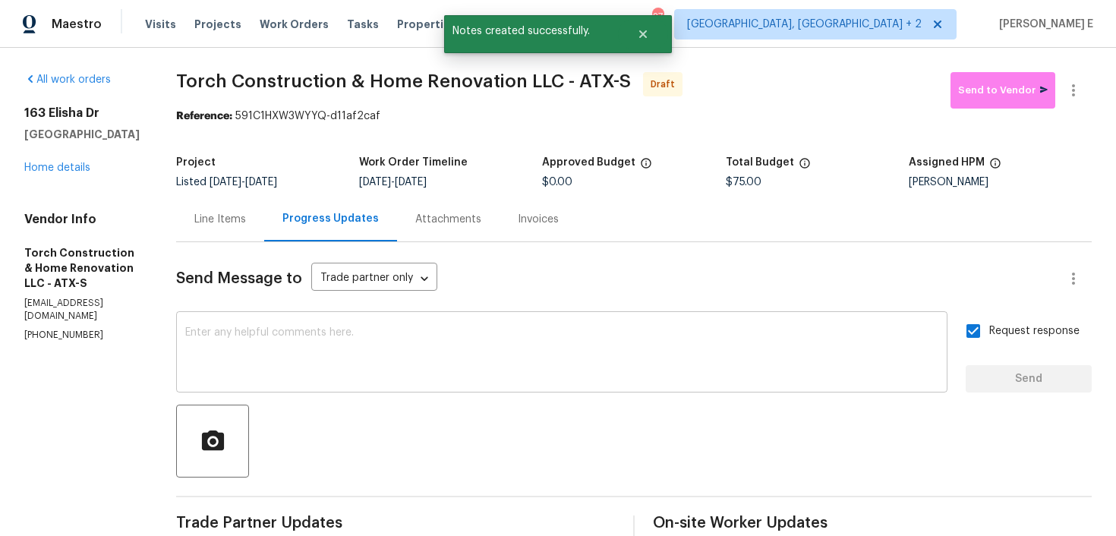
click at [551, 383] on div "x ​" at bounding box center [561, 353] width 771 height 77
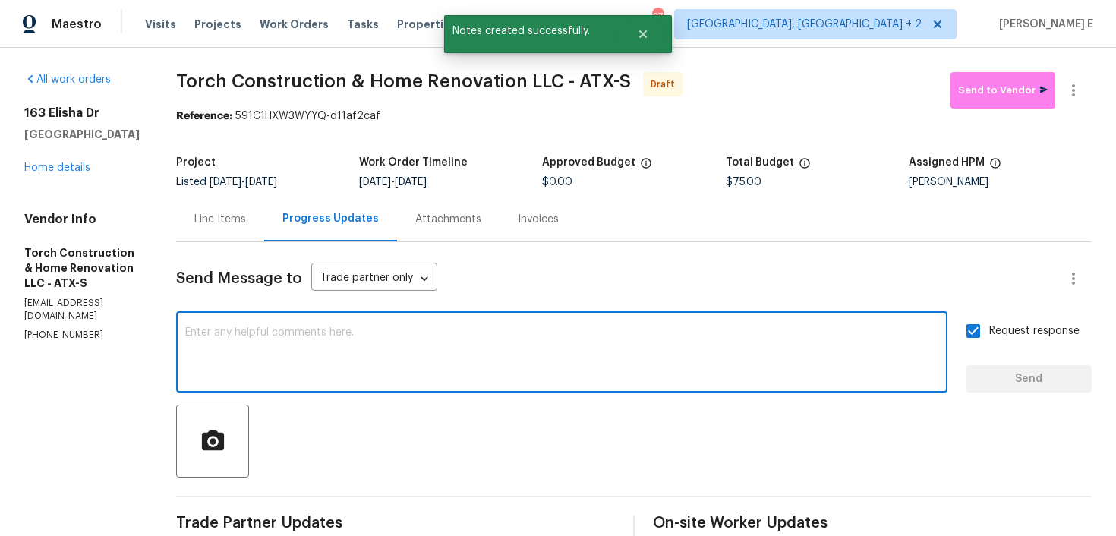
paste textarea "Attention All Work Orders must include before-photos (both close-up and wide-an…"
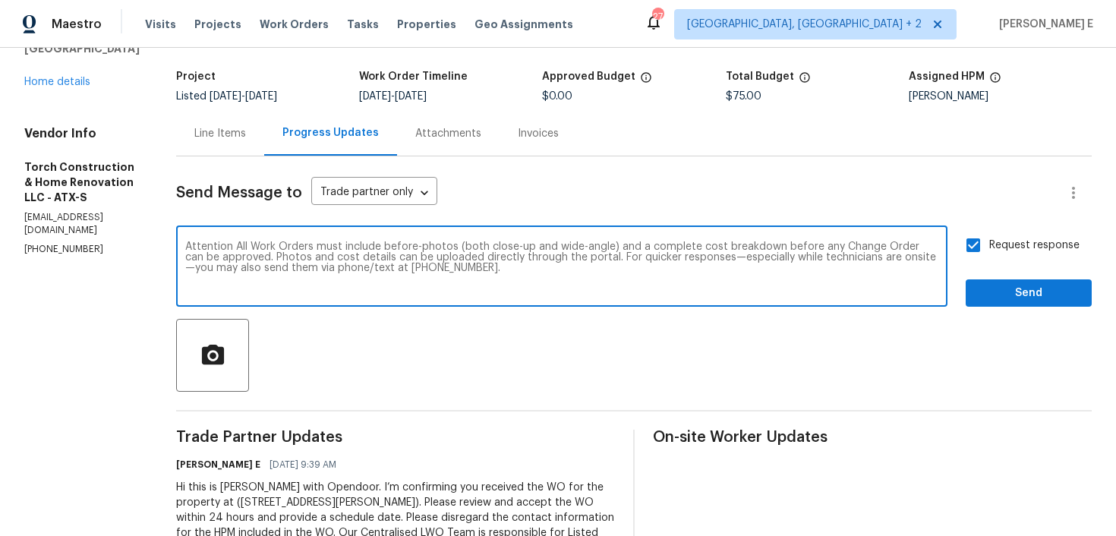
scroll to position [92, 0]
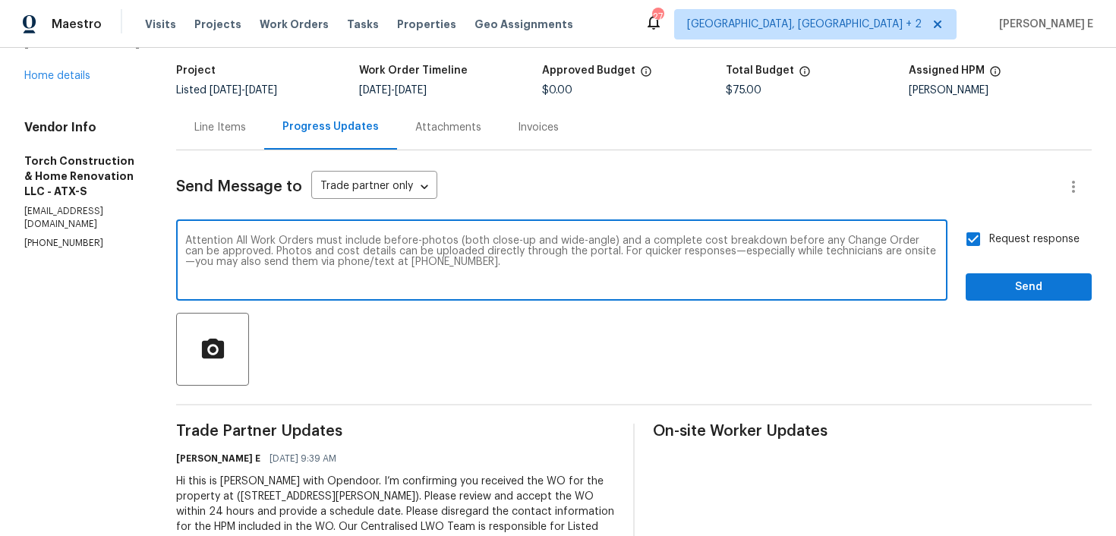
type textarea "Attention All Work Orders must include before-photos (both close-up and wide-an…"
click at [1091, 273] on div "Request response Send" at bounding box center [1029, 261] width 126 height 77
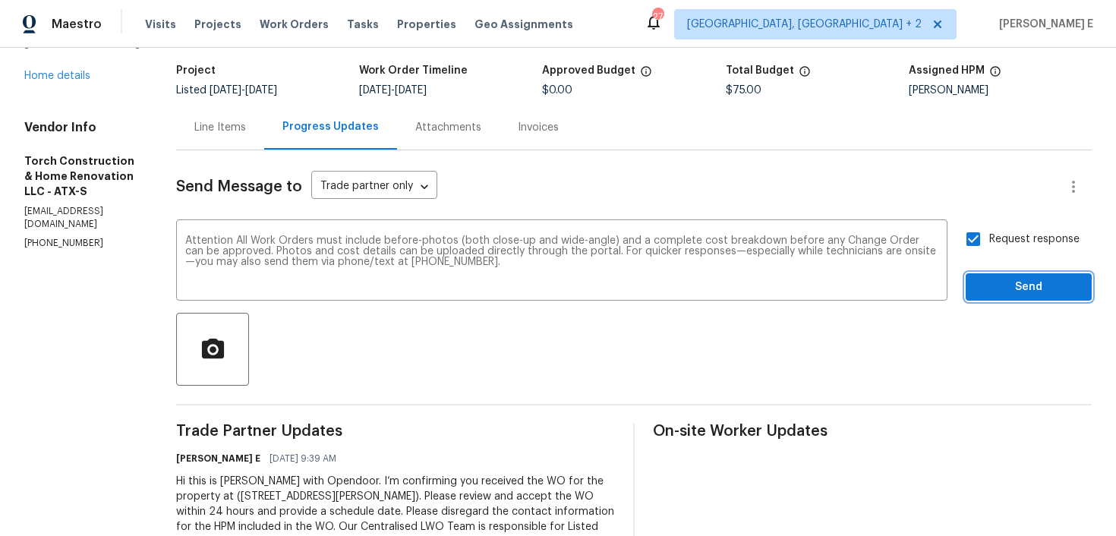
click at [1063, 284] on span "Send" at bounding box center [1029, 287] width 102 height 19
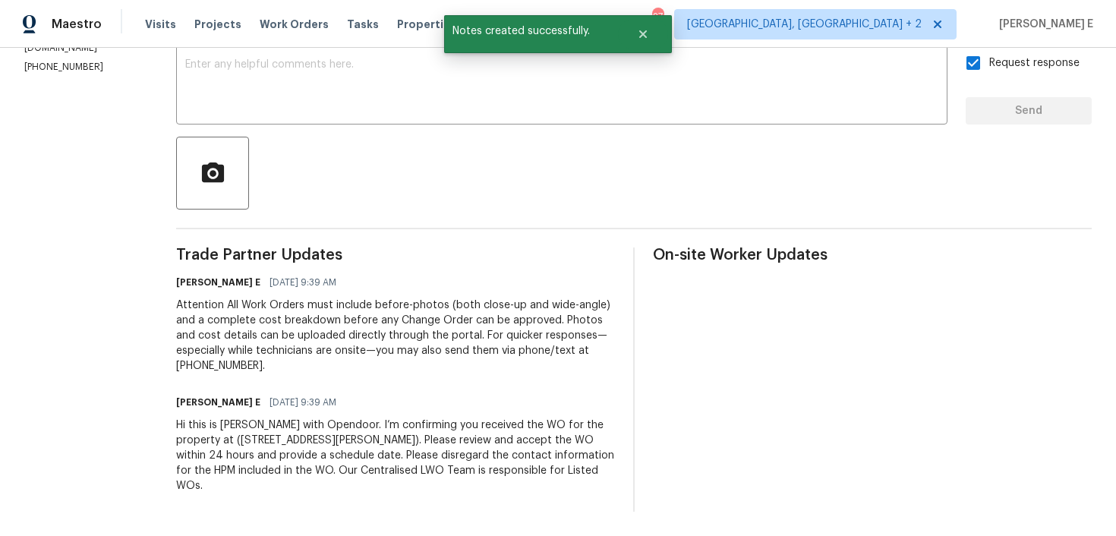
scroll to position [0, 0]
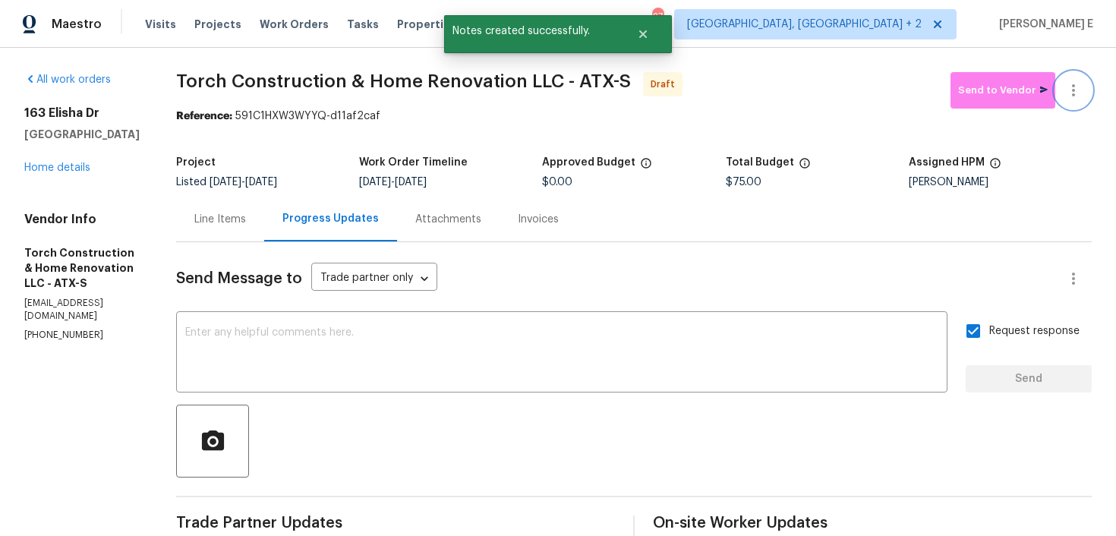
click at [1077, 93] on icon "button" at bounding box center [1073, 90] width 18 height 18
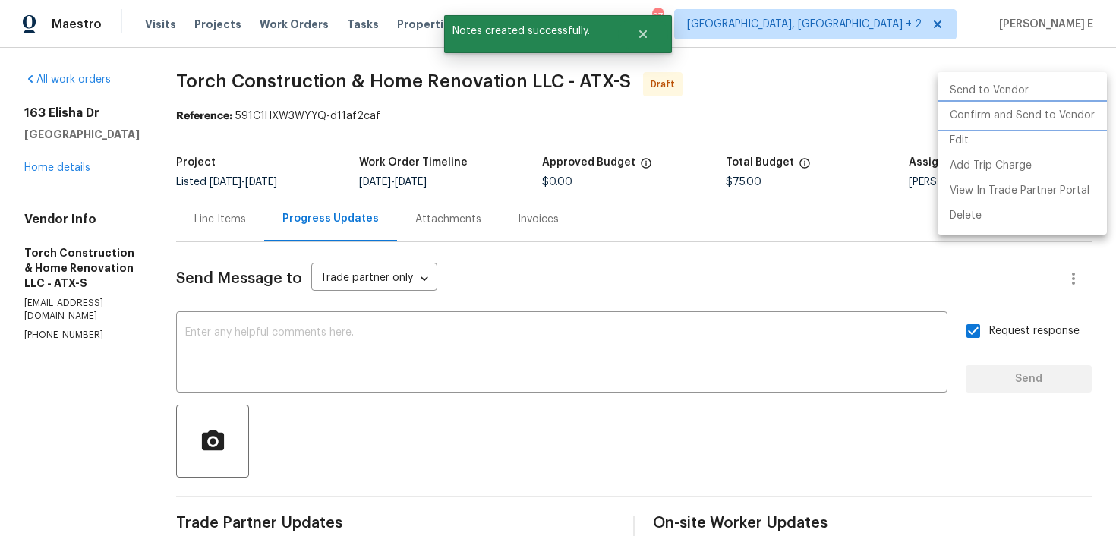
click at [1057, 115] on li "Confirm and Send to Vendor" at bounding box center [1022, 115] width 169 height 25
click at [487, 276] on div at bounding box center [558, 268] width 1116 height 536
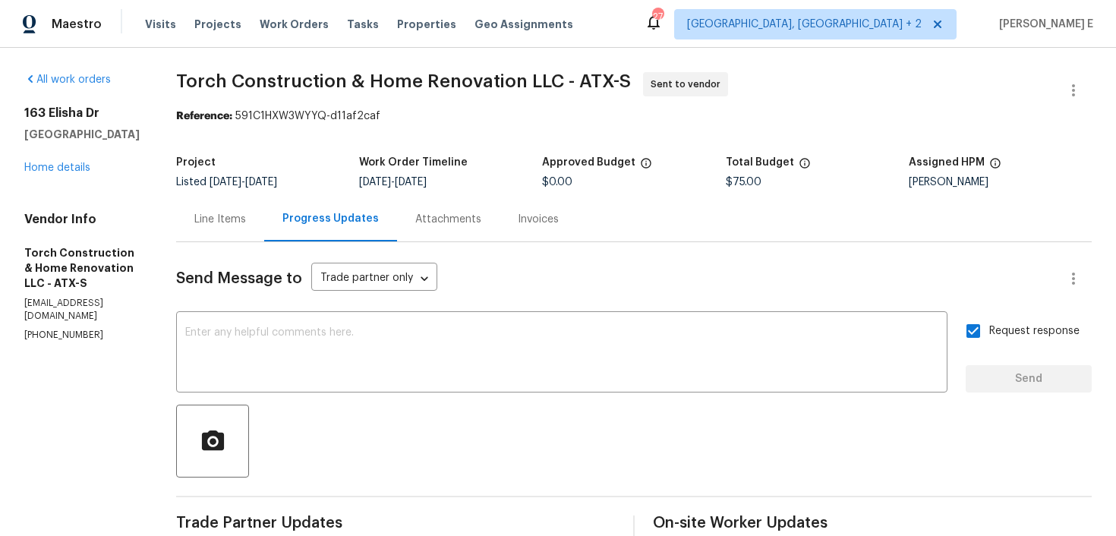
click at [225, 115] on b "Reference:" at bounding box center [204, 116] width 56 height 11
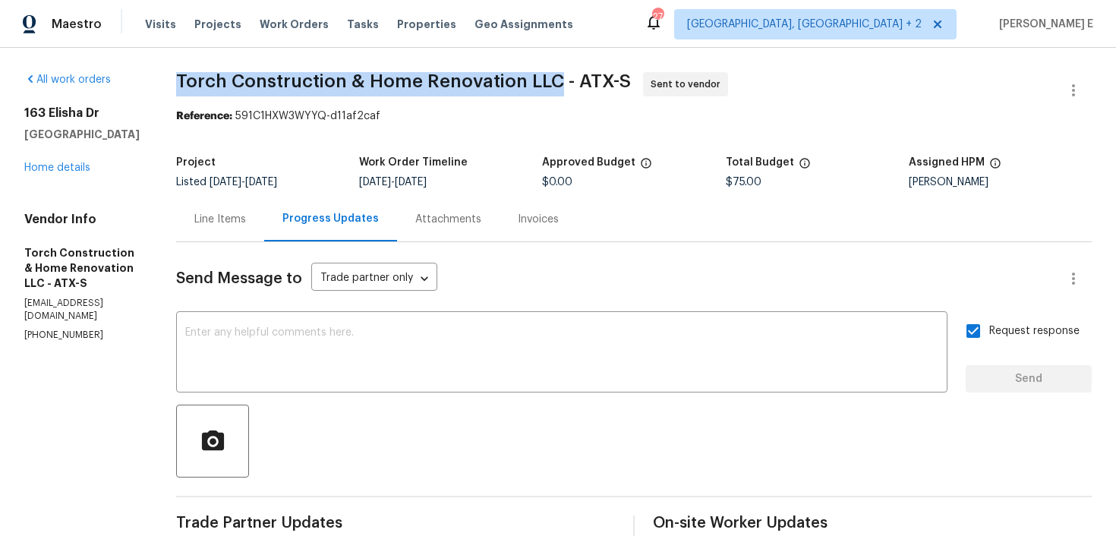
drag, startPoint x: 200, startPoint y: 84, endPoint x: 575, endPoint y: 81, distance: 374.3
click at [575, 81] on span "Torch Construction & Home Renovation LLC - ATX-S" at bounding box center [403, 81] width 455 height 18
copy span "Torch Construction & Home Renovation LLC"
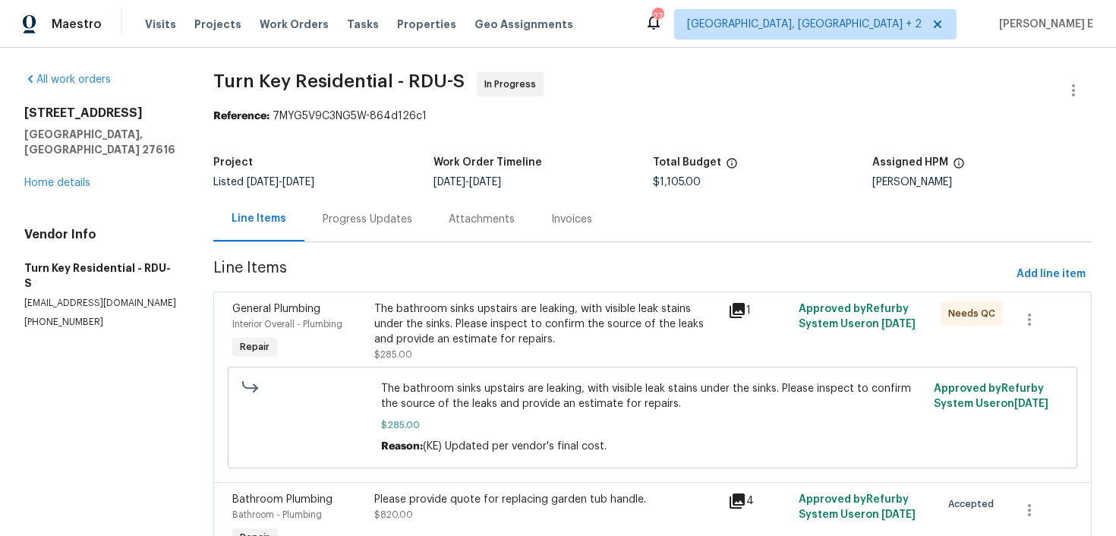
click at [331, 218] on div "Progress Updates" at bounding box center [368, 219] width 90 height 15
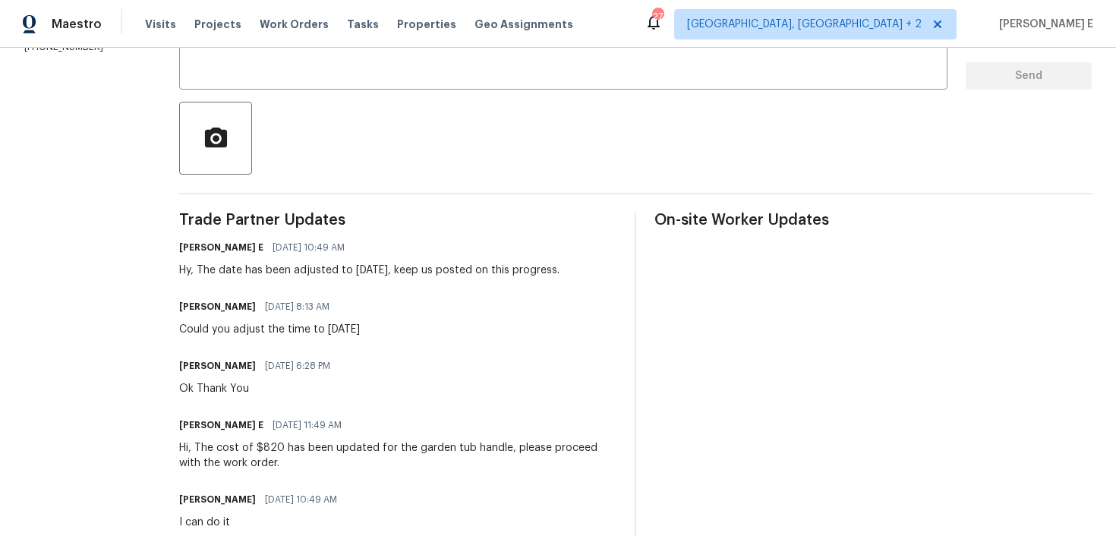
scroll to position [299, 0]
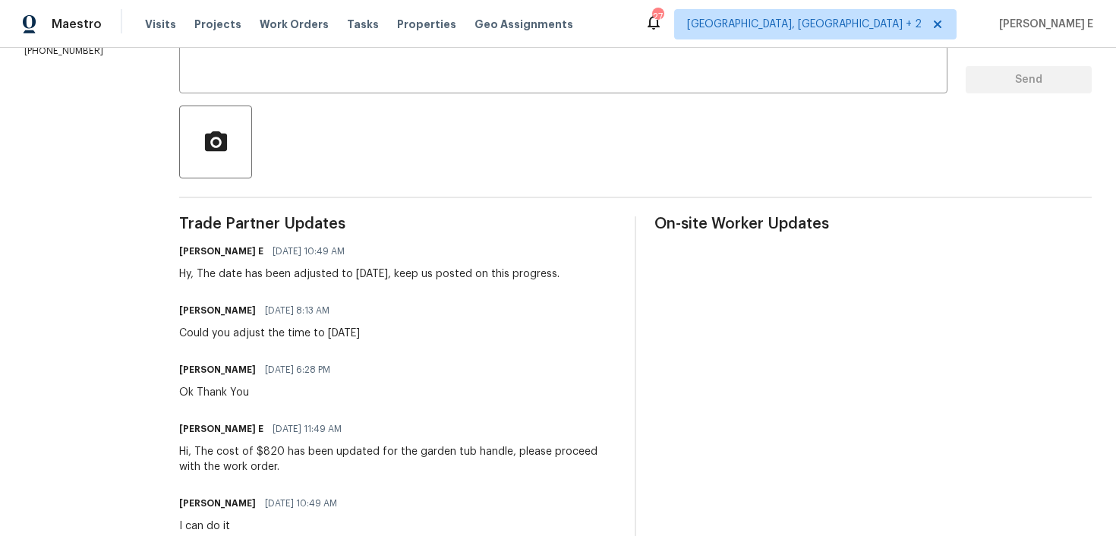
click at [330, 365] on span "08/29/2025 6:28 PM" at bounding box center [297, 369] width 65 height 15
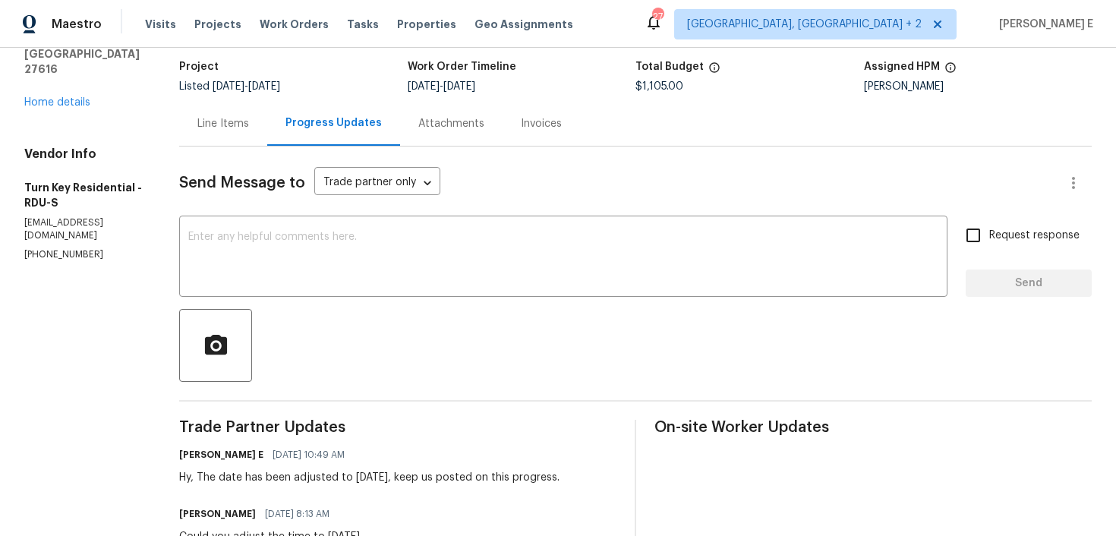
scroll to position [91, 0]
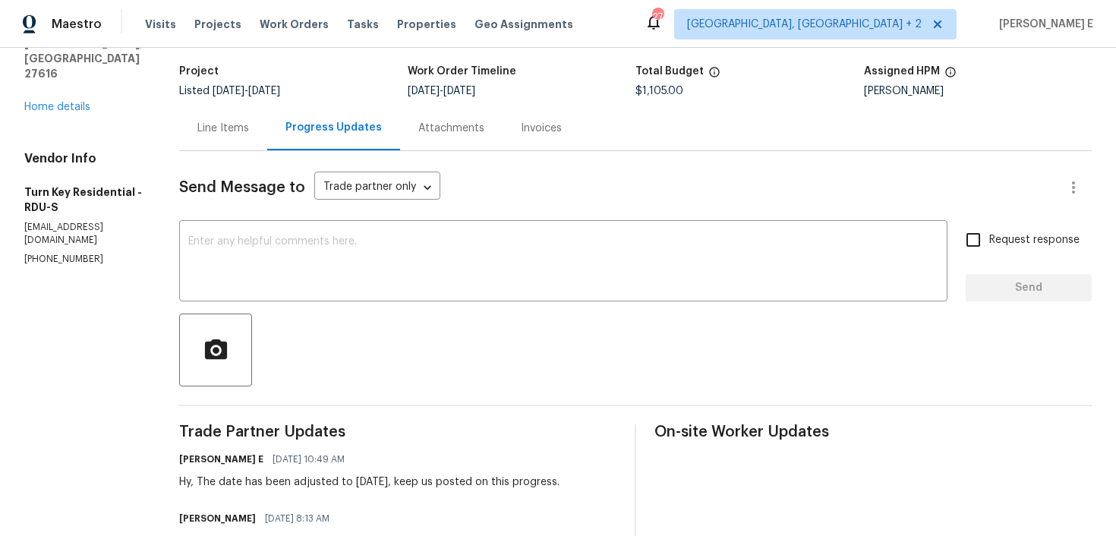
click at [249, 122] on div "Line Items" at bounding box center [223, 128] width 52 height 15
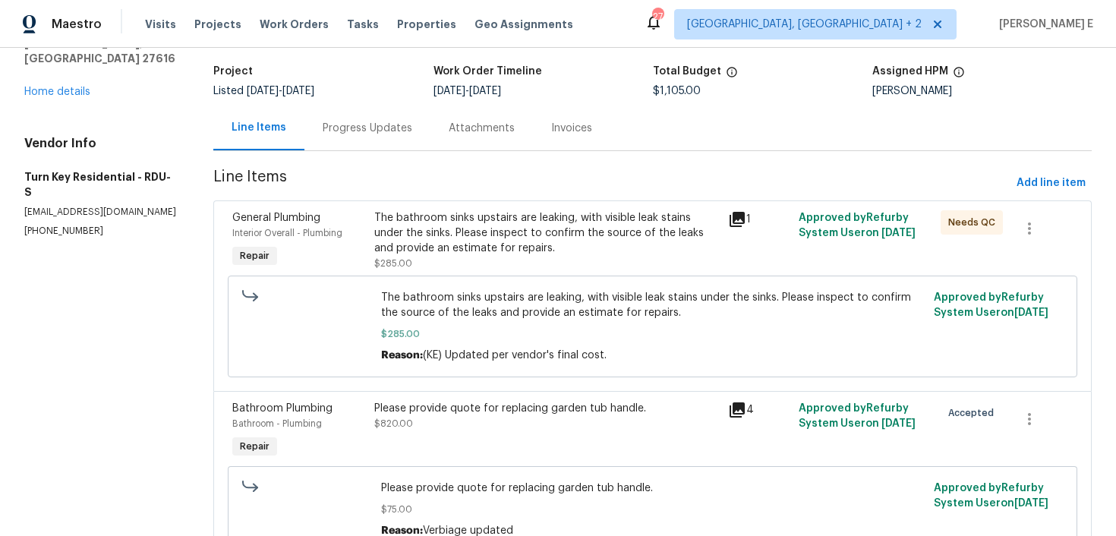
scroll to position [248, 0]
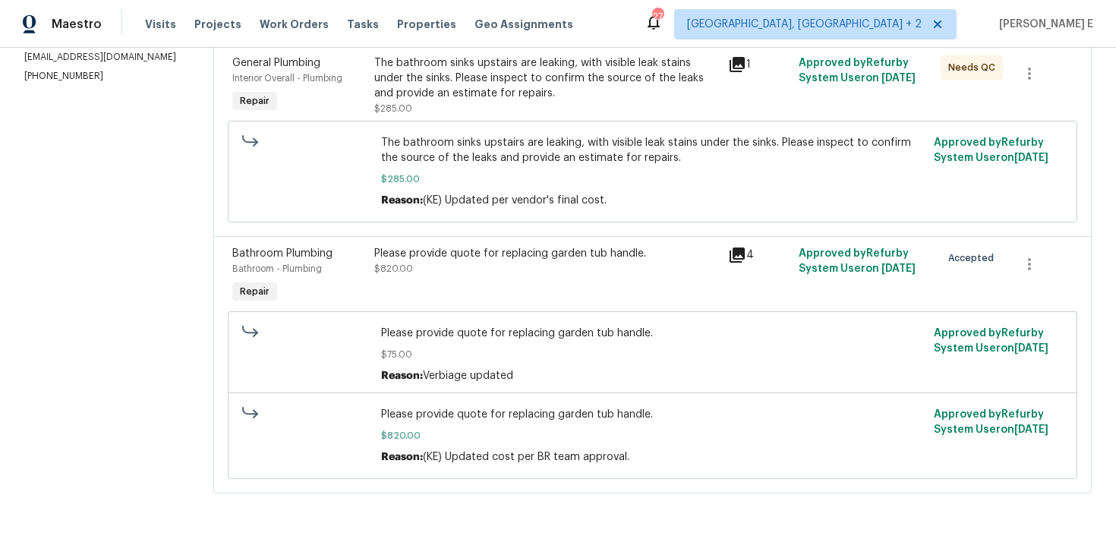
click at [554, 250] on div "Please provide quote for replacing garden tub handle." at bounding box center [546, 253] width 345 height 15
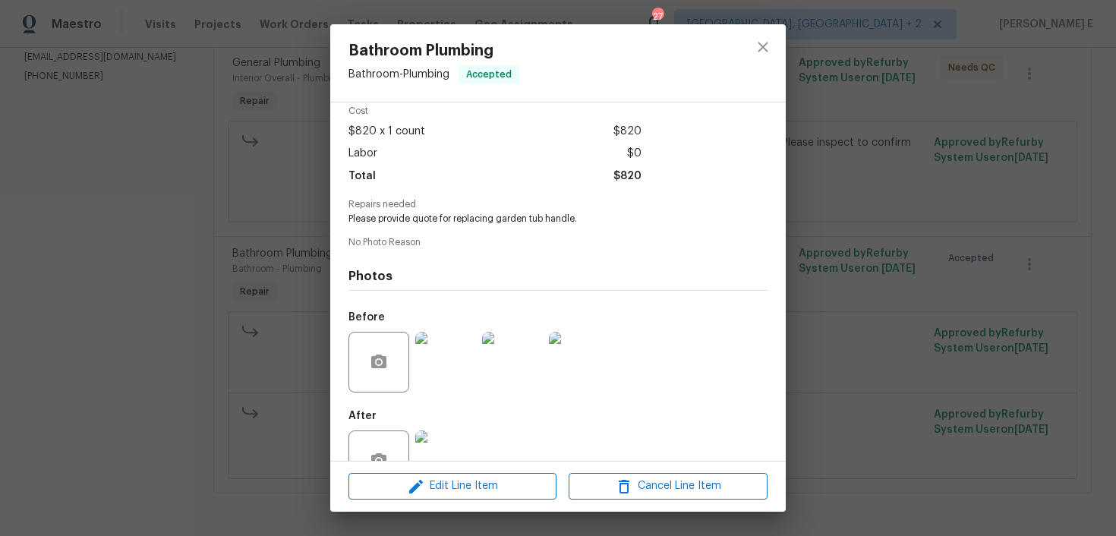
scroll to position [112, 0]
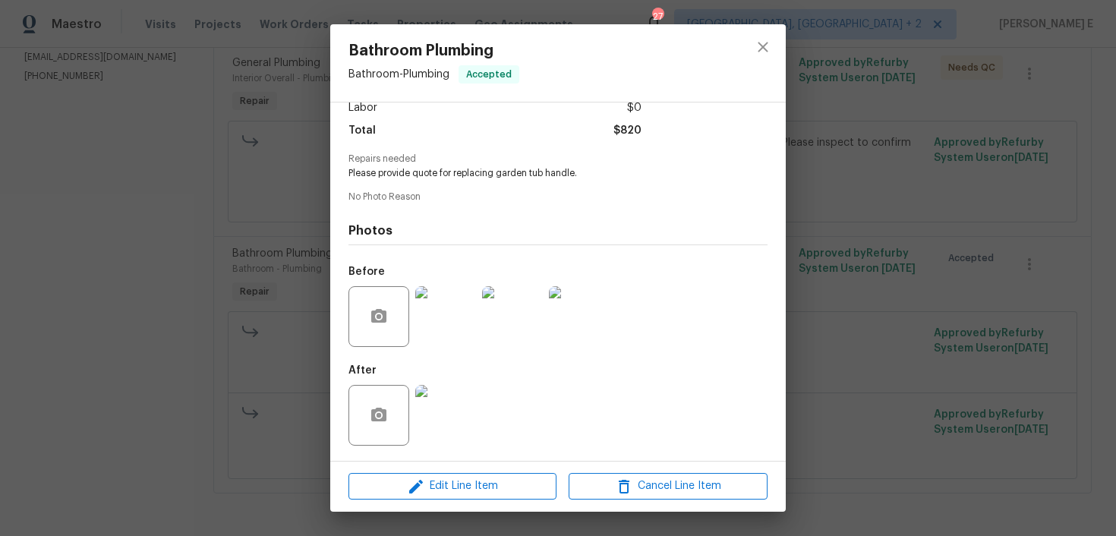
click at [458, 418] on img at bounding box center [445, 415] width 61 height 61
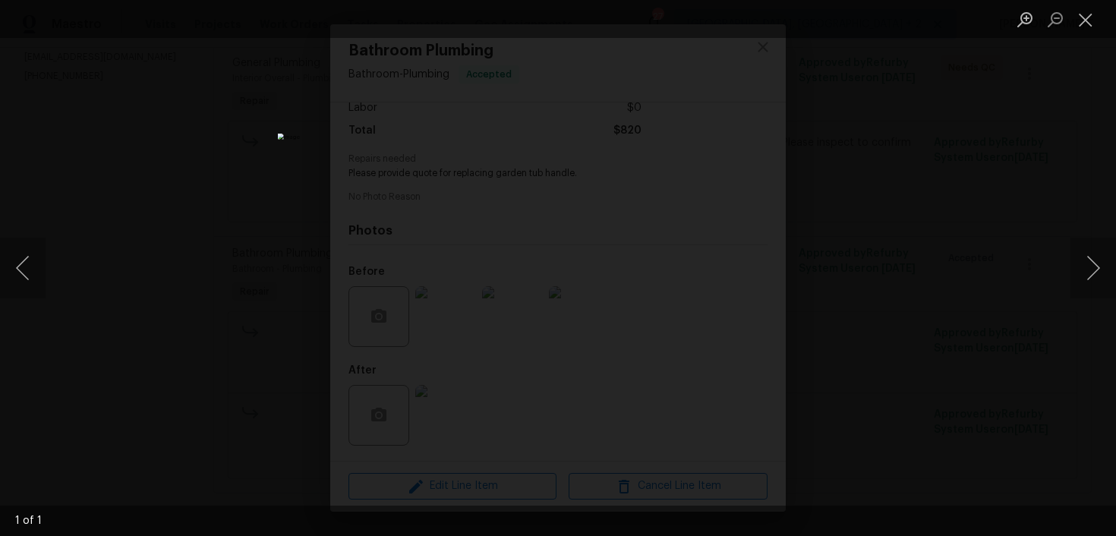
click at [879, 106] on div "Lightbox" at bounding box center [558, 268] width 1116 height 536
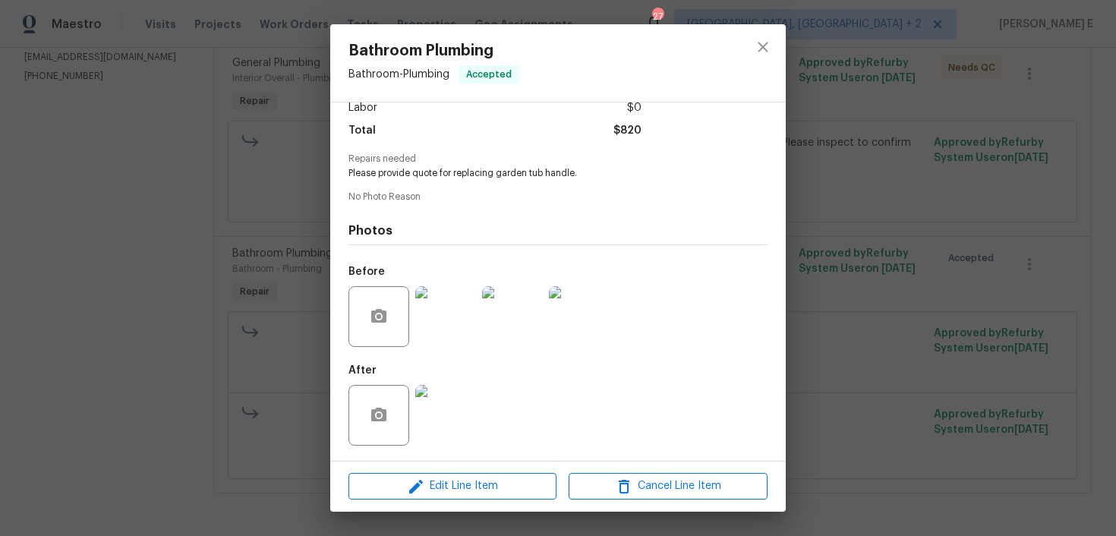
click at [438, 311] on img at bounding box center [445, 316] width 61 height 61
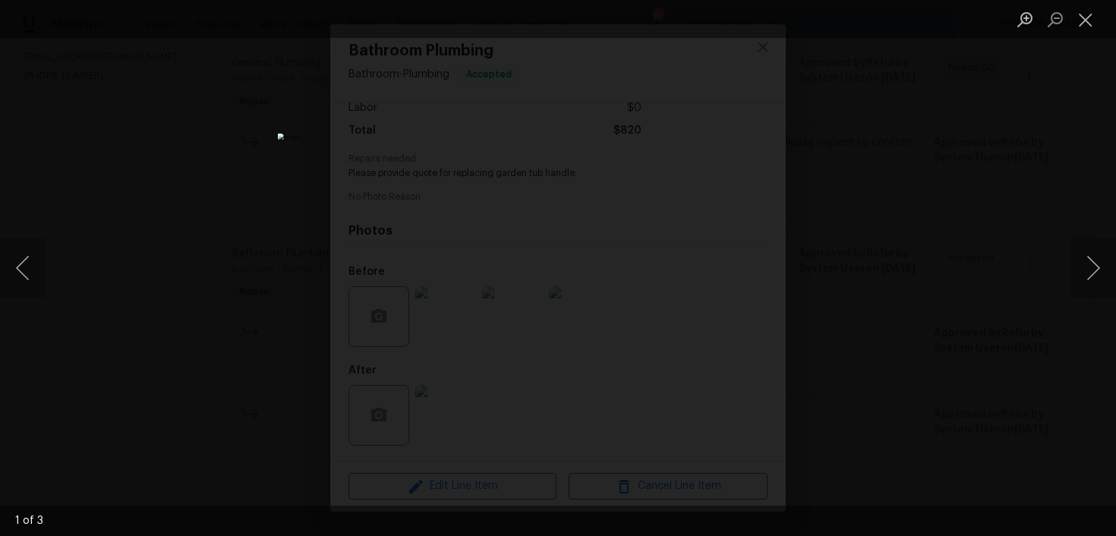
click at [831, 139] on div "Lightbox" at bounding box center [558, 268] width 1116 height 536
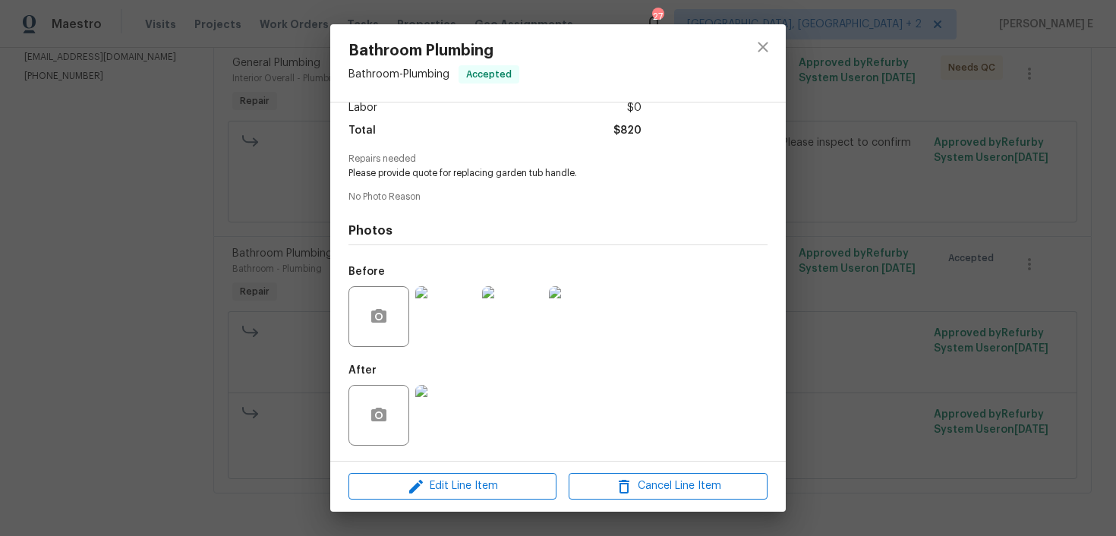
click at [831, 139] on div "Bathroom Plumbing Bathroom - Plumbing Accepted Vendor Turn Key Residential Acco…" at bounding box center [558, 268] width 1116 height 536
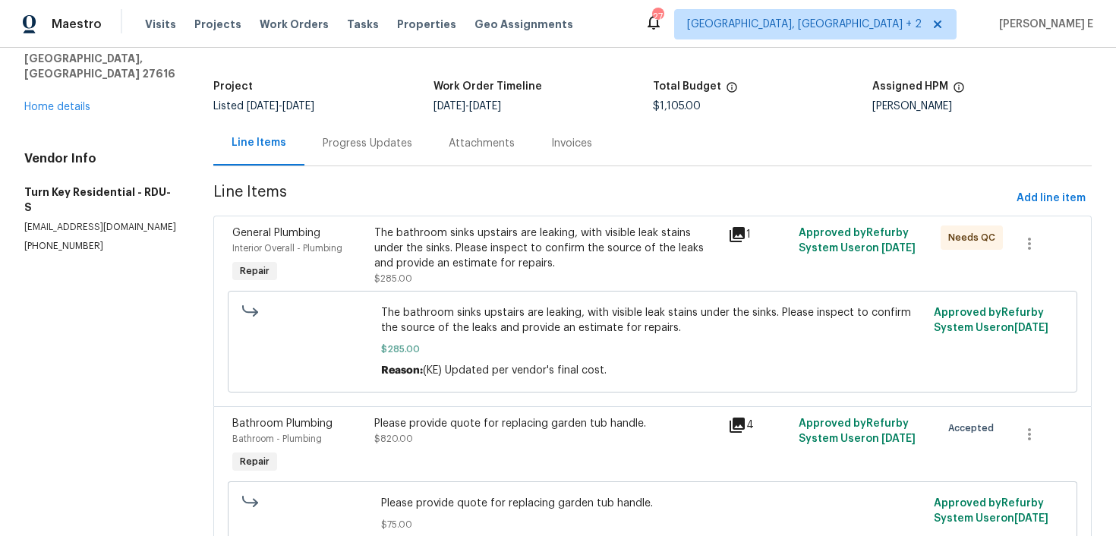
scroll to position [71, 0]
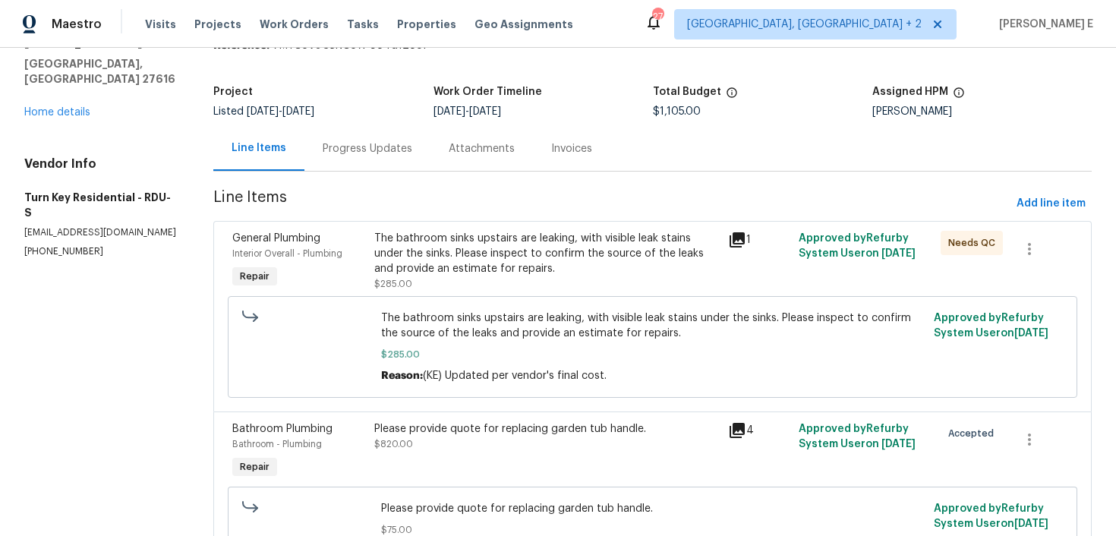
click at [606, 257] on div "The bathroom sinks upstairs are leaking, with visible leak stains under the sin…" at bounding box center [546, 254] width 345 height 46
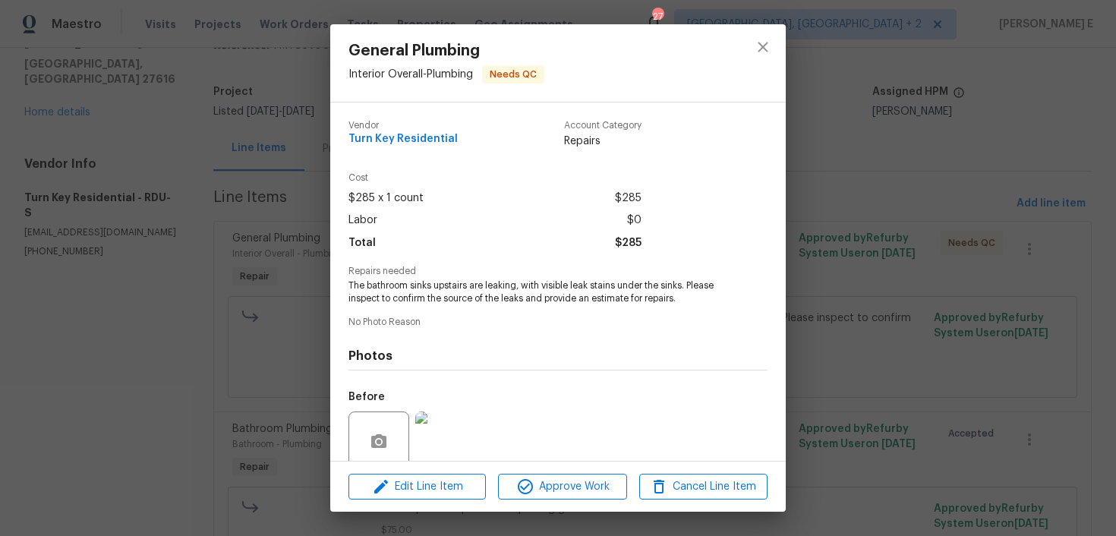
scroll to position [125, 0]
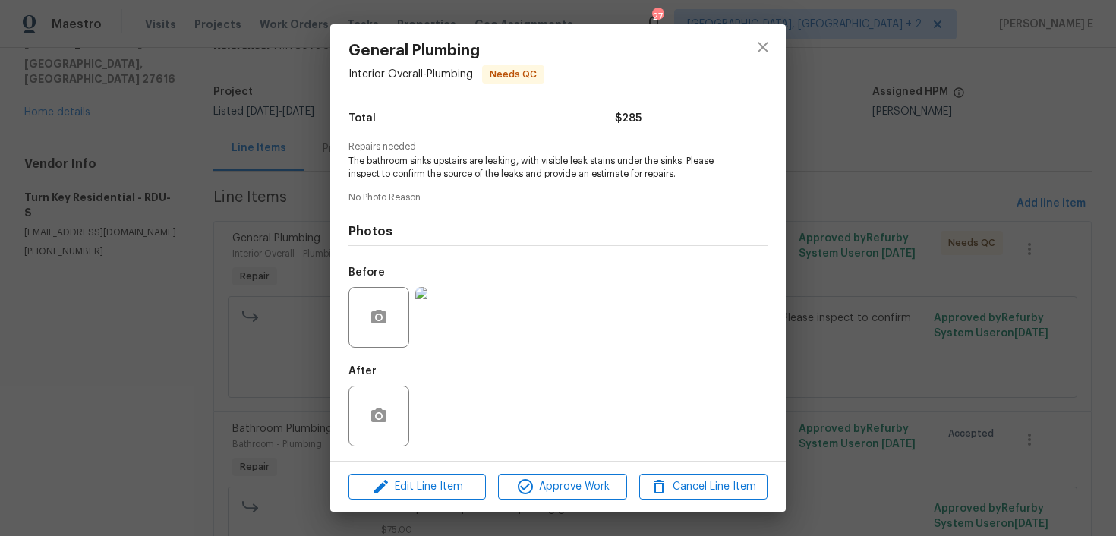
click at [460, 299] on img at bounding box center [445, 317] width 61 height 61
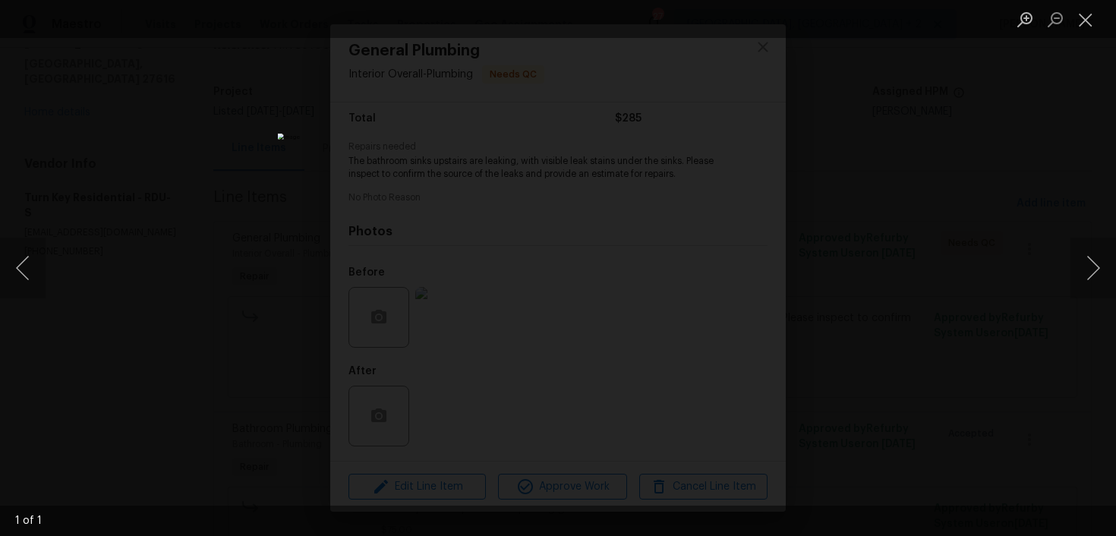
click at [916, 207] on div "Lightbox" at bounding box center [558, 268] width 1116 height 536
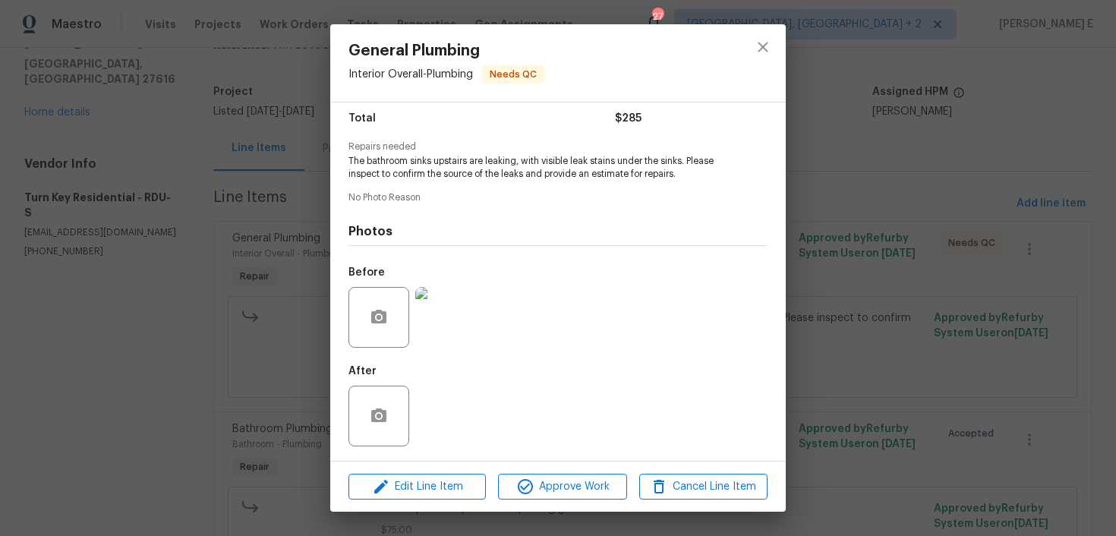
click at [916, 207] on div "General Plumbing Interior Overall - Plumbing Needs QC Vendor Turn Key Residenti…" at bounding box center [558, 268] width 1116 height 536
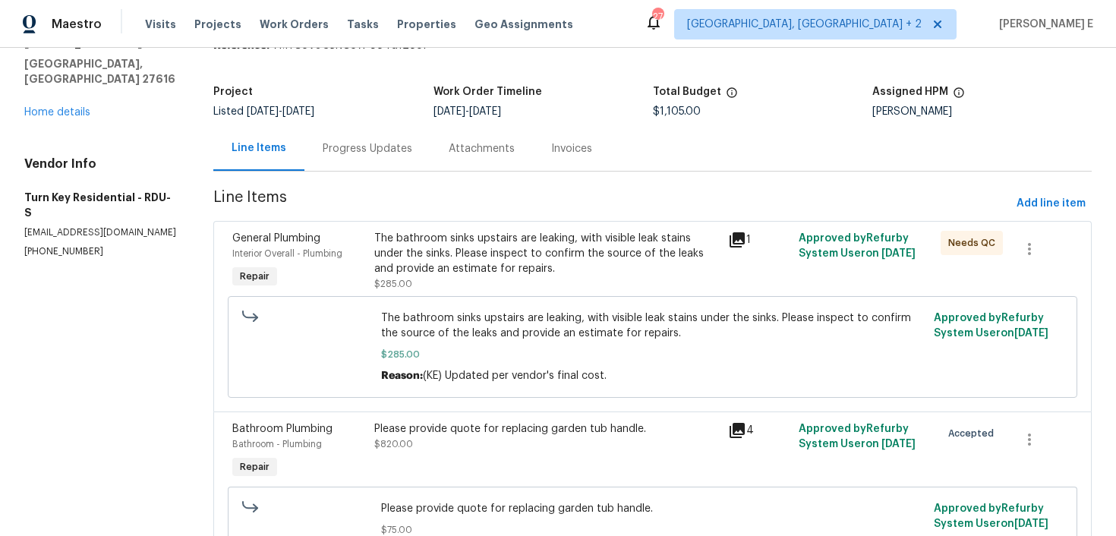
scroll to position [0, 0]
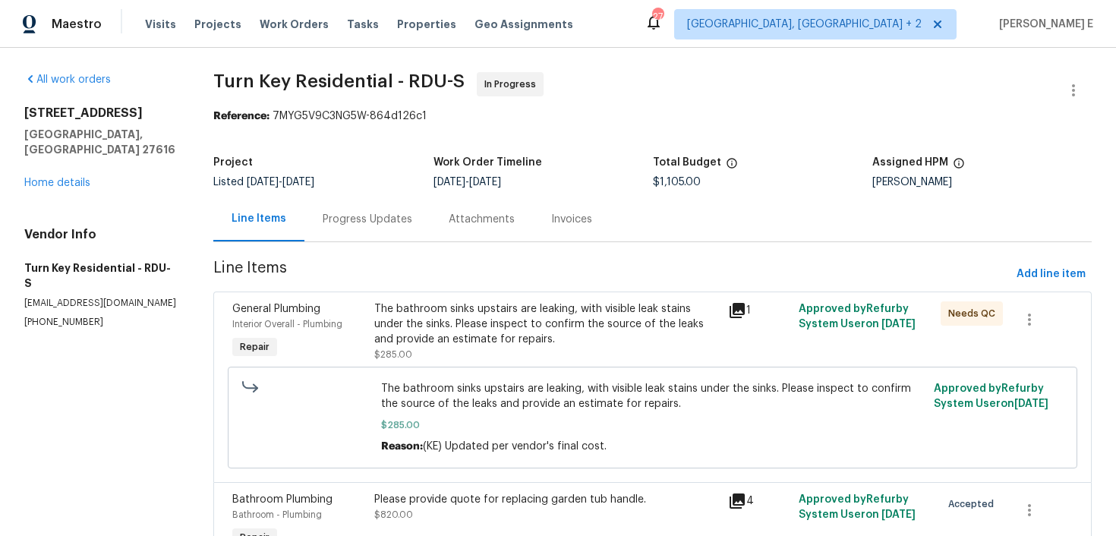
click at [418, 214] on div "Progress Updates" at bounding box center [367, 219] width 126 height 45
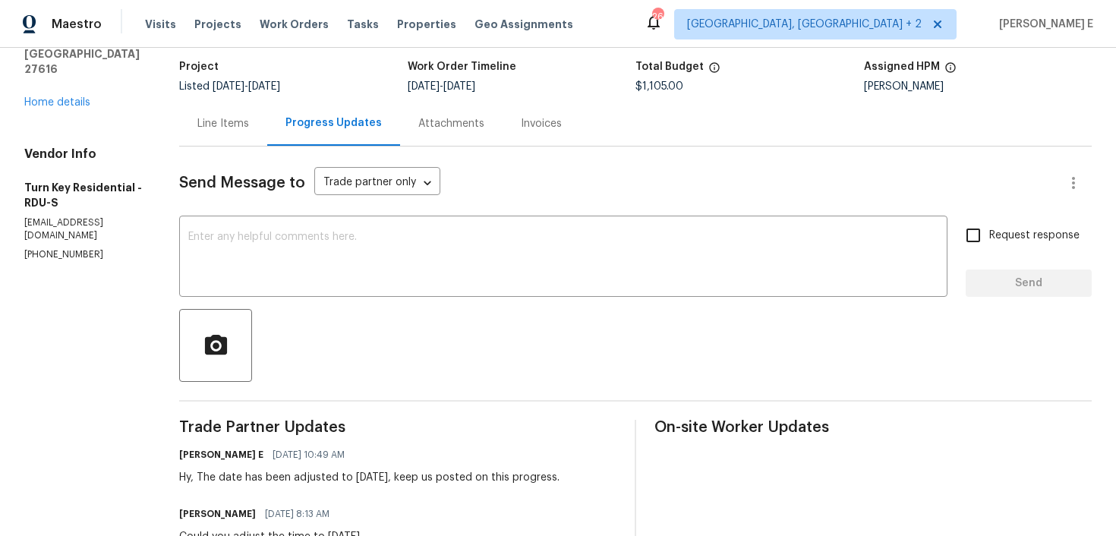
scroll to position [93, 0]
